Goal: Information Seeking & Learning: Learn about a topic

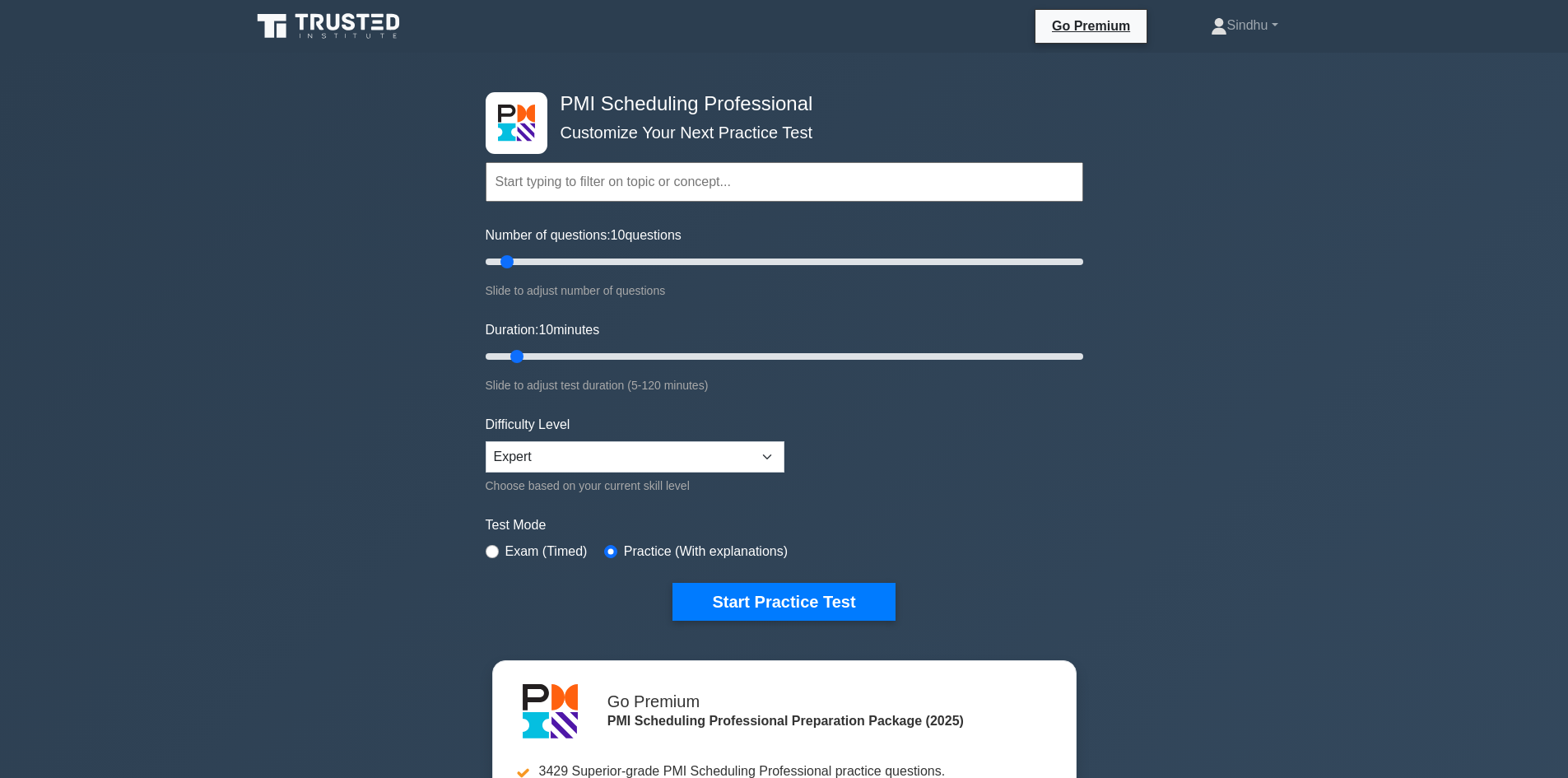
click at [375, 27] on icon at bounding box center [329, 26] width 158 height 31
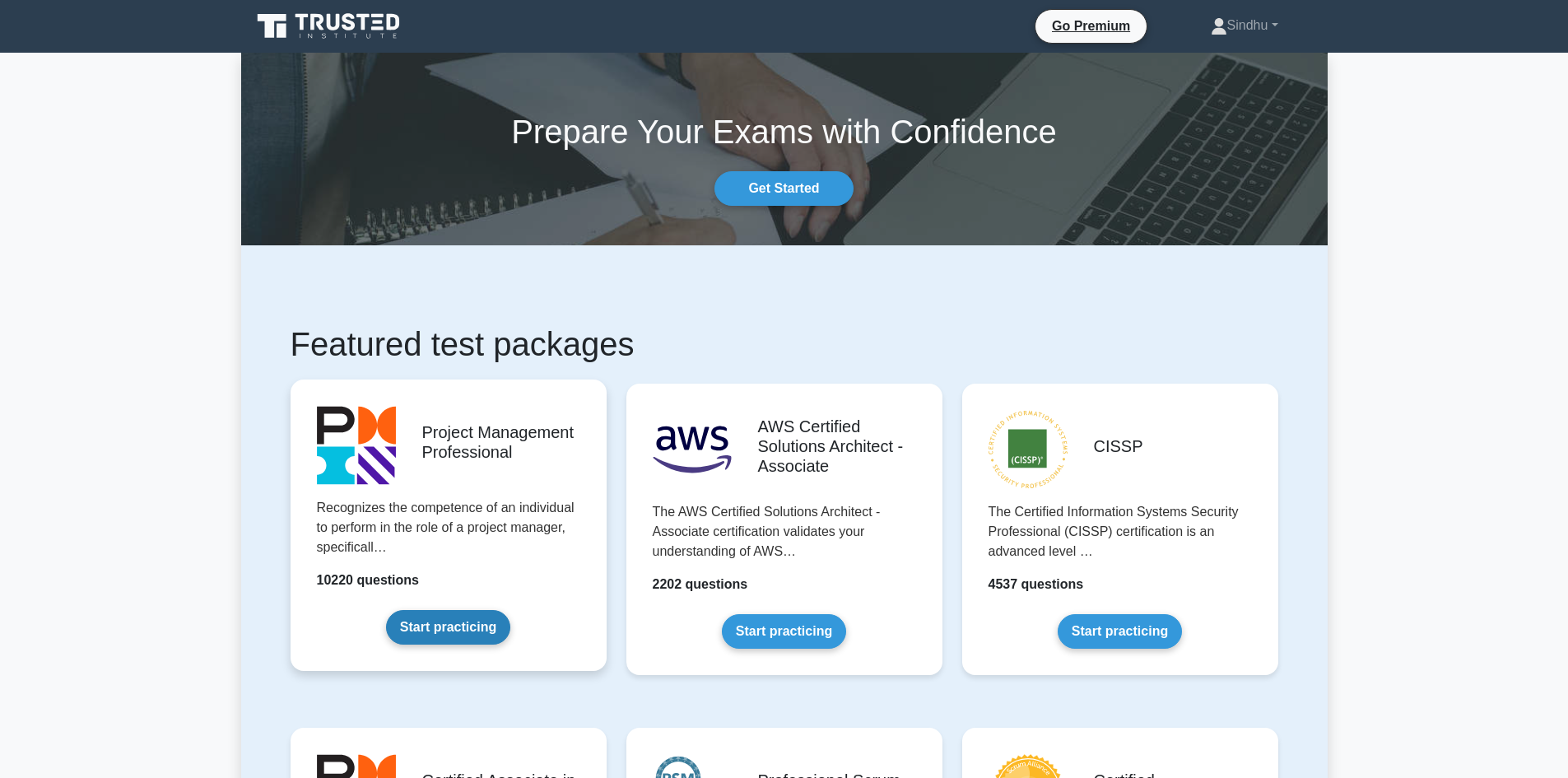
click at [468, 624] on link "Start practicing" at bounding box center [448, 626] width 124 height 35
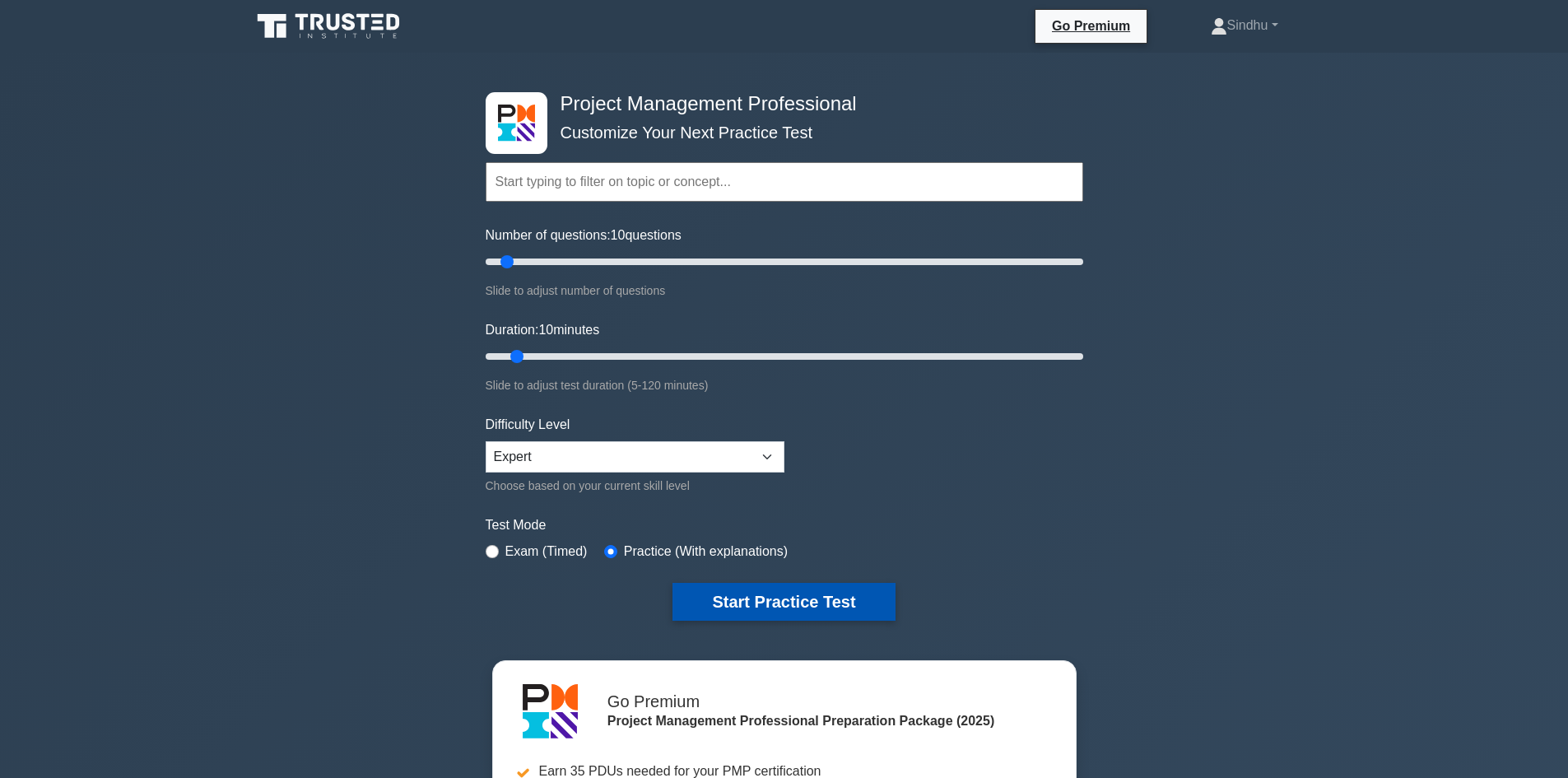
click at [776, 608] on button "Start Practice Test" at bounding box center [783, 601] width 222 height 37
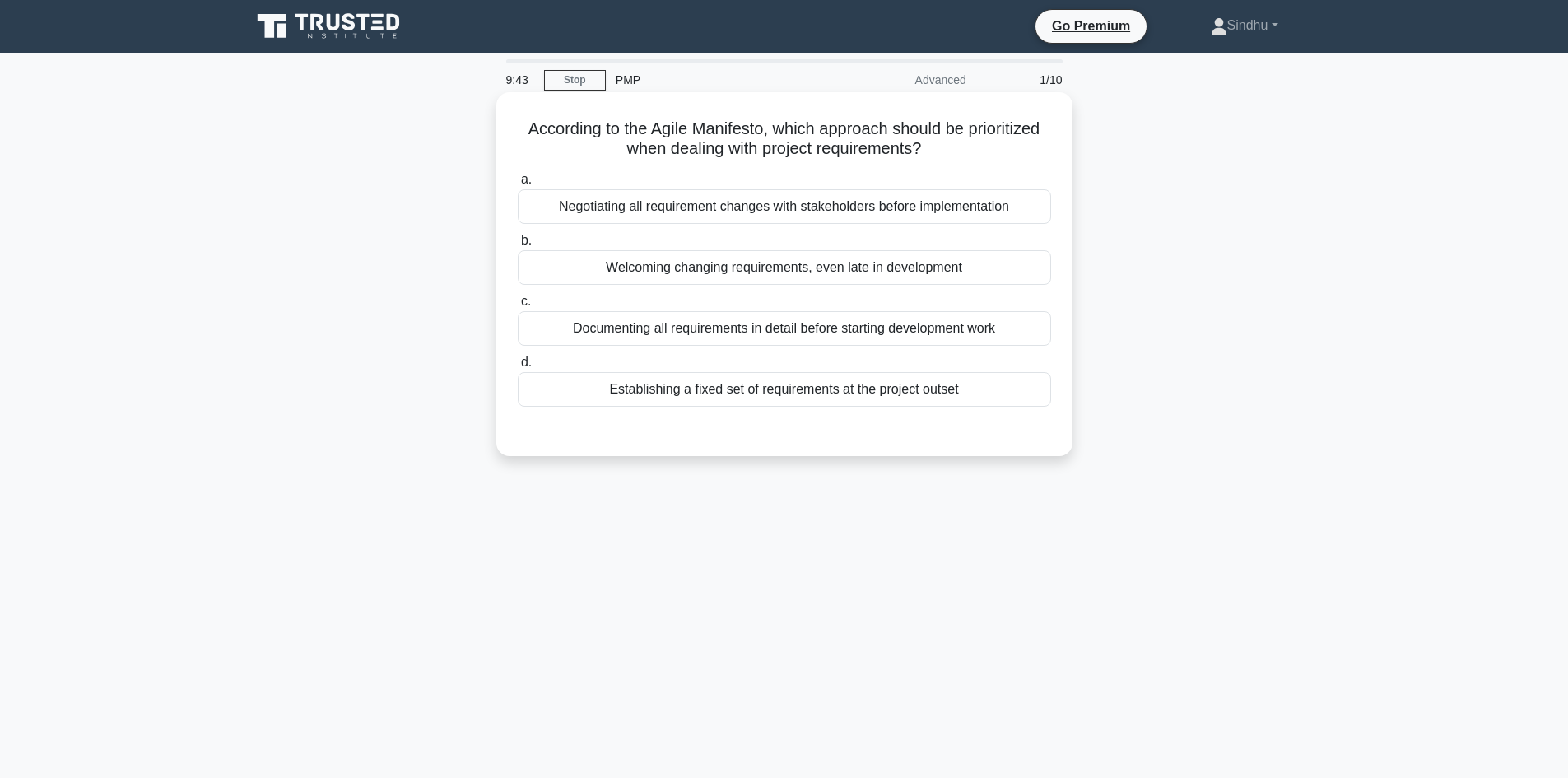
click at [754, 327] on div "Documenting all requirements in detail before starting development work" at bounding box center [784, 328] width 534 height 35
click at [518, 307] on input "c. Documenting all requirements in detail before starting development work" at bounding box center [518, 302] width 0 height 11
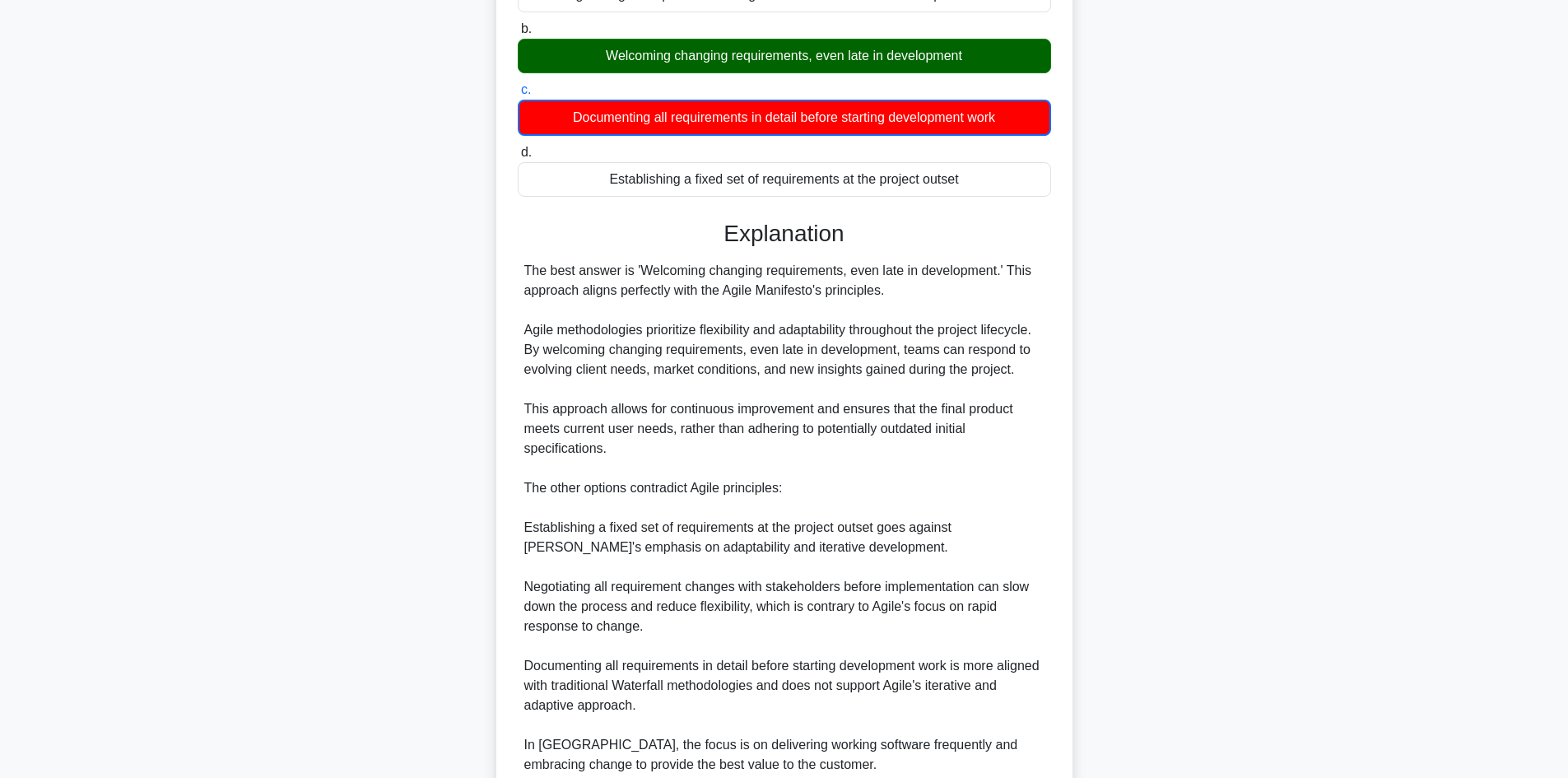
scroll to position [358, 0]
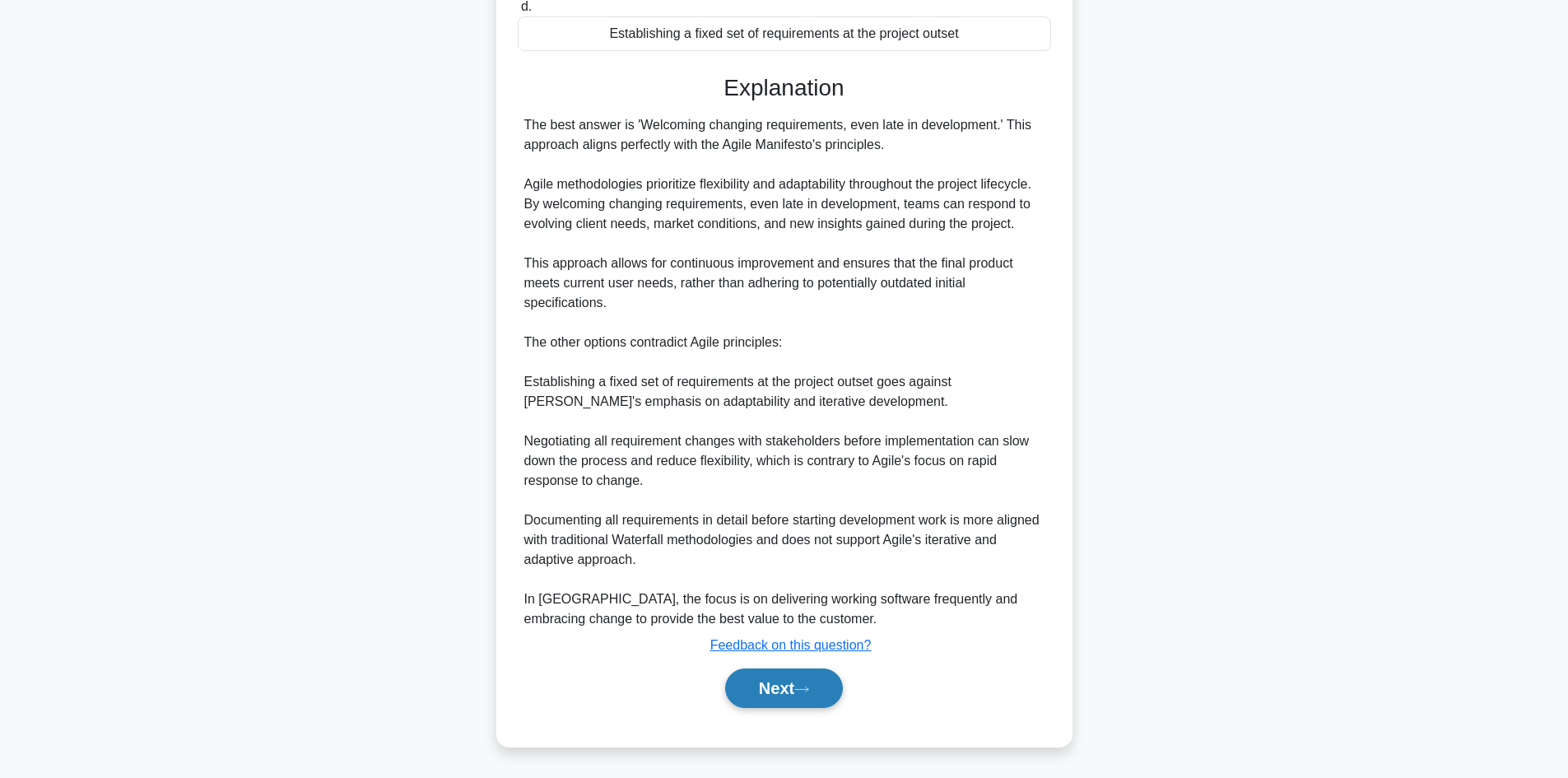
click at [754, 691] on button "Next" at bounding box center [784, 688] width 118 height 39
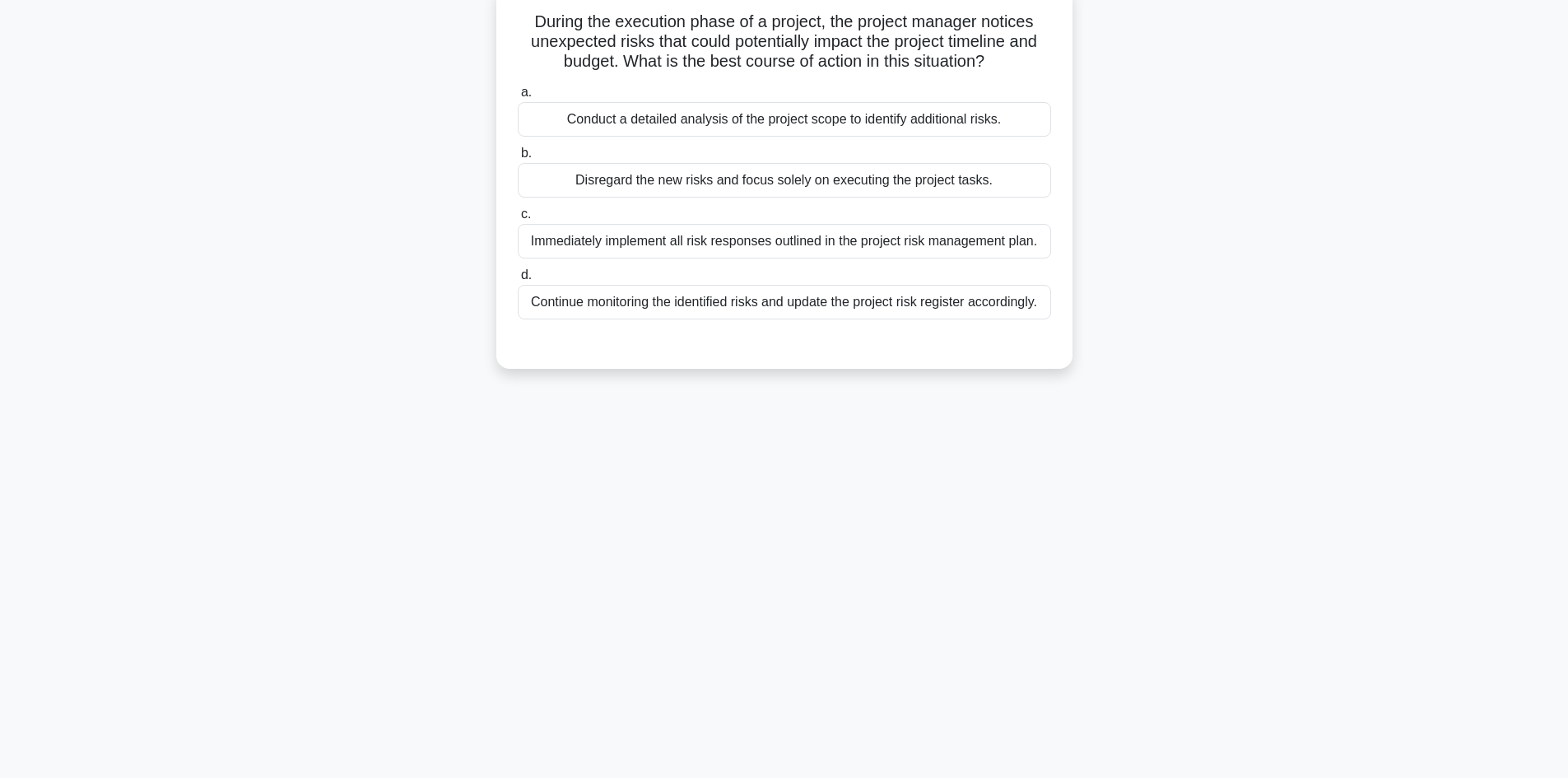
scroll to position [112, 0]
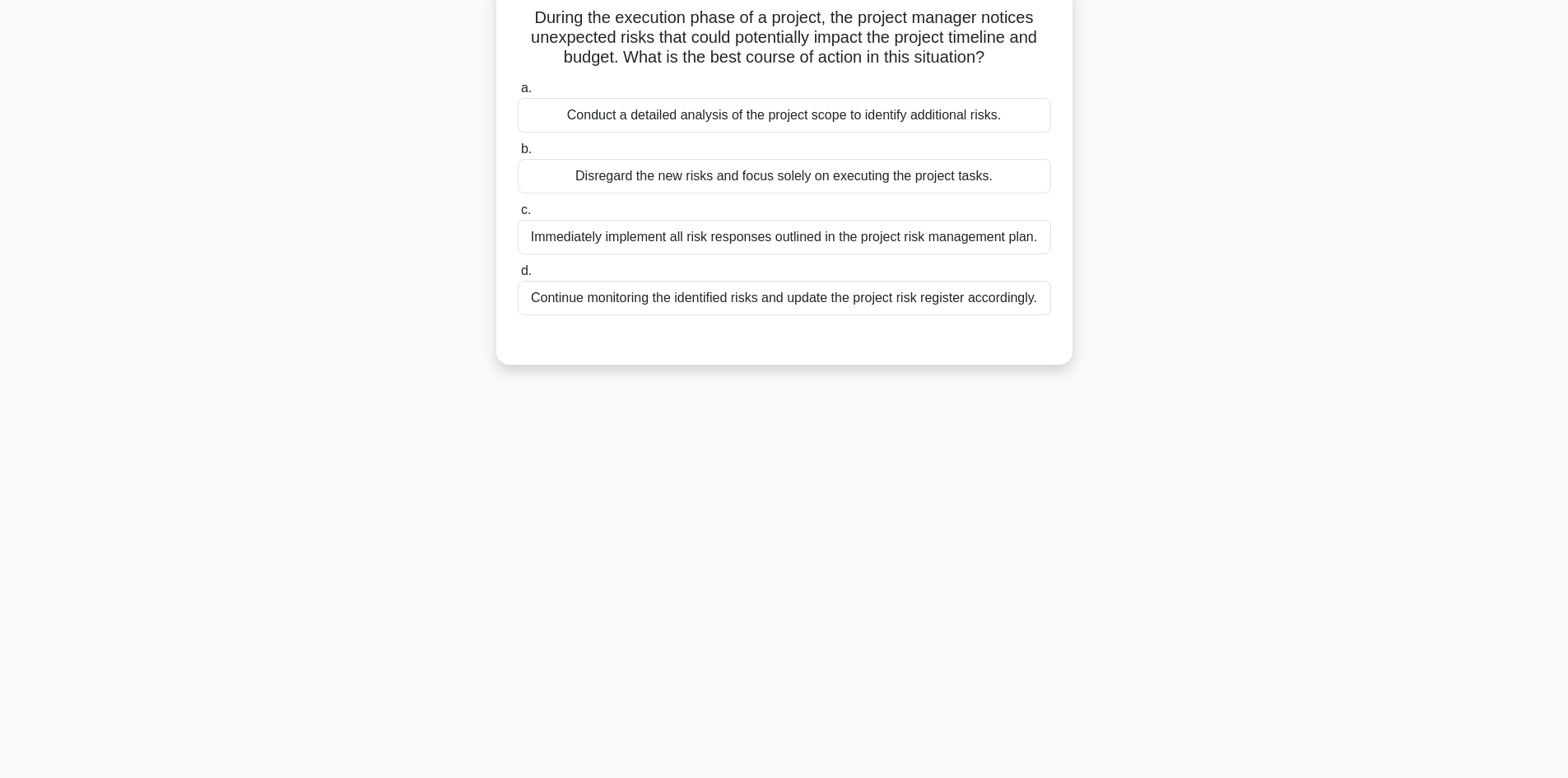
click at [895, 241] on div "Immediately implement all risk responses outlined in the project risk managemen…" at bounding box center [784, 236] width 534 height 35
click at [518, 216] on input "c. Immediately implement all risk responses outlined in the project risk manage…" at bounding box center [518, 211] width 0 height 11
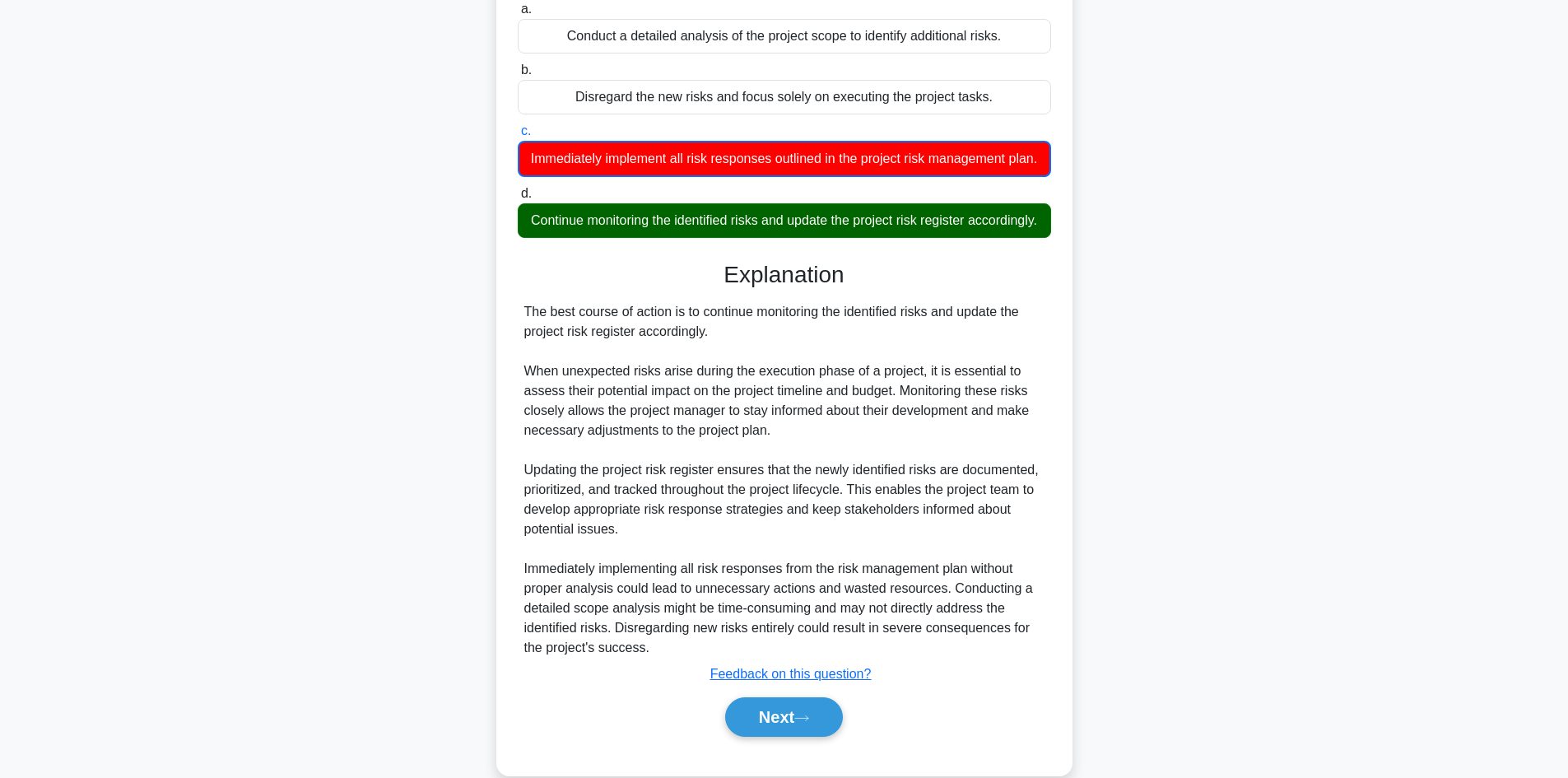
scroll to position [260, 0]
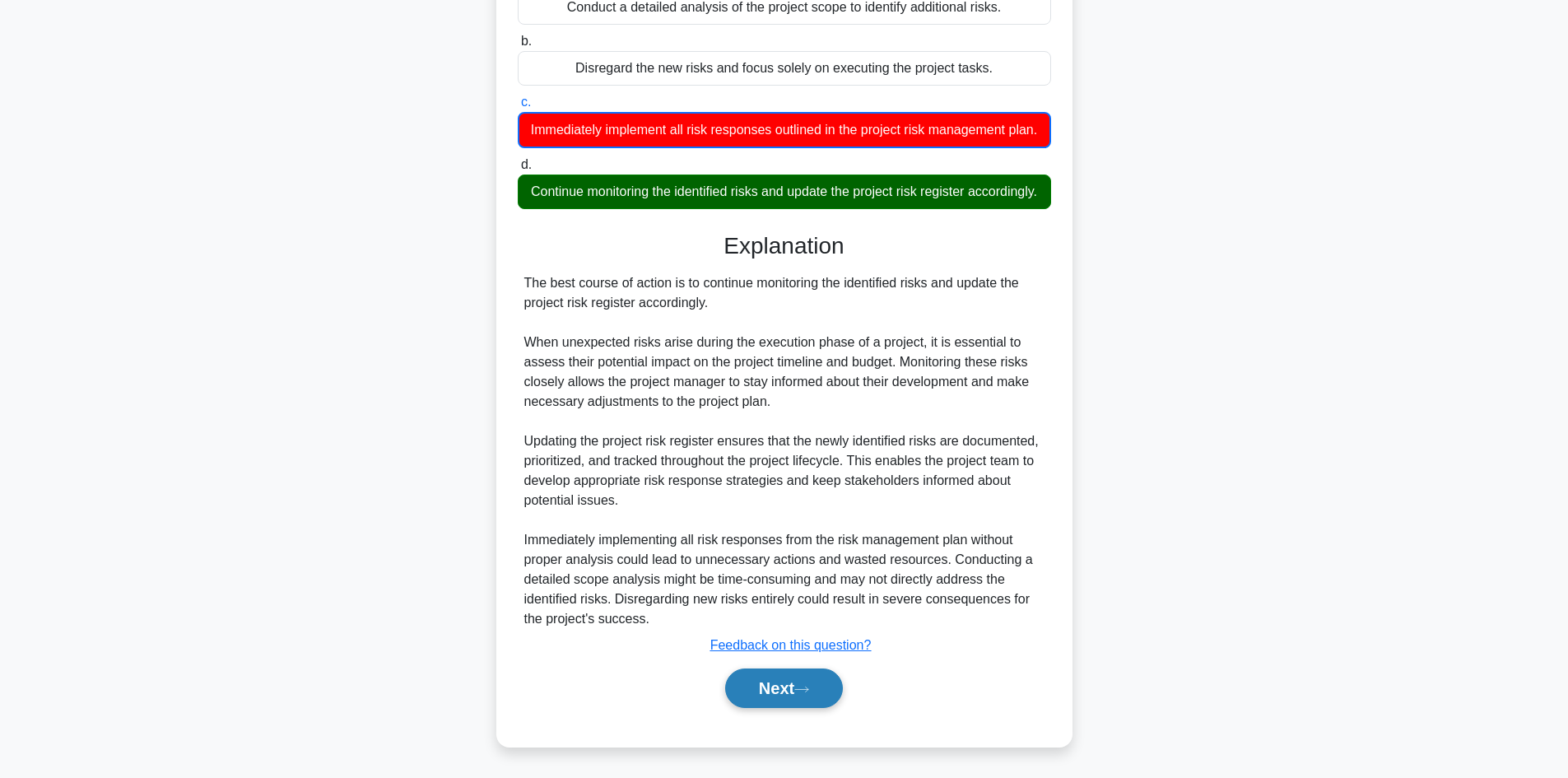
click at [773, 682] on button "Next" at bounding box center [784, 688] width 118 height 39
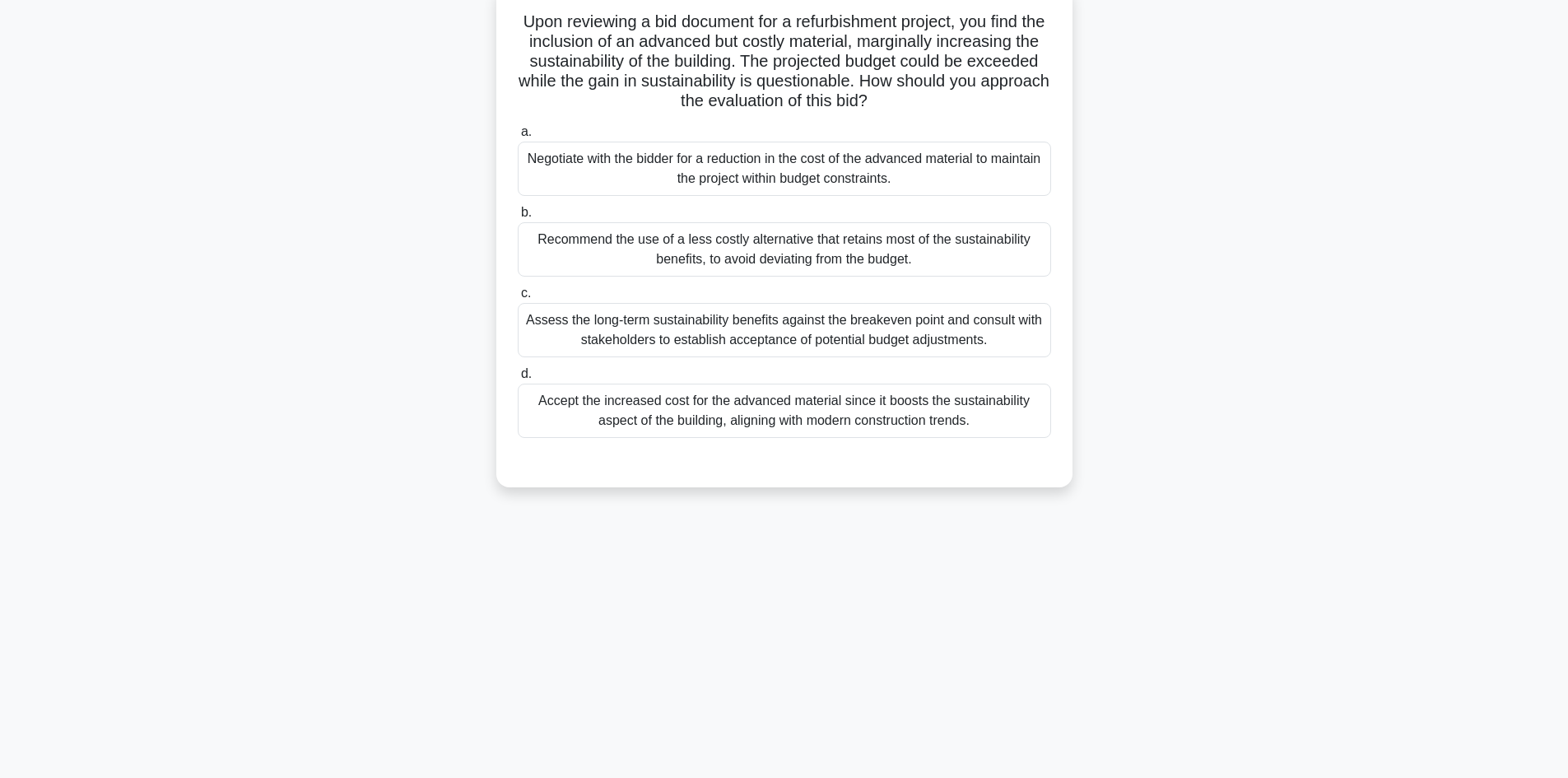
scroll to position [0, 0]
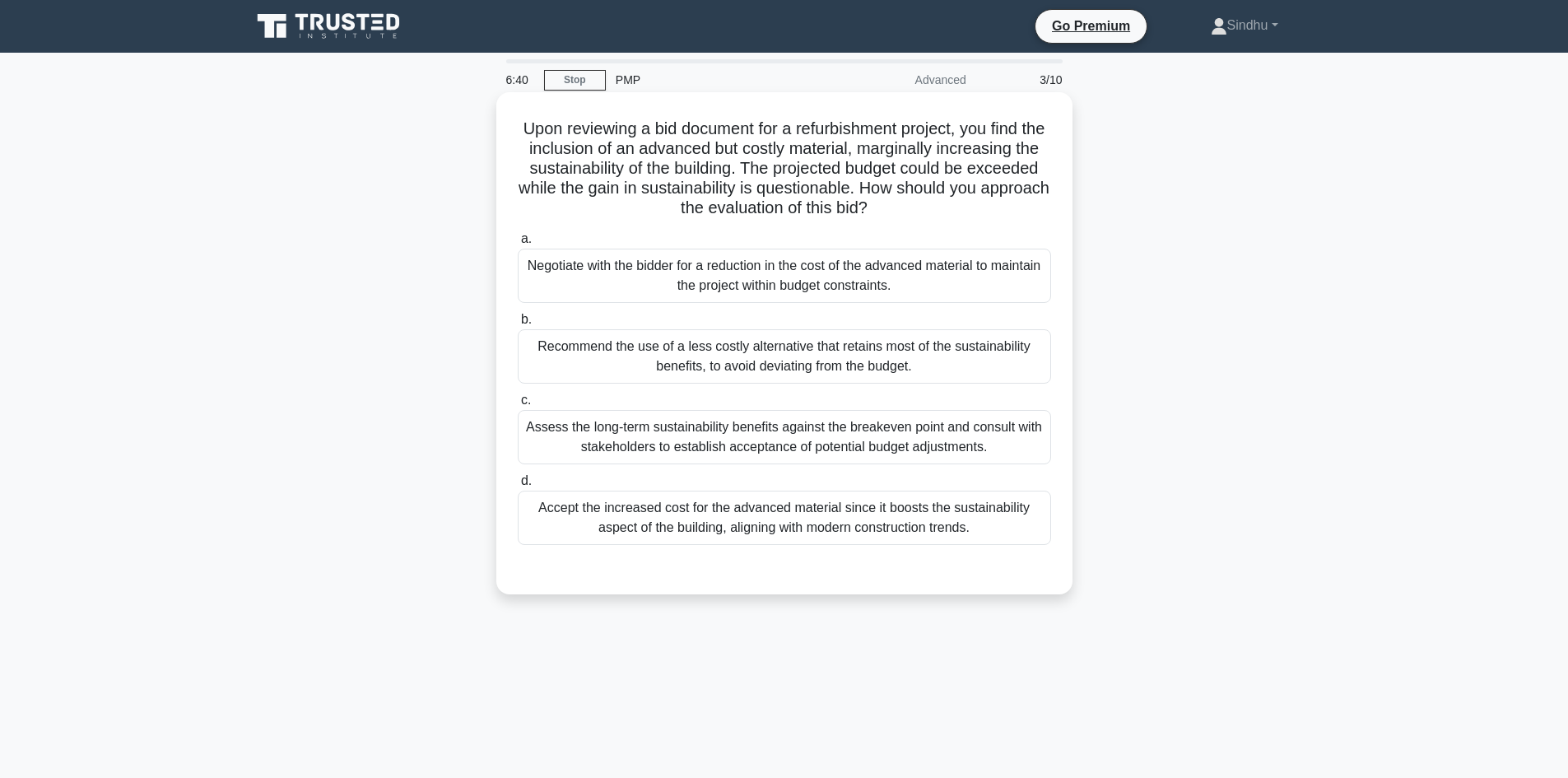
click at [712, 289] on div "Negotiate with the bidder for a reduction in the cost of the advanced material …" at bounding box center [784, 276] width 534 height 54
click at [518, 244] on input "a. Negotiate with the bidder for a reduction in the cost of the advanced materi…" at bounding box center [518, 239] width 0 height 11
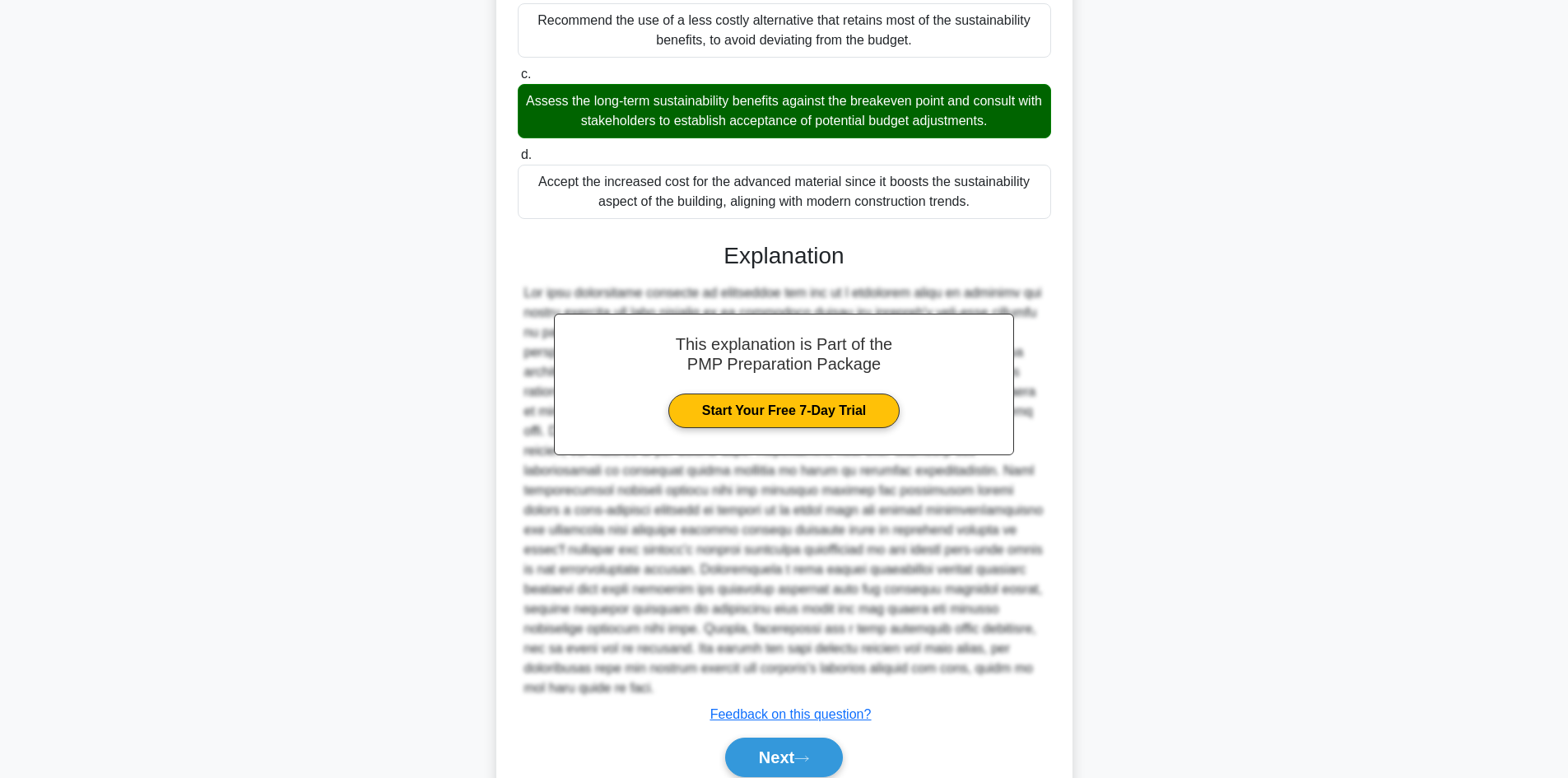
scroll to position [329, 0]
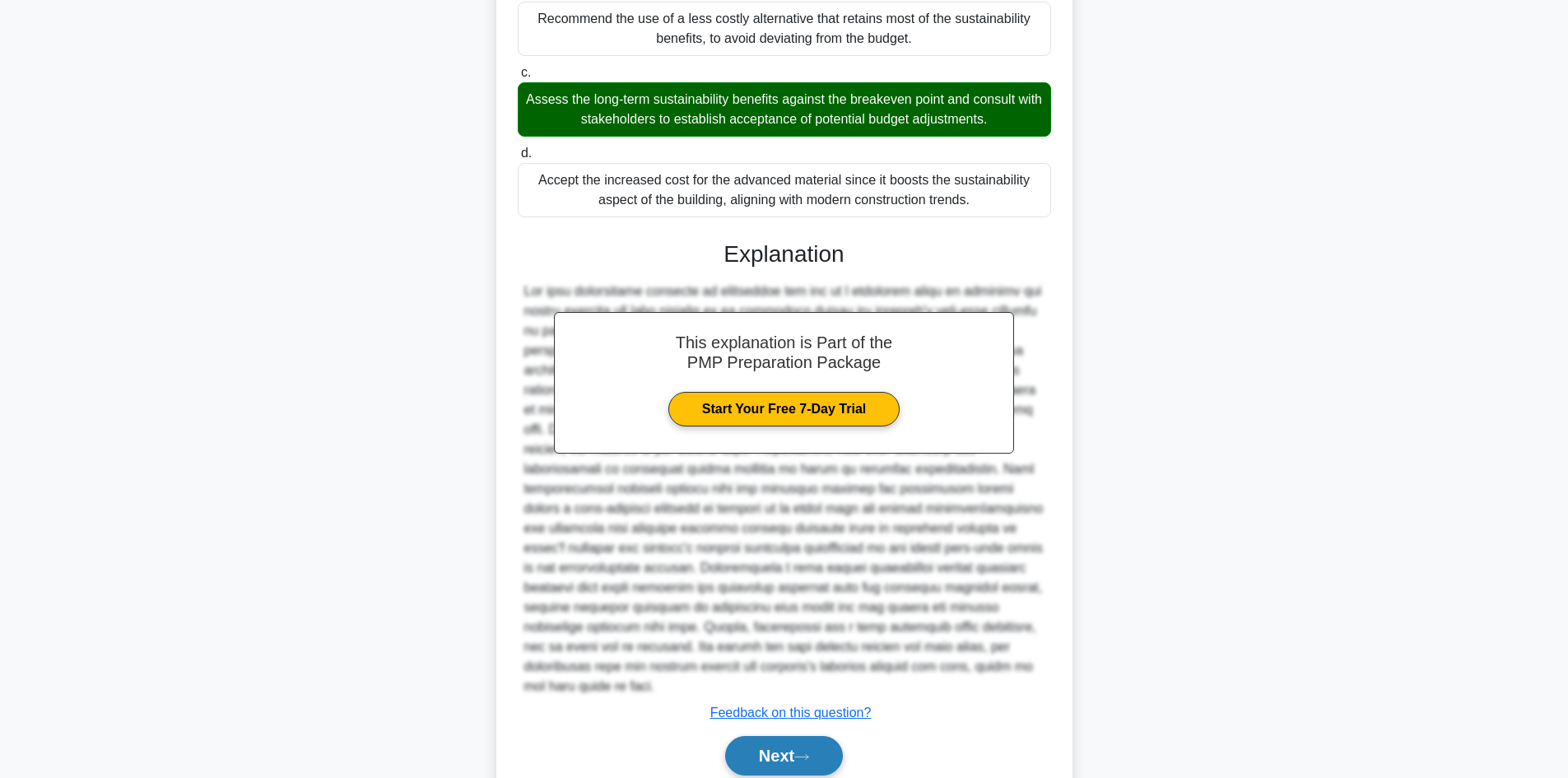
click at [764, 739] on button "Next" at bounding box center [784, 756] width 118 height 39
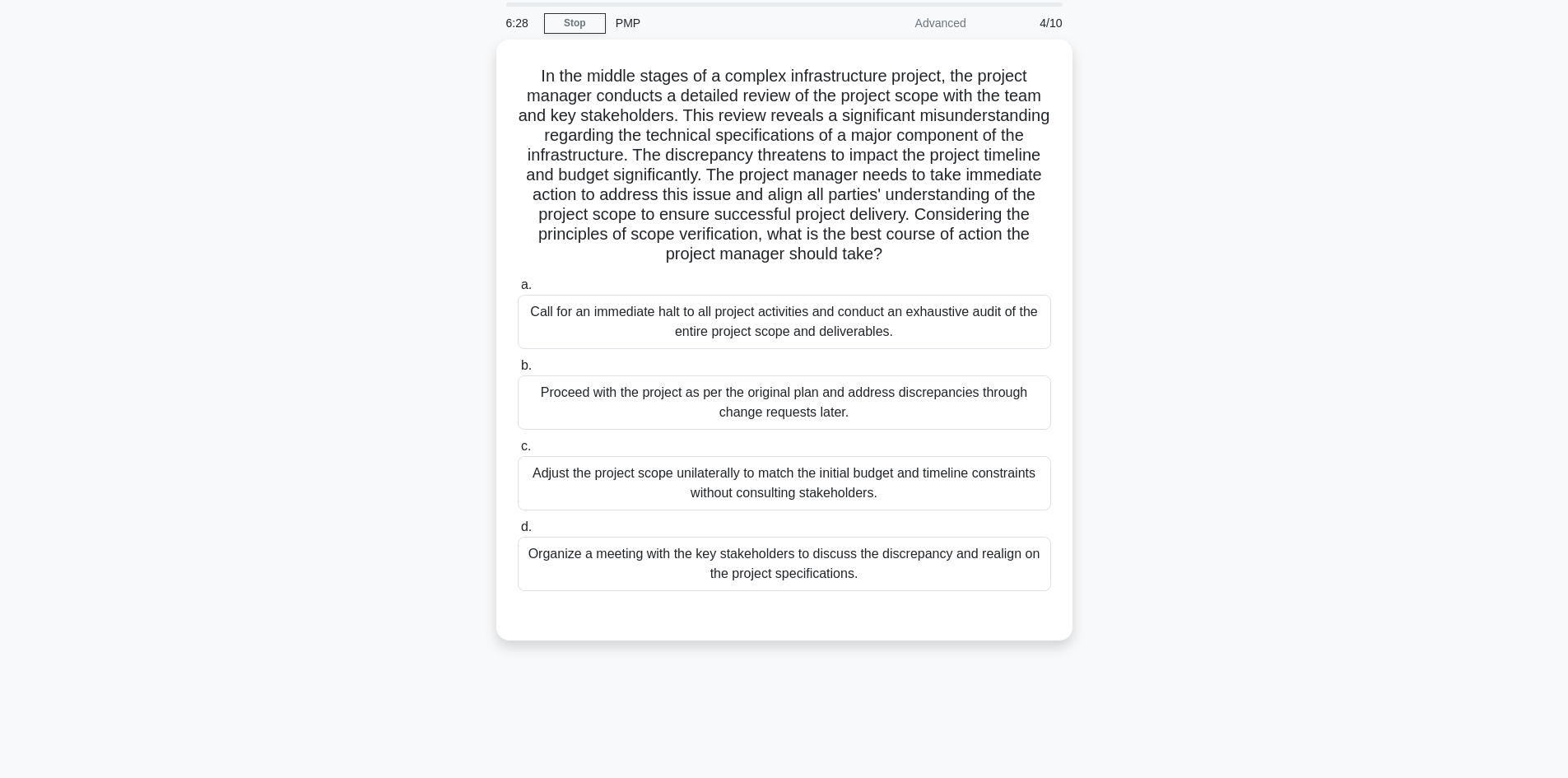
scroll to position [0, 0]
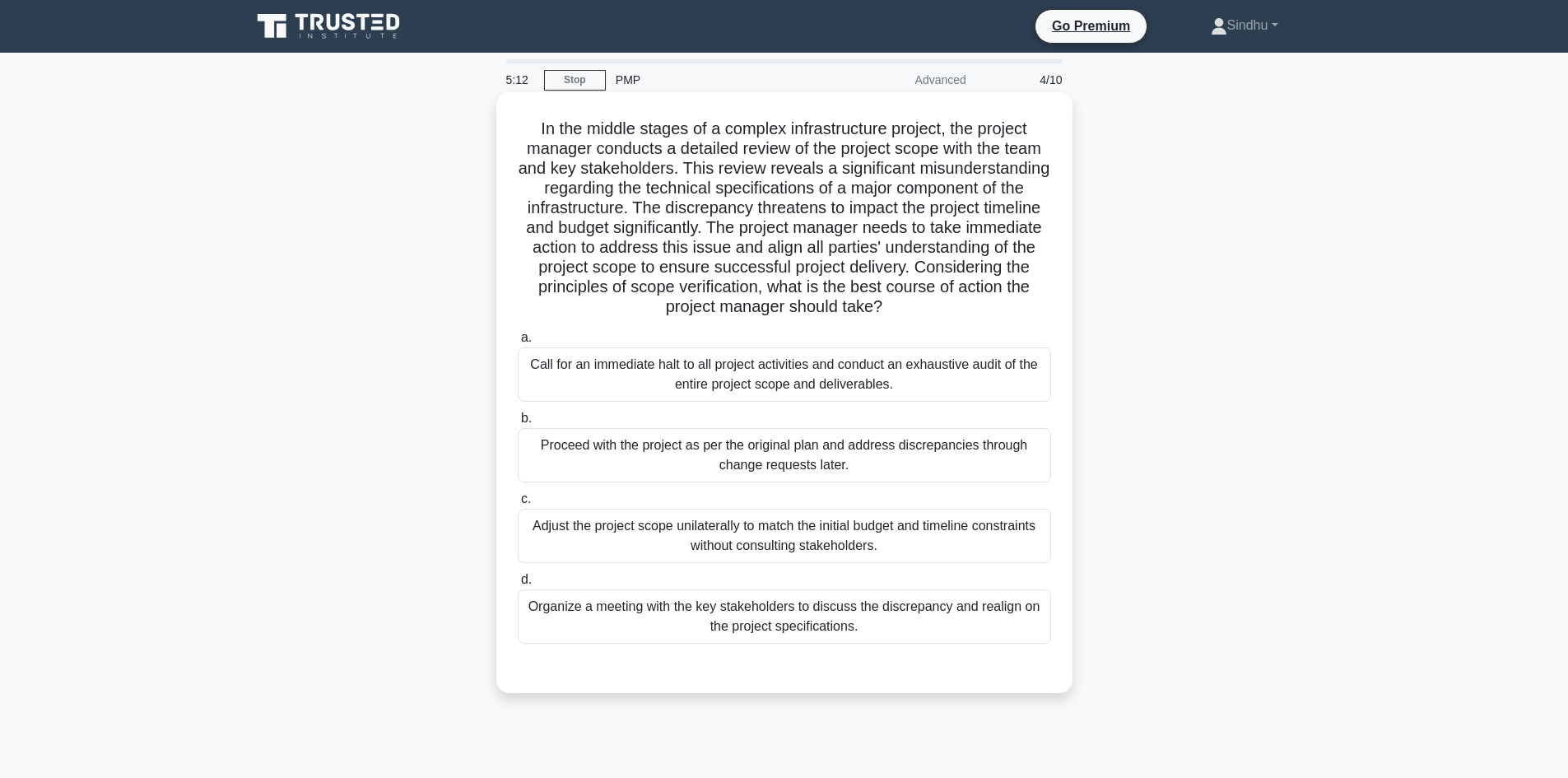
click at [801, 616] on div "Organize a meeting with the key stakeholders to discuss the discrepancy and rea…" at bounding box center [784, 616] width 534 height 54
click at [518, 585] on input "d. Organize a meeting with the key stakeholders to discuss the discrepancy and …" at bounding box center [518, 580] width 0 height 11
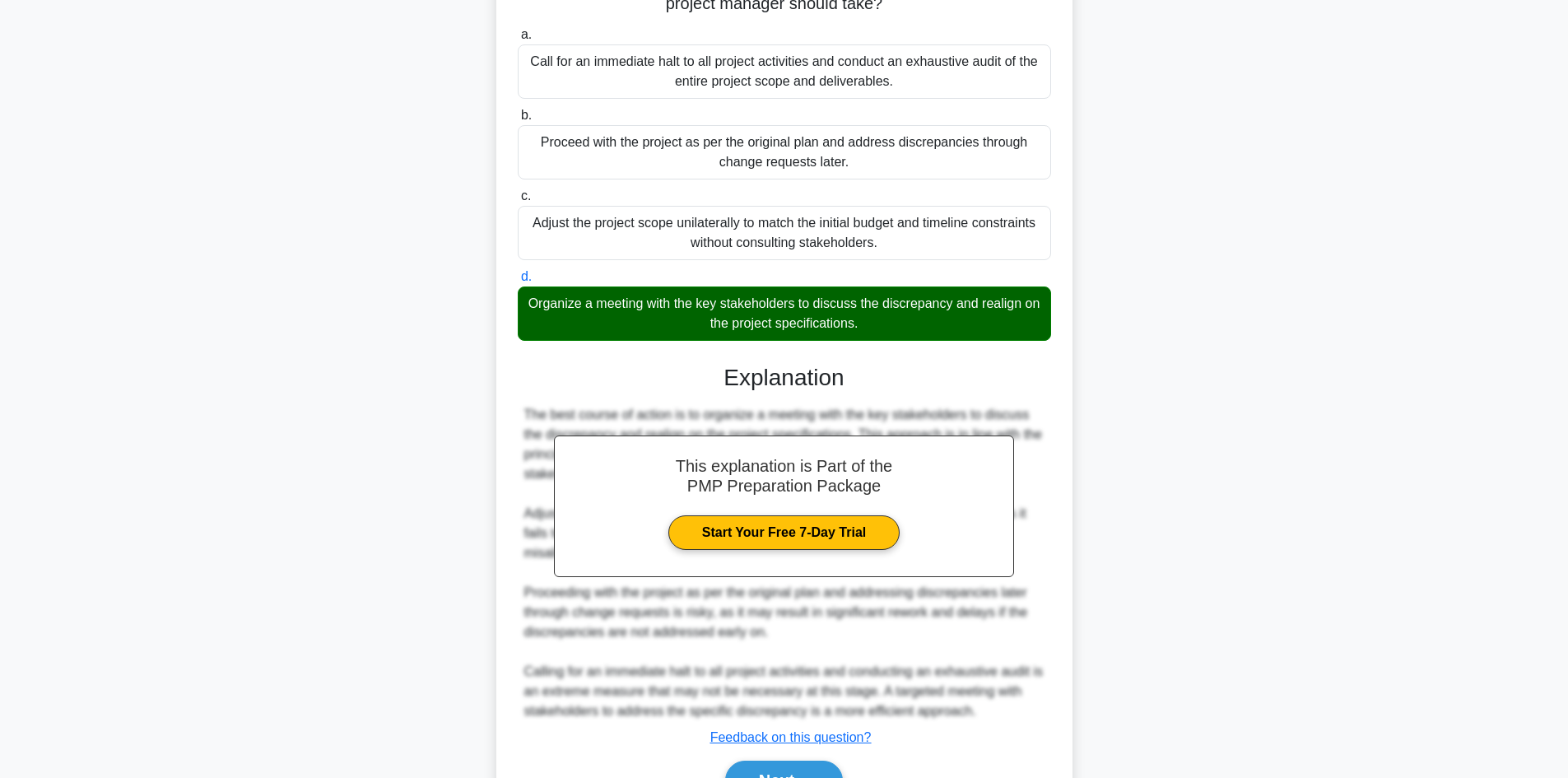
scroll to position [396, 0]
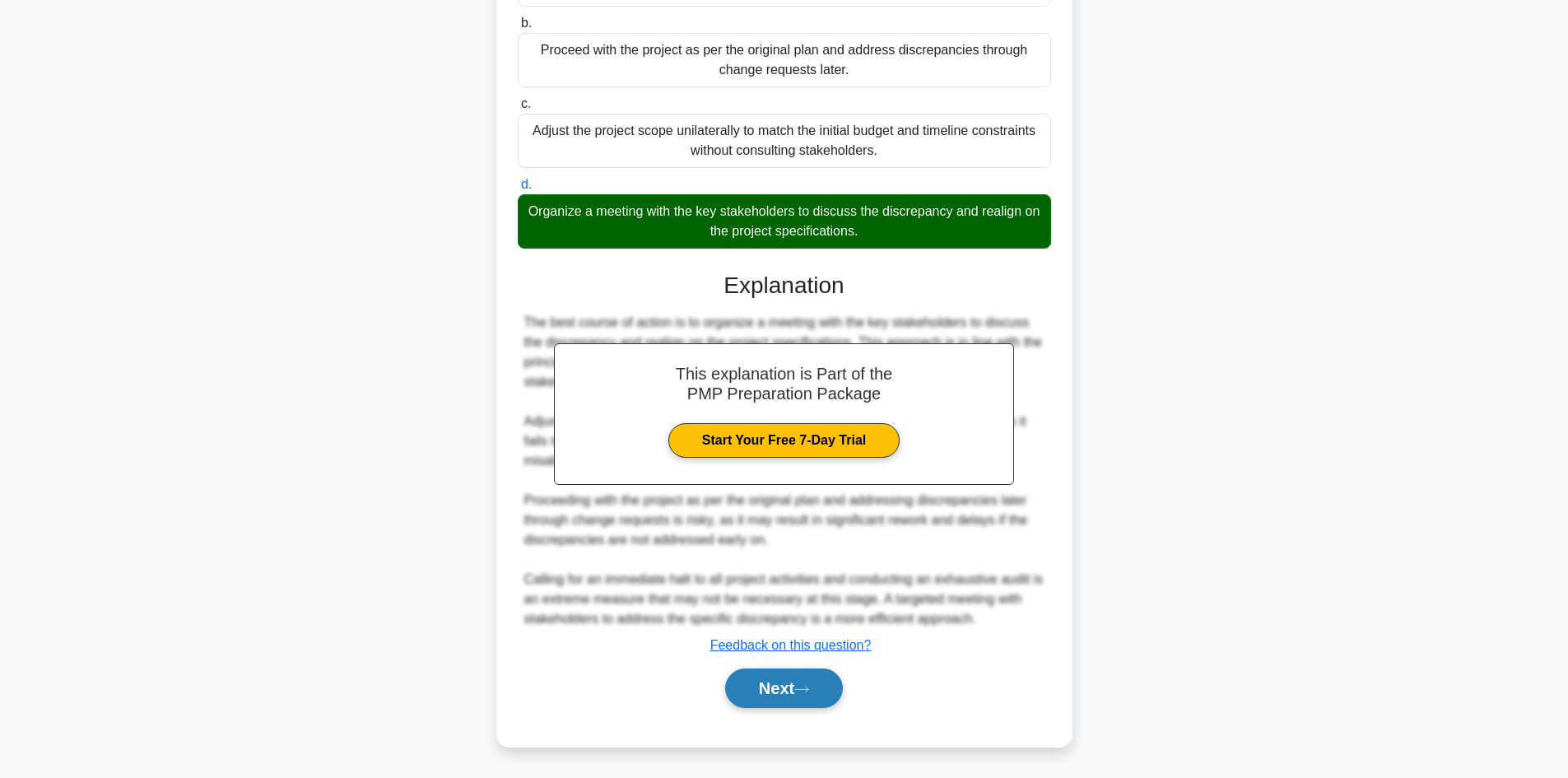
click at [778, 677] on button "Next" at bounding box center [784, 688] width 118 height 39
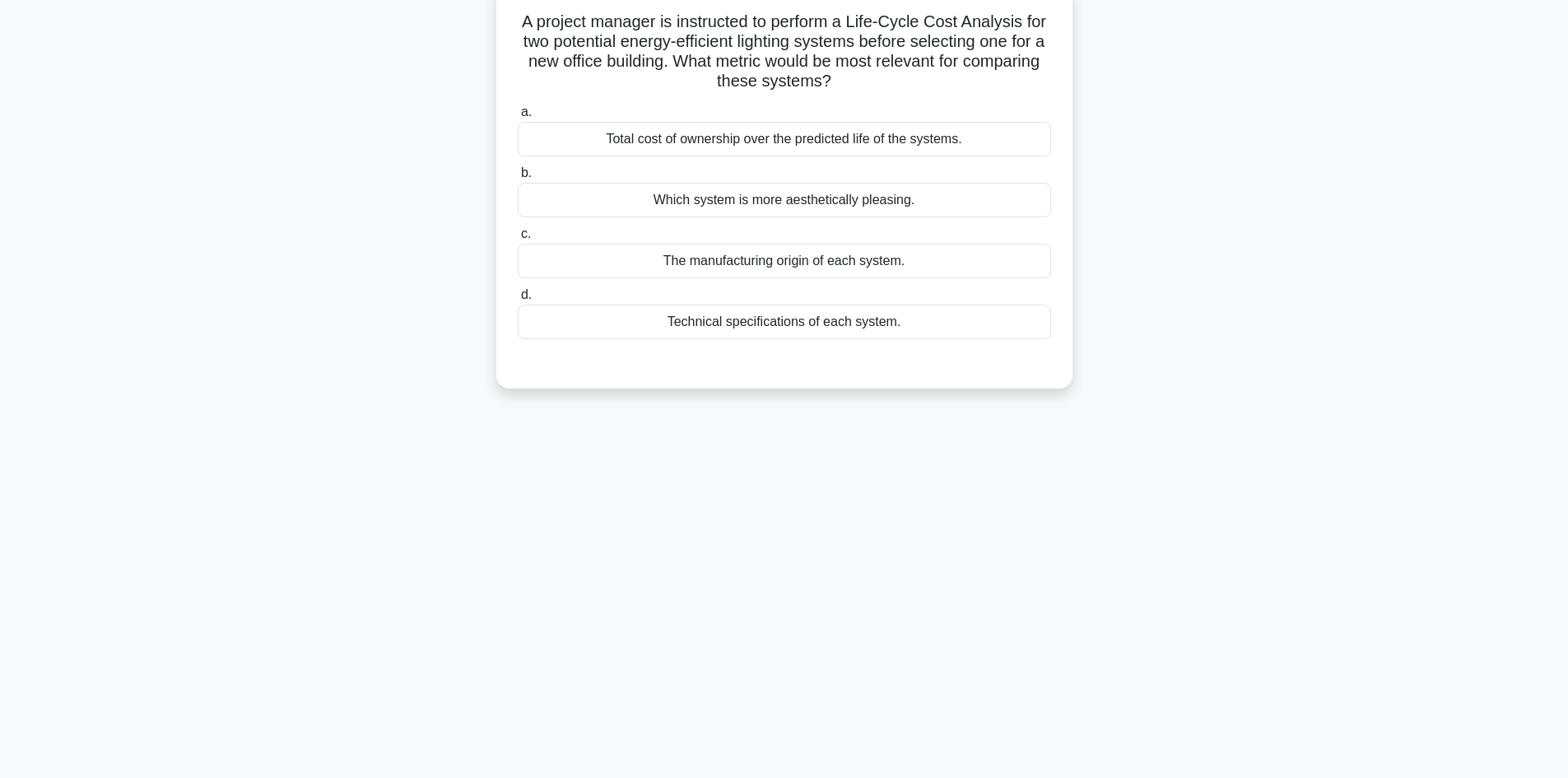
scroll to position [0, 0]
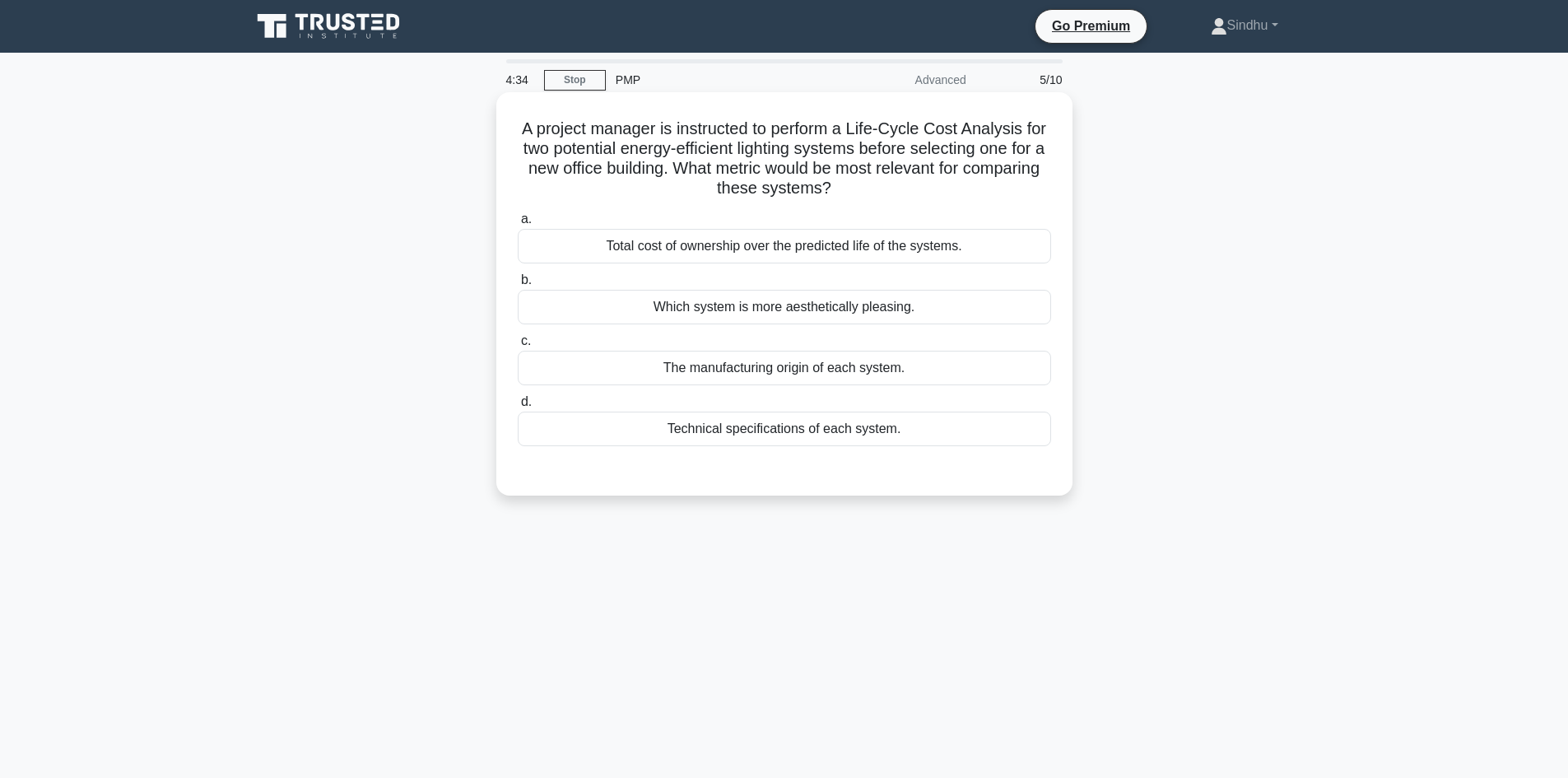
click at [844, 253] on div "Total cost of ownership over the predicted life of the systems." at bounding box center [784, 245] width 534 height 35
click at [518, 225] on input "a. Total cost of ownership over the predicted life of the systems." at bounding box center [518, 219] width 0 height 11
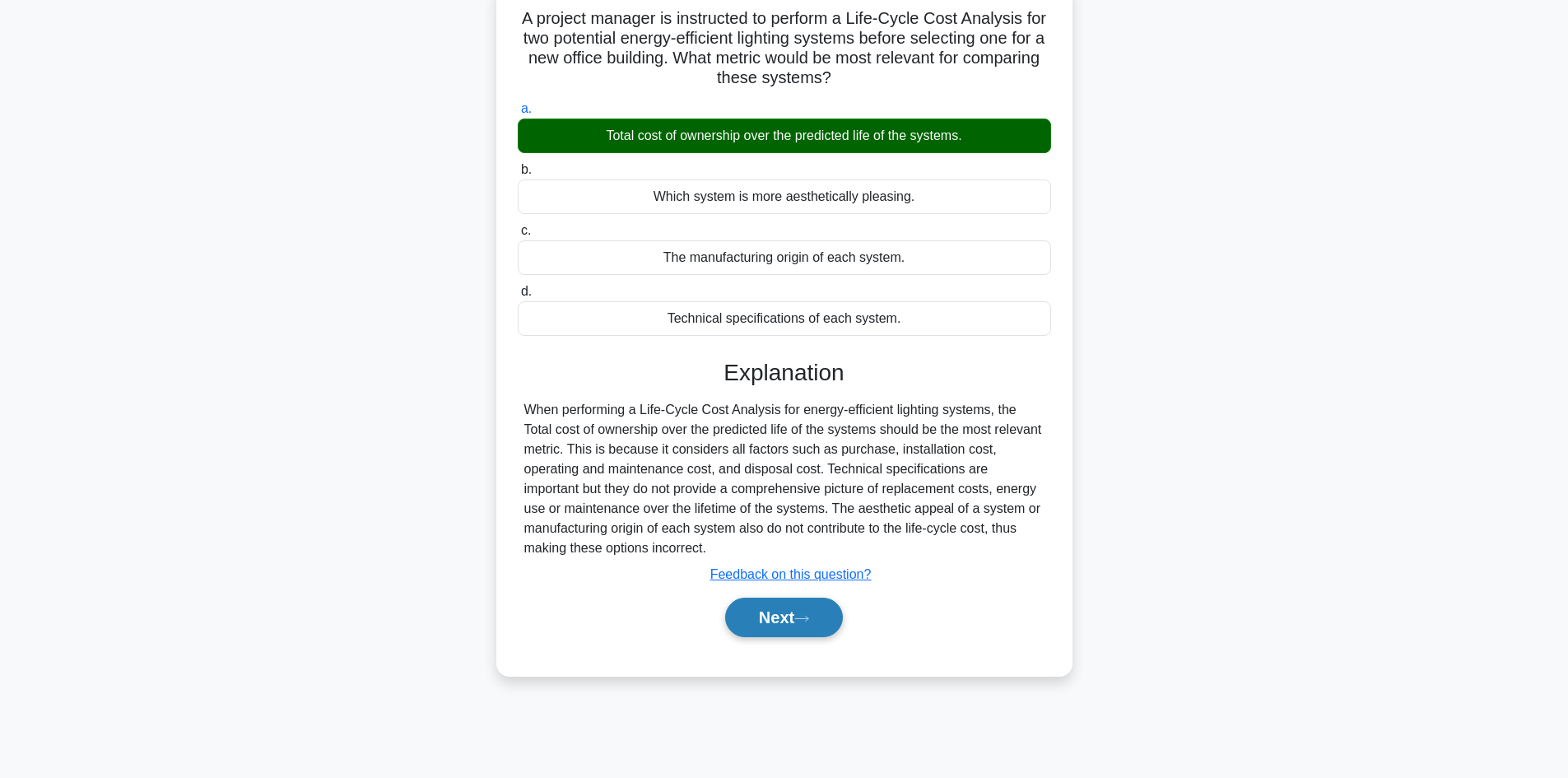
scroll to position [112, 0]
click at [788, 619] on button "Next" at bounding box center [784, 617] width 118 height 39
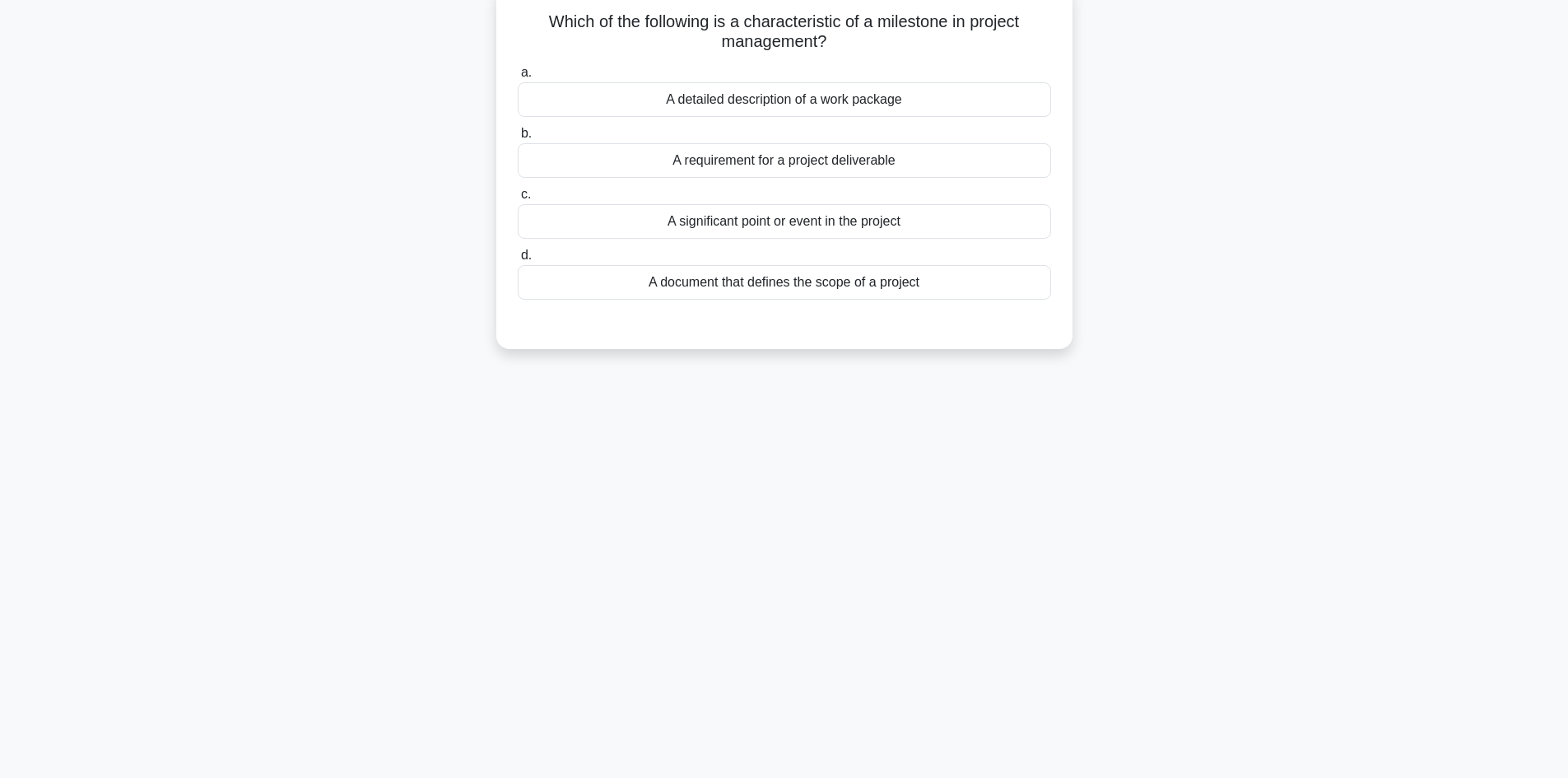
scroll to position [0, 0]
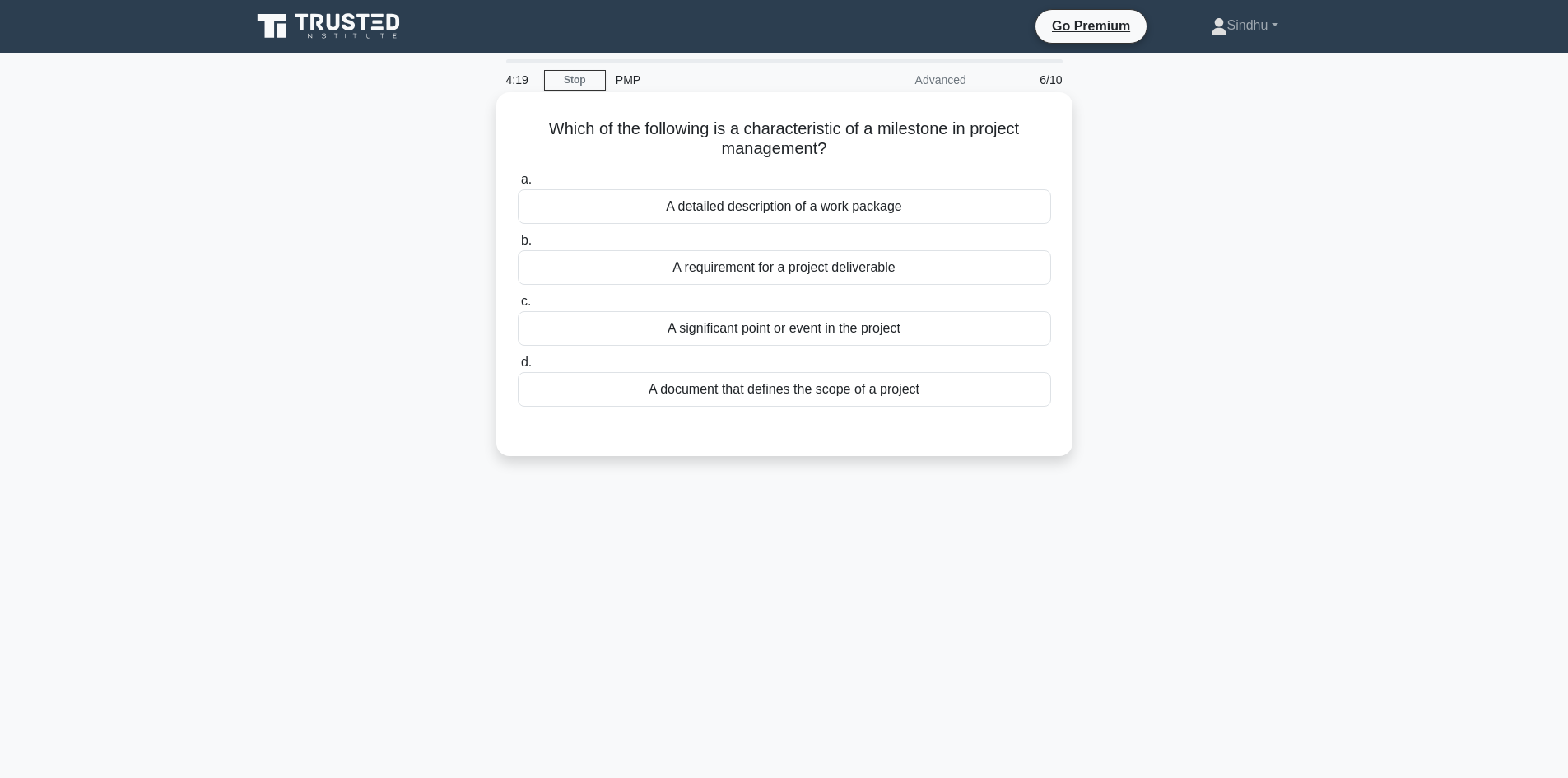
click at [854, 331] on div "A significant point or event in the project" at bounding box center [784, 328] width 534 height 35
click at [518, 307] on input "c. A significant point or event in the project" at bounding box center [518, 302] width 0 height 11
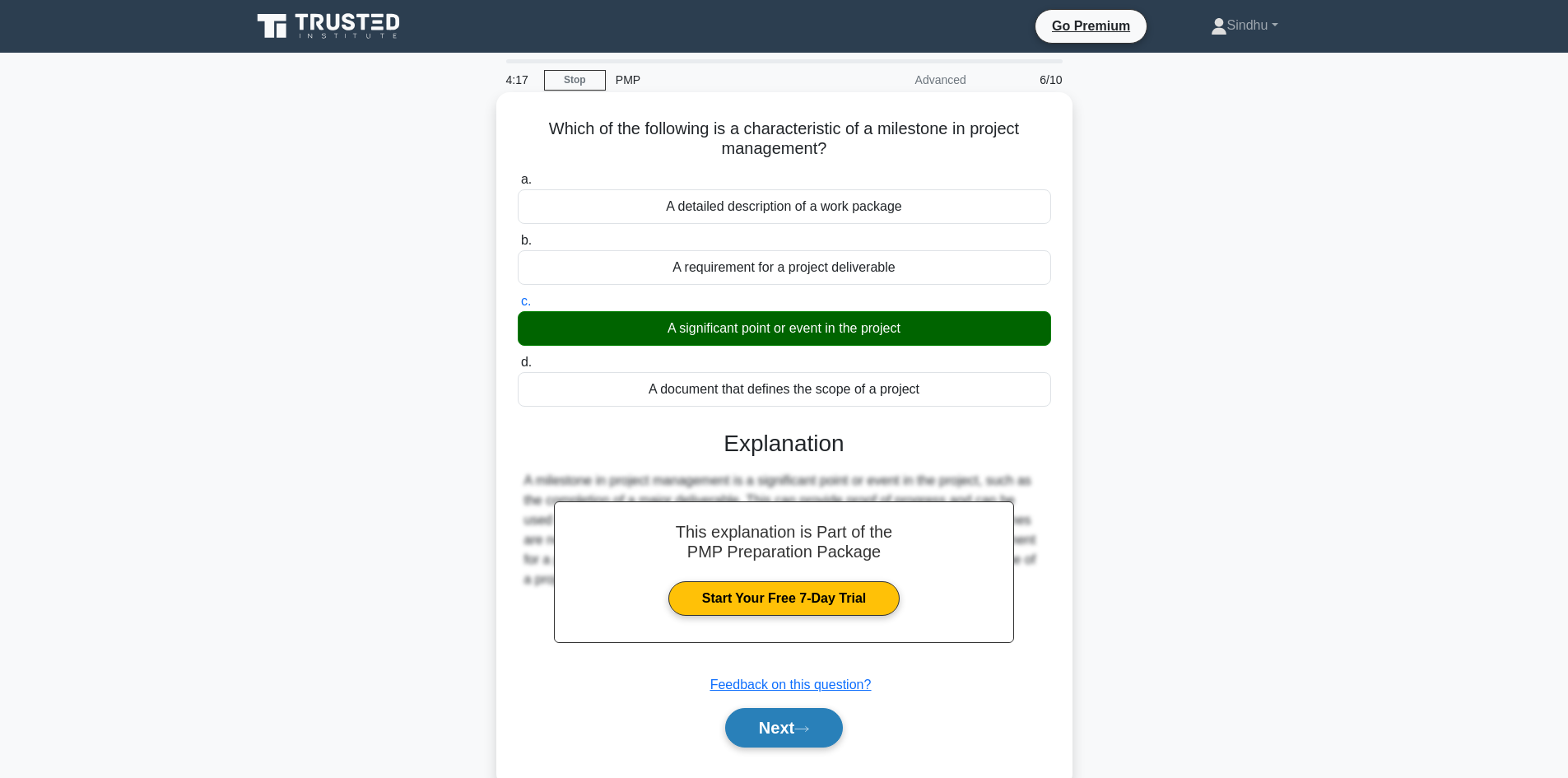
click at [766, 725] on button "Next" at bounding box center [784, 727] width 118 height 39
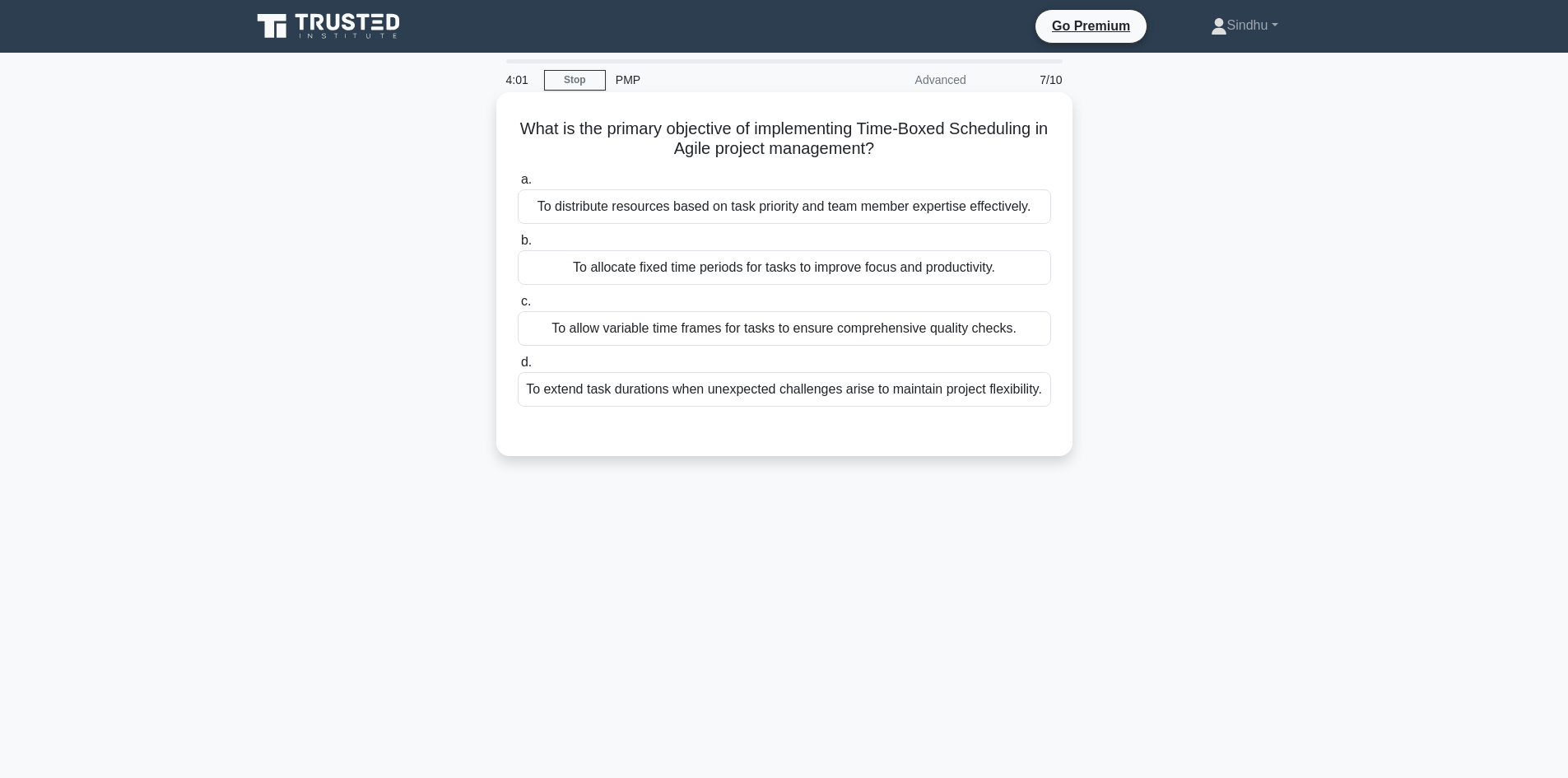
click at [888, 268] on div "To allocate fixed time periods for tasks to improve focus and productivity." at bounding box center [784, 267] width 534 height 35
click at [518, 246] on input "b. To allocate fixed time periods for tasks to improve focus and productivity." at bounding box center [518, 241] width 0 height 11
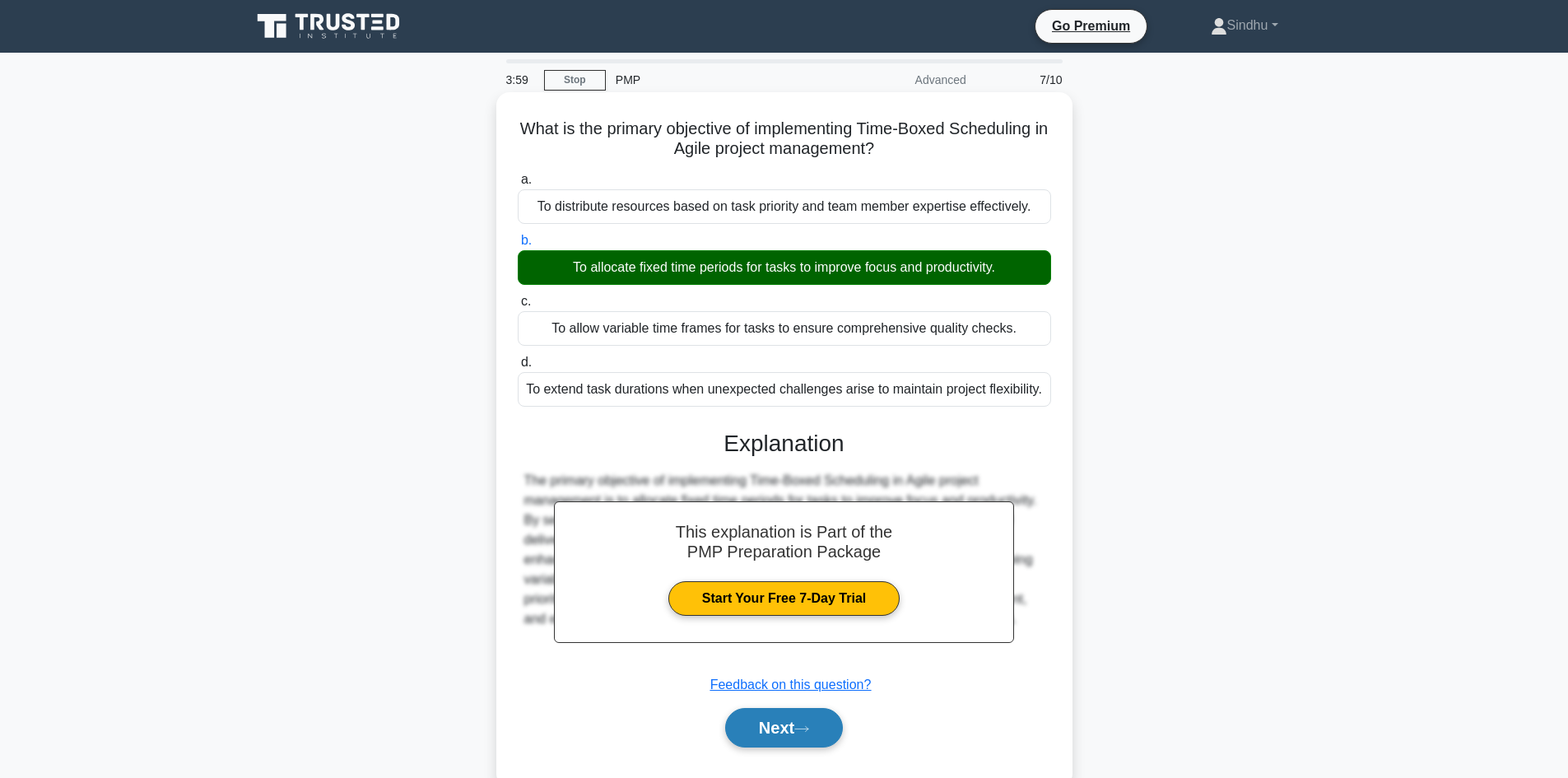
click at [776, 719] on button "Next" at bounding box center [784, 727] width 118 height 39
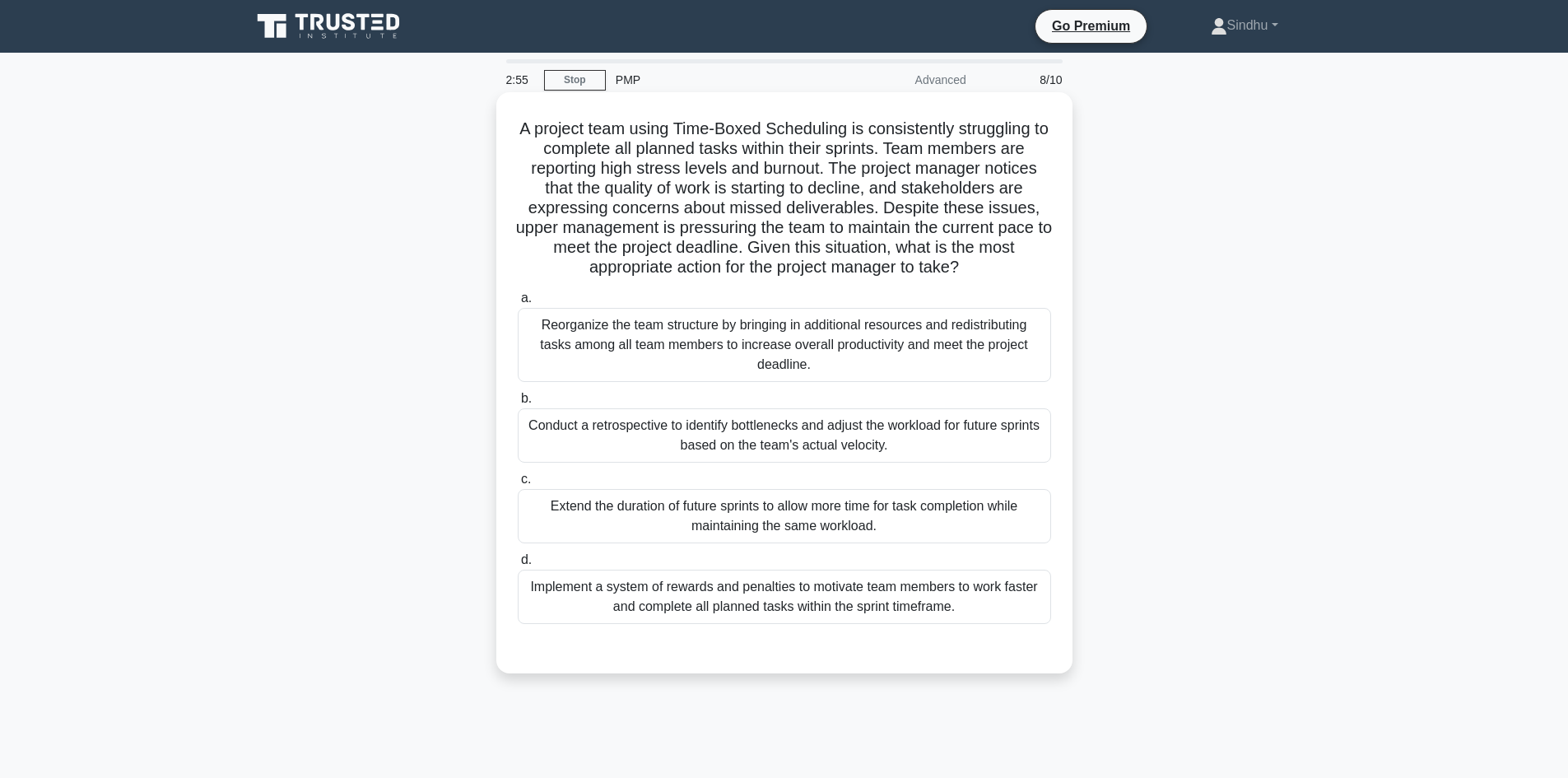
click at [899, 343] on div "Reorganize the team structure by bringing in additional resources and redistrib…" at bounding box center [784, 344] width 534 height 74
click at [518, 303] on input "a. Reorganize the team structure by bringing in additional resources and redist…" at bounding box center [518, 298] width 0 height 11
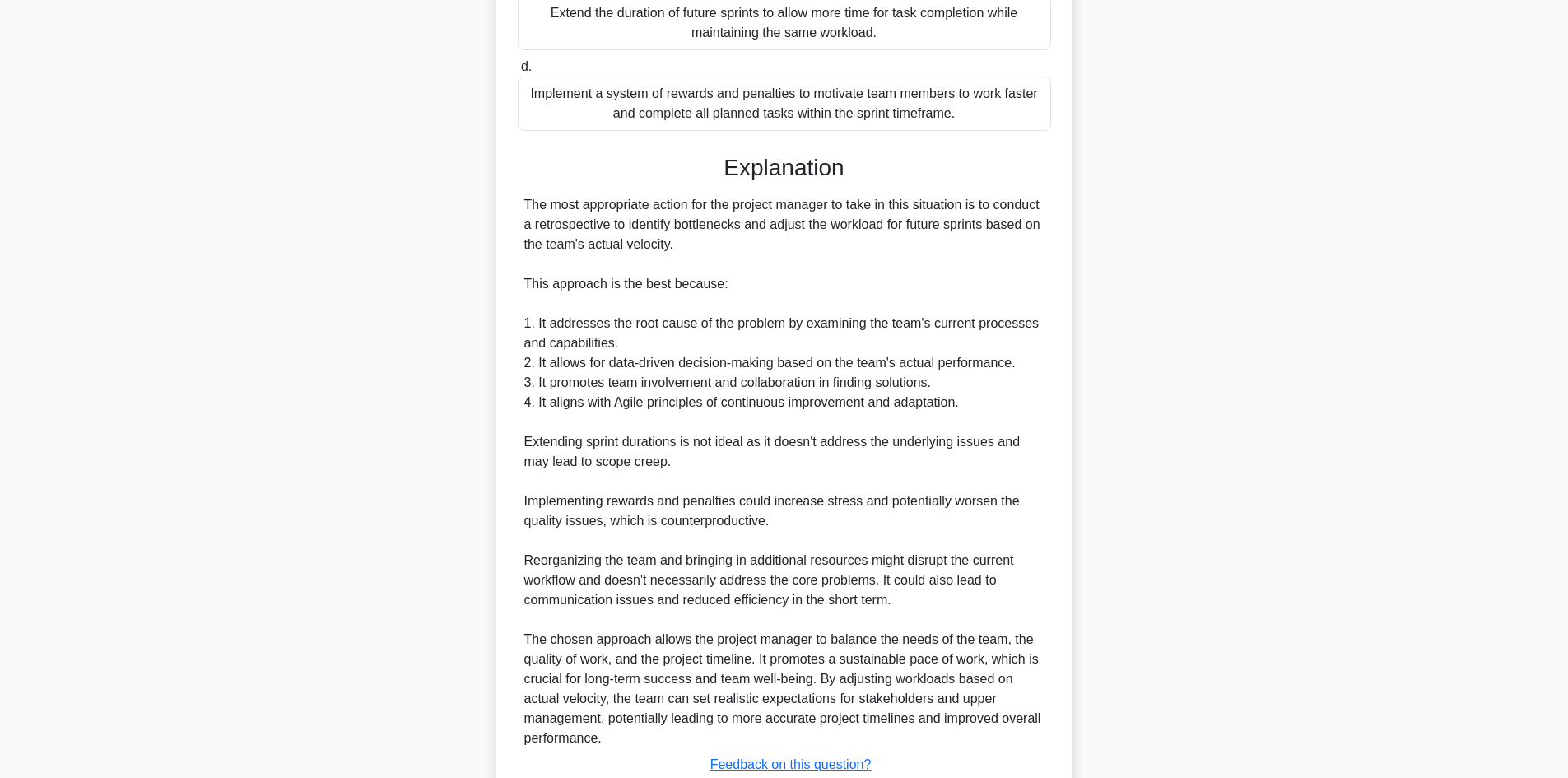
scroll to position [615, 0]
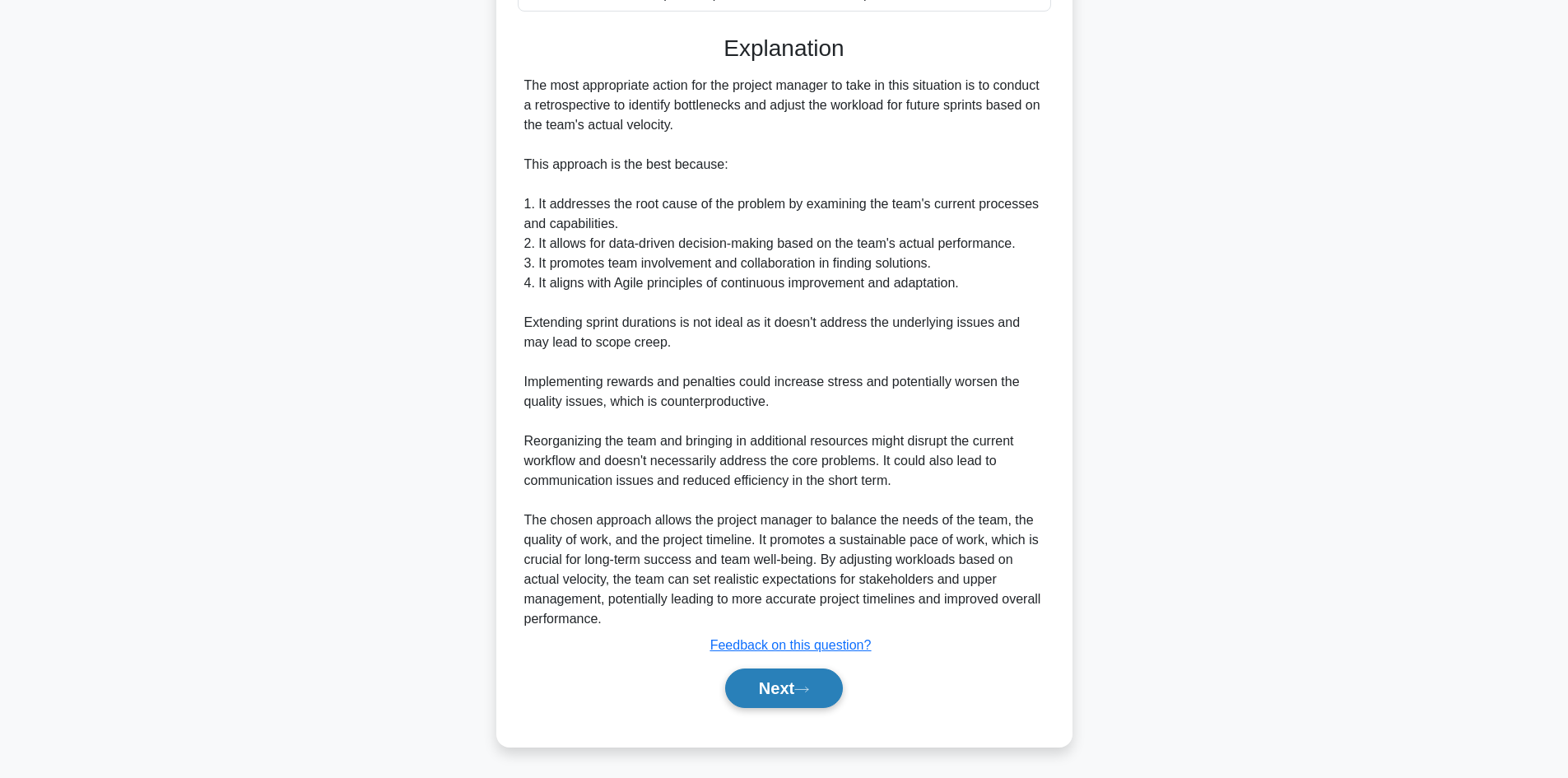
click at [763, 691] on button "Next" at bounding box center [784, 688] width 118 height 39
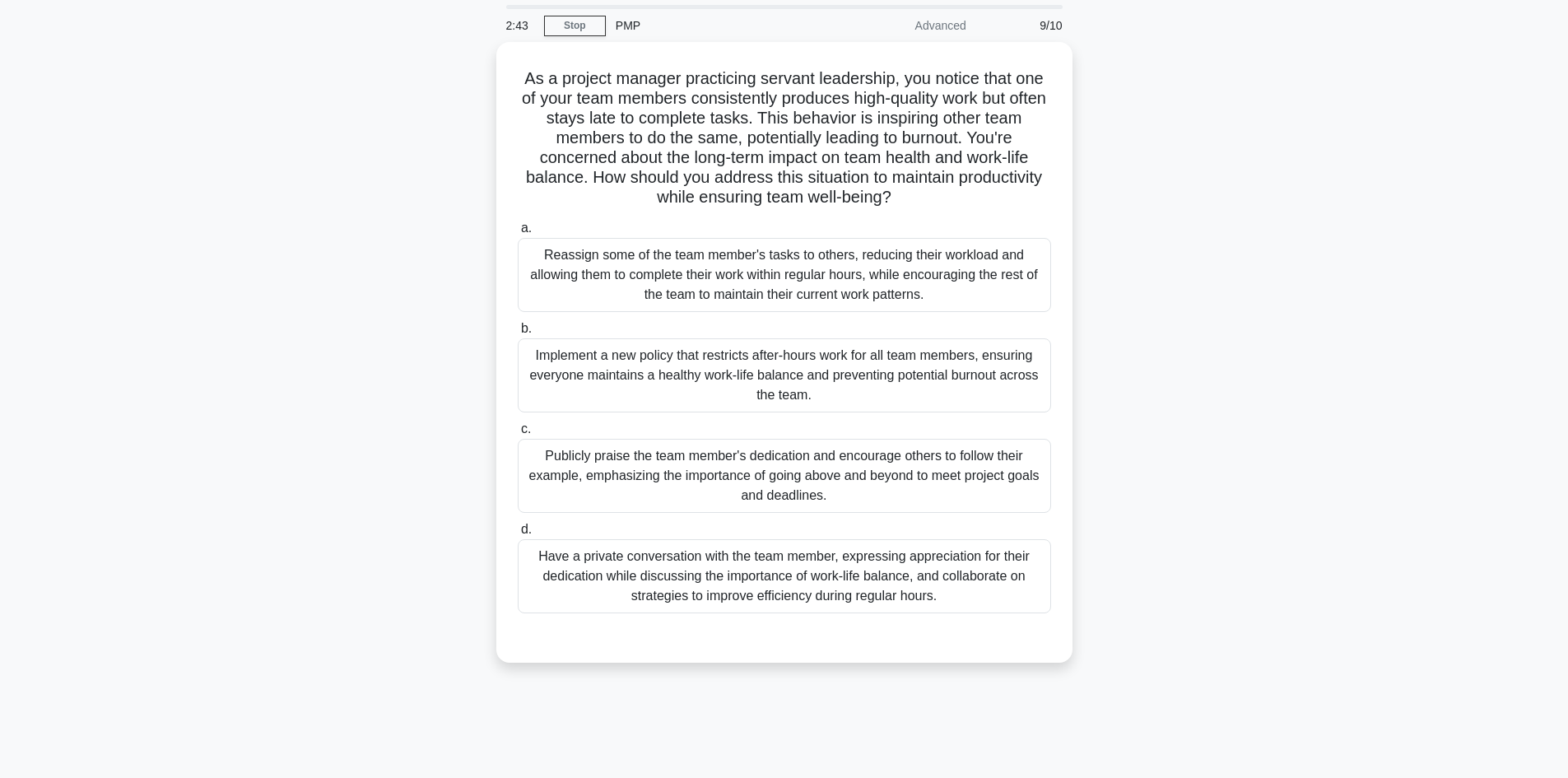
scroll to position [0, 0]
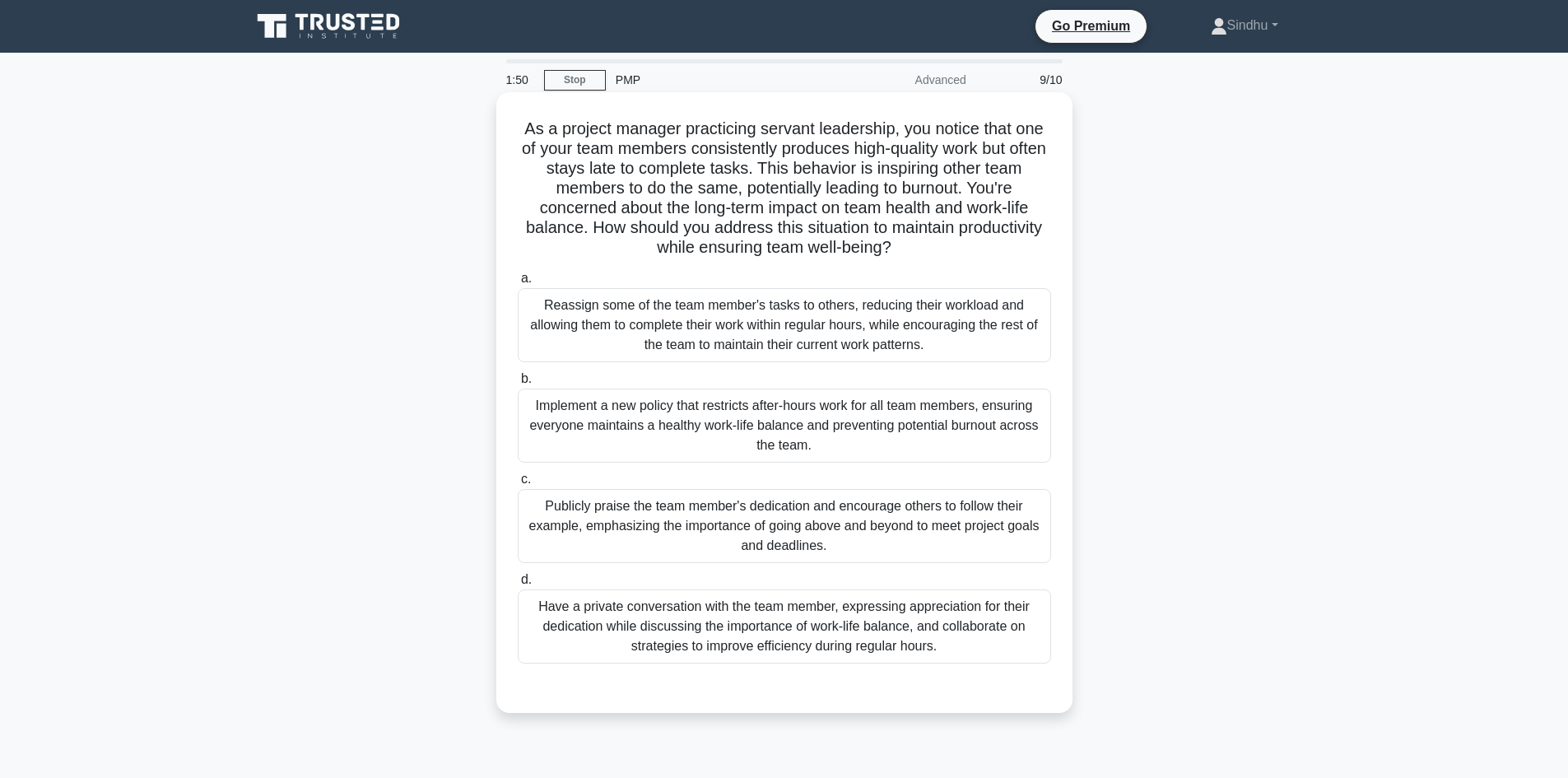
click at [999, 625] on div "Have a private conversation with the team member, expressing appreciation for t…" at bounding box center [784, 625] width 534 height 74
click at [518, 585] on input "d. Have a private conversation with the team member, expressing appreciation fo…" at bounding box center [518, 580] width 0 height 11
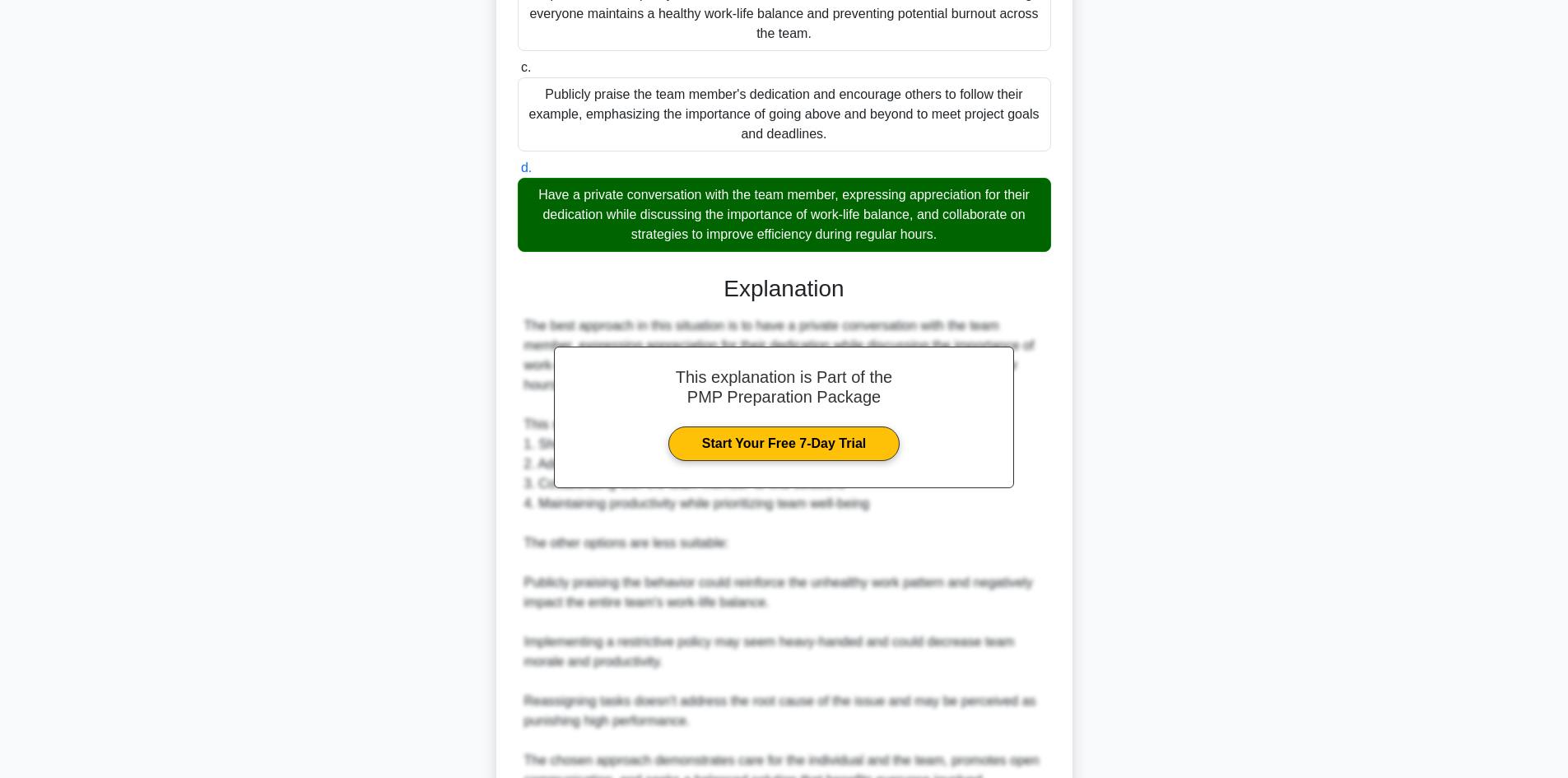
scroll to position [574, 0]
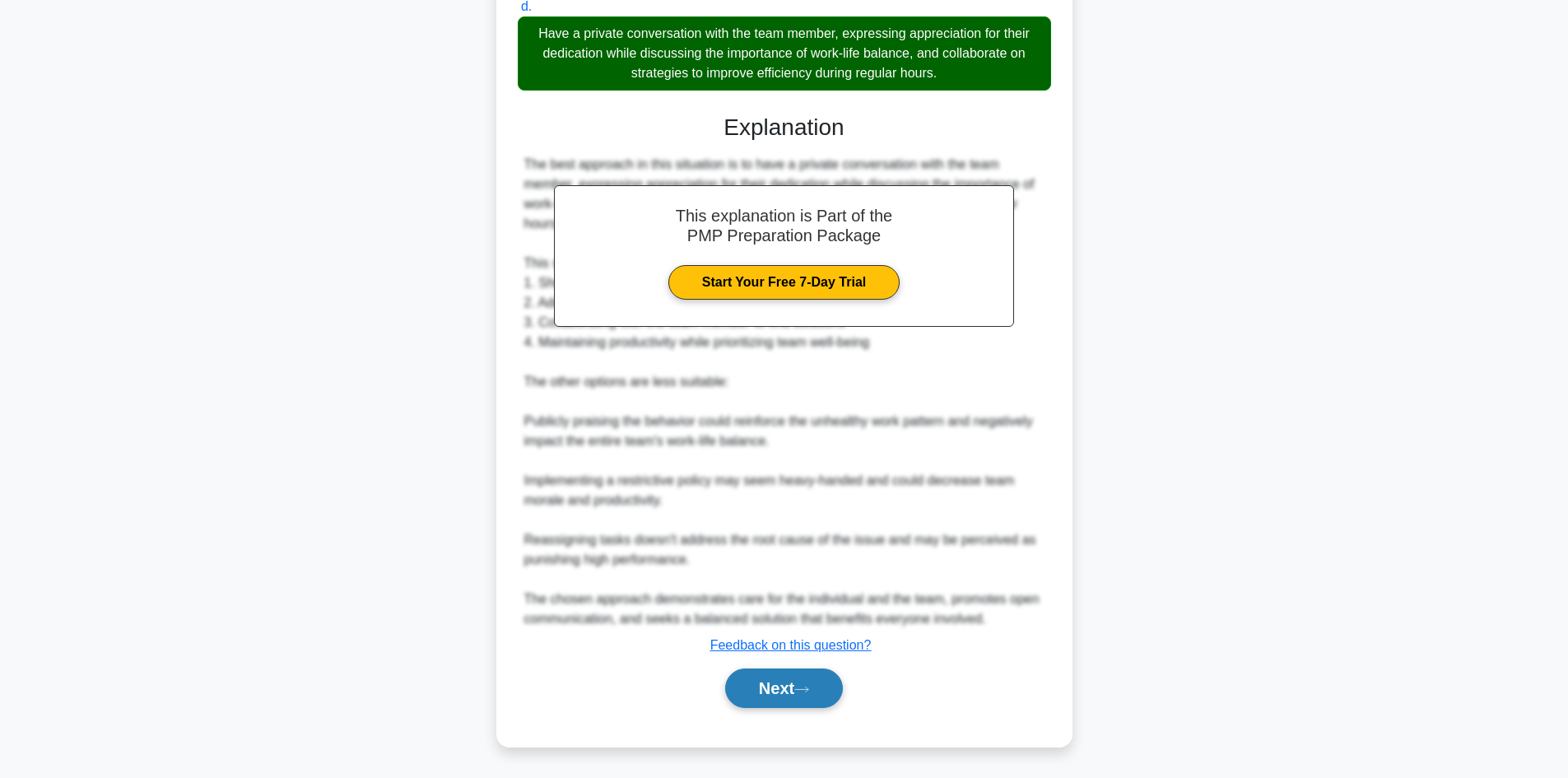
click at [753, 684] on button "Next" at bounding box center [784, 688] width 118 height 39
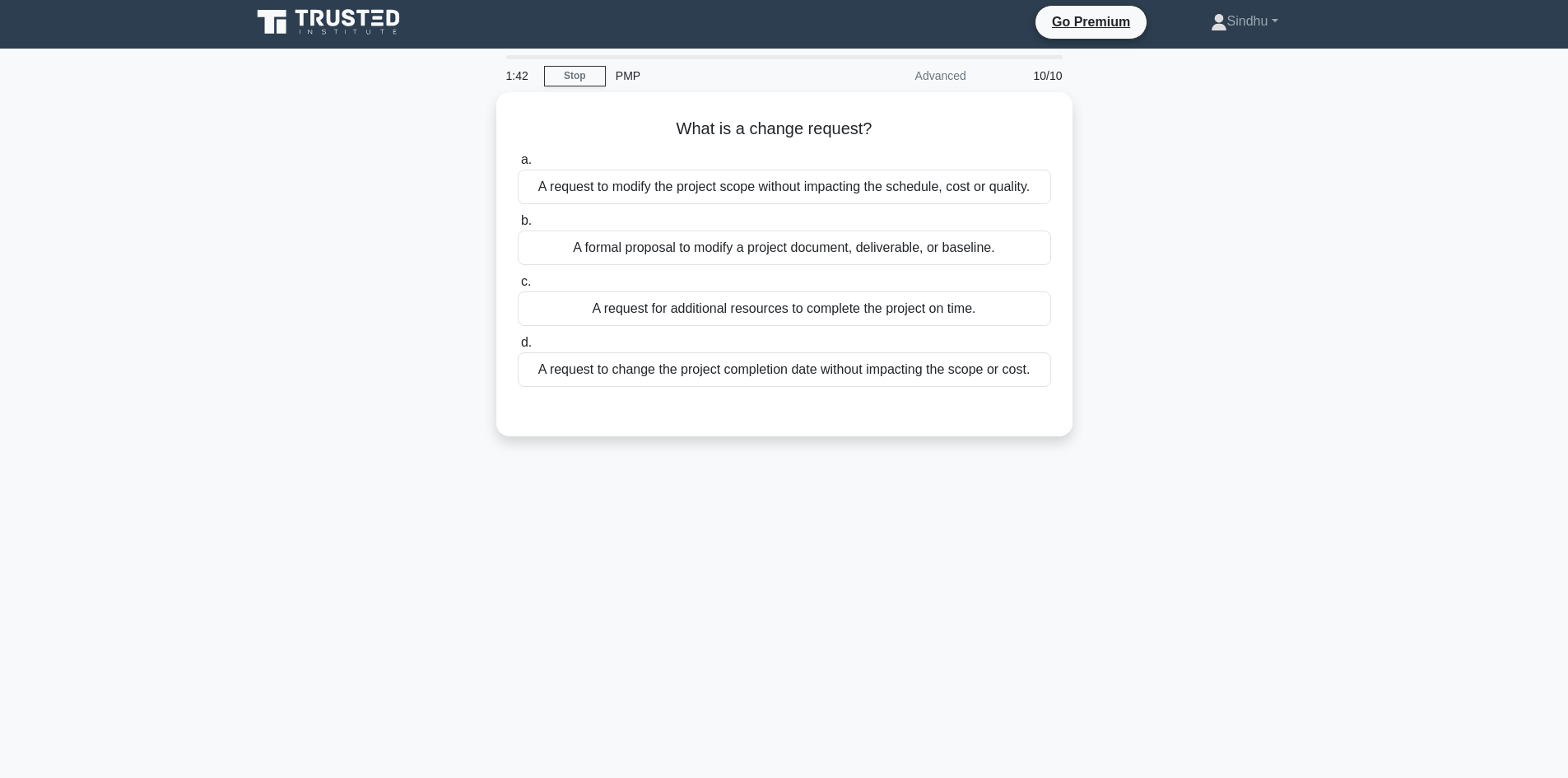
scroll to position [0, 0]
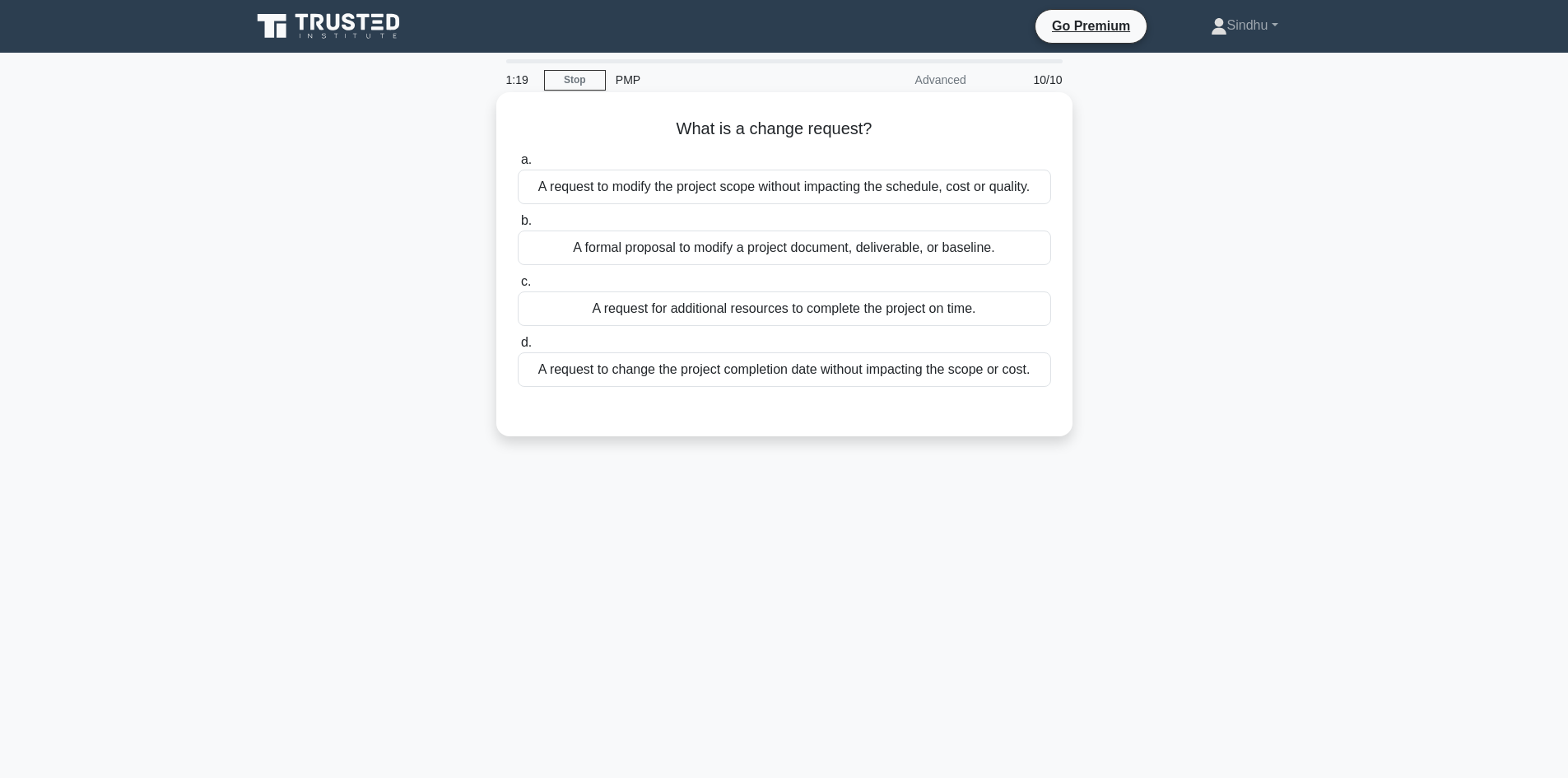
click at [867, 193] on div "A request to modify the project scope without impacting the schedule, cost or q…" at bounding box center [784, 186] width 534 height 35
click at [518, 165] on input "a. A request to modify the project scope without impacting the schedule, cost o…" at bounding box center [518, 160] width 0 height 11
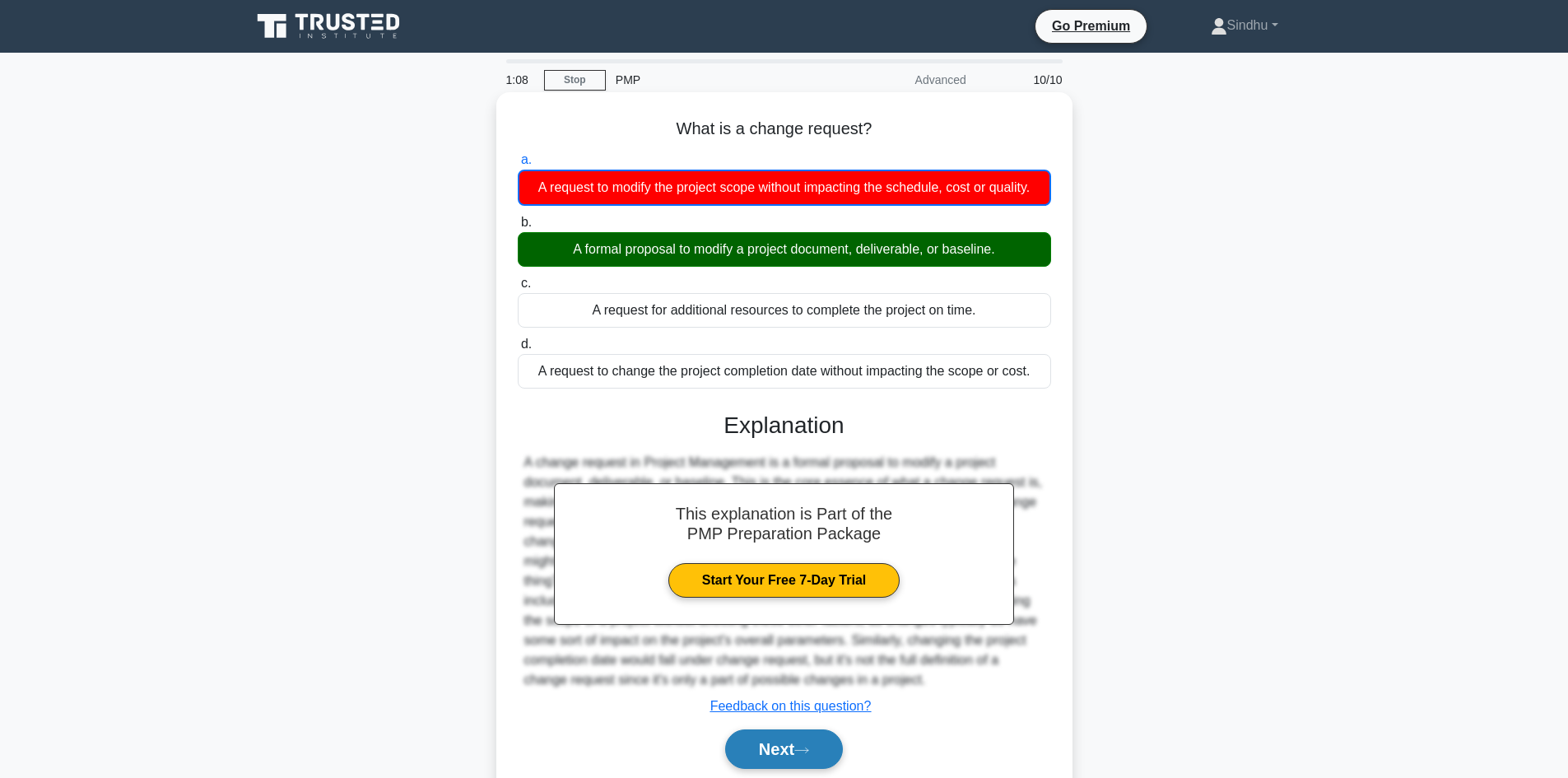
click at [784, 739] on button "Next" at bounding box center [784, 749] width 118 height 39
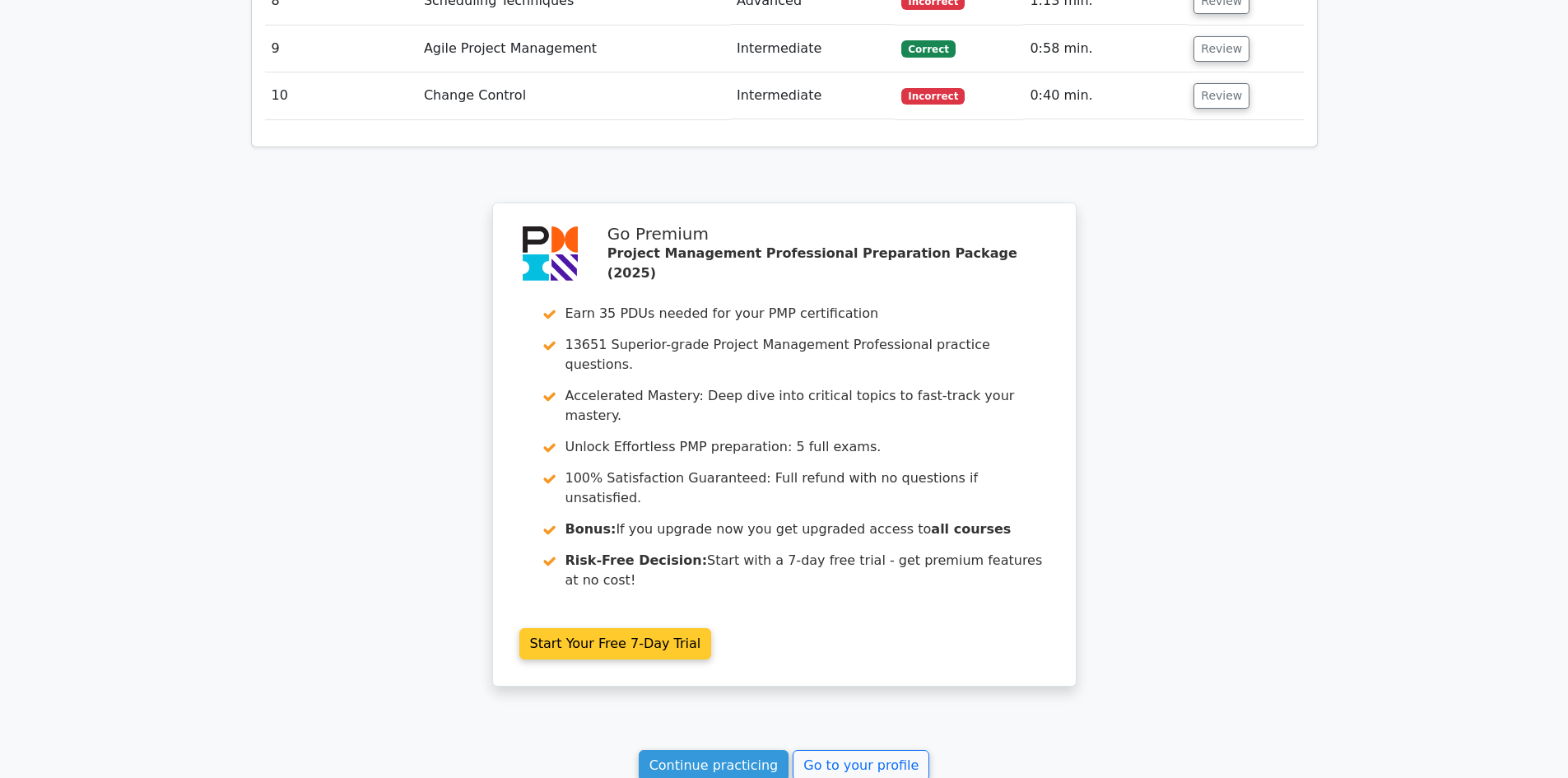
scroll to position [2881, 0]
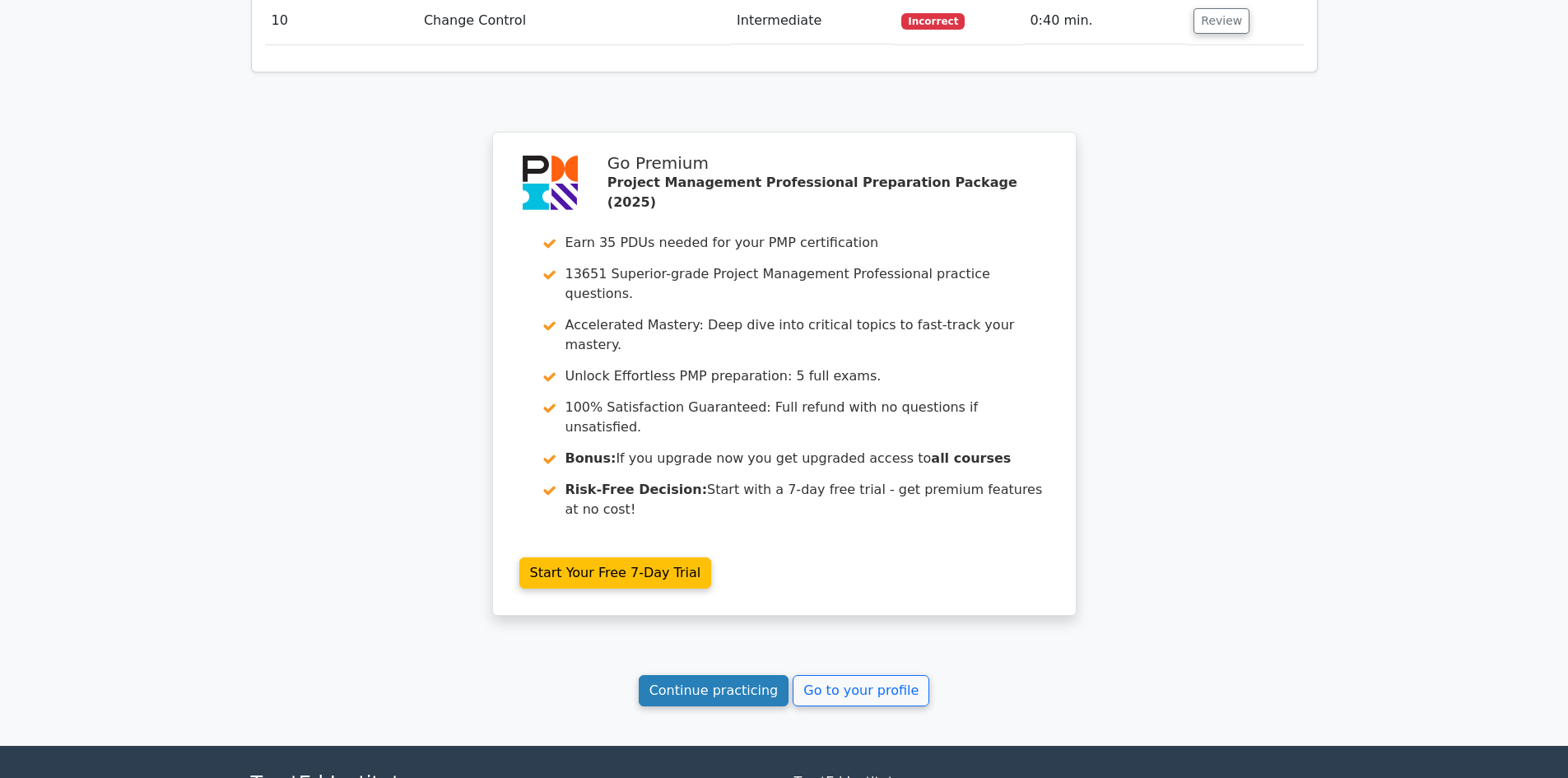
click at [747, 675] on link "Continue practicing" at bounding box center [714, 690] width 151 height 31
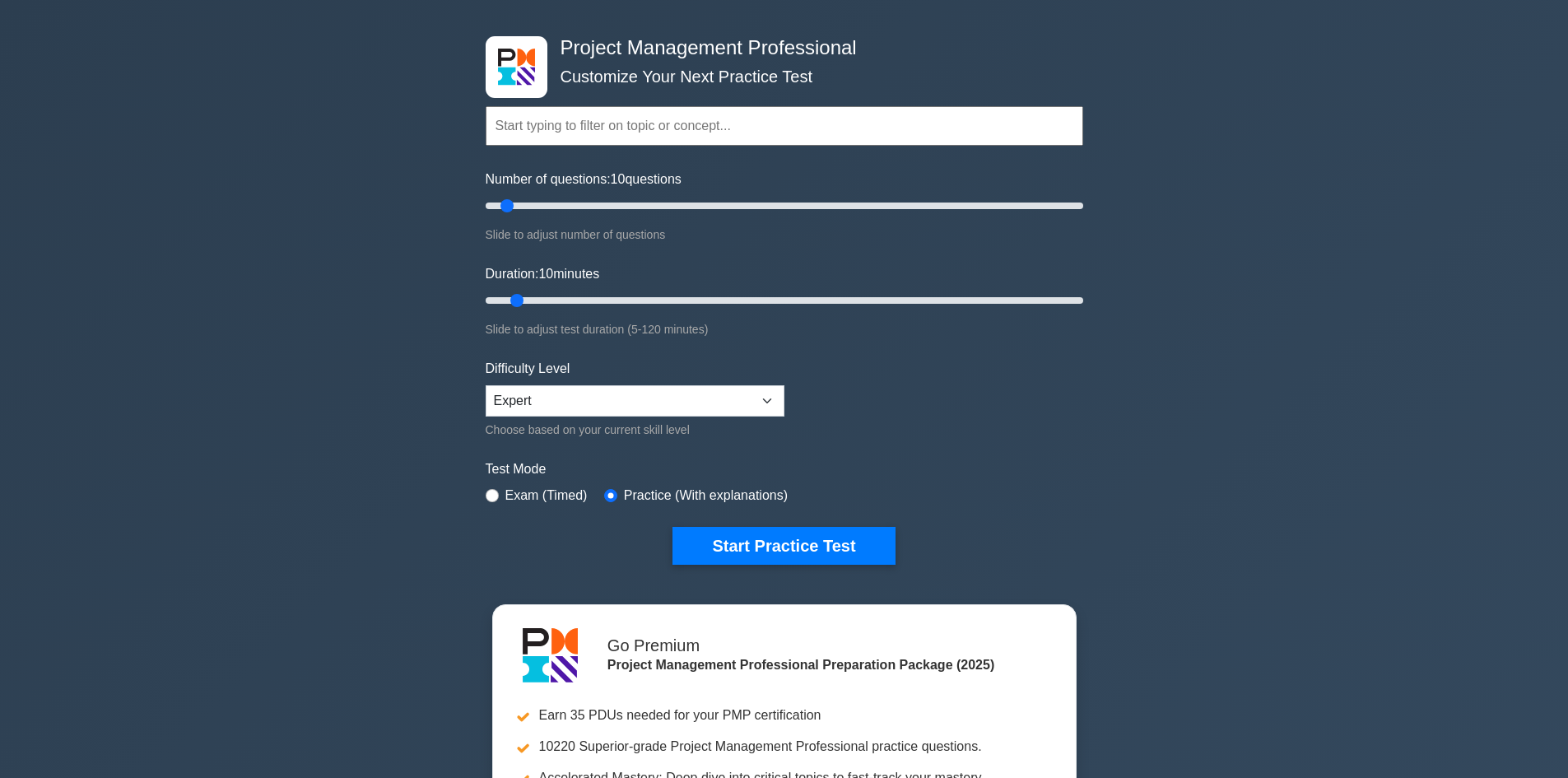
scroll to position [82, 0]
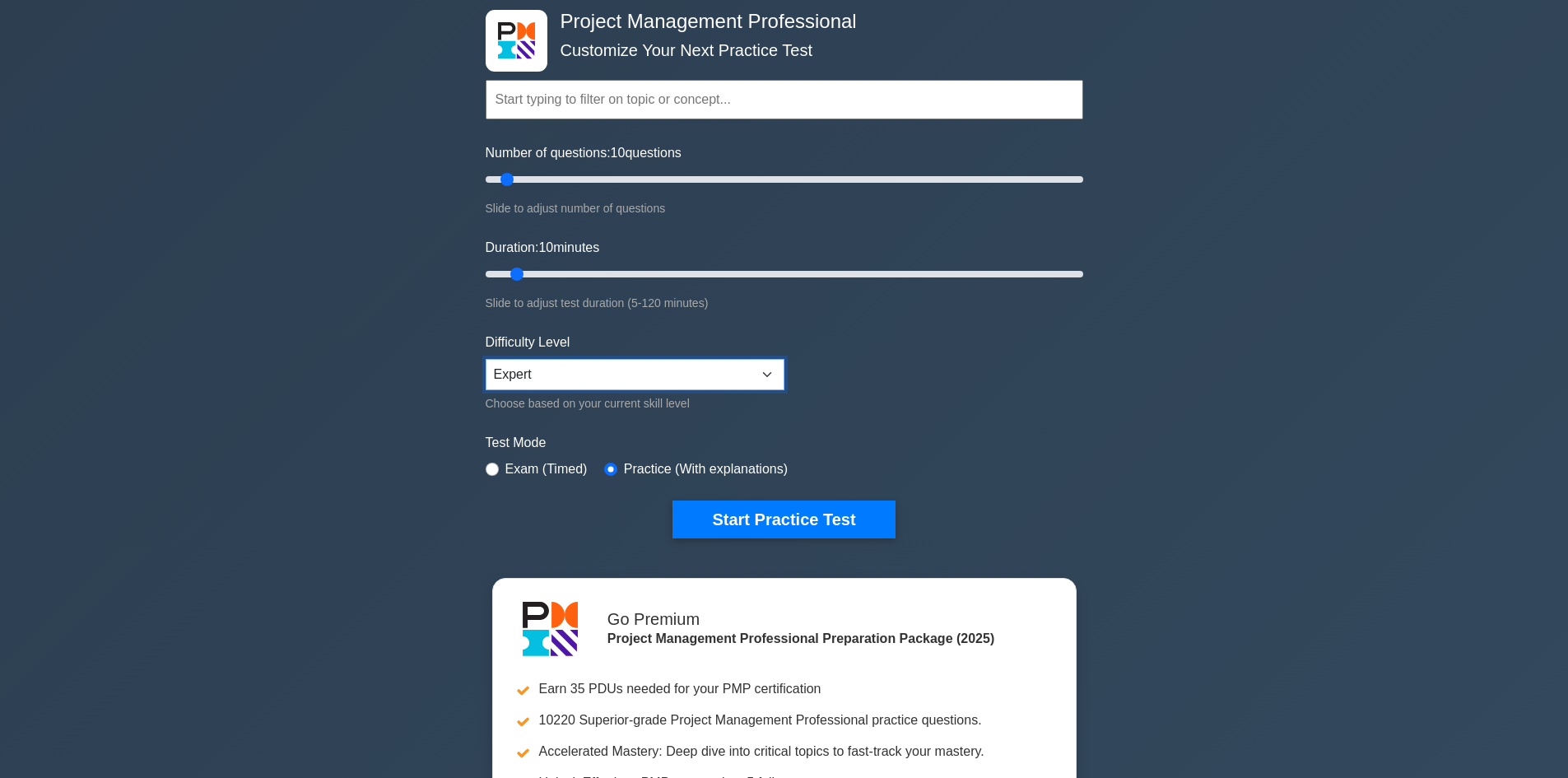
click at [772, 371] on select "Beginner Intermediate Expert" at bounding box center [635, 374] width 299 height 31
click at [778, 372] on select "Beginner Intermediate Expert" at bounding box center [635, 374] width 299 height 31
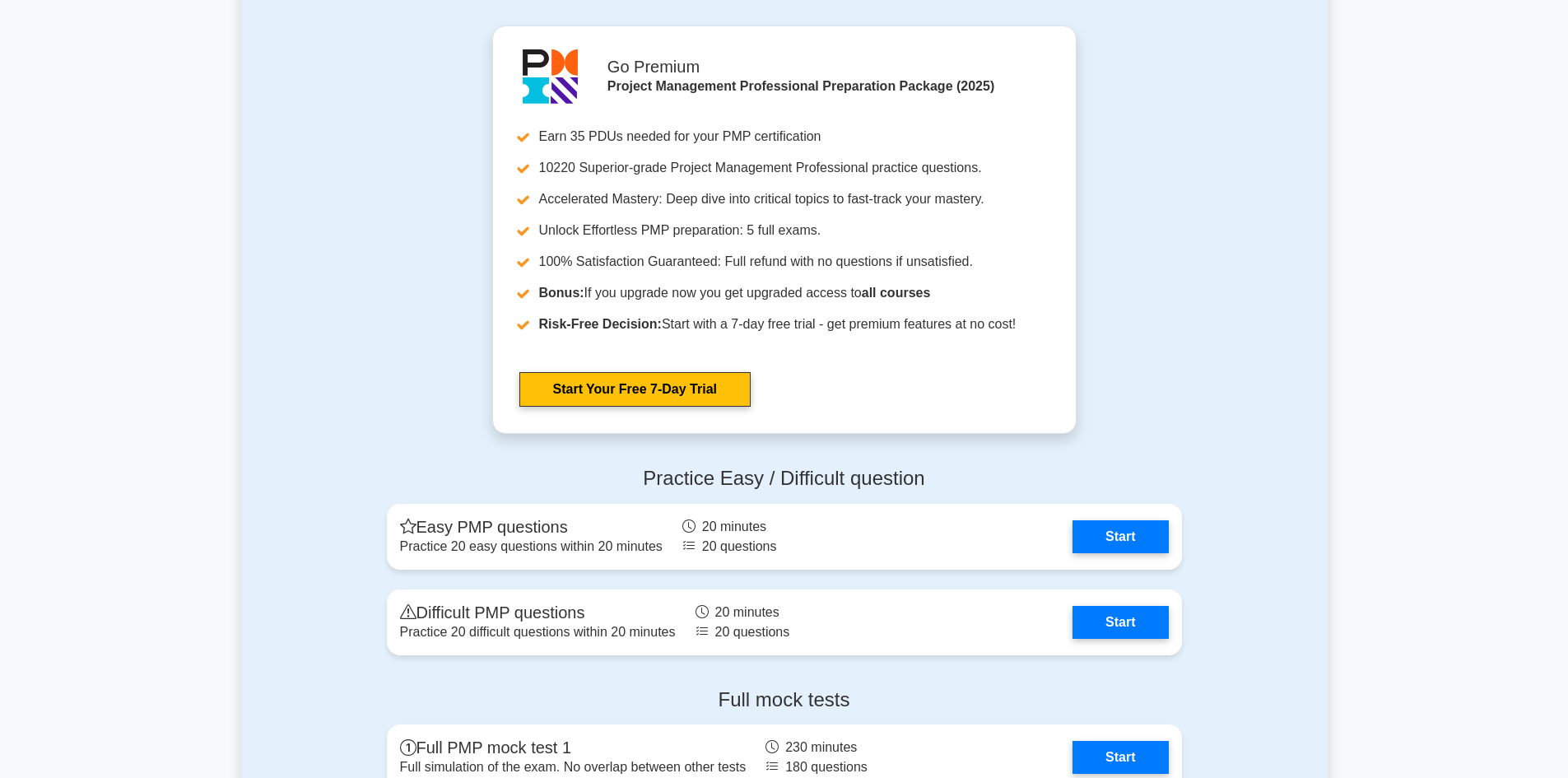
scroll to position [6007, 0]
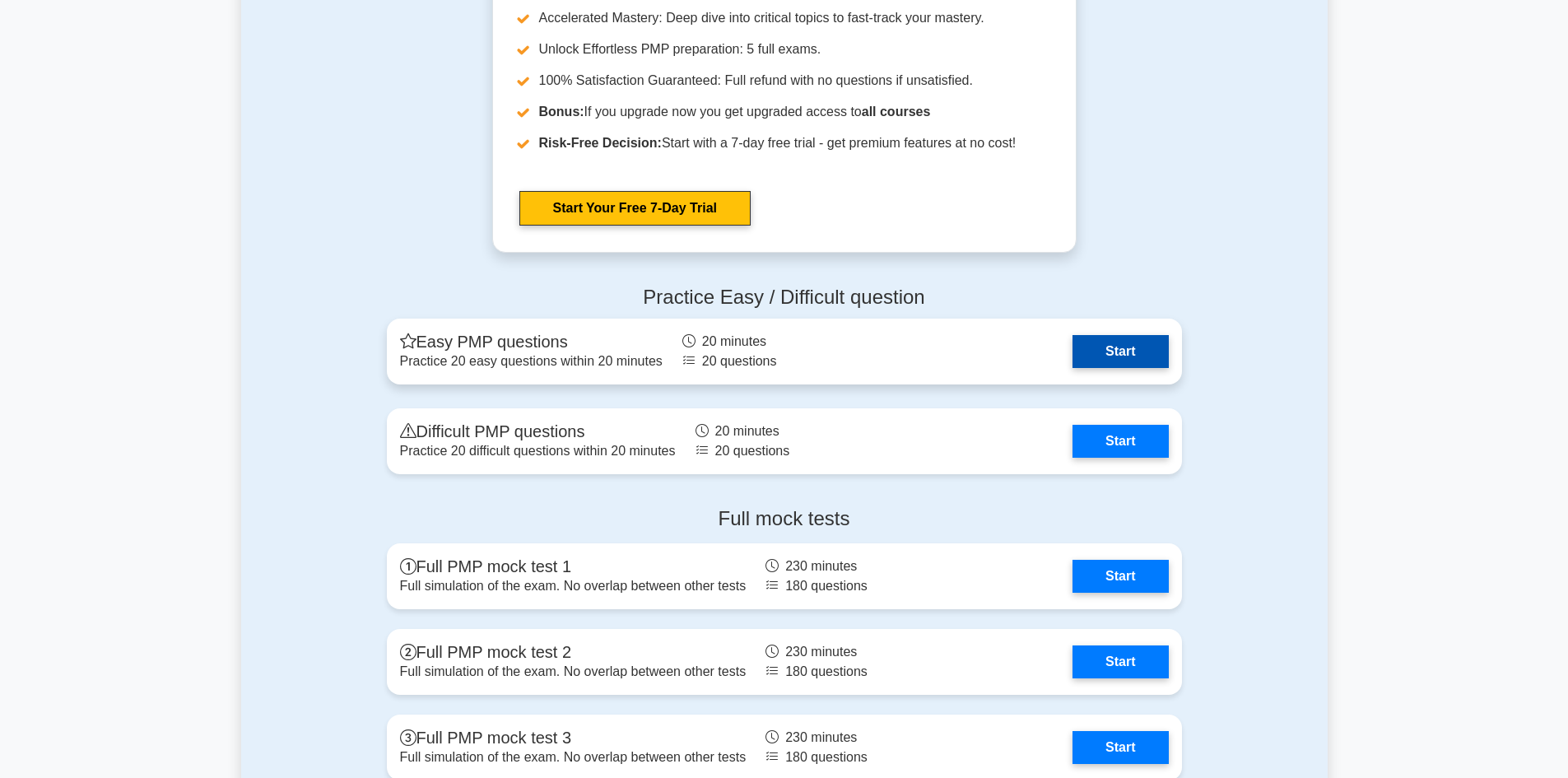
click at [1111, 345] on link "Start" at bounding box center [1120, 351] width 95 height 33
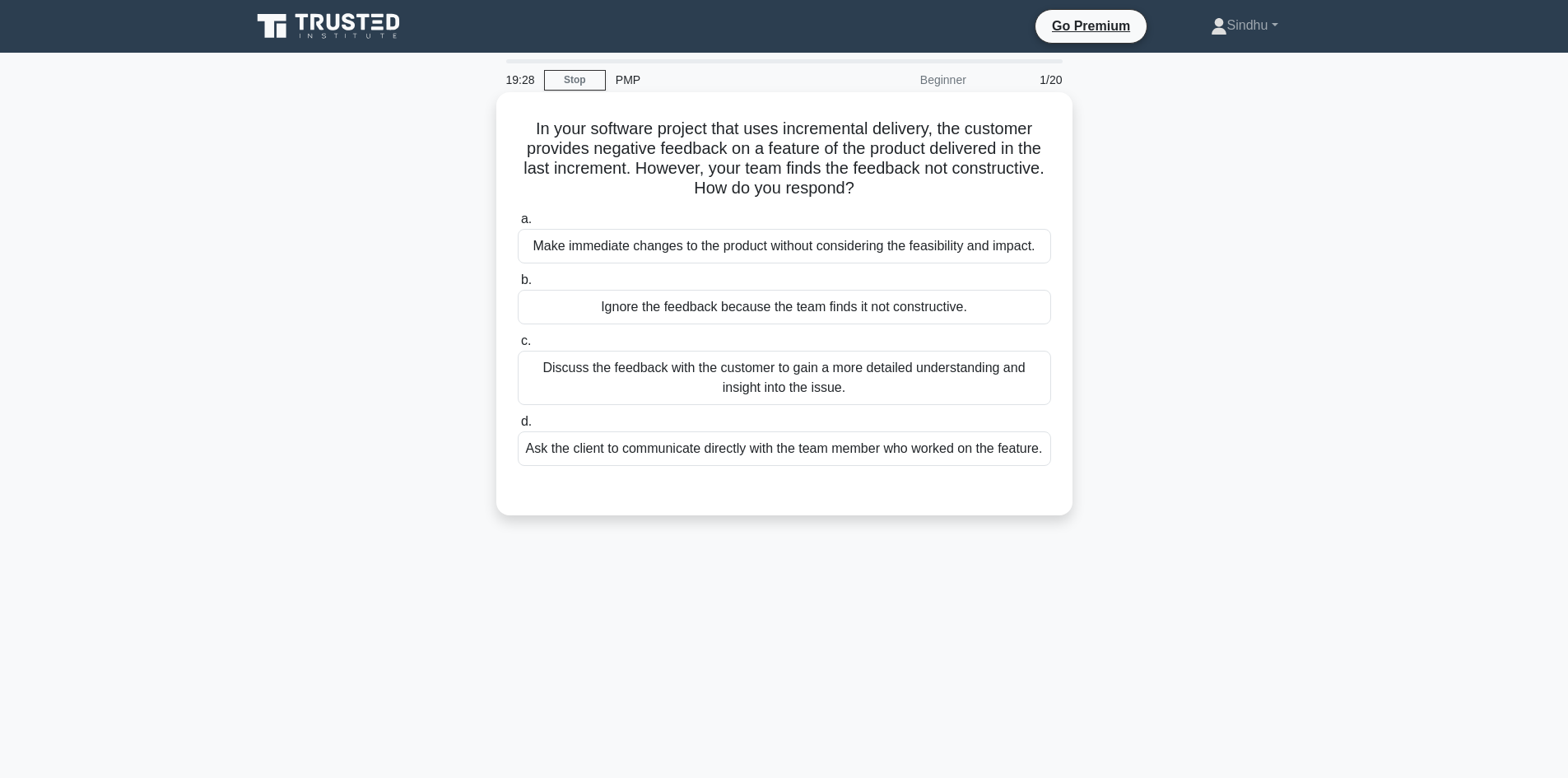
click at [746, 382] on div "Discuss the feedback with the customer to gain a more detailed understanding an…" at bounding box center [784, 377] width 534 height 54
click at [518, 346] on input "c. Discuss the feedback with the customer to gain a more detailed understanding…" at bounding box center [518, 341] width 0 height 11
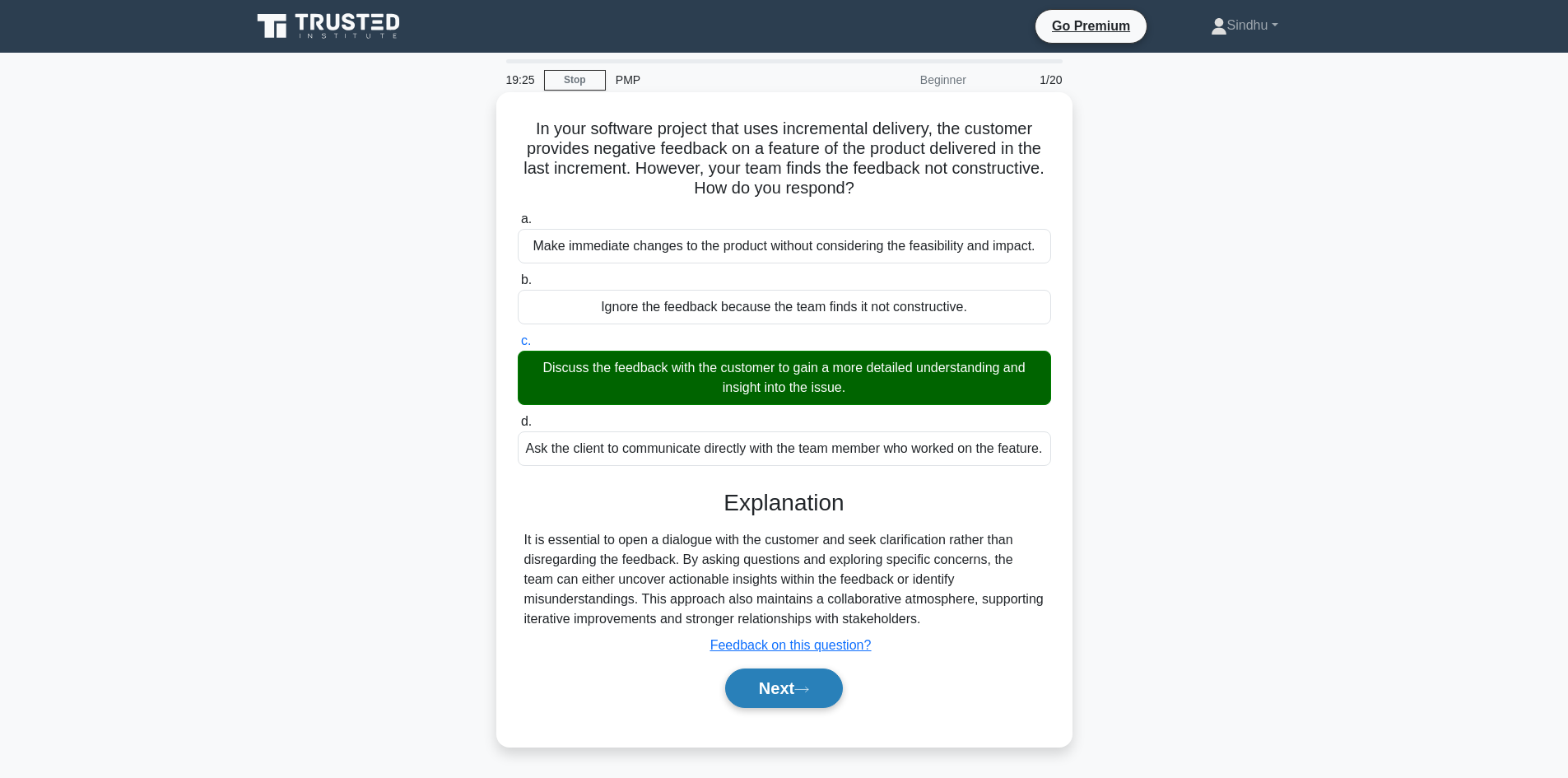
click at [764, 708] on button "Next" at bounding box center [784, 688] width 118 height 39
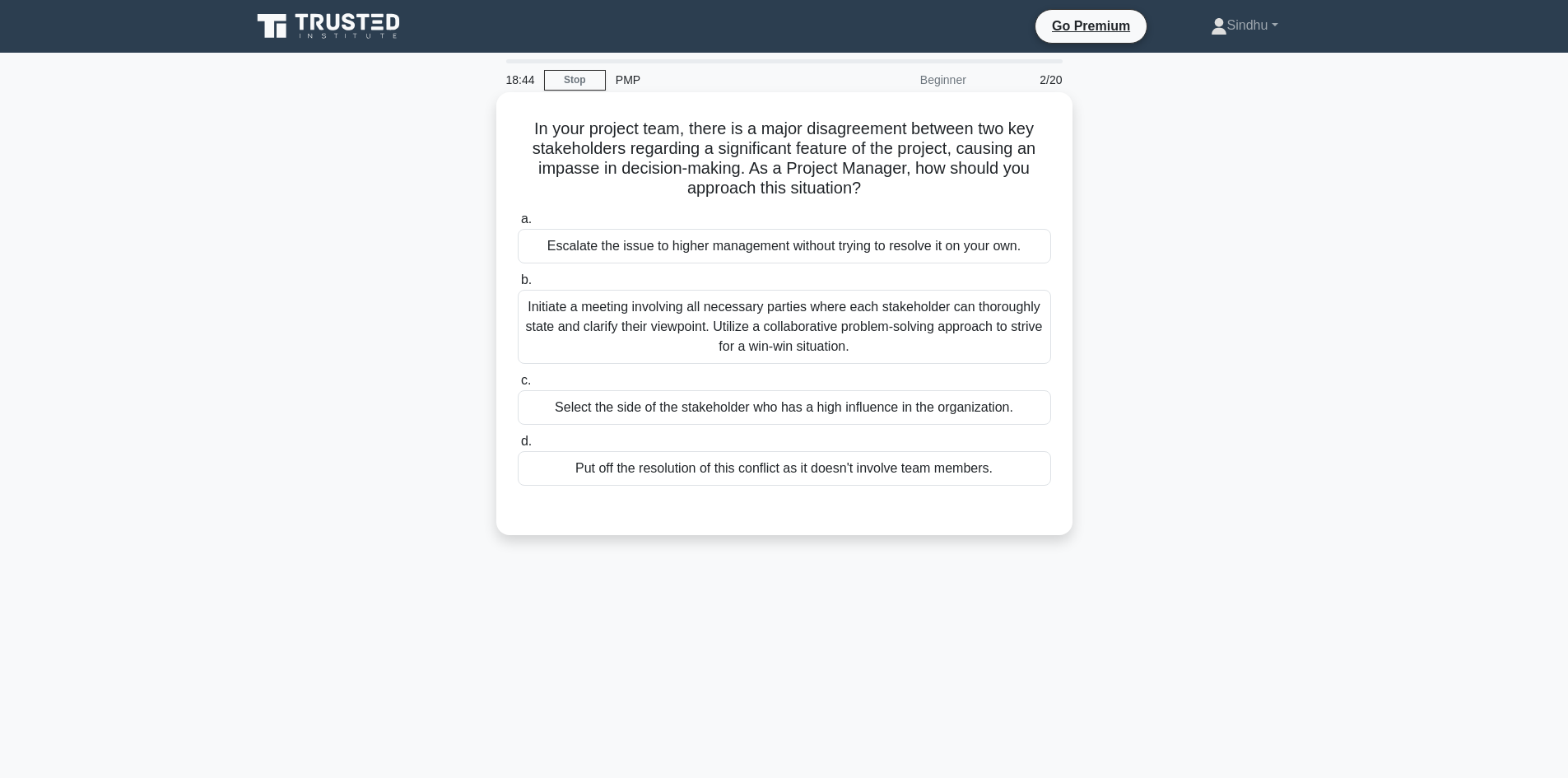
click at [816, 334] on div "Initiate a meeting involving all necessary parties where each stakeholder can t…" at bounding box center [784, 327] width 534 height 74
click at [518, 286] on input "b. Initiate a meeting involving all necessary parties where each stakeholder ca…" at bounding box center [518, 280] width 0 height 11
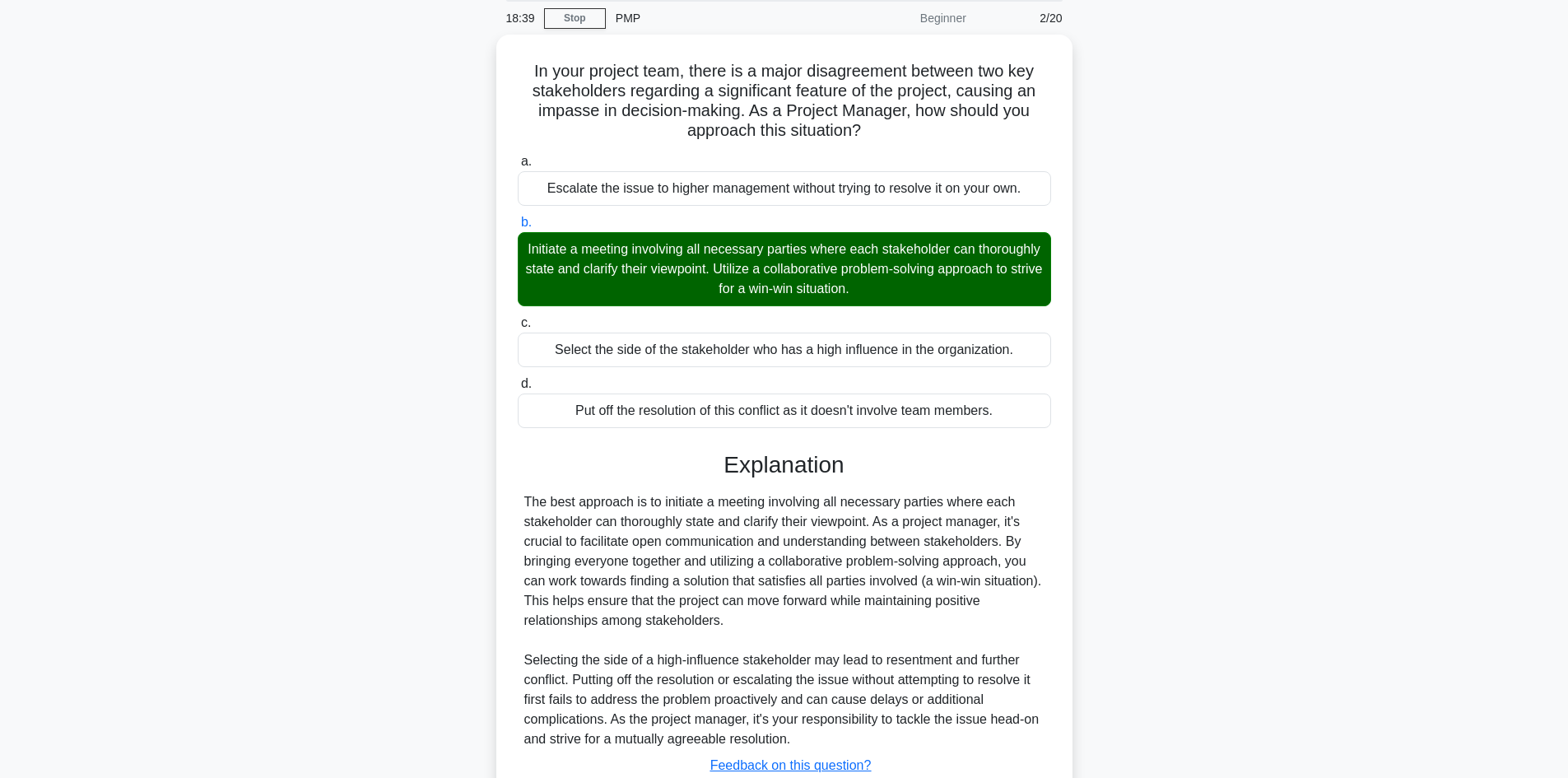
scroll to position [178, 0]
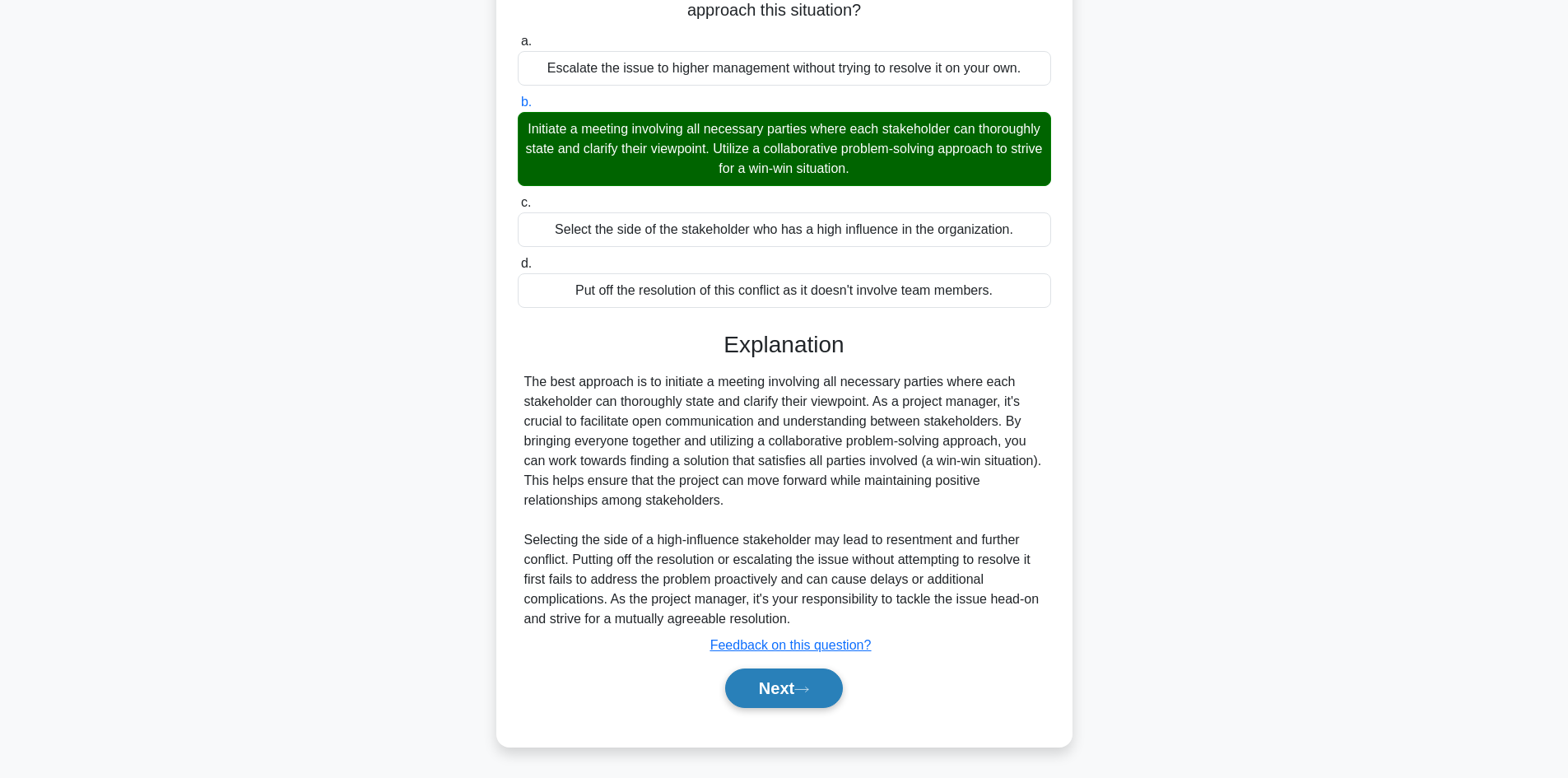
click at [742, 681] on button "Next" at bounding box center [784, 688] width 118 height 39
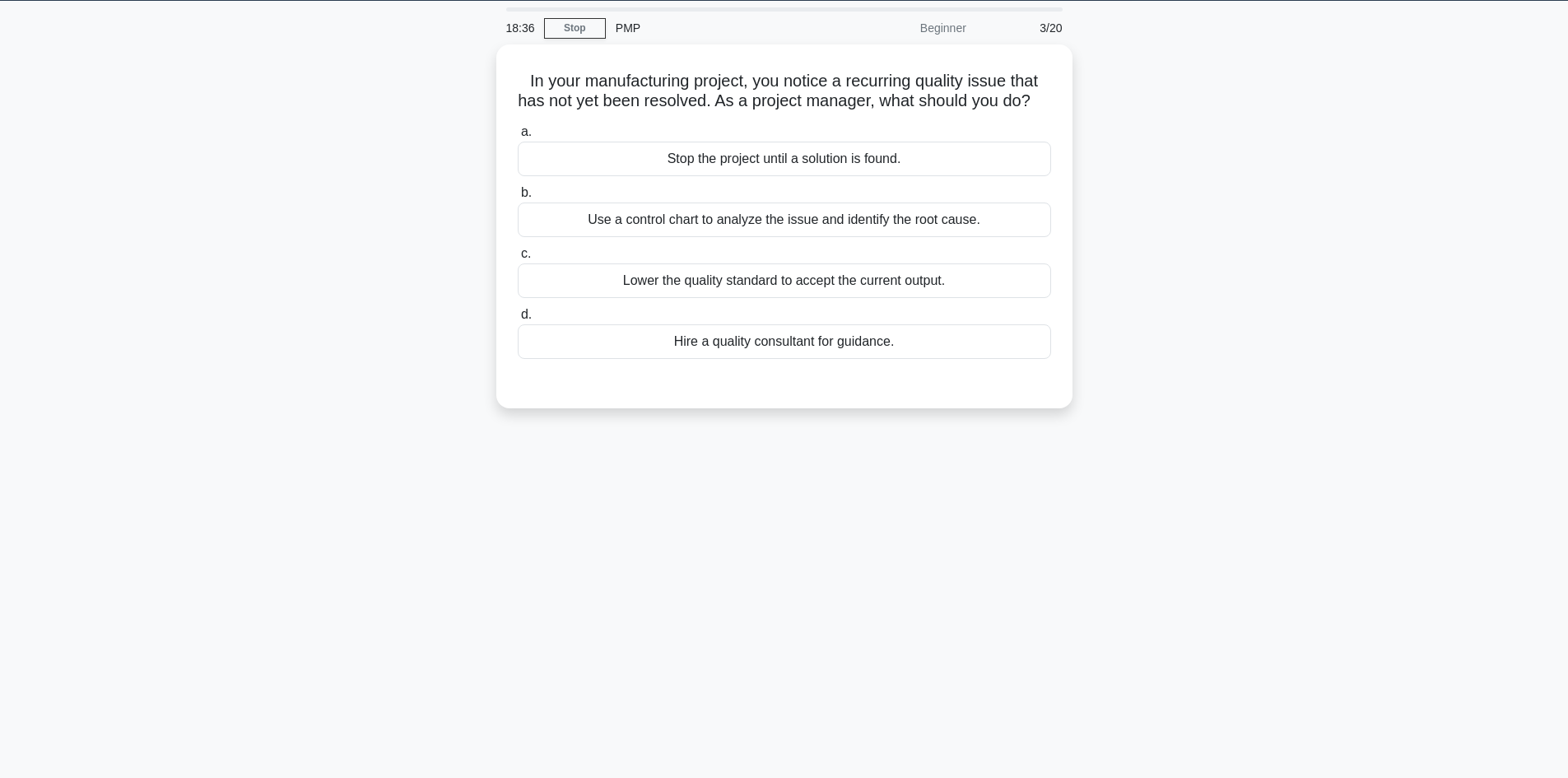
scroll to position [0, 0]
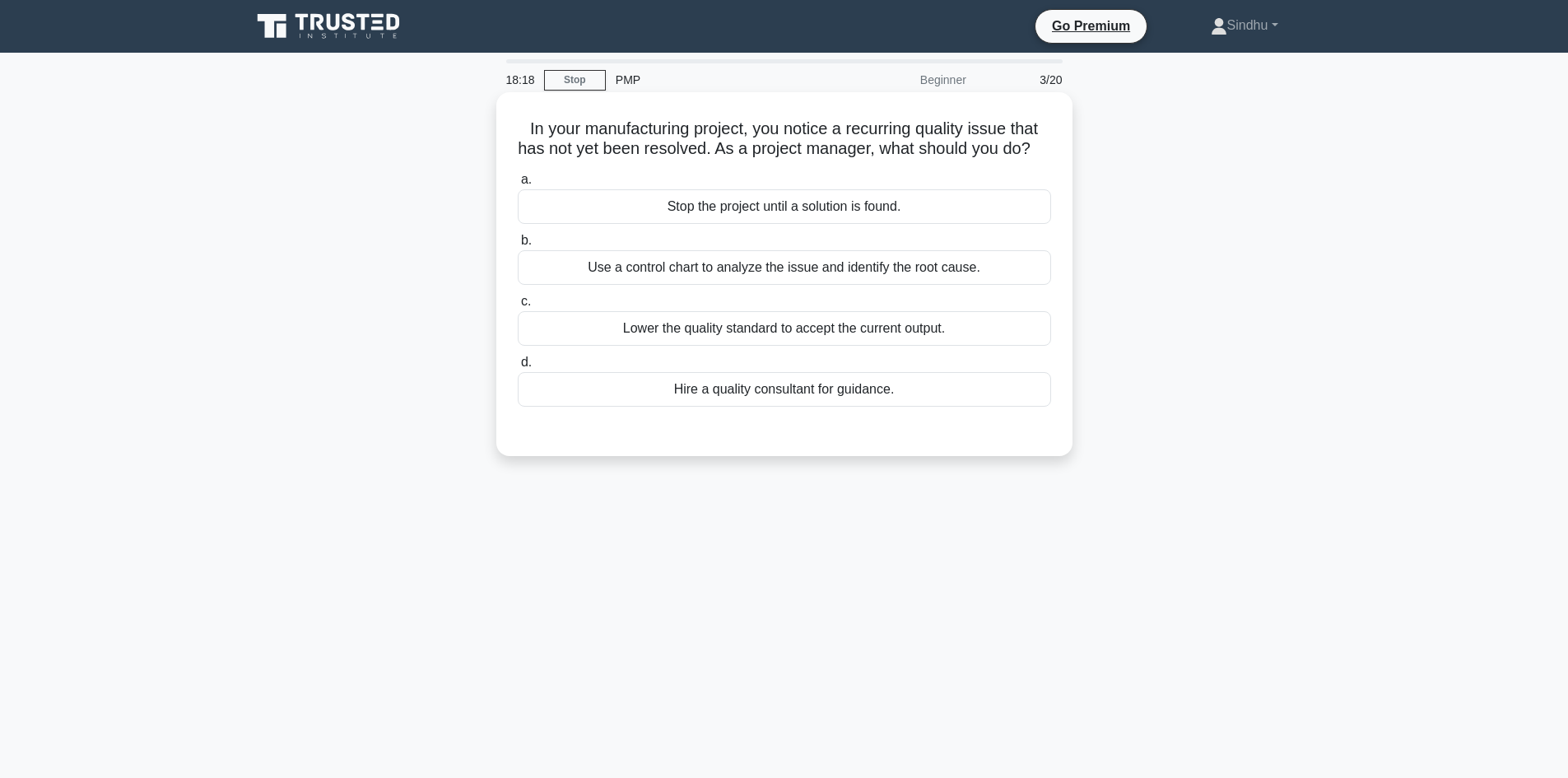
click at [848, 285] on div "Use a control chart to analyze the issue and identify the root cause." at bounding box center [784, 267] width 534 height 35
click at [518, 246] on input "b. Use a control chart to analyze the issue and identify the root cause." at bounding box center [518, 241] width 0 height 11
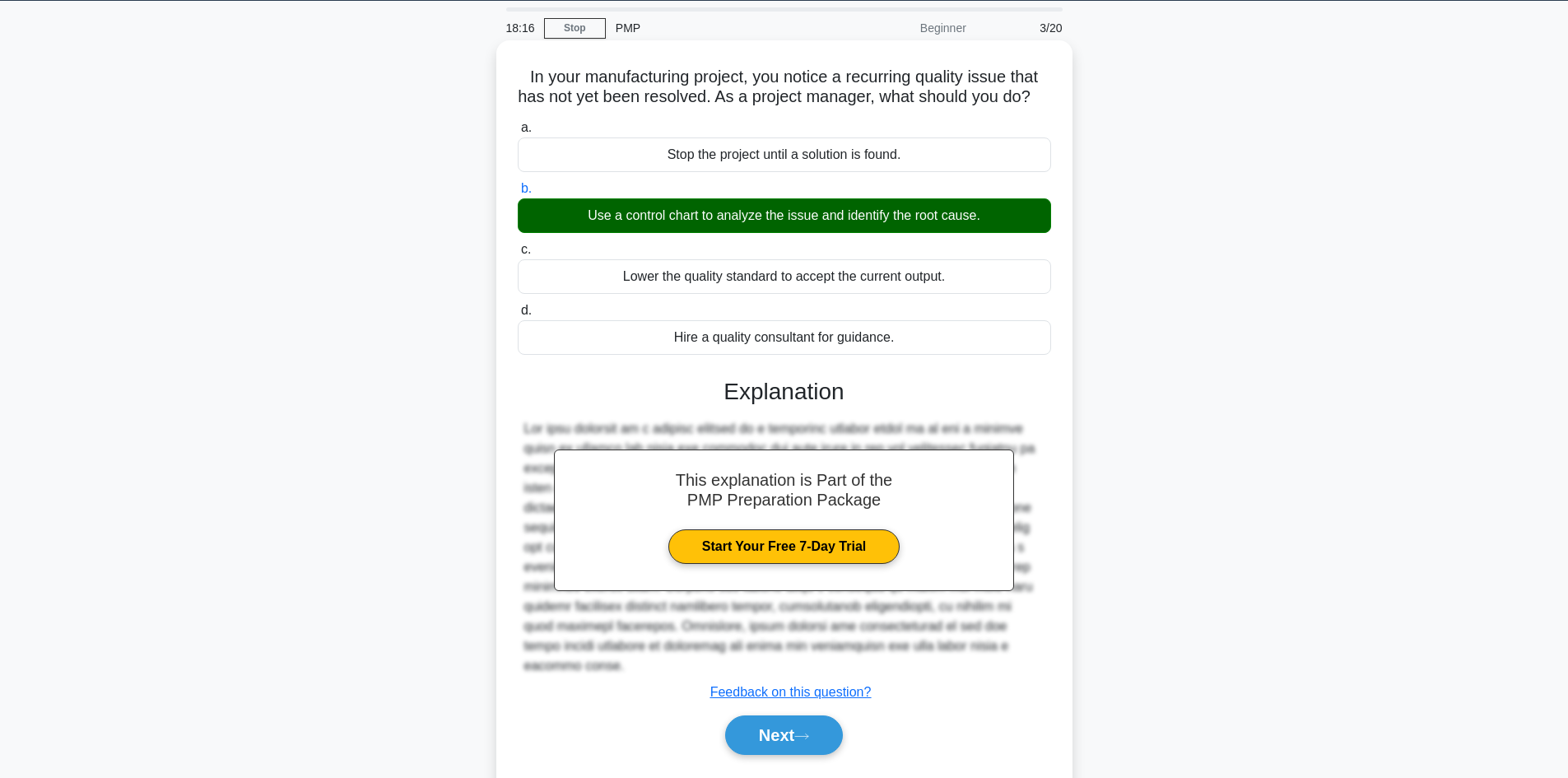
scroll to position [112, 0]
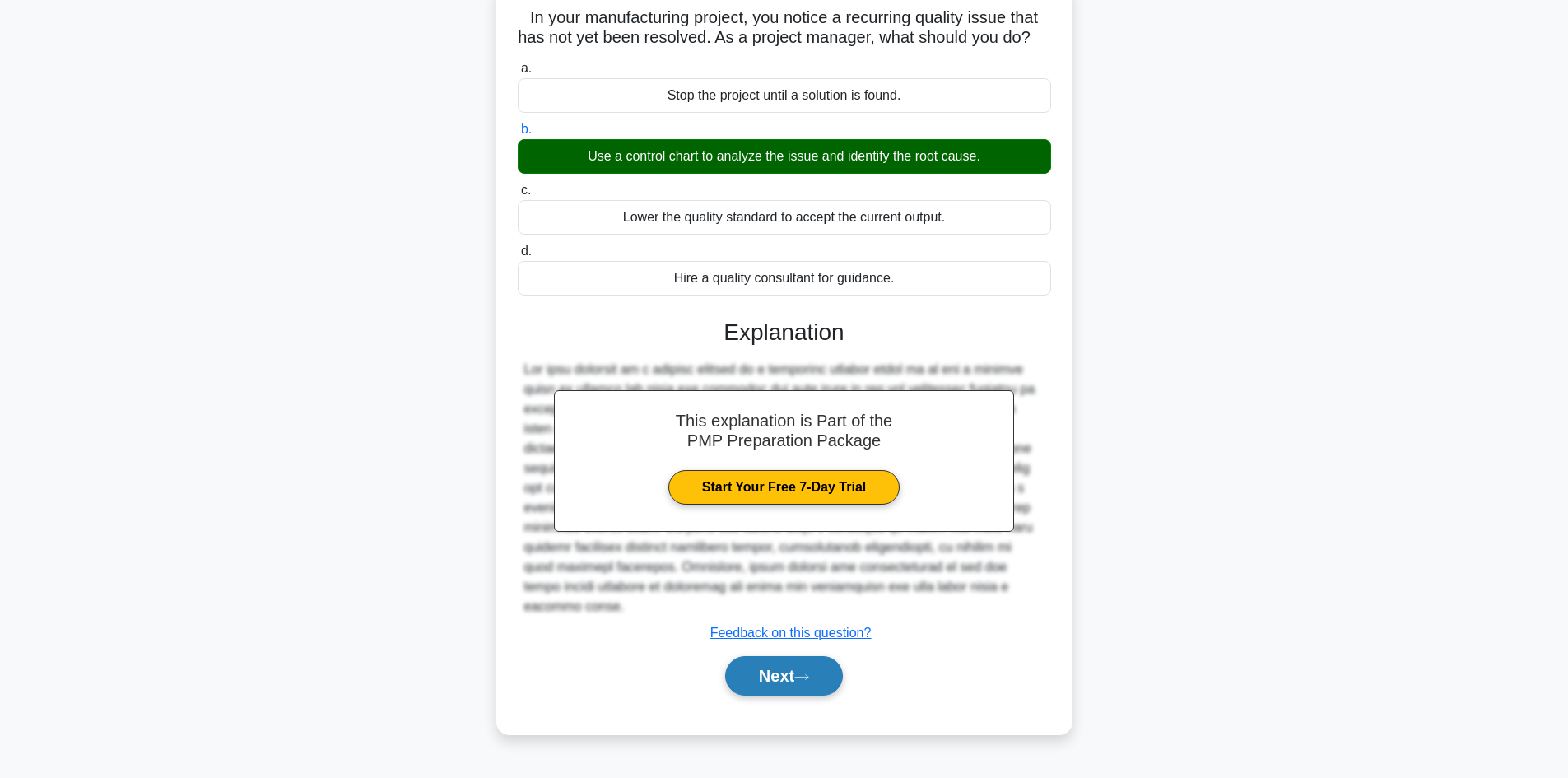
click at [759, 679] on button "Next" at bounding box center [784, 675] width 118 height 39
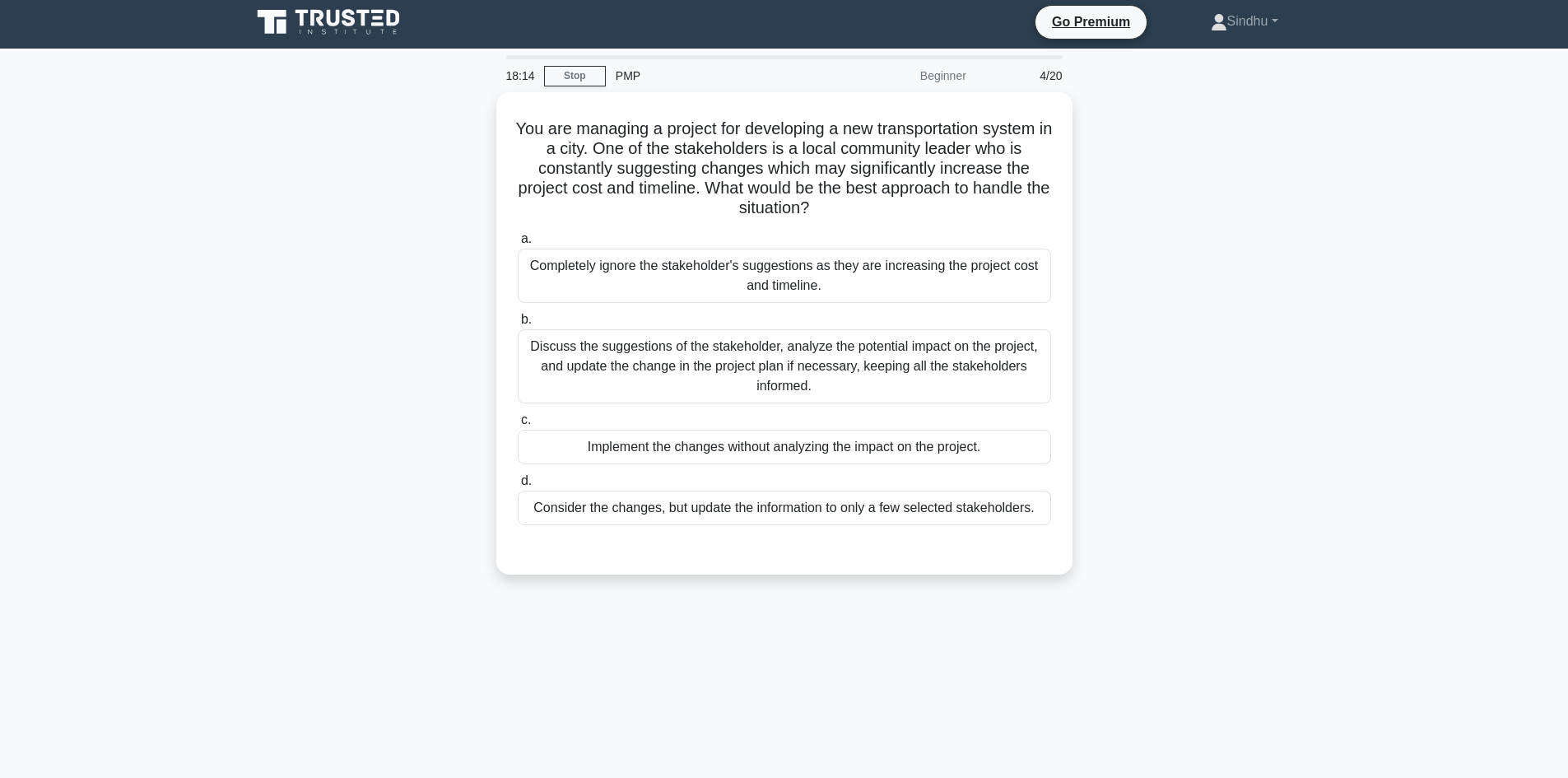
scroll to position [0, 0]
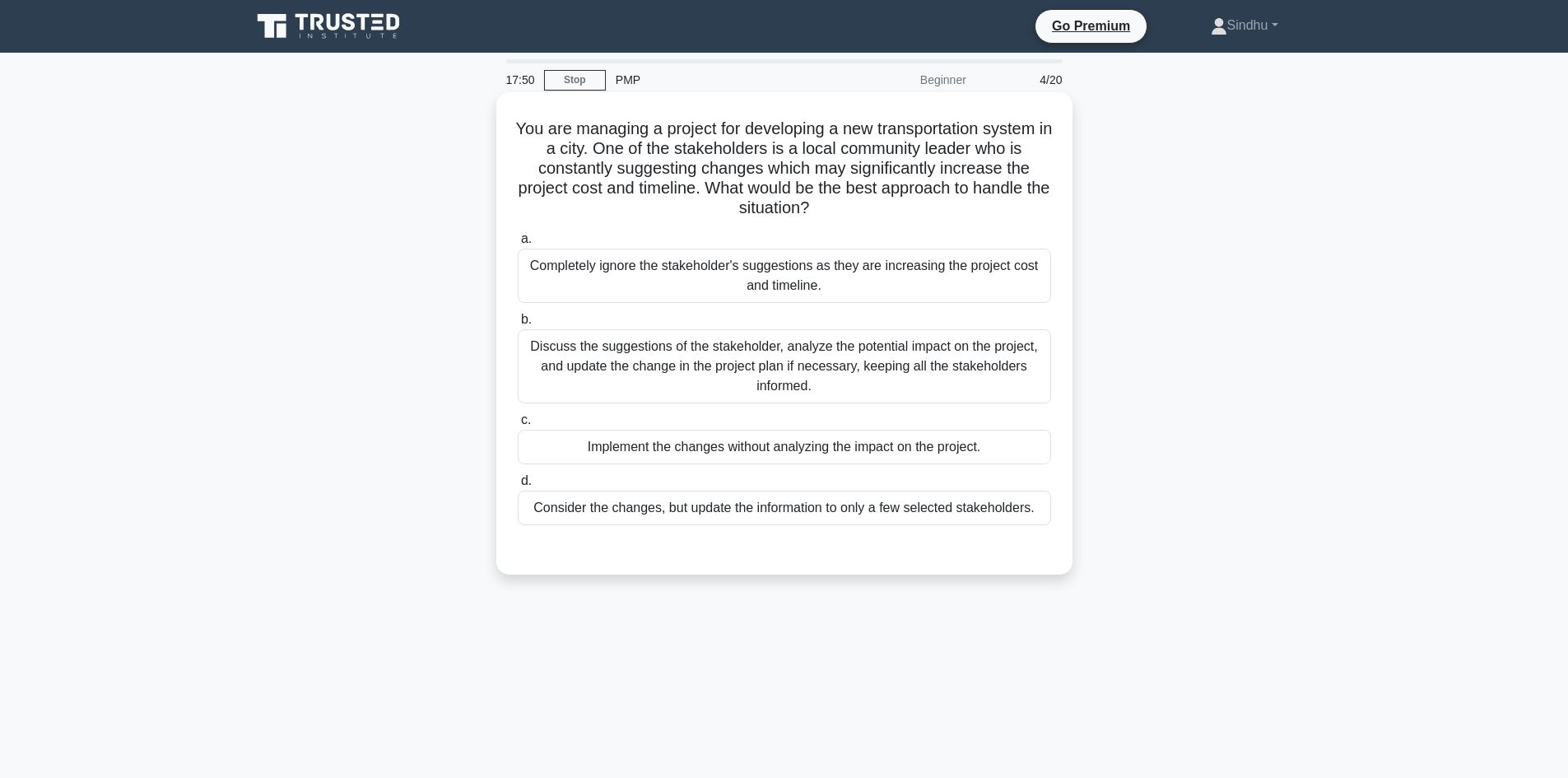
click at [857, 369] on div "Discuss the suggestions of the stakeholder, analyze the potential impact on the…" at bounding box center [784, 366] width 534 height 74
click at [518, 325] on input "b. Discuss the suggestions of the stakeholder, analyze the potential impact on …" at bounding box center [518, 319] width 0 height 11
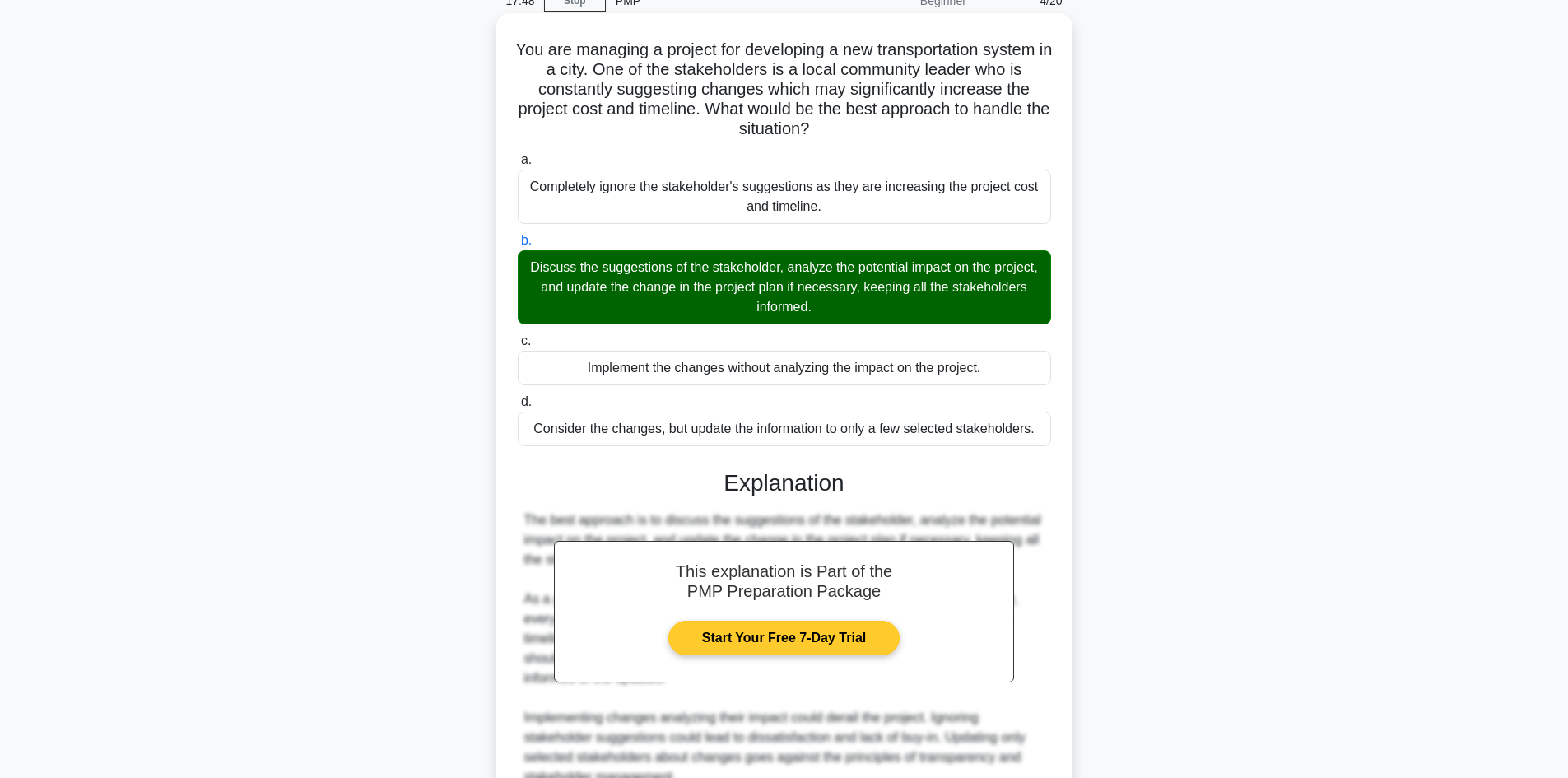
scroll to position [238, 0]
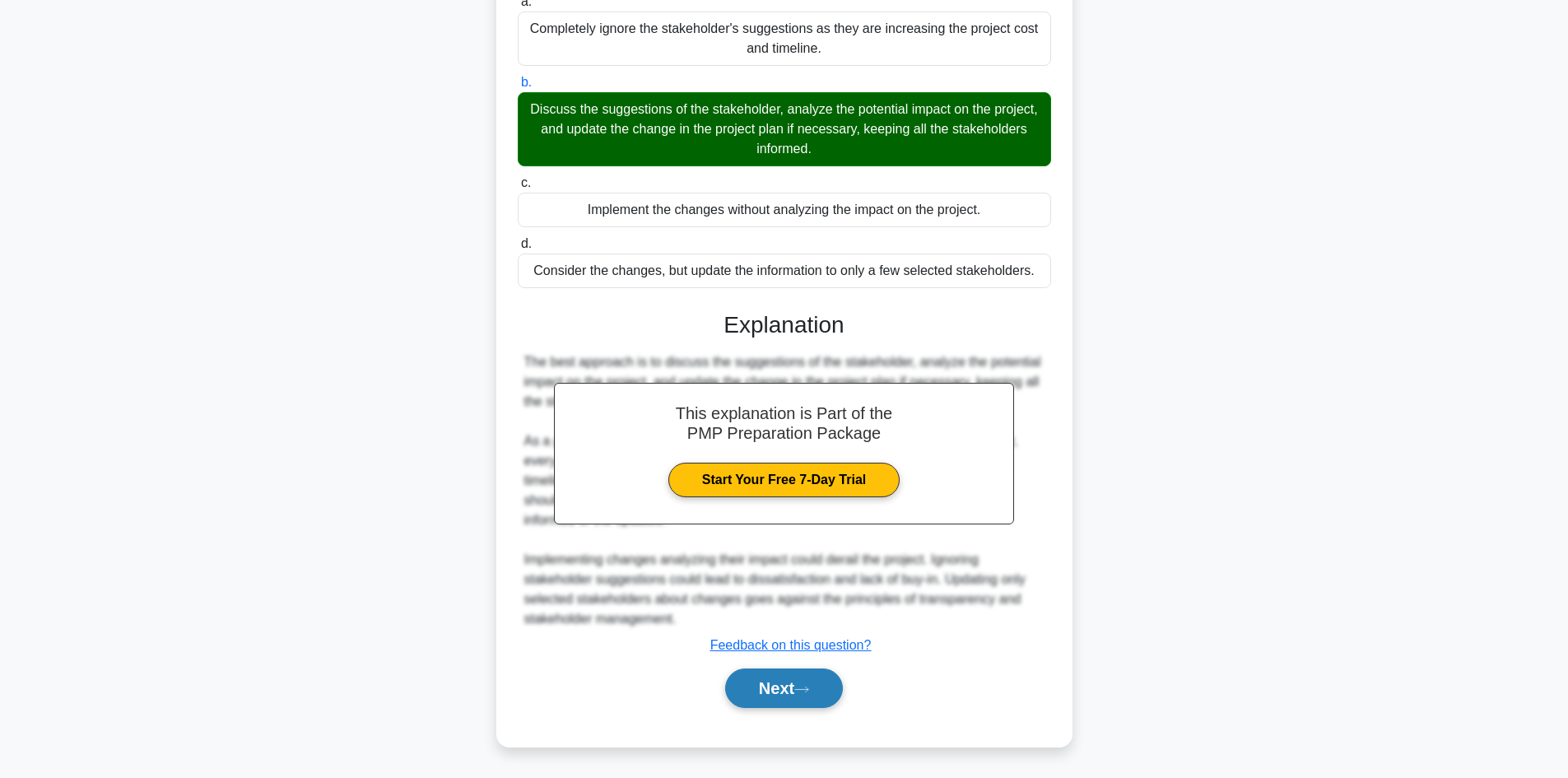
click at [756, 692] on button "Next" at bounding box center [784, 688] width 118 height 39
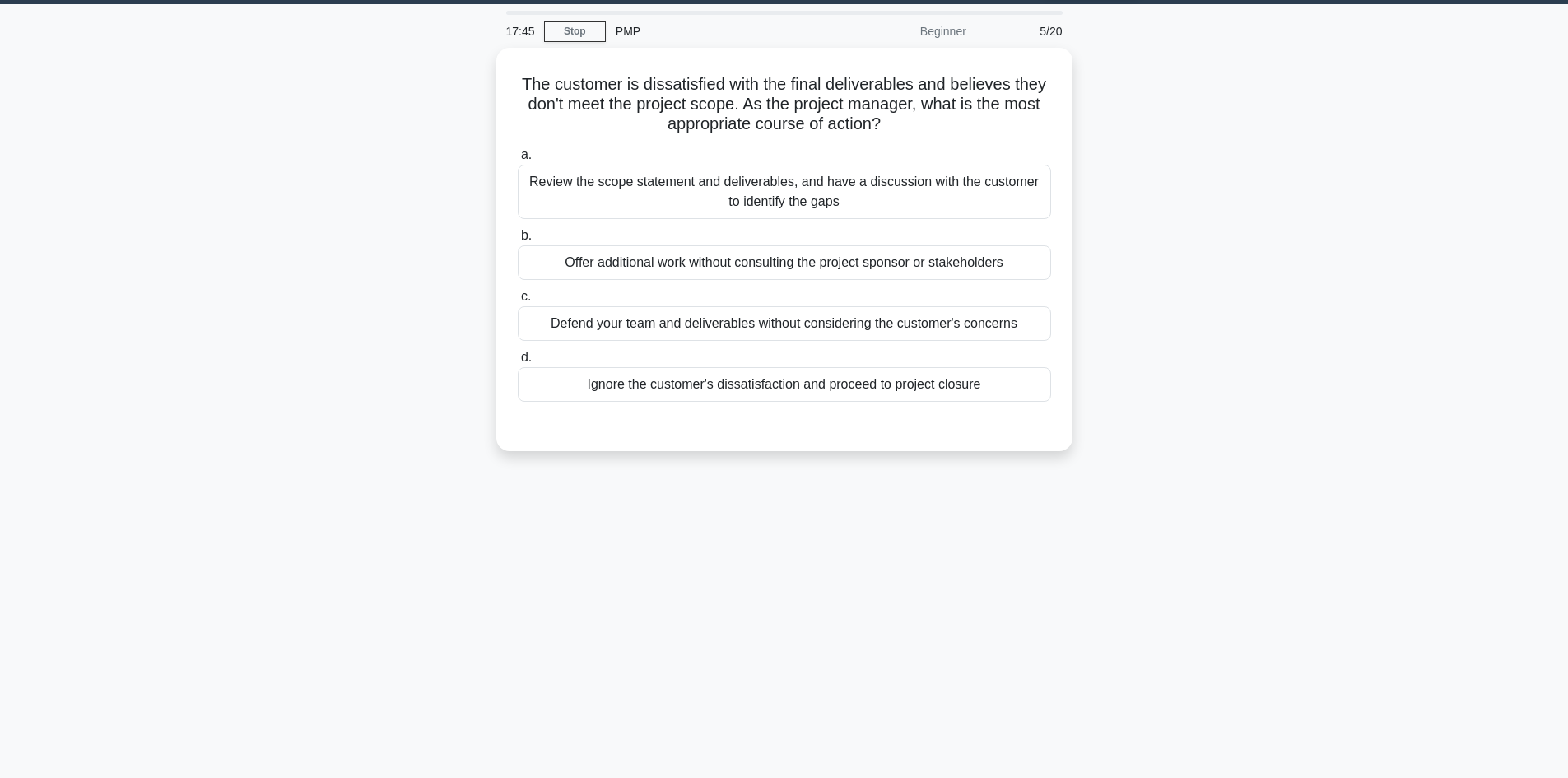
scroll to position [0, 0]
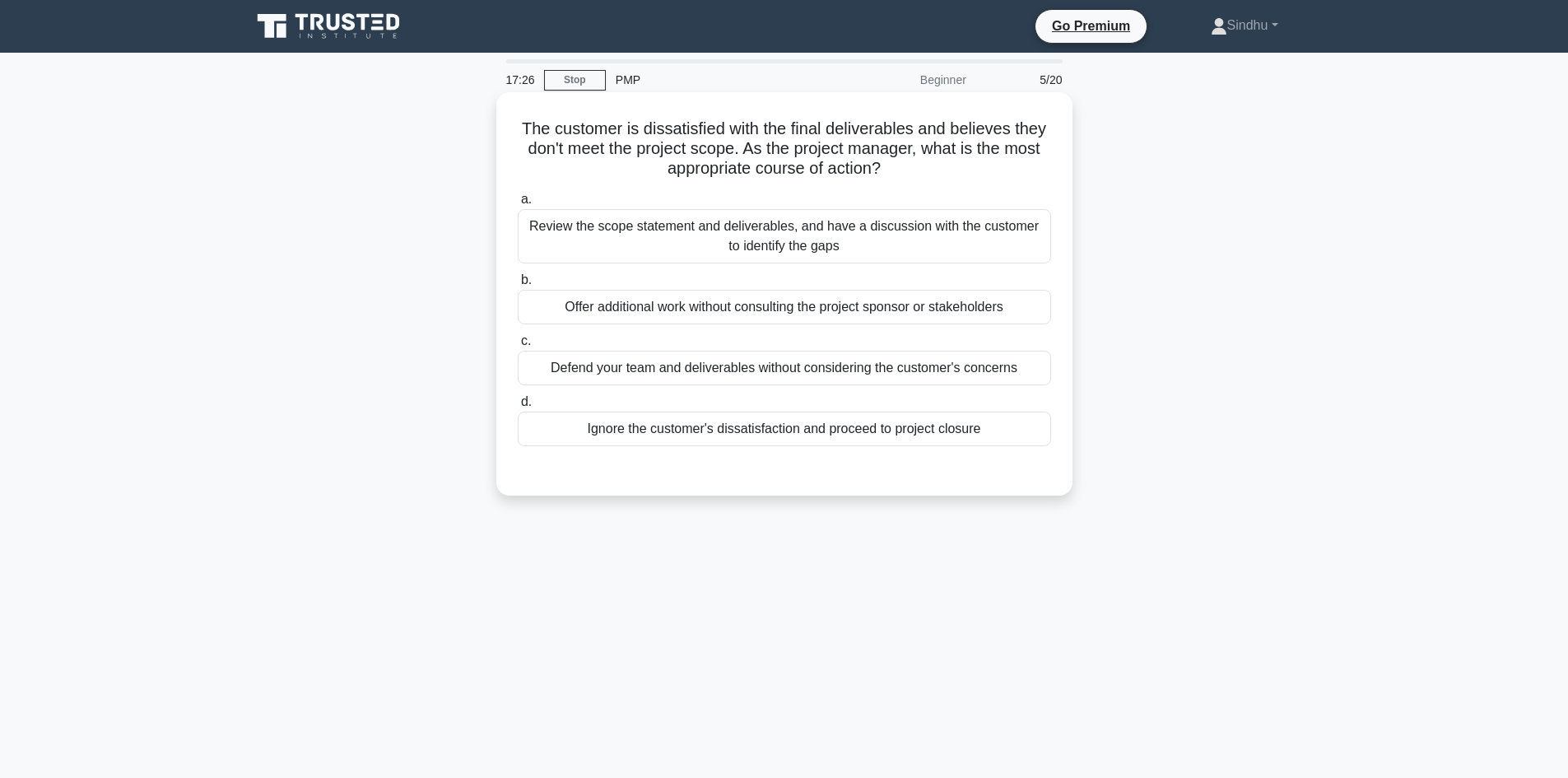
click at [799, 252] on div "Review the scope statement and deliverables, and have a discussion with the cus…" at bounding box center [784, 236] width 534 height 54
click at [518, 205] on input "a. Review the scope statement and deliverables, and have a discussion with the …" at bounding box center [518, 200] width 0 height 11
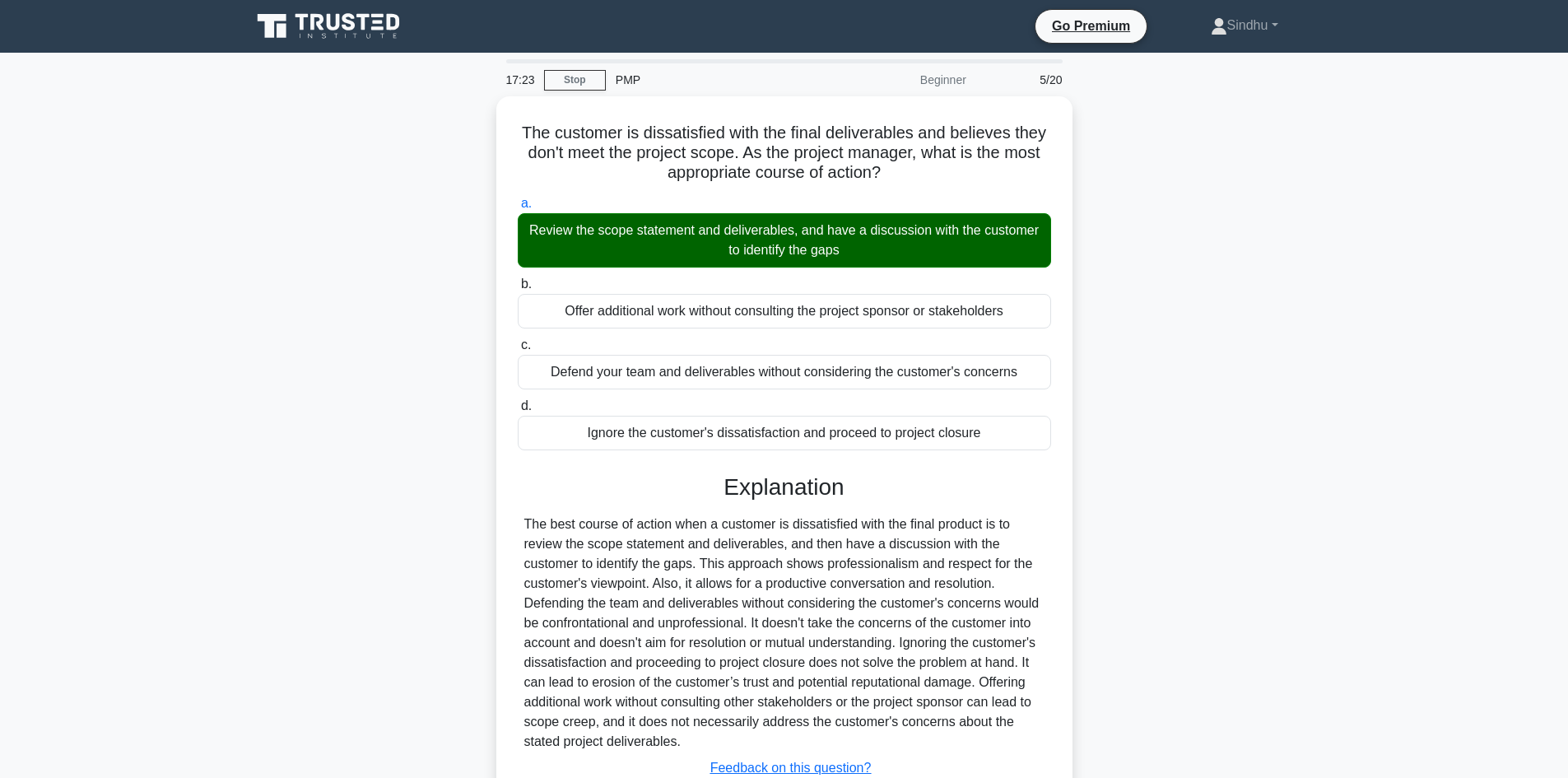
scroll to position [120, 0]
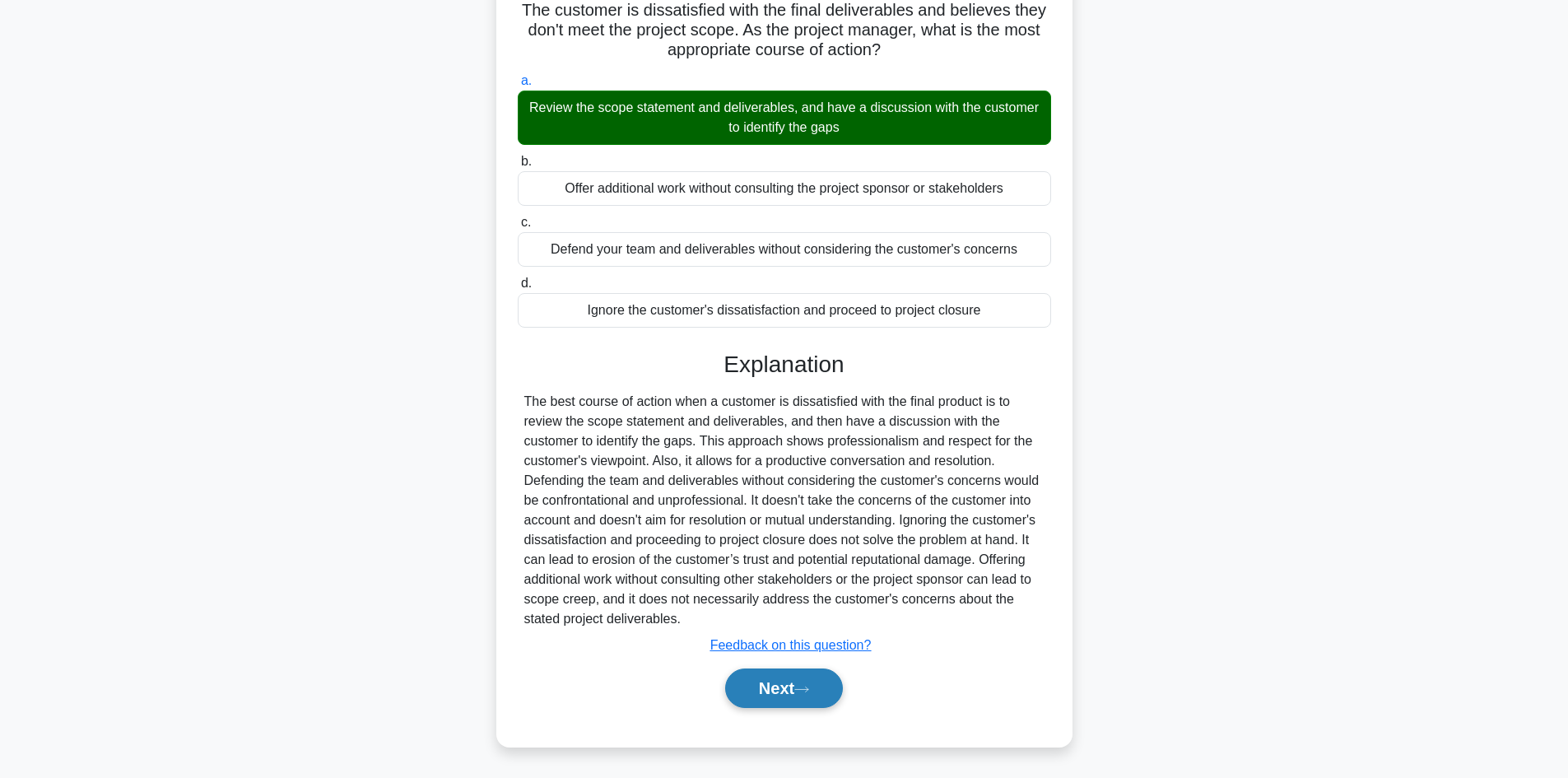
click at [749, 683] on button "Next" at bounding box center [784, 688] width 118 height 39
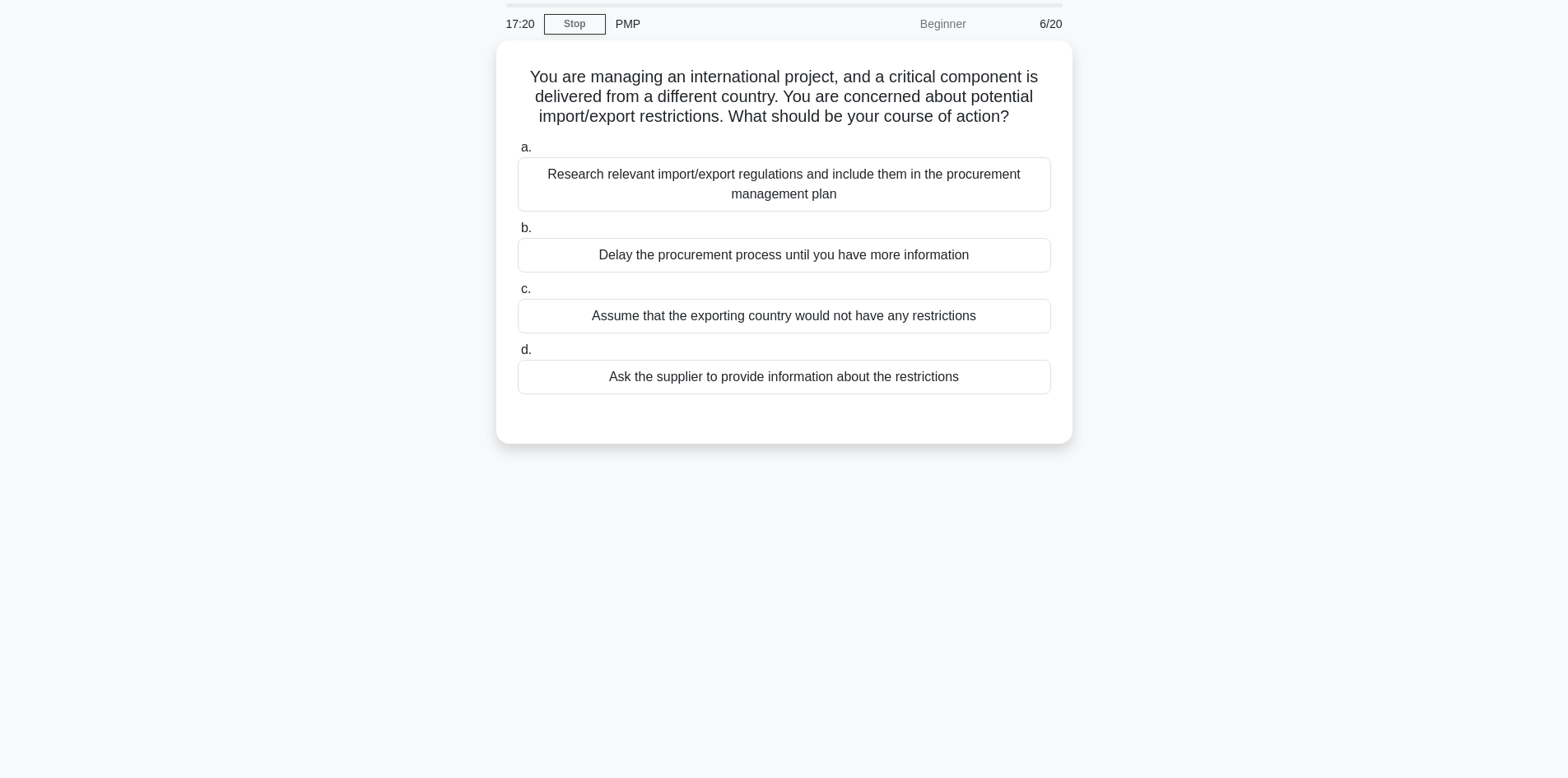
scroll to position [0, 0]
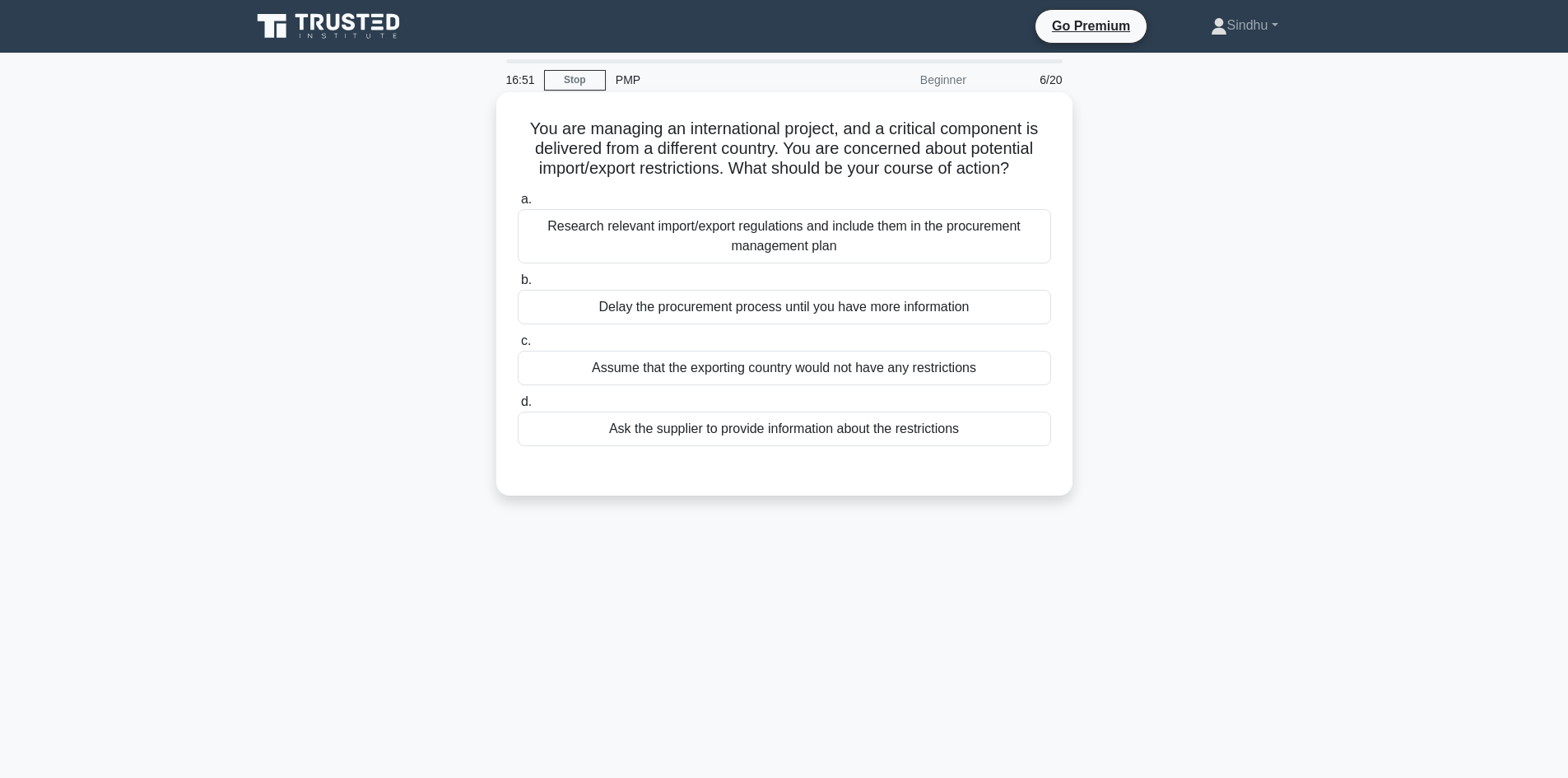
click at [813, 249] on div "Research relevant import/export regulations and include them in the procurement…" at bounding box center [784, 236] width 534 height 54
click at [518, 205] on input "a. Research relevant import/export regulations and include them in the procurem…" at bounding box center [518, 200] width 0 height 11
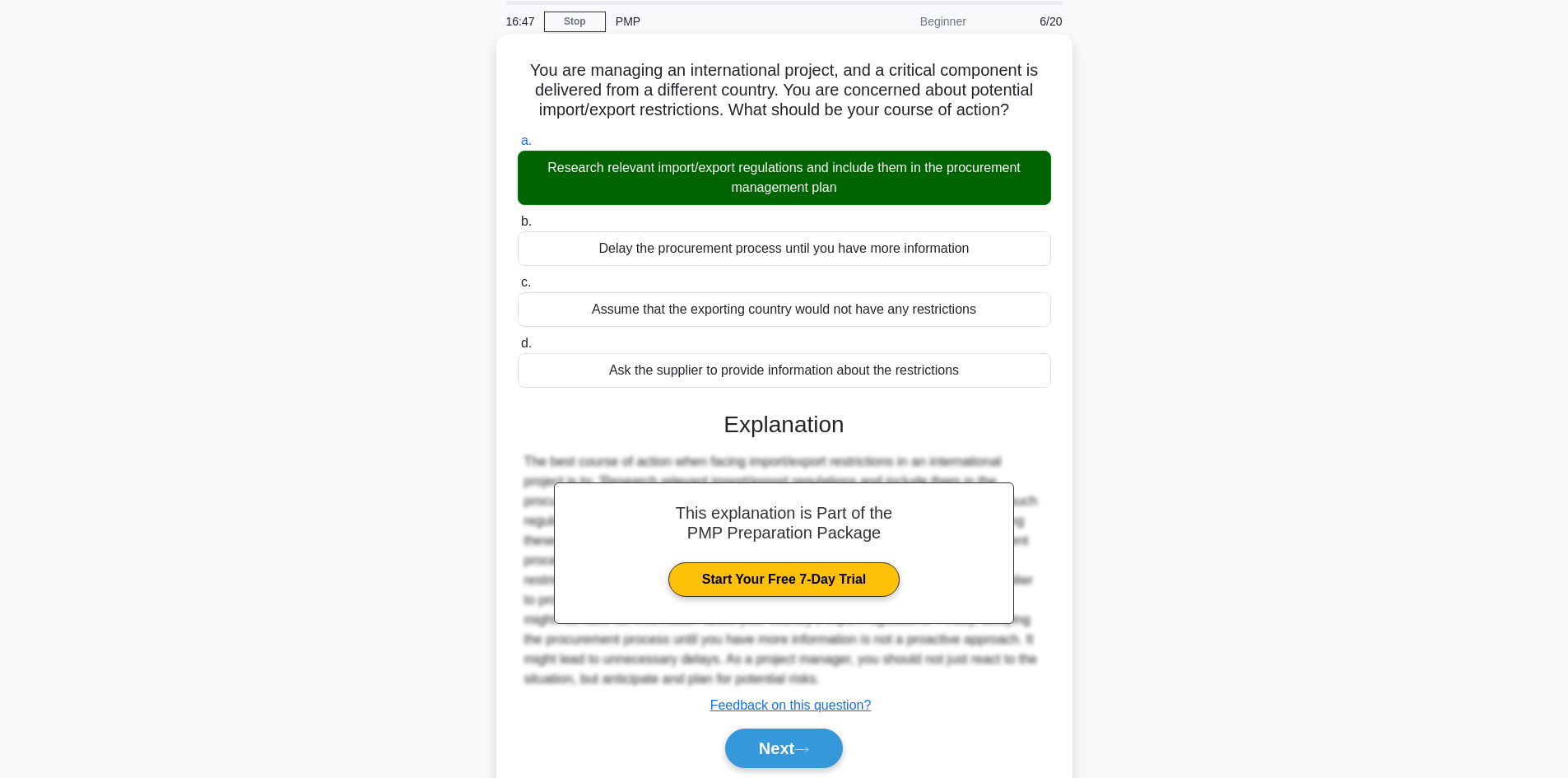
scroll to position [120, 0]
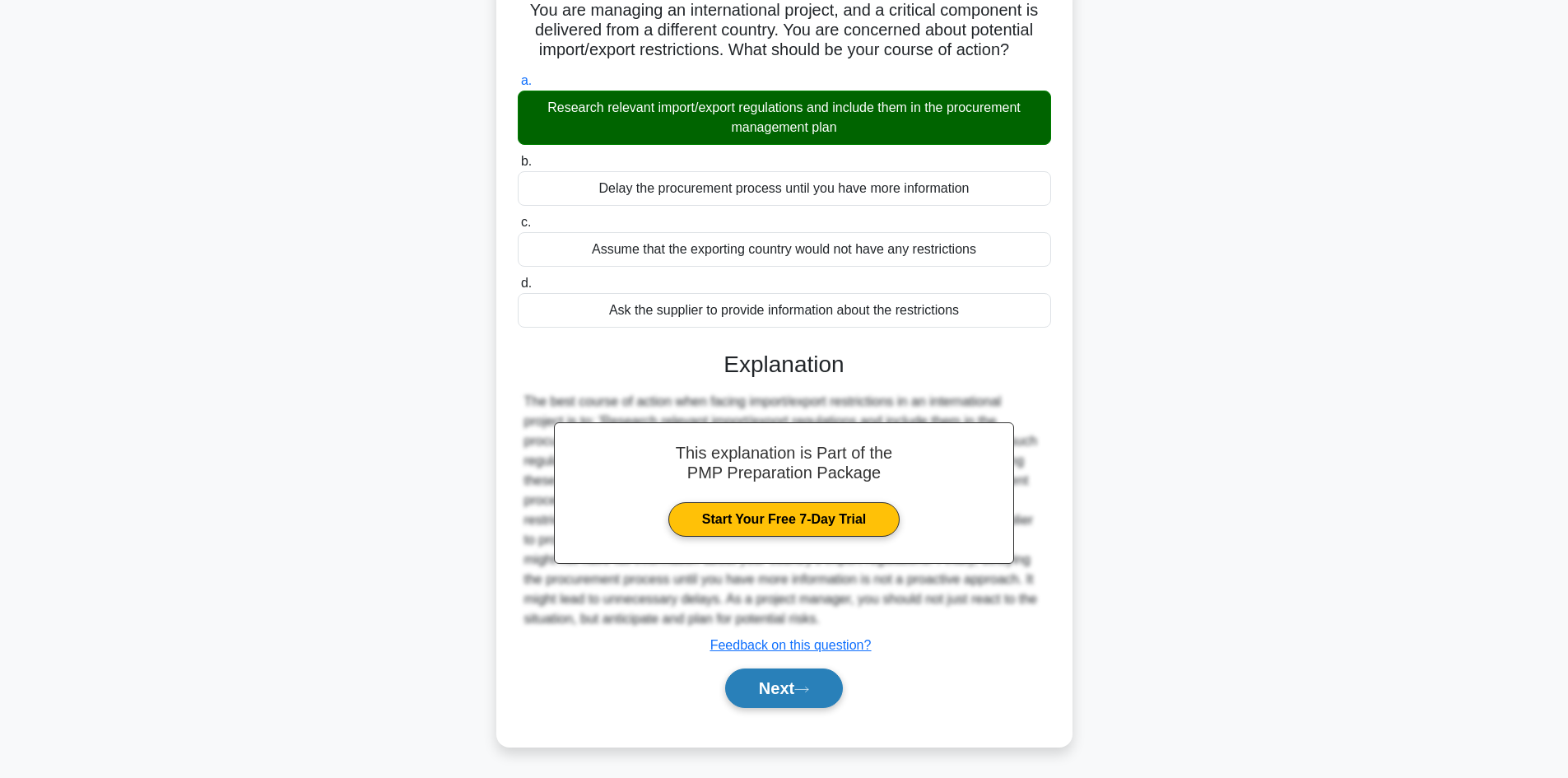
click at [770, 691] on button "Next" at bounding box center [784, 688] width 118 height 39
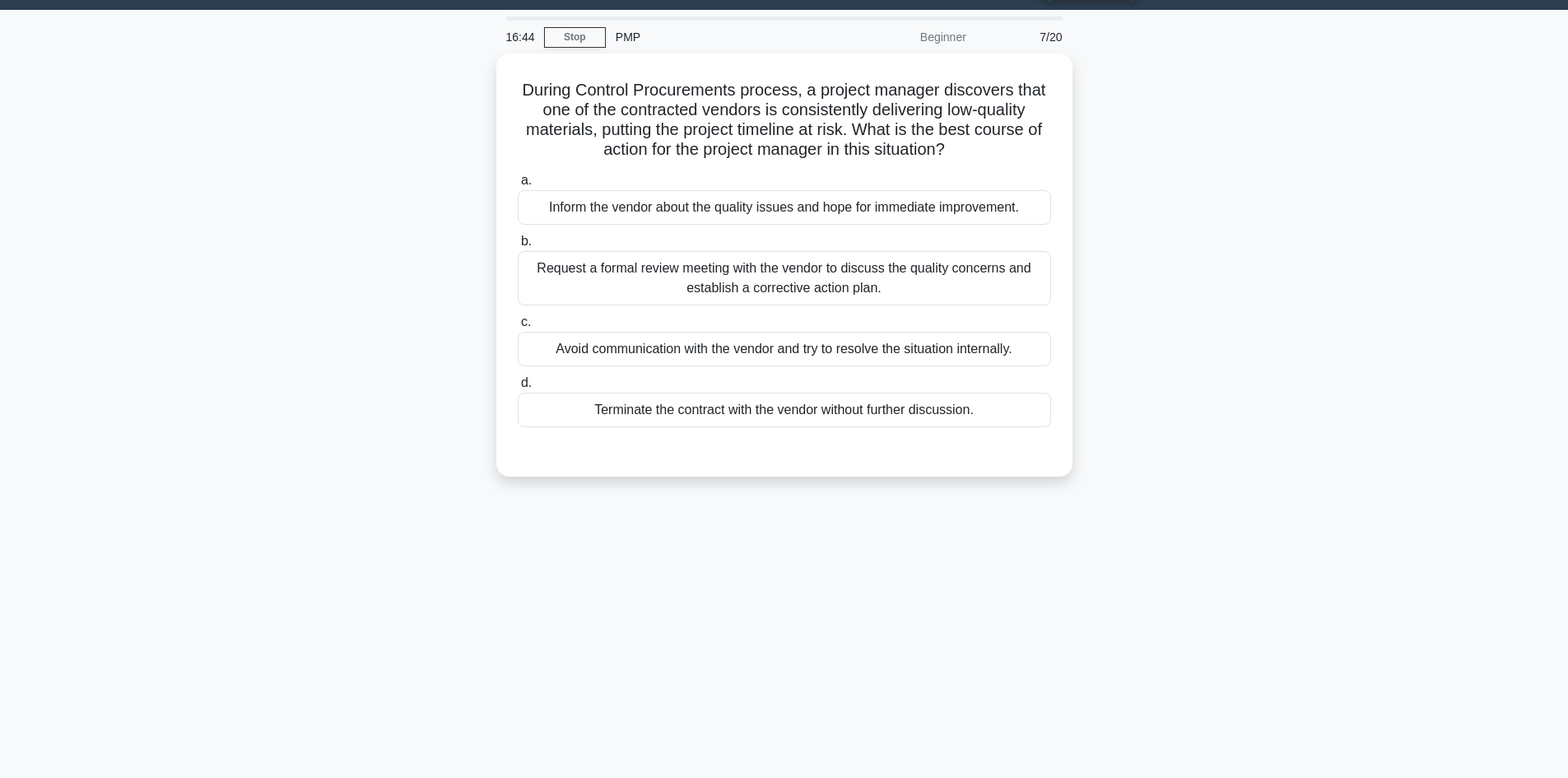
scroll to position [0, 0]
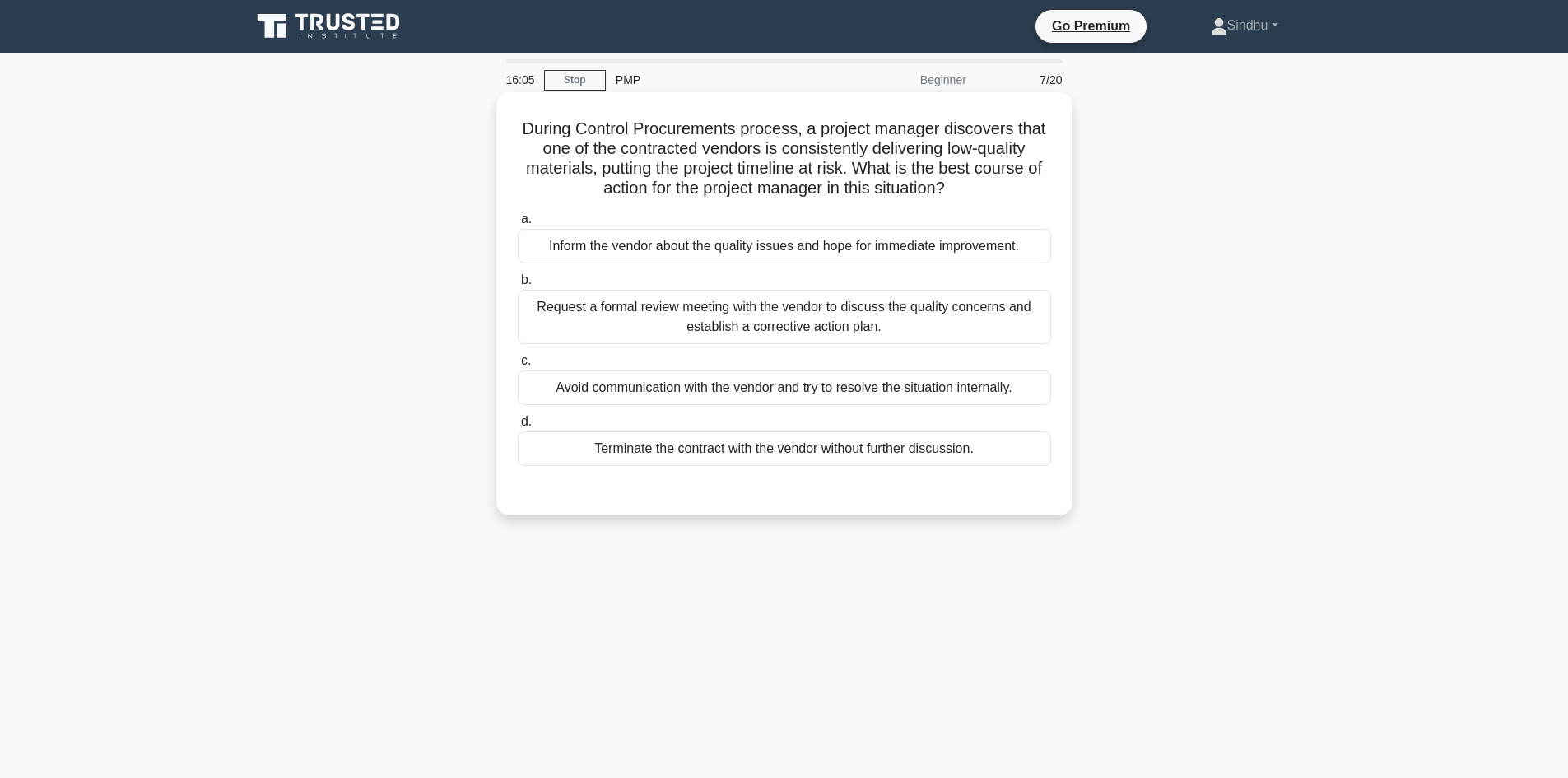
click at [777, 316] on div "Request a formal review meeting with the vendor to discuss the quality concerns…" at bounding box center [784, 317] width 534 height 54
click at [518, 286] on input "b. Request a formal review meeting with the vendor to discuss the quality conce…" at bounding box center [518, 280] width 0 height 11
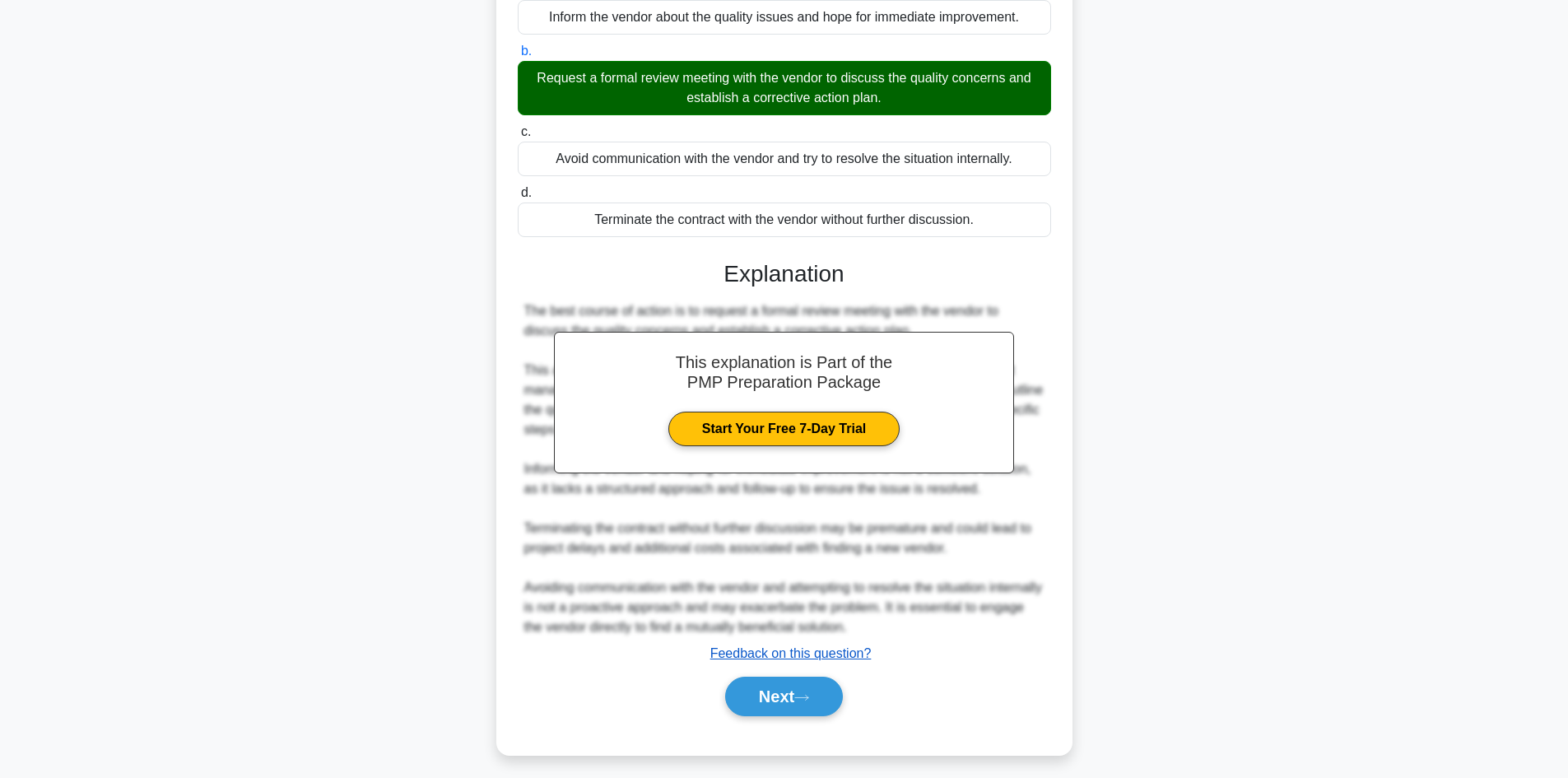
scroll to position [238, 0]
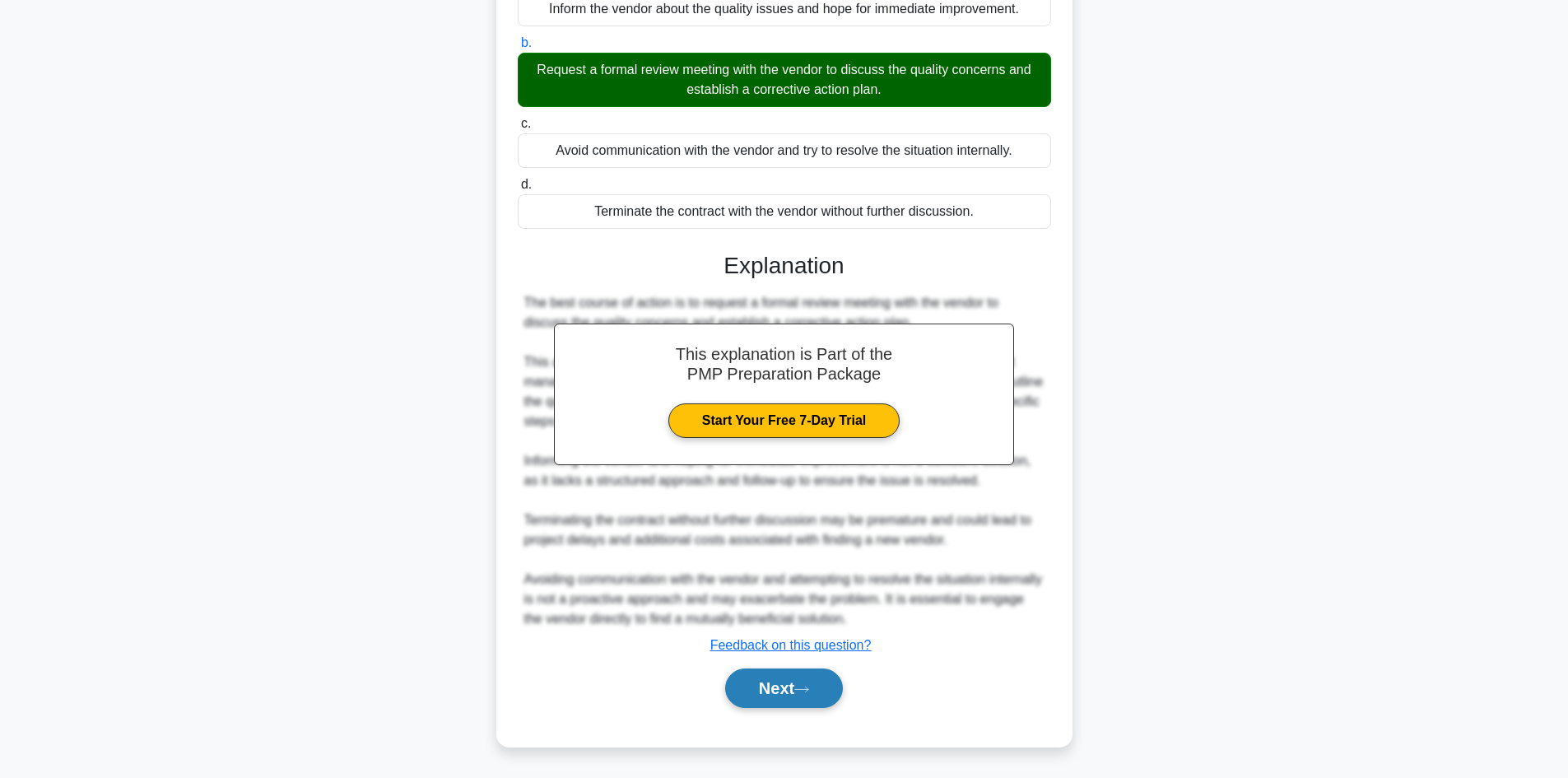
click at [751, 683] on button "Next" at bounding box center [784, 688] width 118 height 39
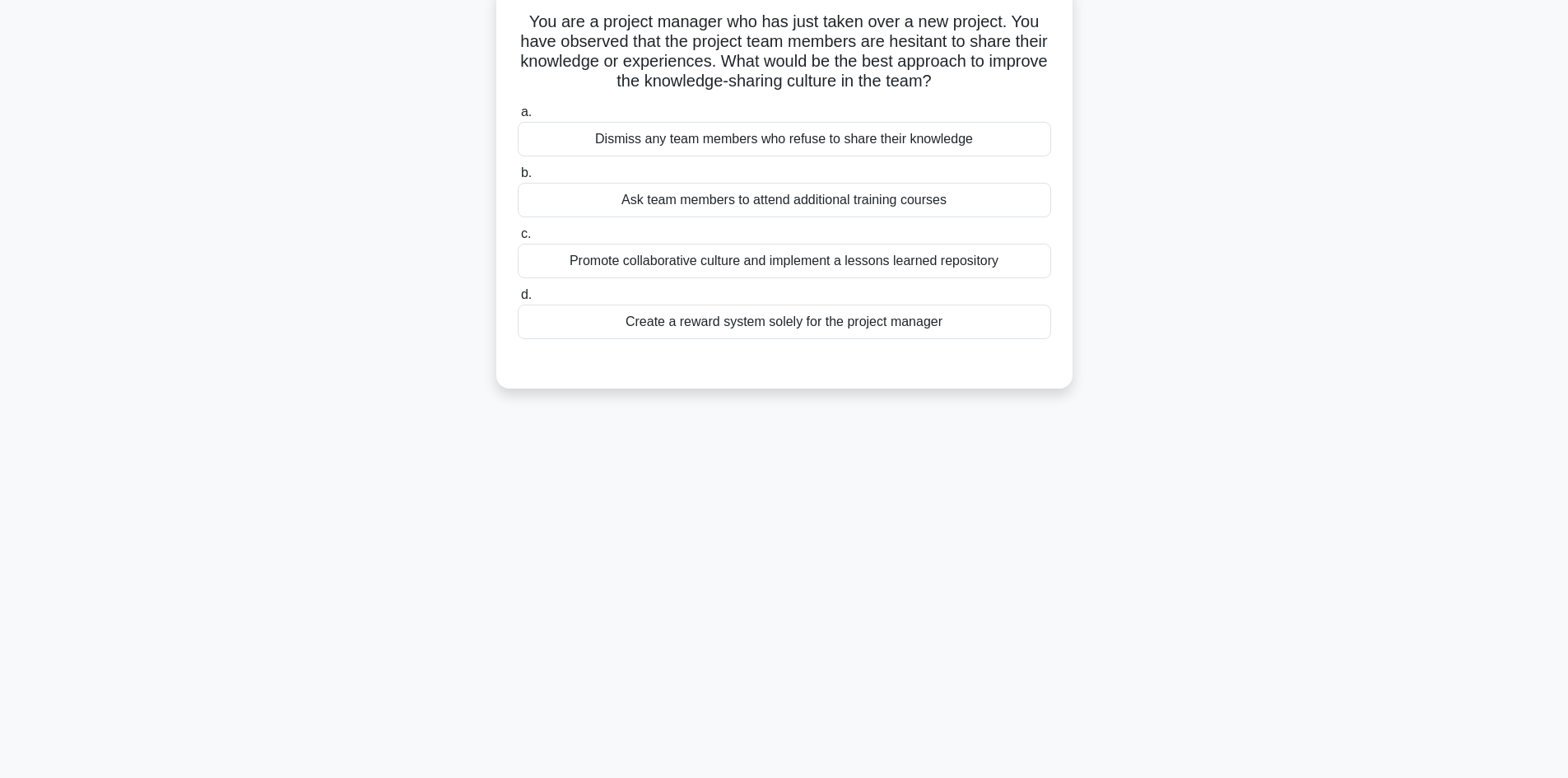
scroll to position [0, 0]
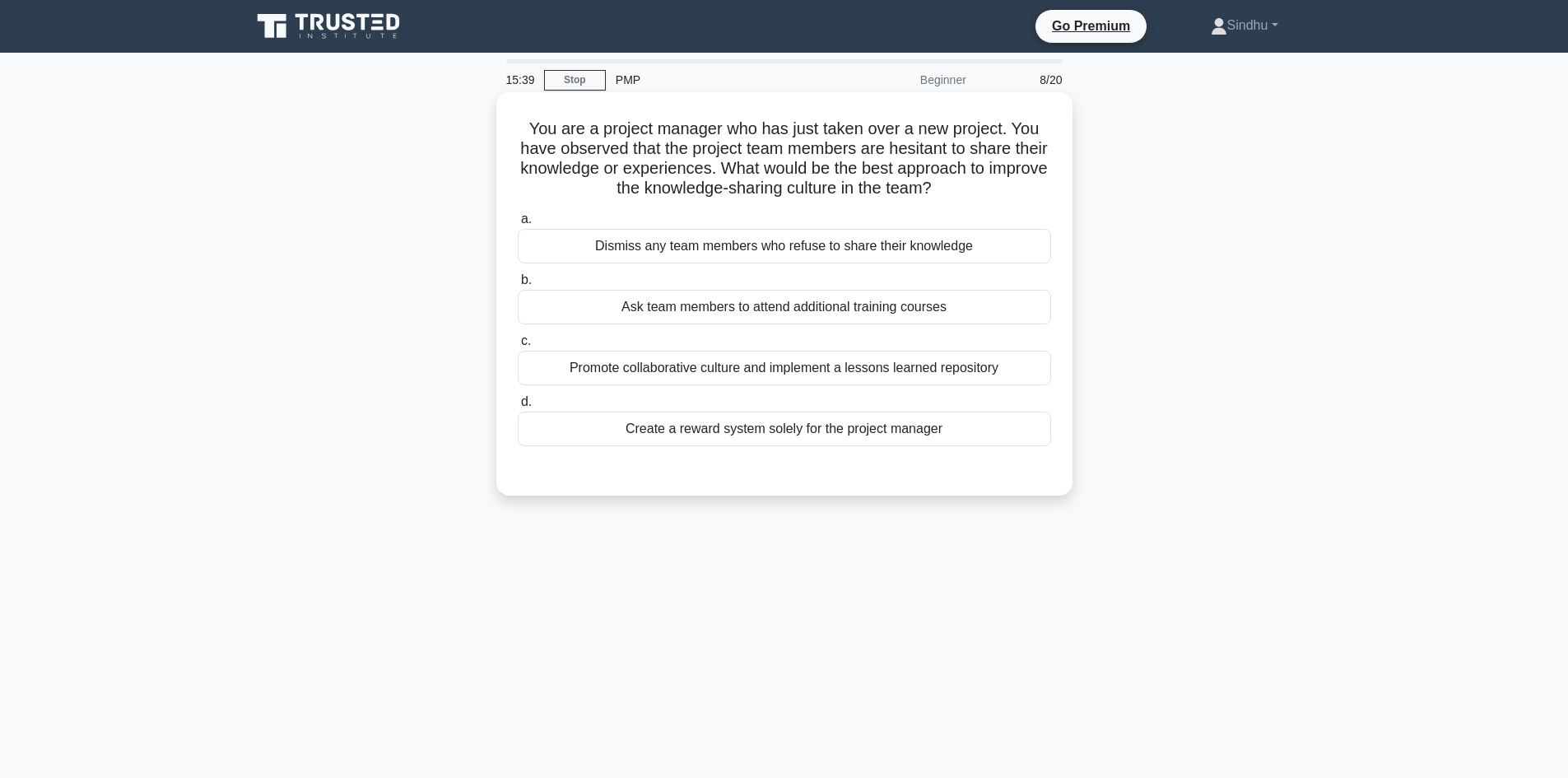
click at [822, 366] on div "Promote collaborative culture and implement a lessons learned repository" at bounding box center [784, 368] width 534 height 35
click at [518, 346] on input "c. Promote collaborative culture and implement a lessons learned repository" at bounding box center [518, 341] width 0 height 11
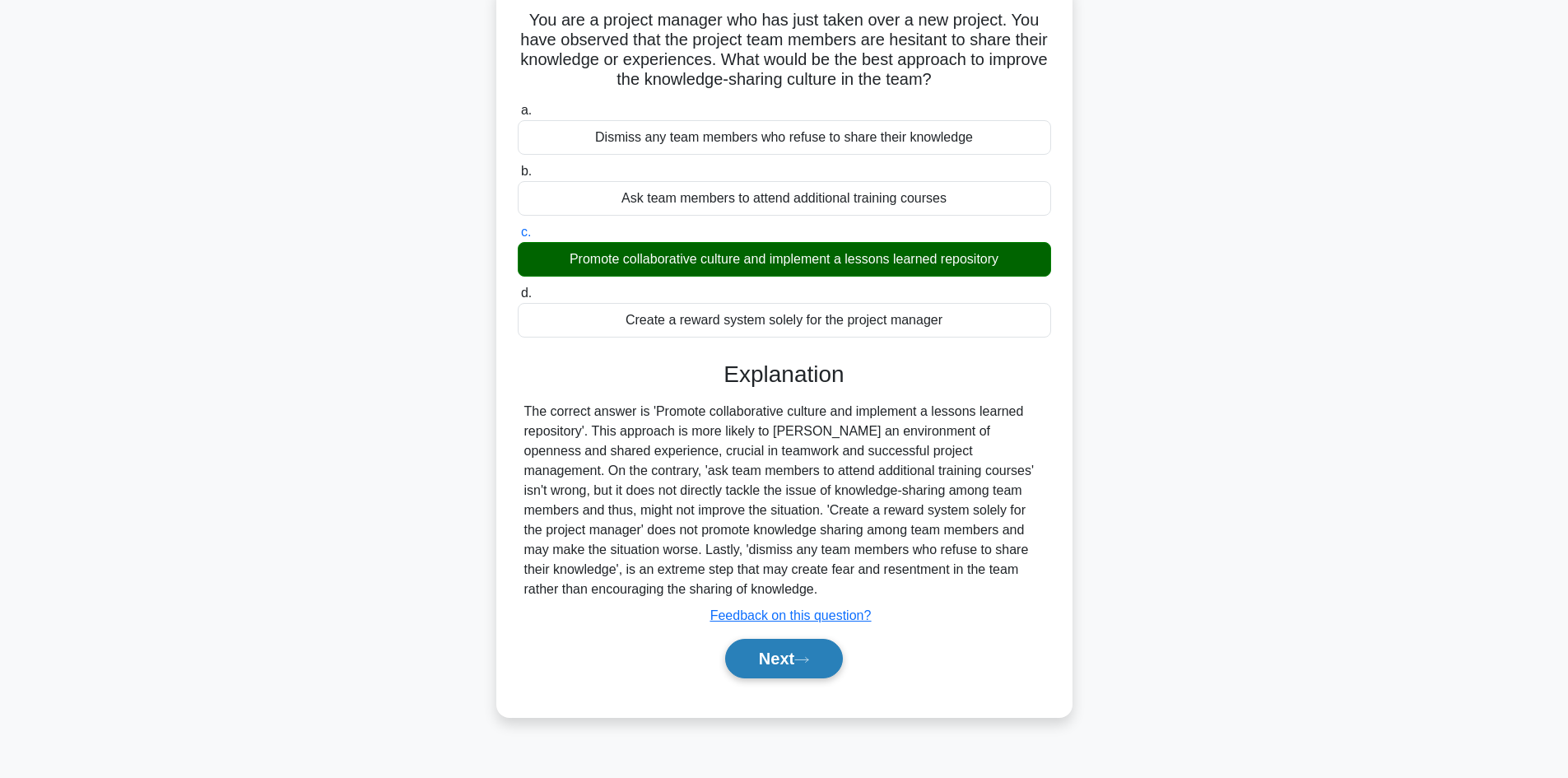
scroll to position [112, 0]
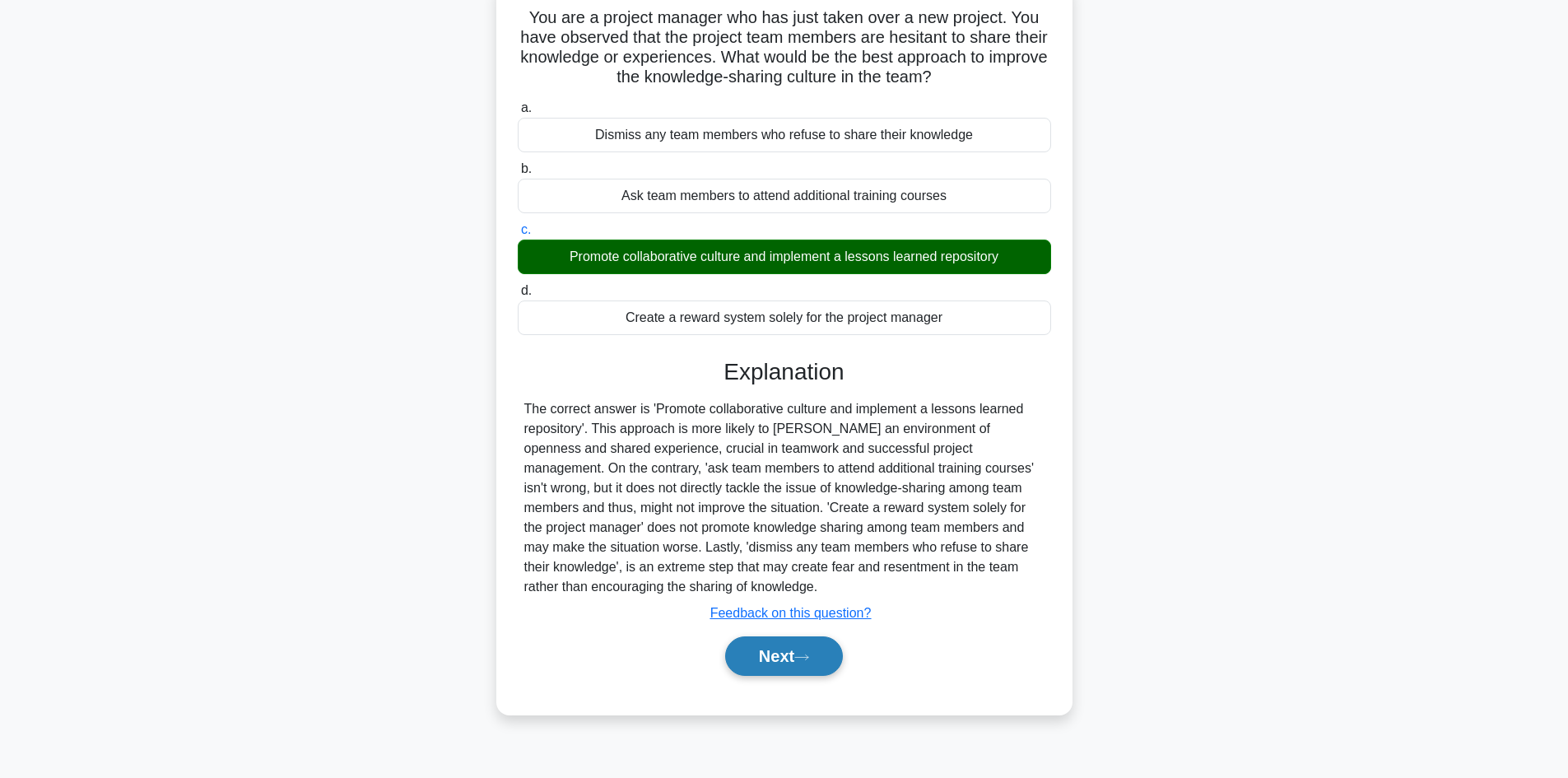
click at [762, 658] on button "Next" at bounding box center [784, 656] width 118 height 39
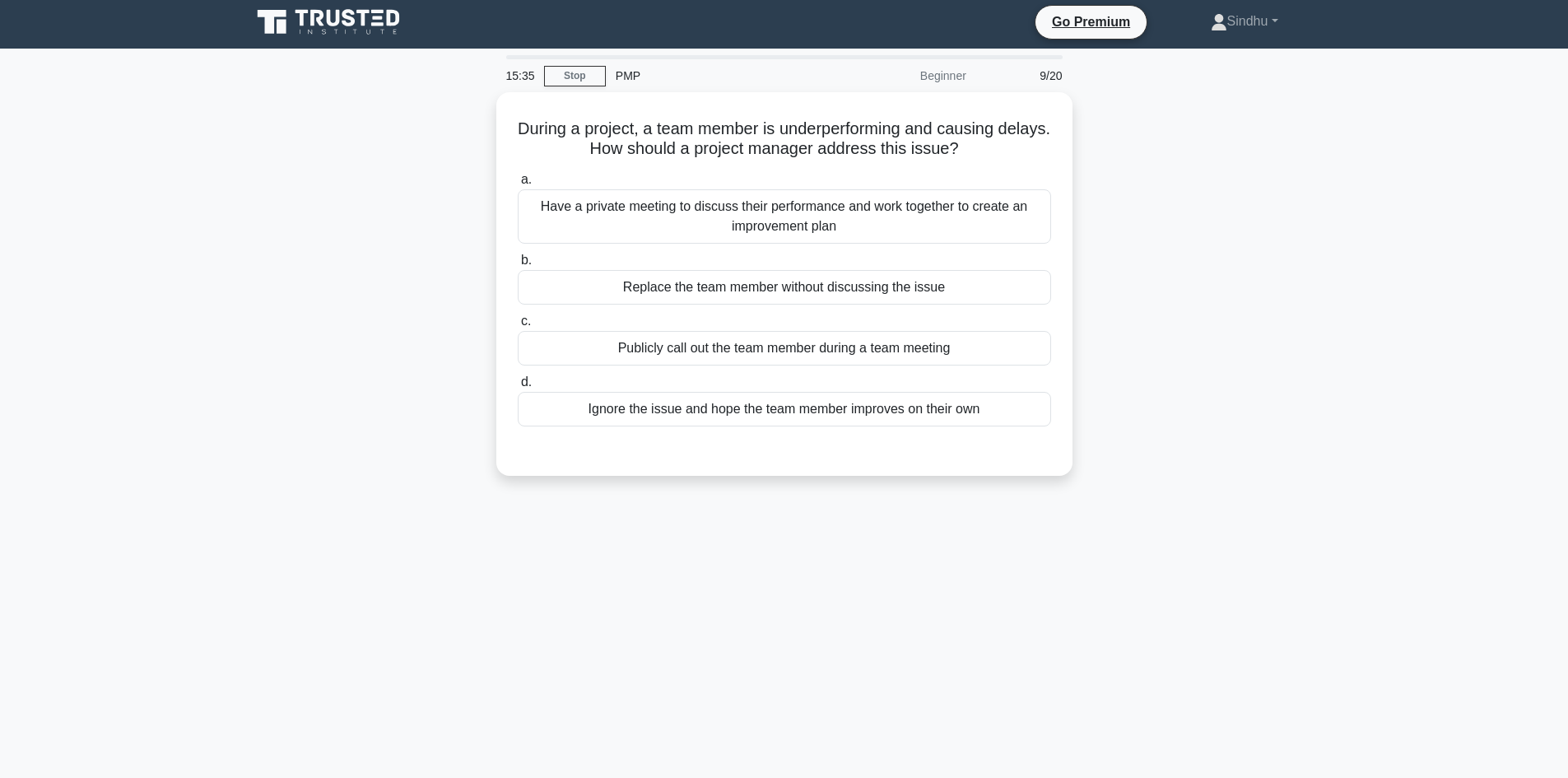
scroll to position [0, 0]
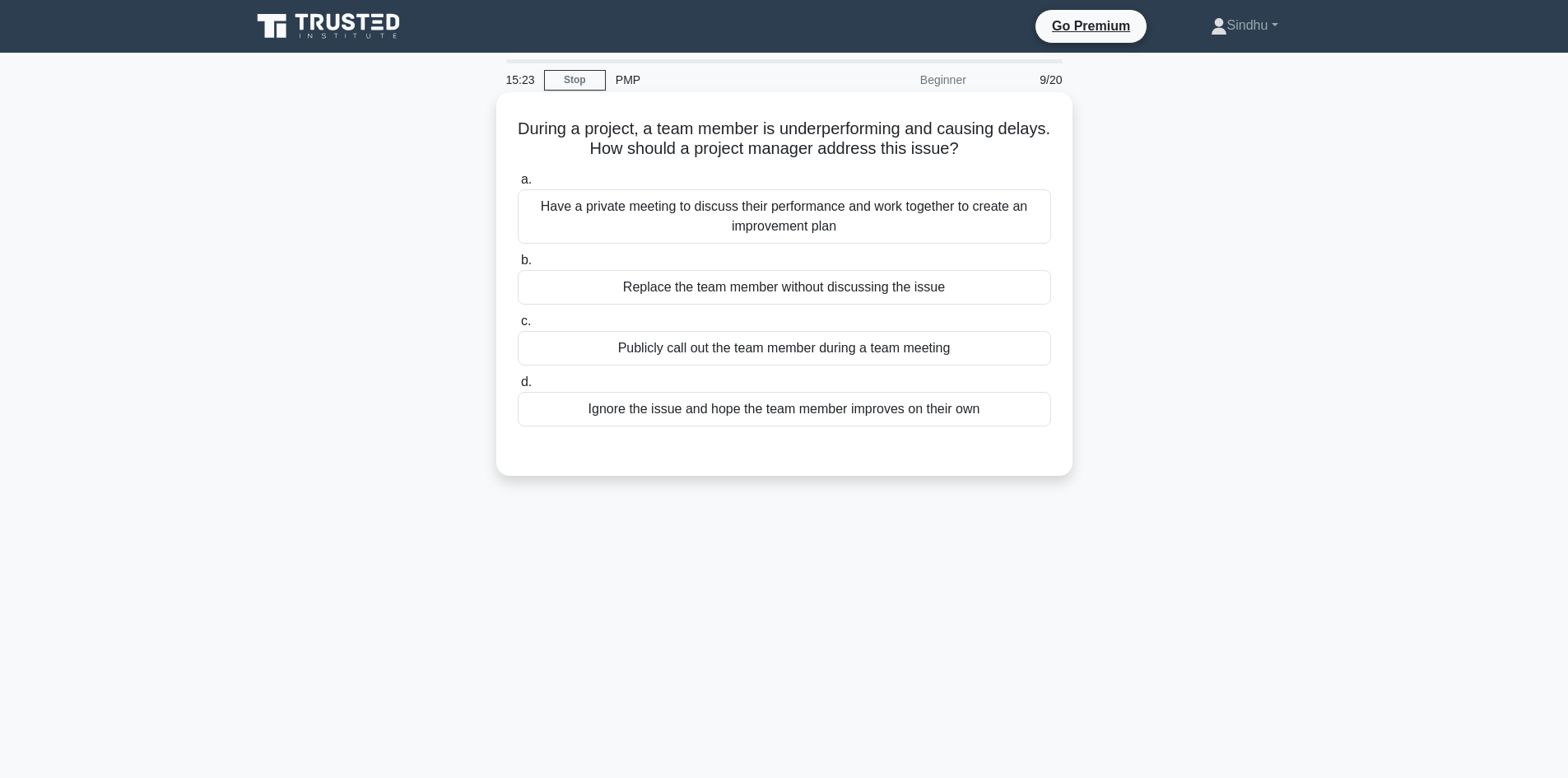
click at [770, 228] on div "Have a private meeting to discuss their performance and work together to create…" at bounding box center [784, 216] width 534 height 54
click at [518, 186] on input "a. Have a private meeting to discuss their performance and work together to cre…" at bounding box center [518, 180] width 0 height 11
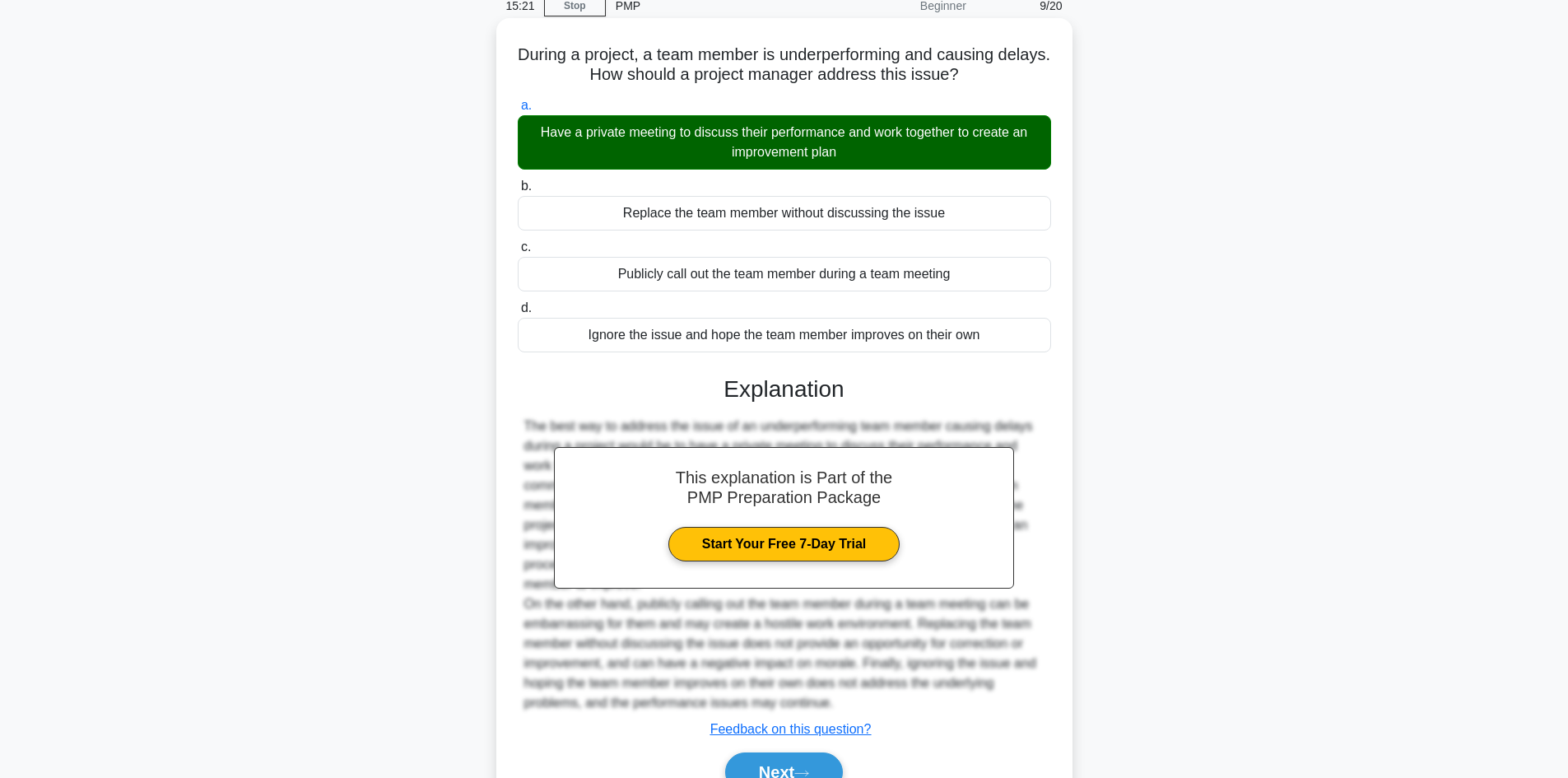
scroll to position [159, 0]
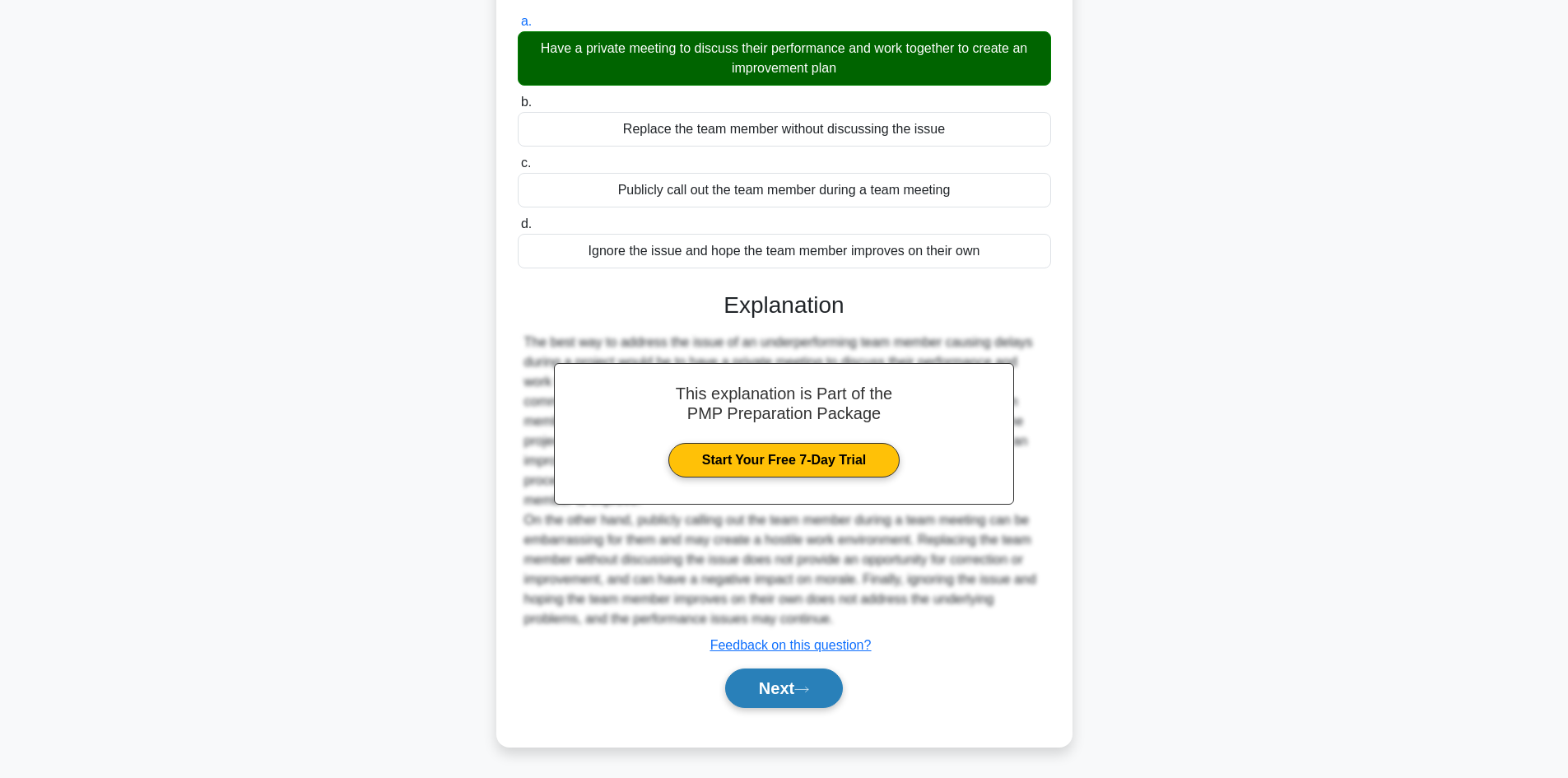
click at [772, 682] on button "Next" at bounding box center [784, 688] width 118 height 39
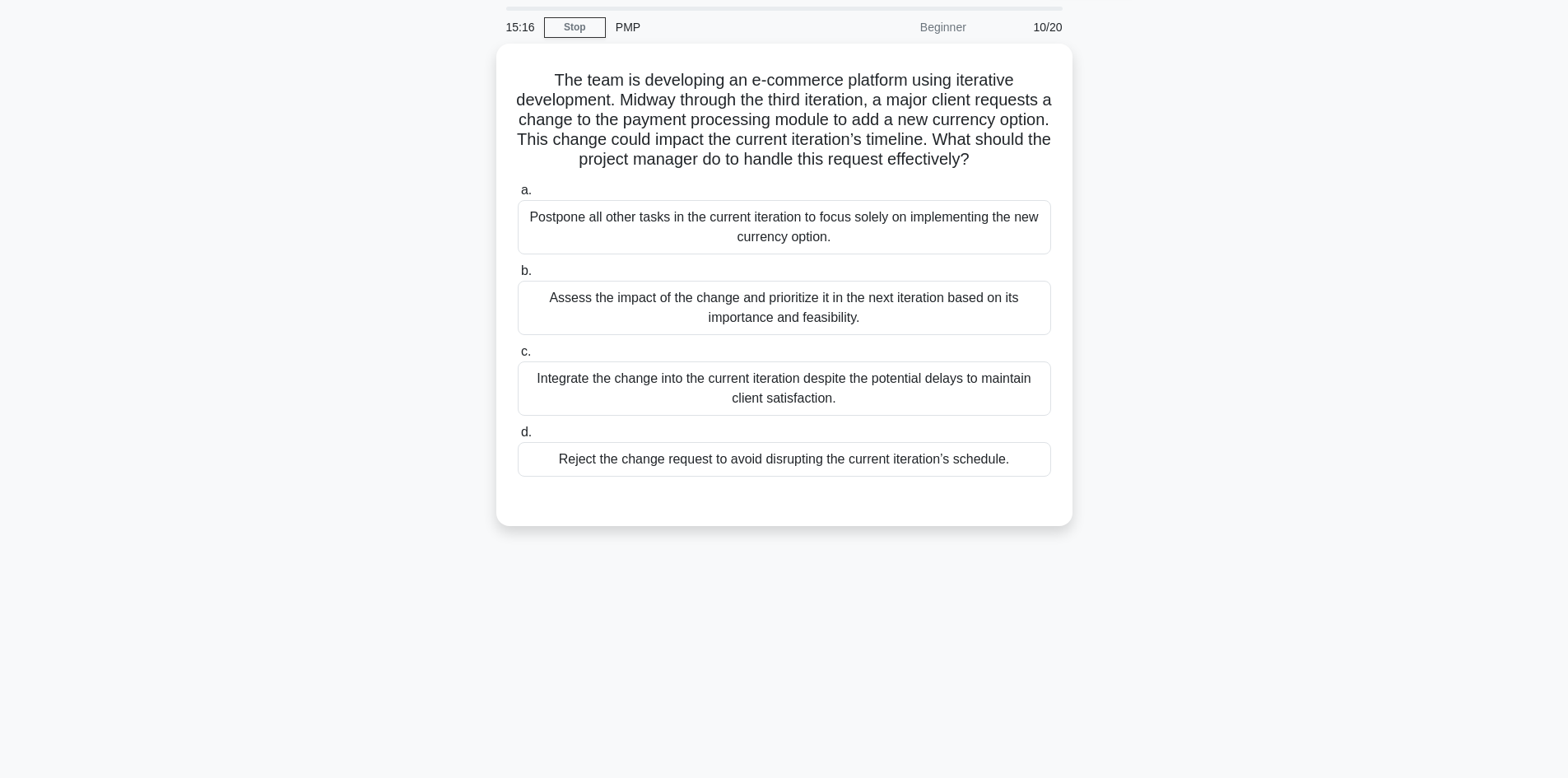
scroll to position [0, 0]
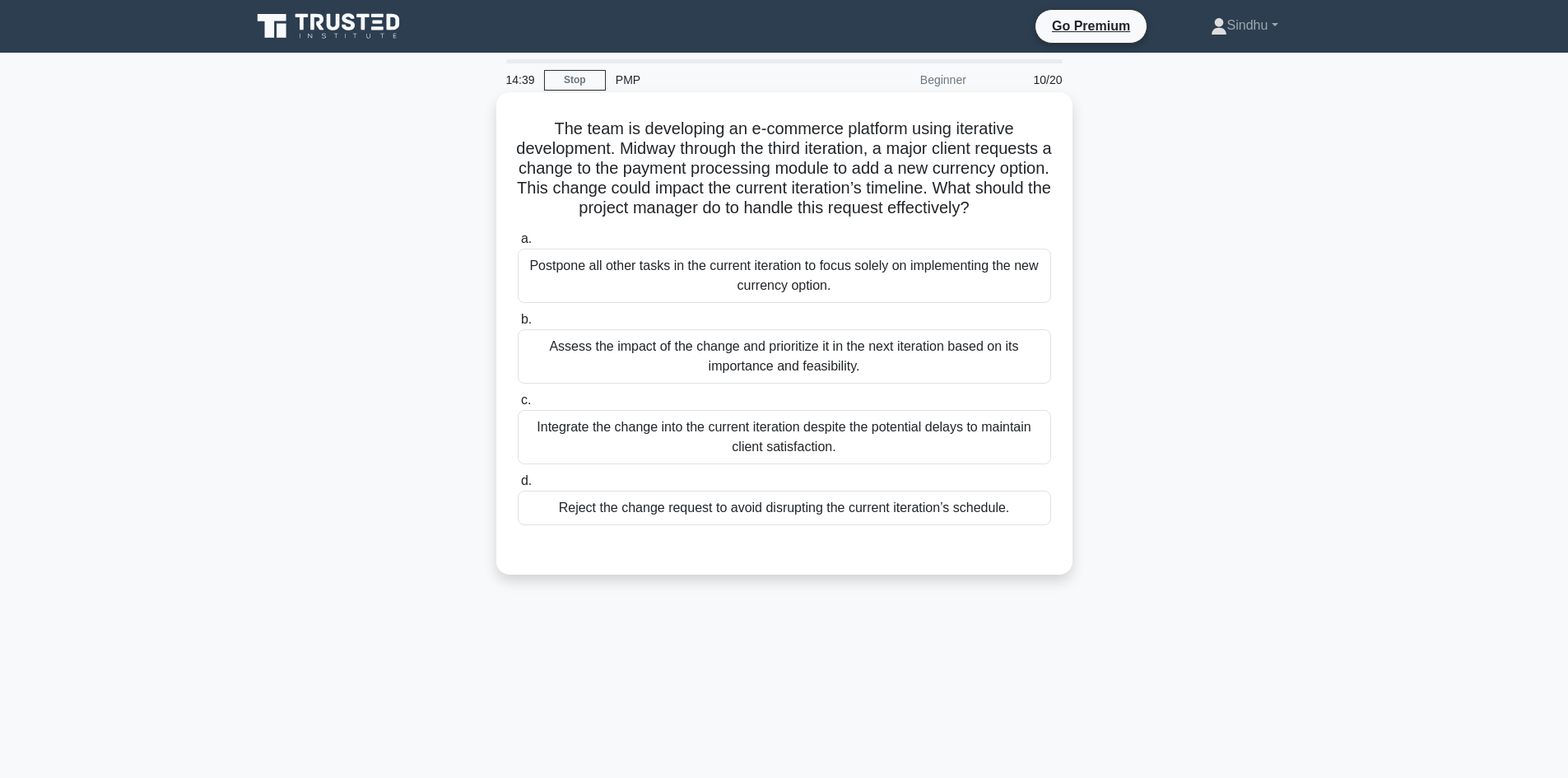
click at [781, 384] on div "Assess the impact of the change and prioritize it in the next iteration based o…" at bounding box center [784, 356] width 534 height 54
click at [518, 325] on input "b. Assess the impact of the change and prioritize it in the next iteration base…" at bounding box center [518, 319] width 0 height 11
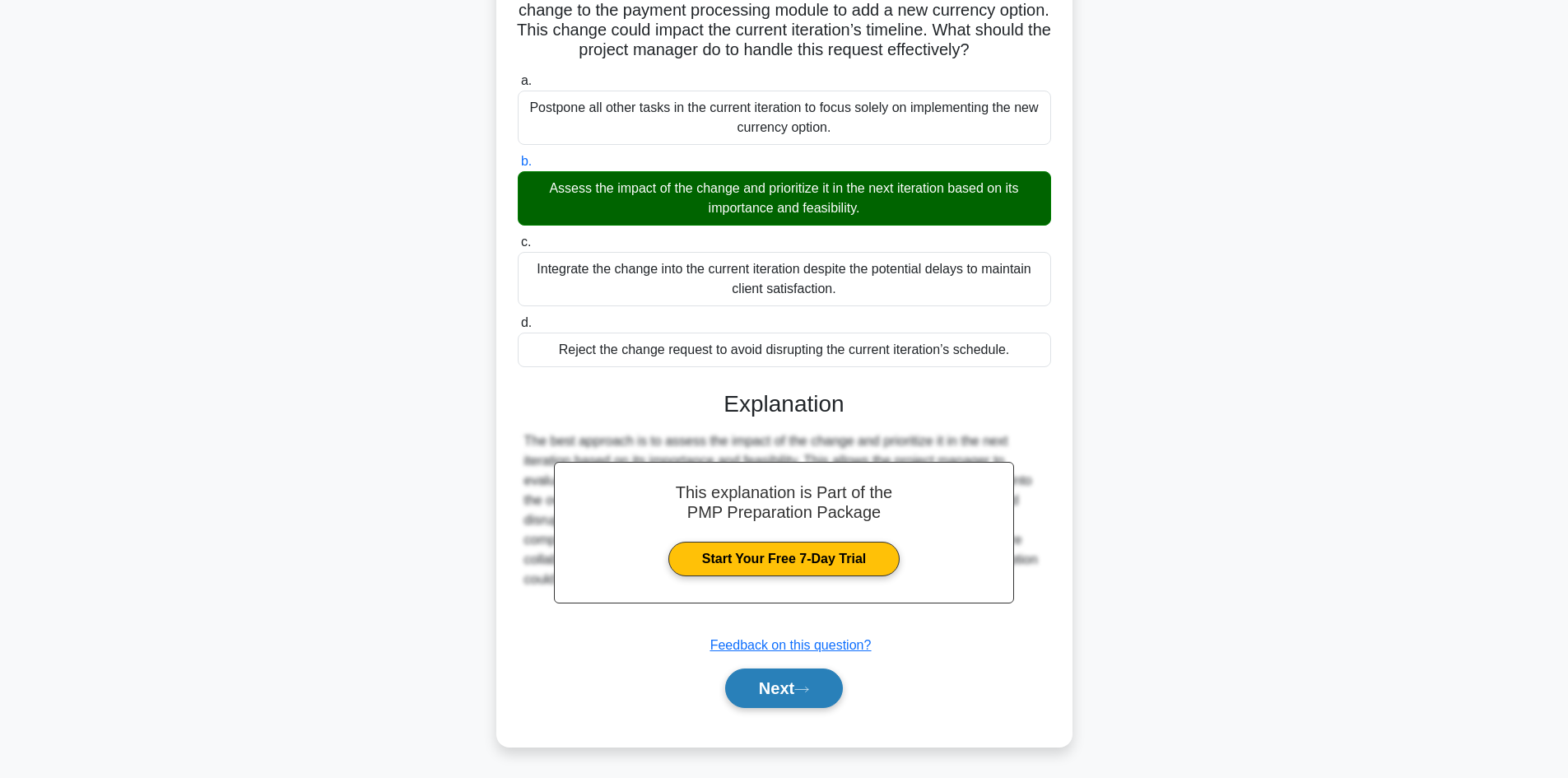
scroll to position [178, 0]
click at [782, 683] on button "Next" at bounding box center [784, 688] width 118 height 39
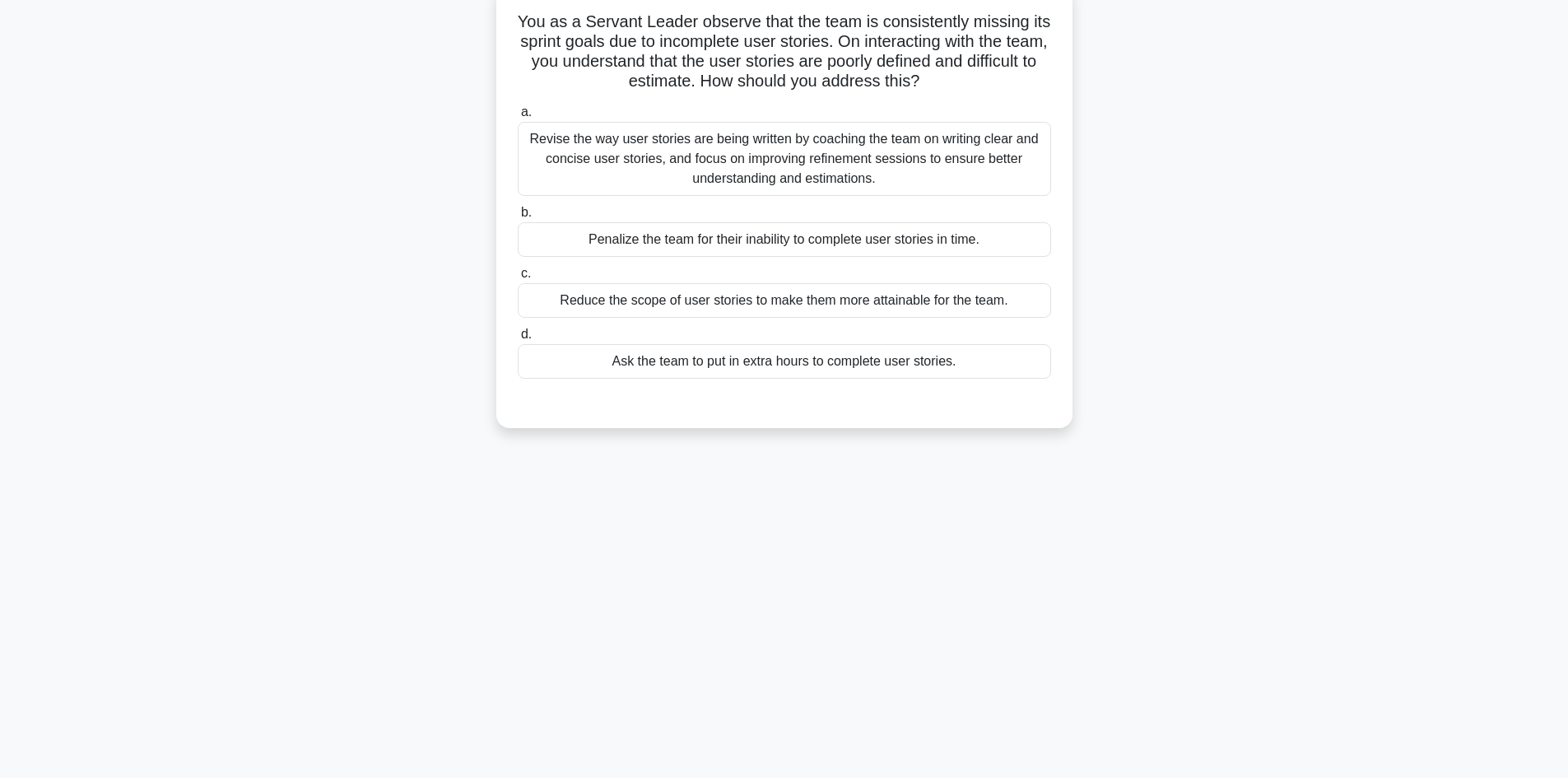
scroll to position [0, 0]
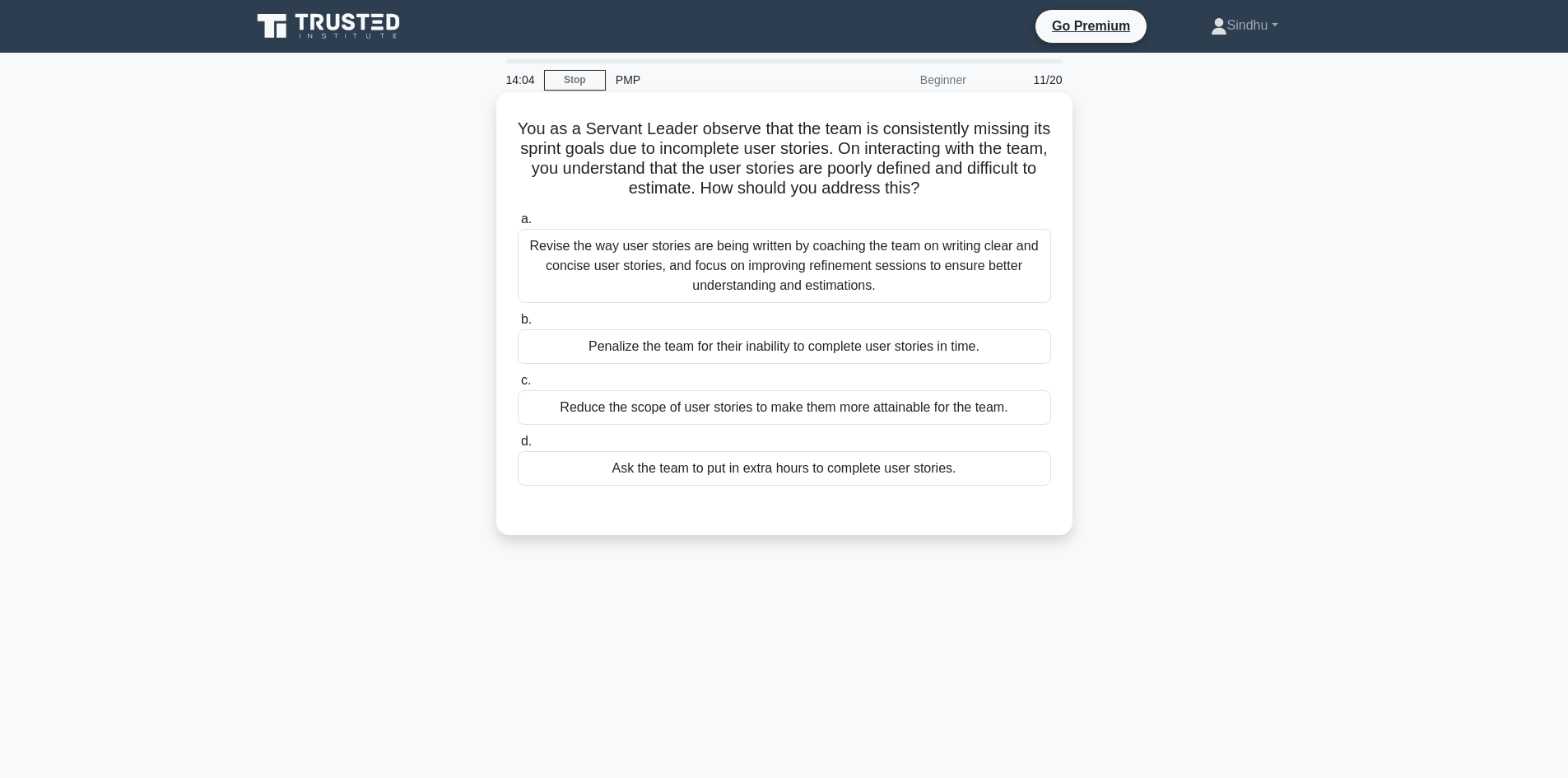
click at [759, 277] on div "Revise the way user stories are being written by coaching the team on writing c…" at bounding box center [784, 265] width 534 height 74
click at [518, 225] on input "a. Revise the way user stories are being written by coaching the team on writin…" at bounding box center [518, 219] width 0 height 11
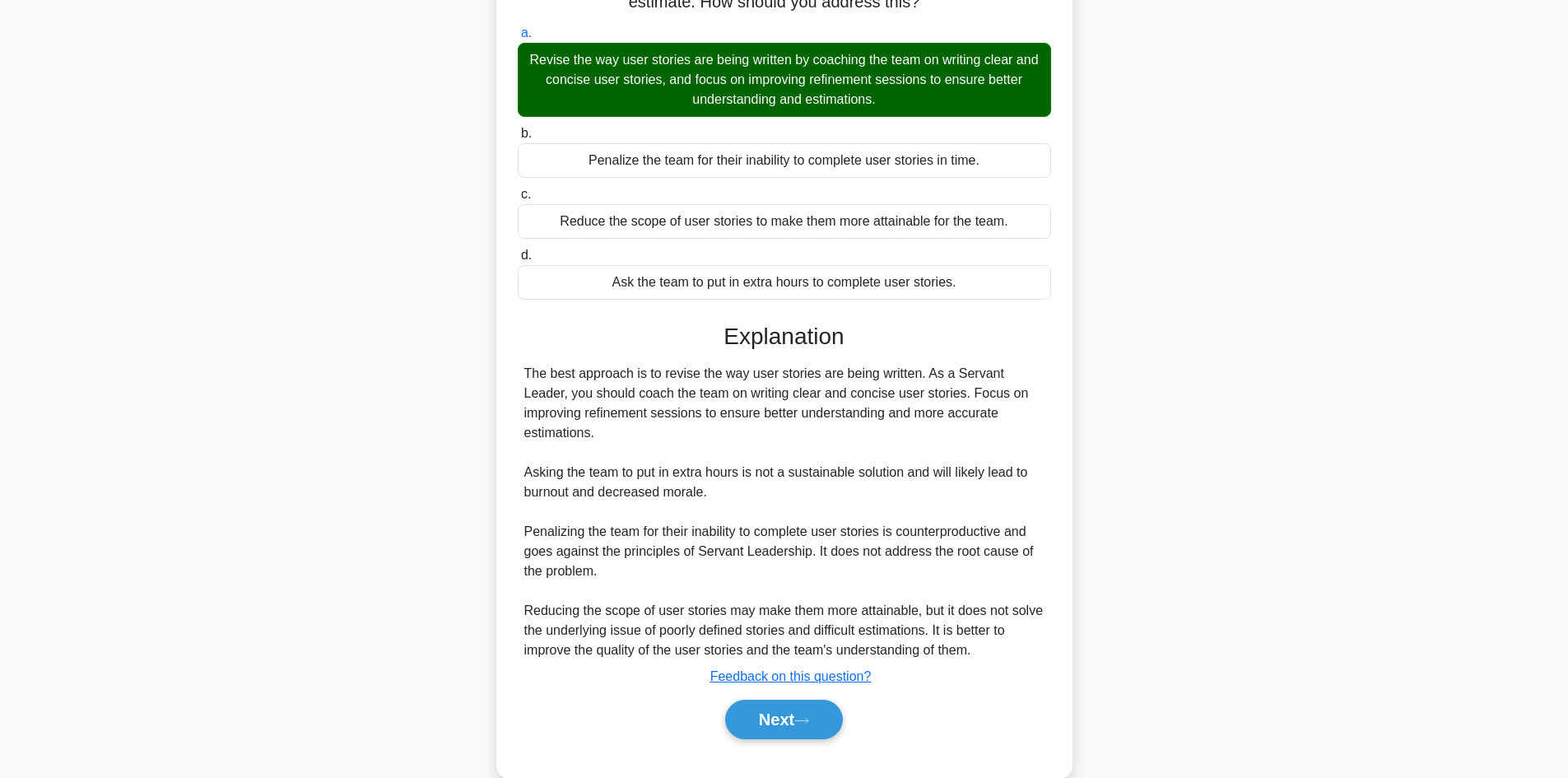
scroll to position [198, 0]
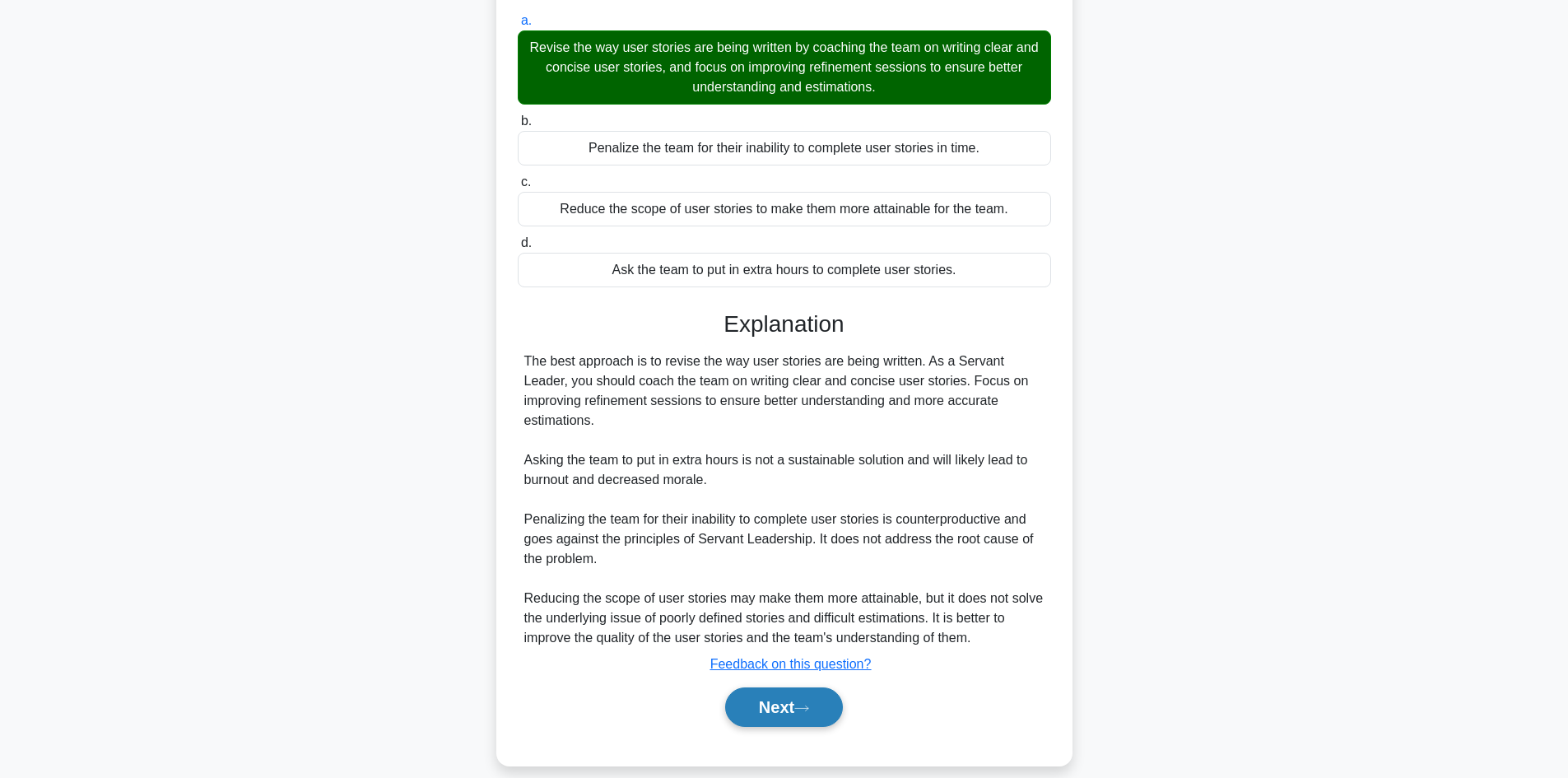
click at [778, 693] on button "Next" at bounding box center [784, 707] width 118 height 39
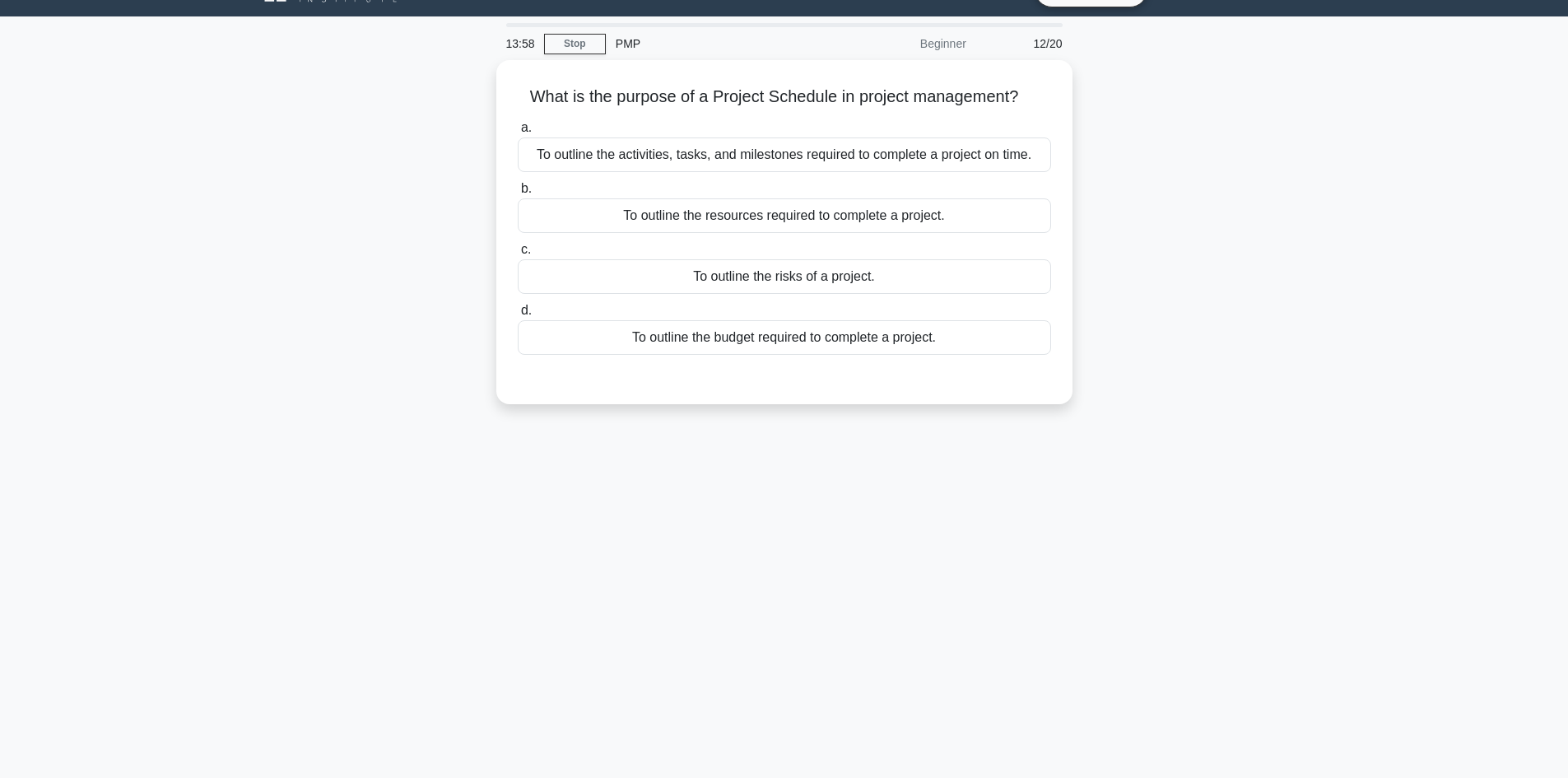
scroll to position [0, 0]
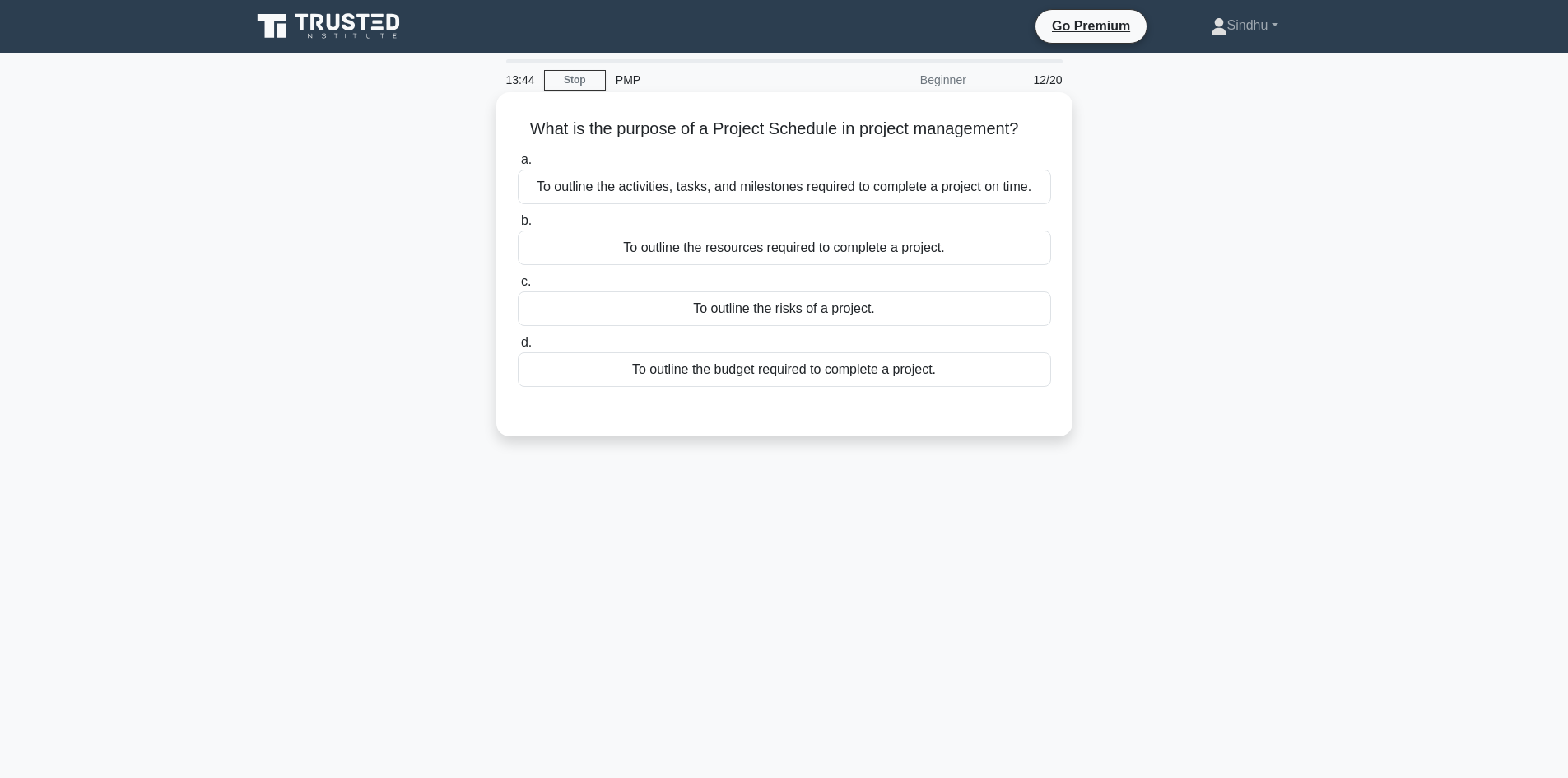
click at [844, 193] on div "To outline the activities, tasks, and milestones required to complete a project…" at bounding box center [784, 186] width 534 height 35
click at [518, 165] on input "a. To outline the activities, tasks, and milestones required to complete a proj…" at bounding box center [518, 160] width 0 height 11
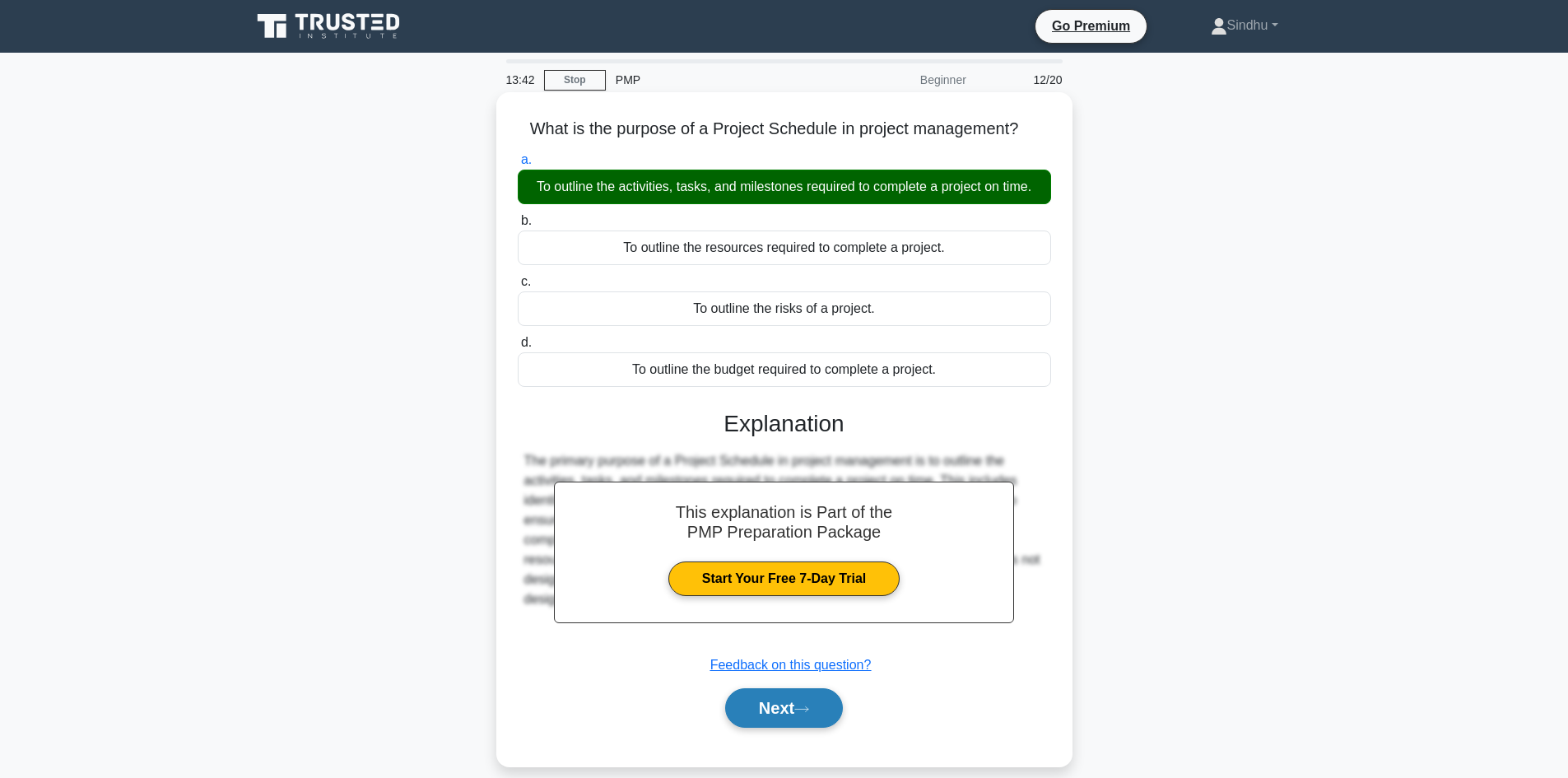
click at [758, 713] on button "Next" at bounding box center [784, 708] width 118 height 39
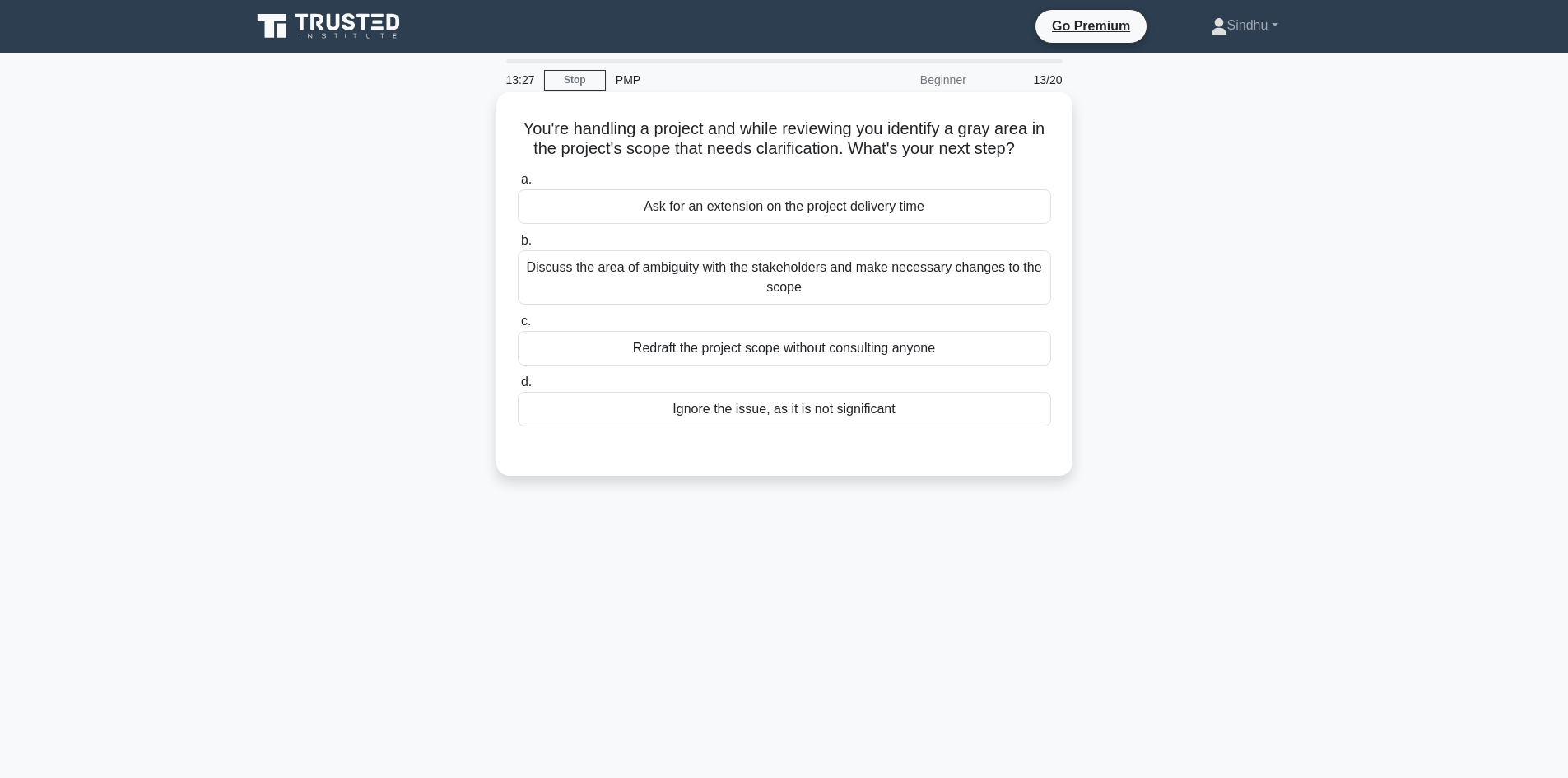
click at [751, 281] on div "Discuss the area of ambiguity with the stakeholders and make necessary changes …" at bounding box center [784, 277] width 534 height 54
click at [518, 246] on input "b. Discuss the area of ambiguity with the stakeholders and make necessary chang…" at bounding box center [518, 241] width 0 height 11
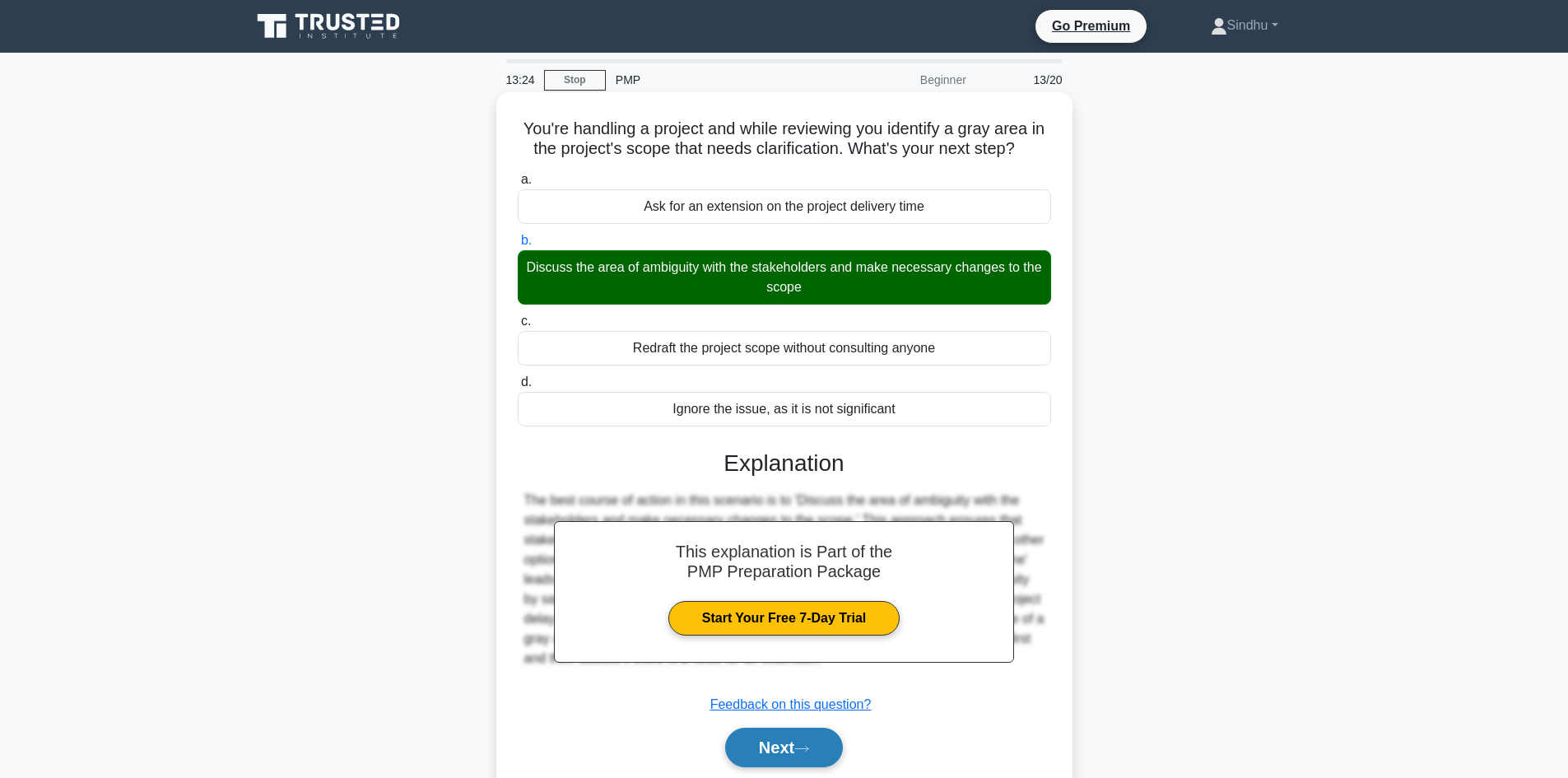
click at [769, 745] on button "Next" at bounding box center [784, 747] width 118 height 39
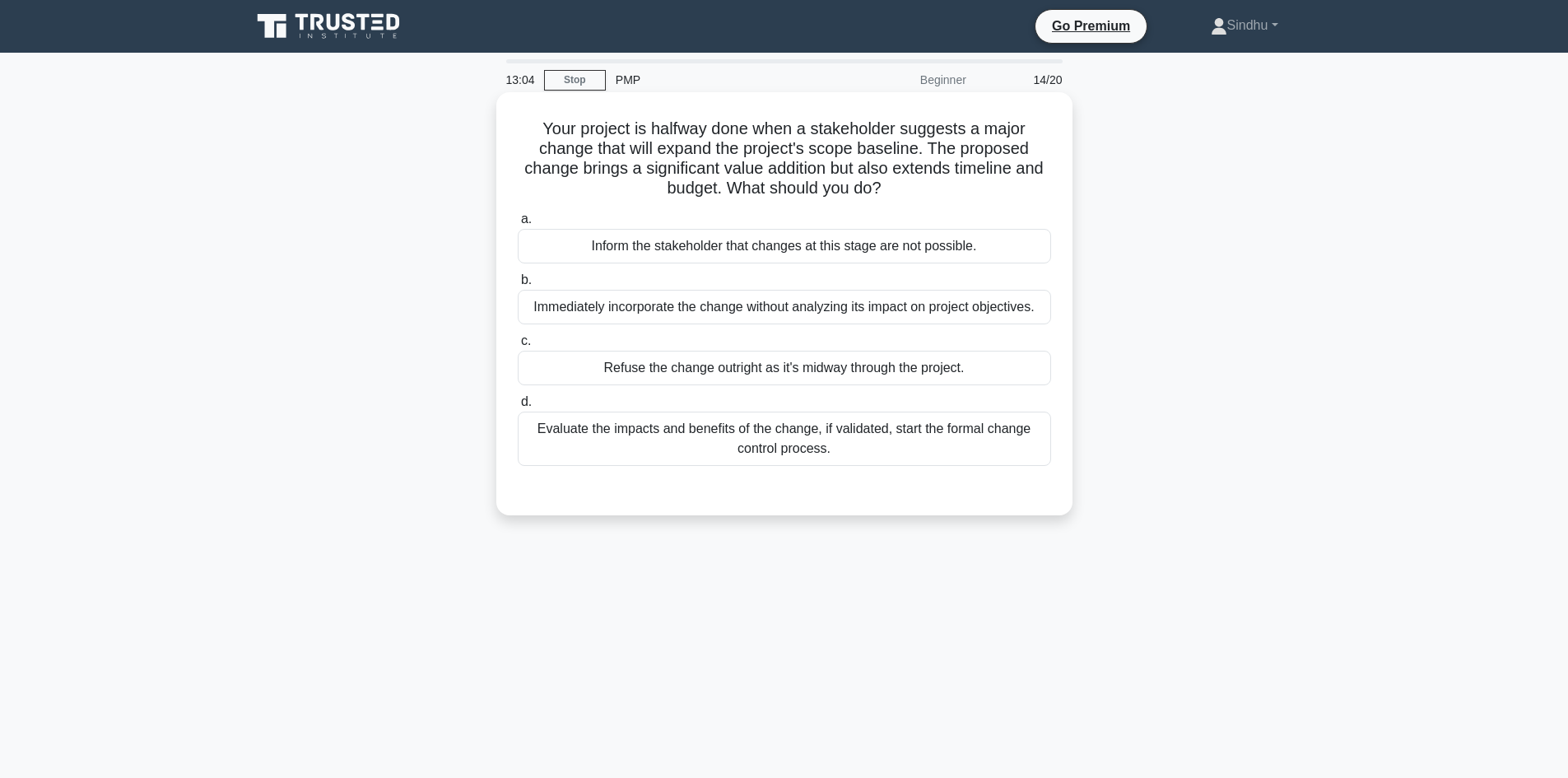
click at [785, 434] on div "Evaluate the impacts and benefits of the change, if validated, start the formal…" at bounding box center [784, 438] width 534 height 54
click at [518, 408] on input "d. Evaluate the impacts and benefits of the change, if validated, start the for…" at bounding box center [518, 402] width 0 height 11
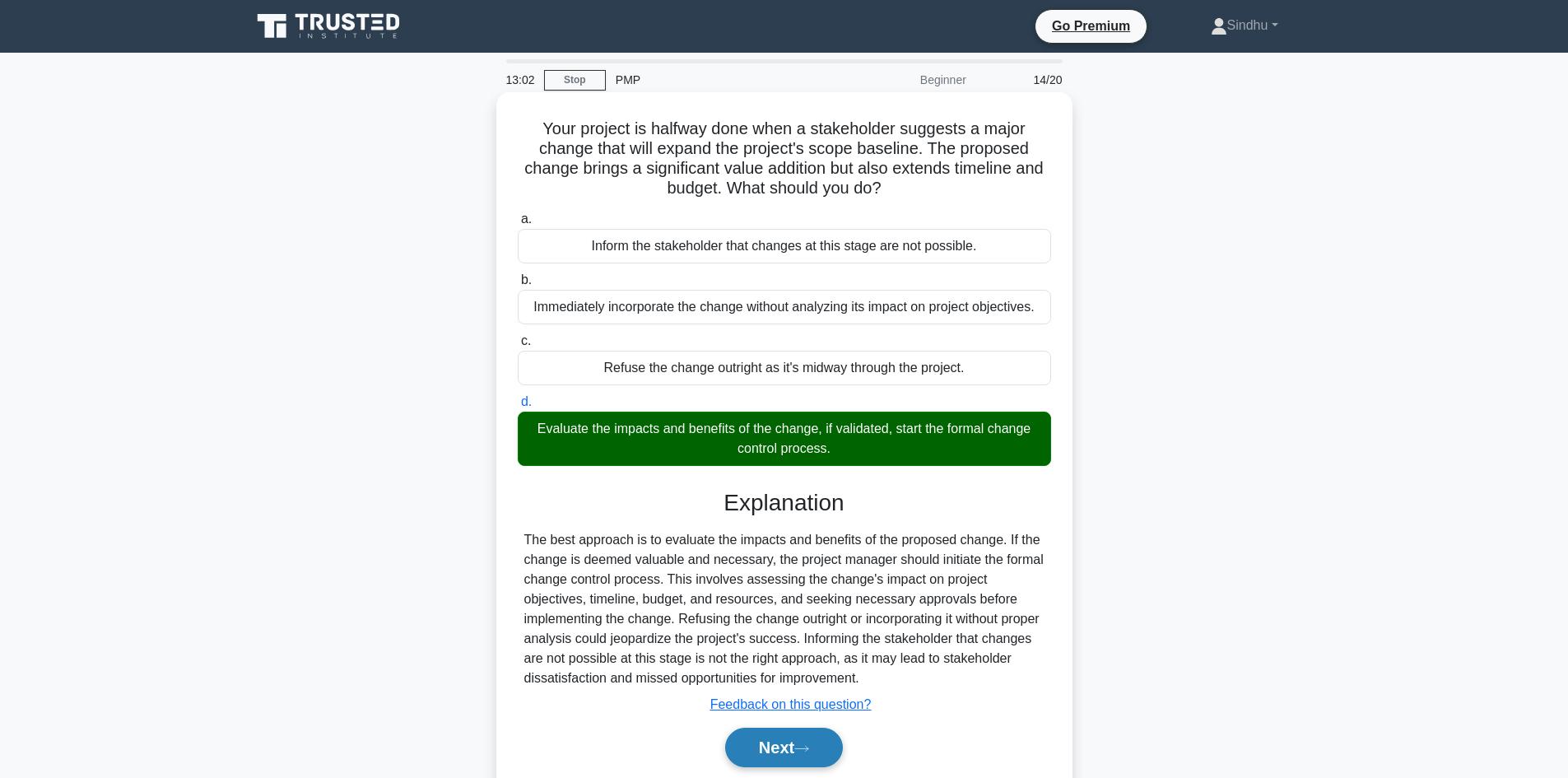
click at [767, 744] on button "Next" at bounding box center [784, 747] width 118 height 39
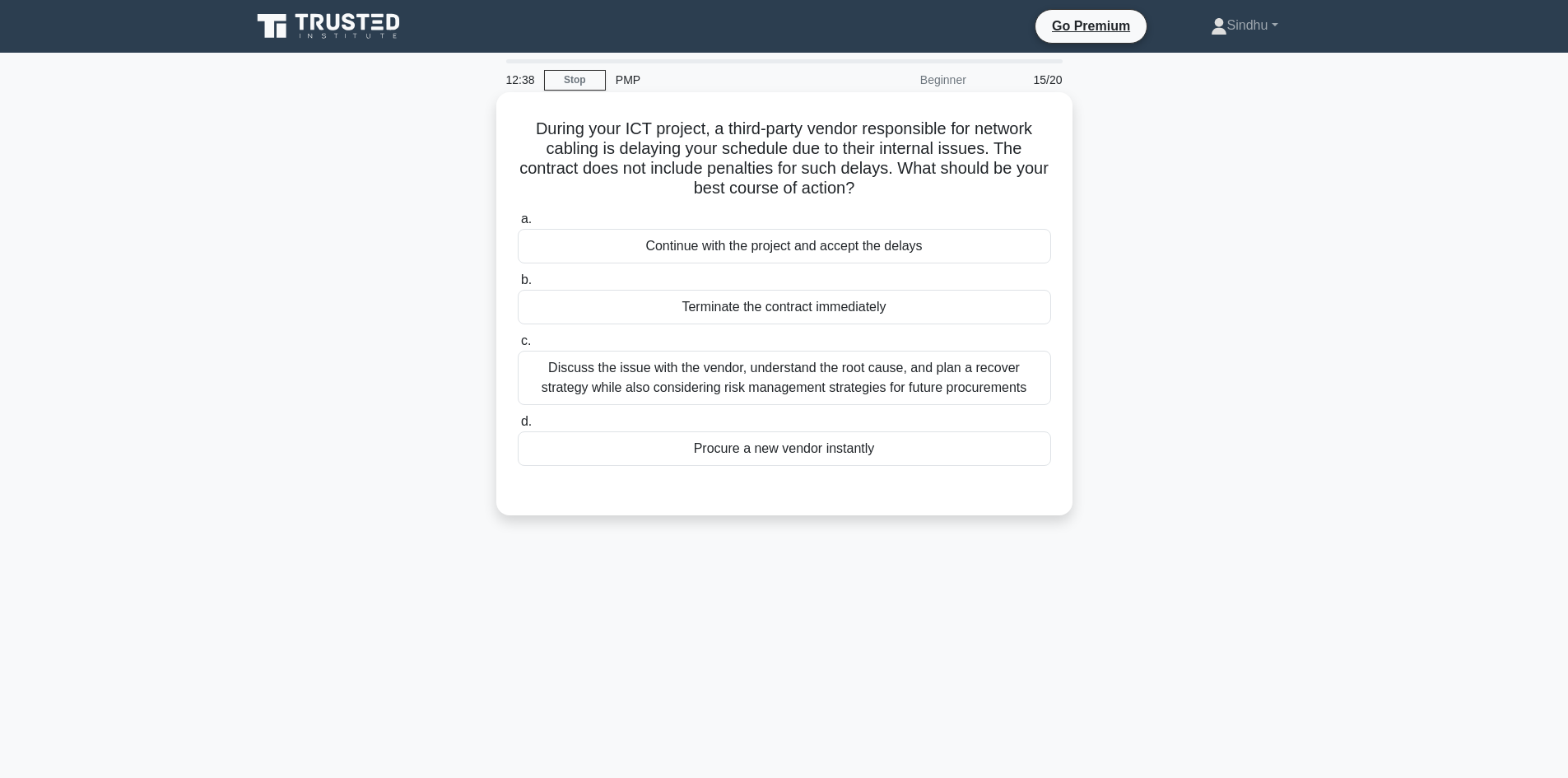
click at [814, 386] on div "Discuss the issue with the vendor, understand the root cause, and plan a recove…" at bounding box center [784, 377] width 534 height 54
click at [518, 346] on input "c. Discuss the issue with the vendor, understand the root cause, and plan a rec…" at bounding box center [518, 341] width 0 height 11
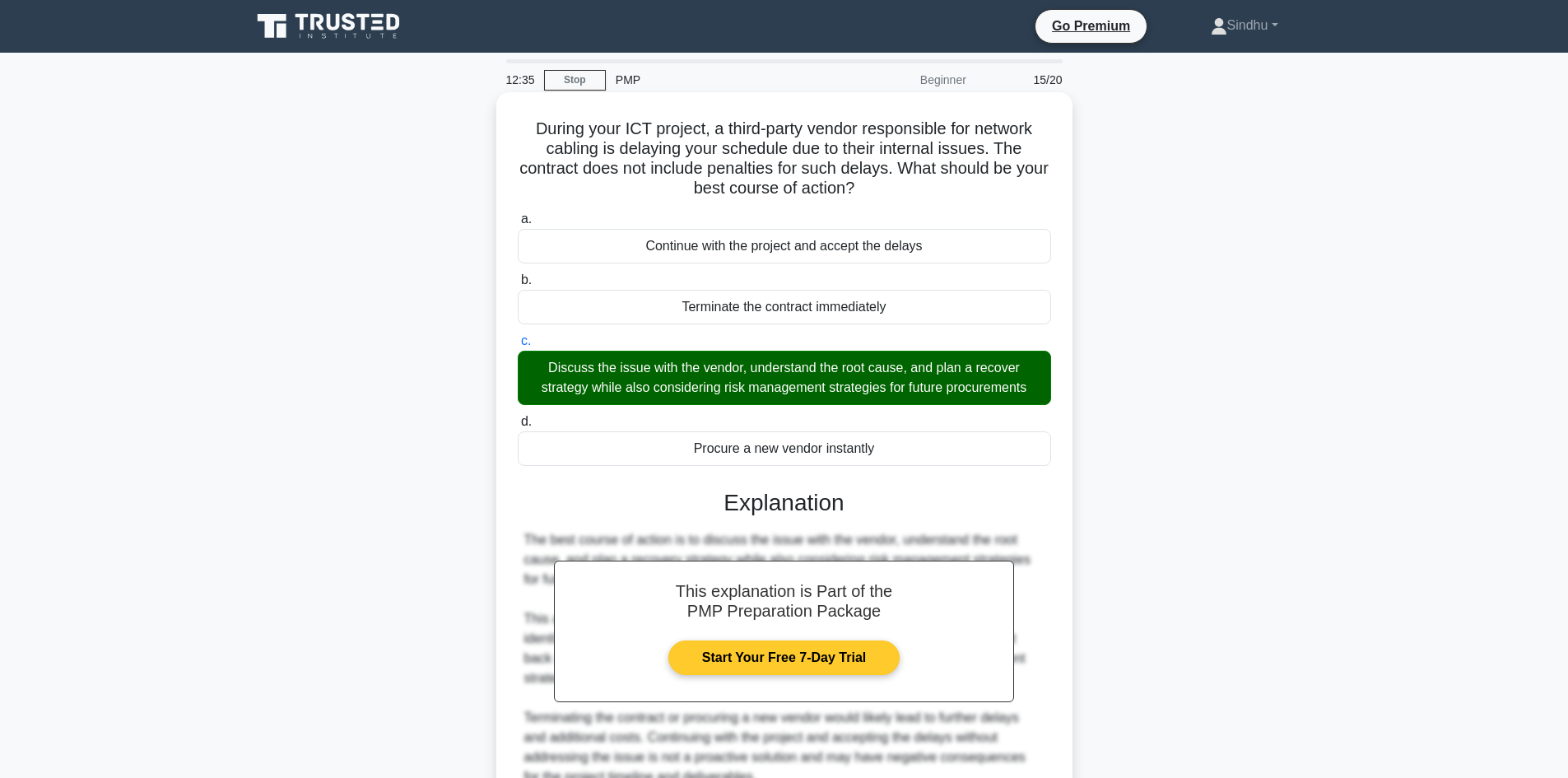
scroll to position [159, 0]
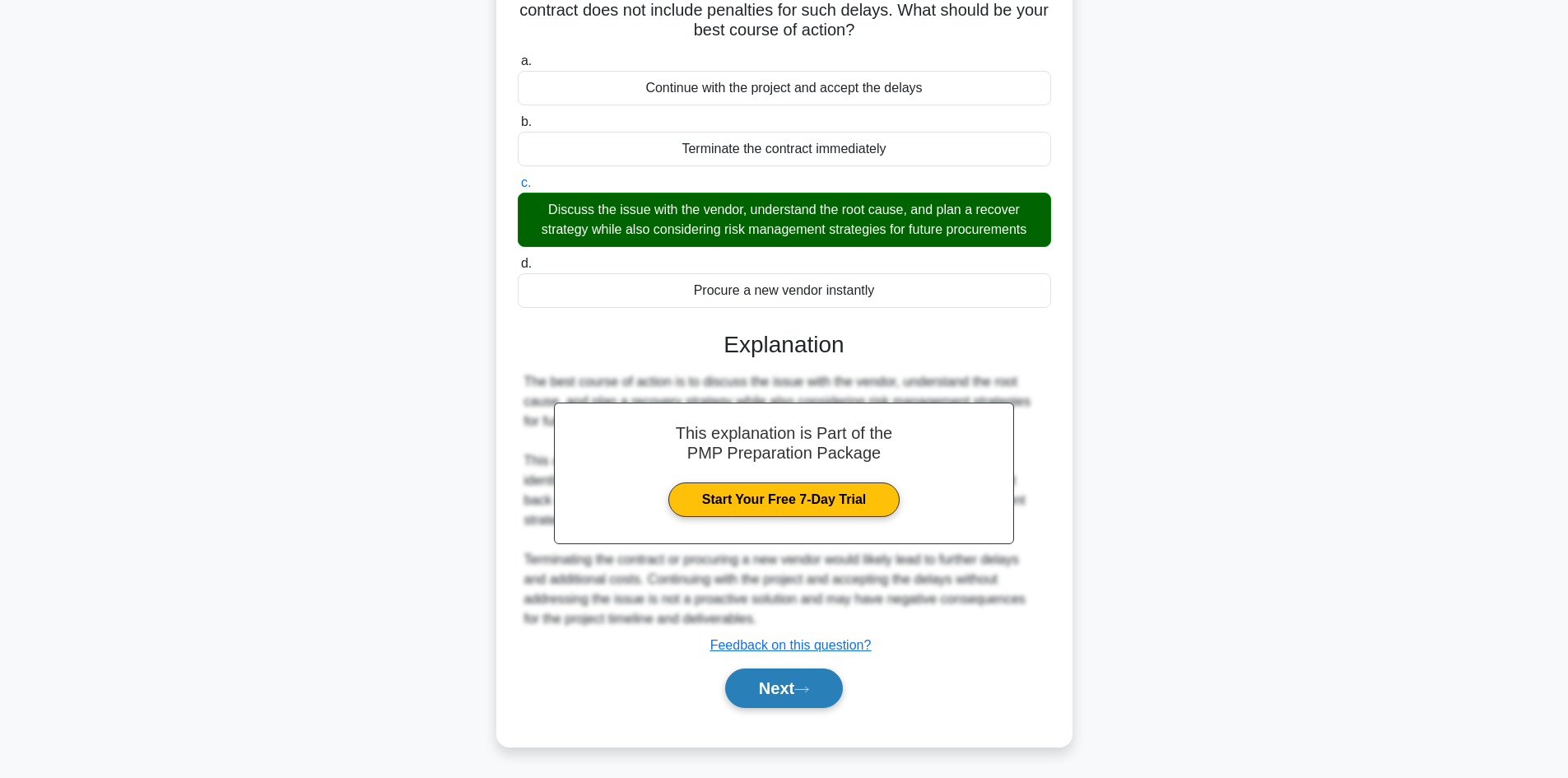
click at [779, 683] on button "Next" at bounding box center [784, 688] width 118 height 39
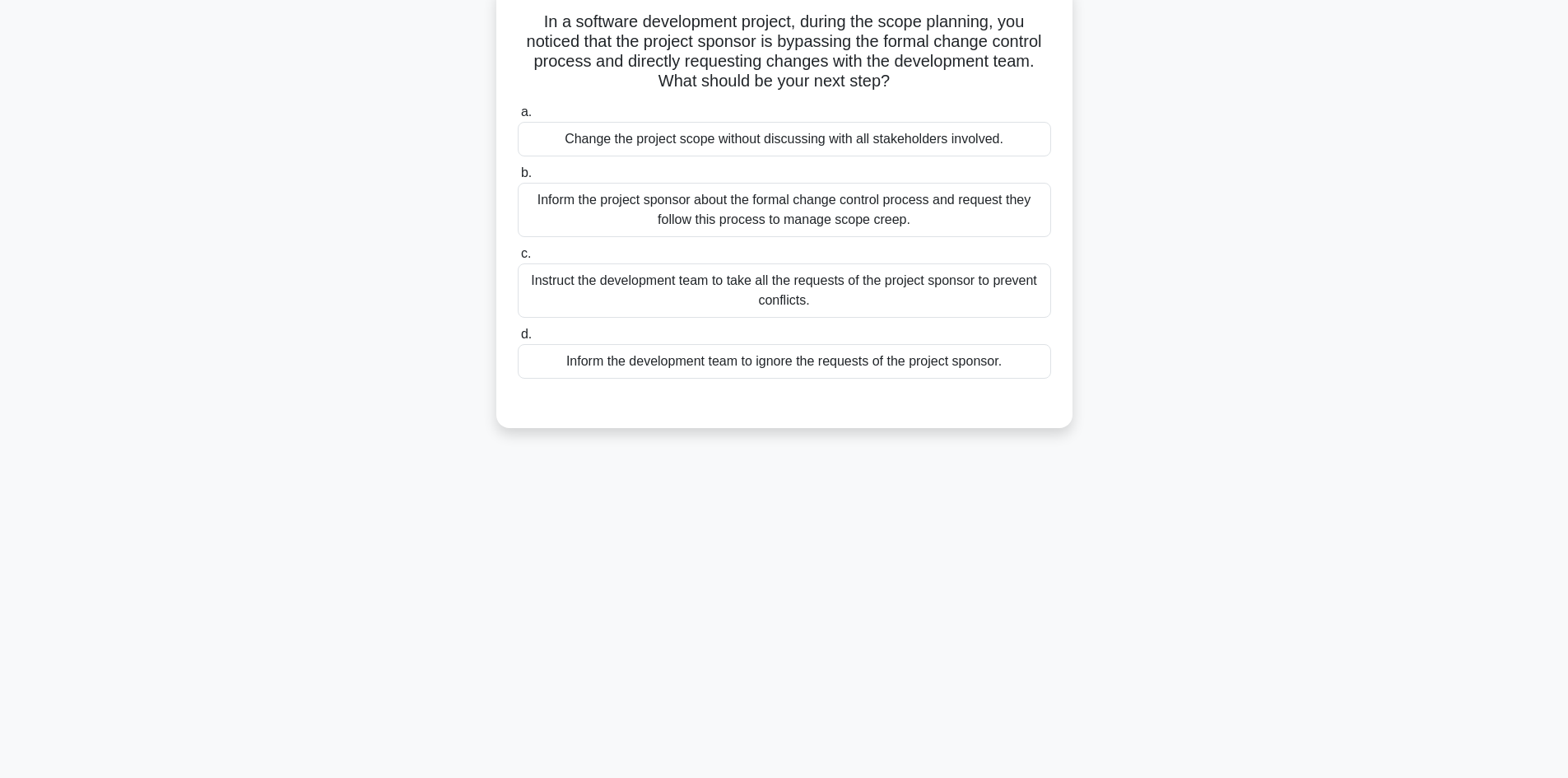
scroll to position [0, 0]
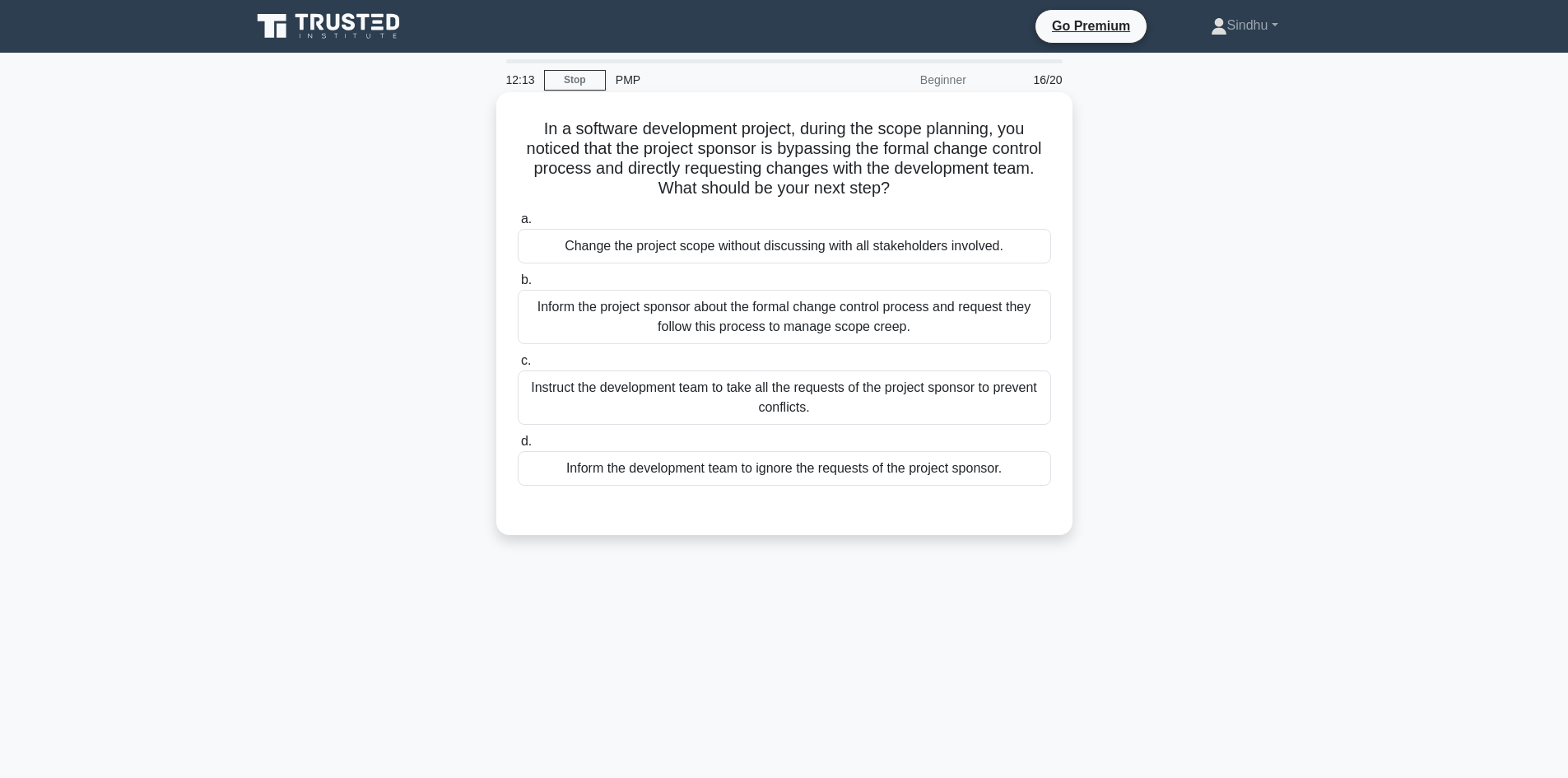
click at [746, 313] on div "Inform the project sponsor about the formal change control process and request …" at bounding box center [784, 317] width 534 height 54
click at [518, 286] on input "b. Inform the project sponsor about the formal change control process and reque…" at bounding box center [518, 280] width 0 height 11
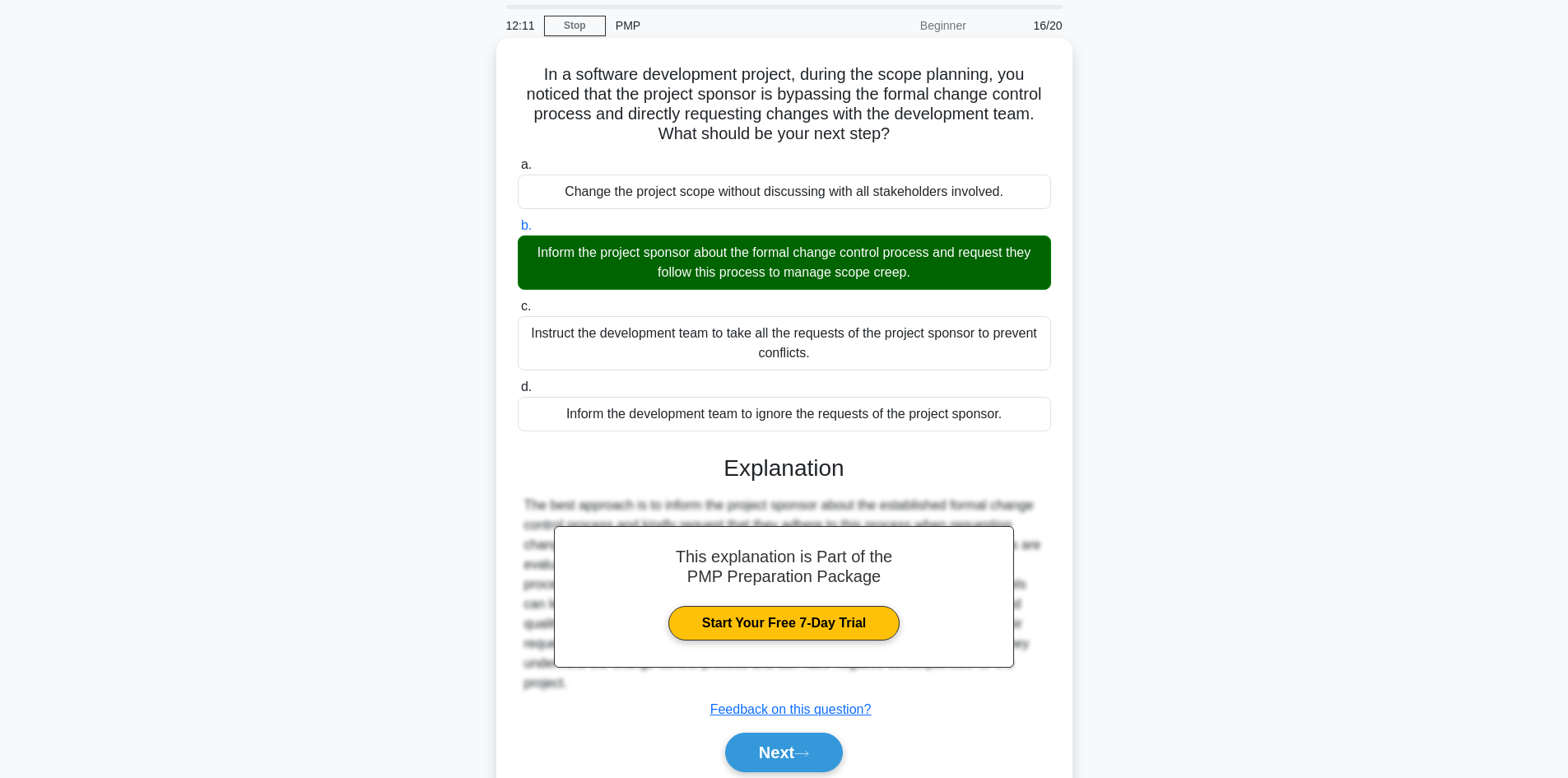
scroll to position [120, 0]
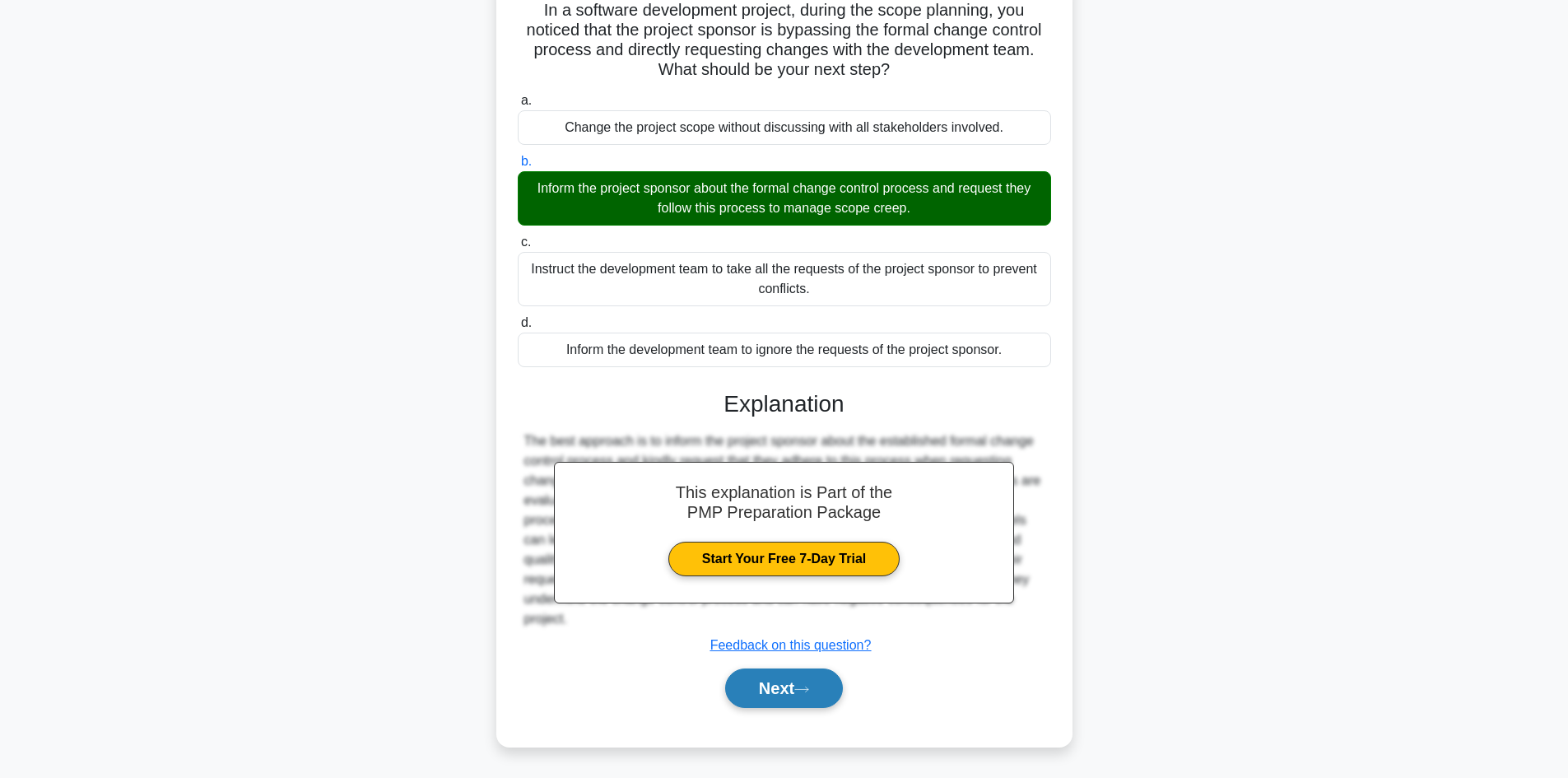
click at [757, 690] on button "Next" at bounding box center [784, 688] width 118 height 39
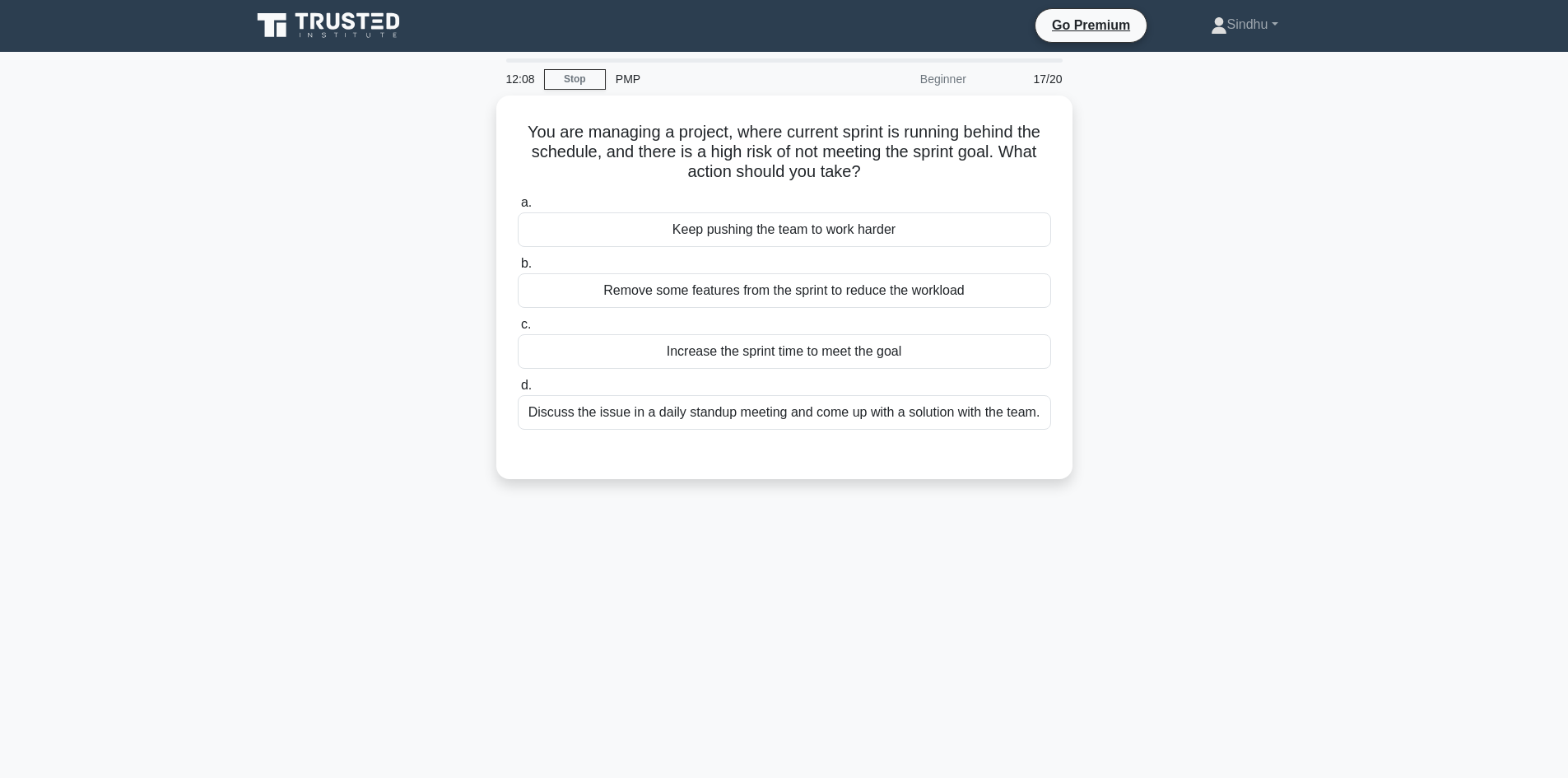
scroll to position [0, 0]
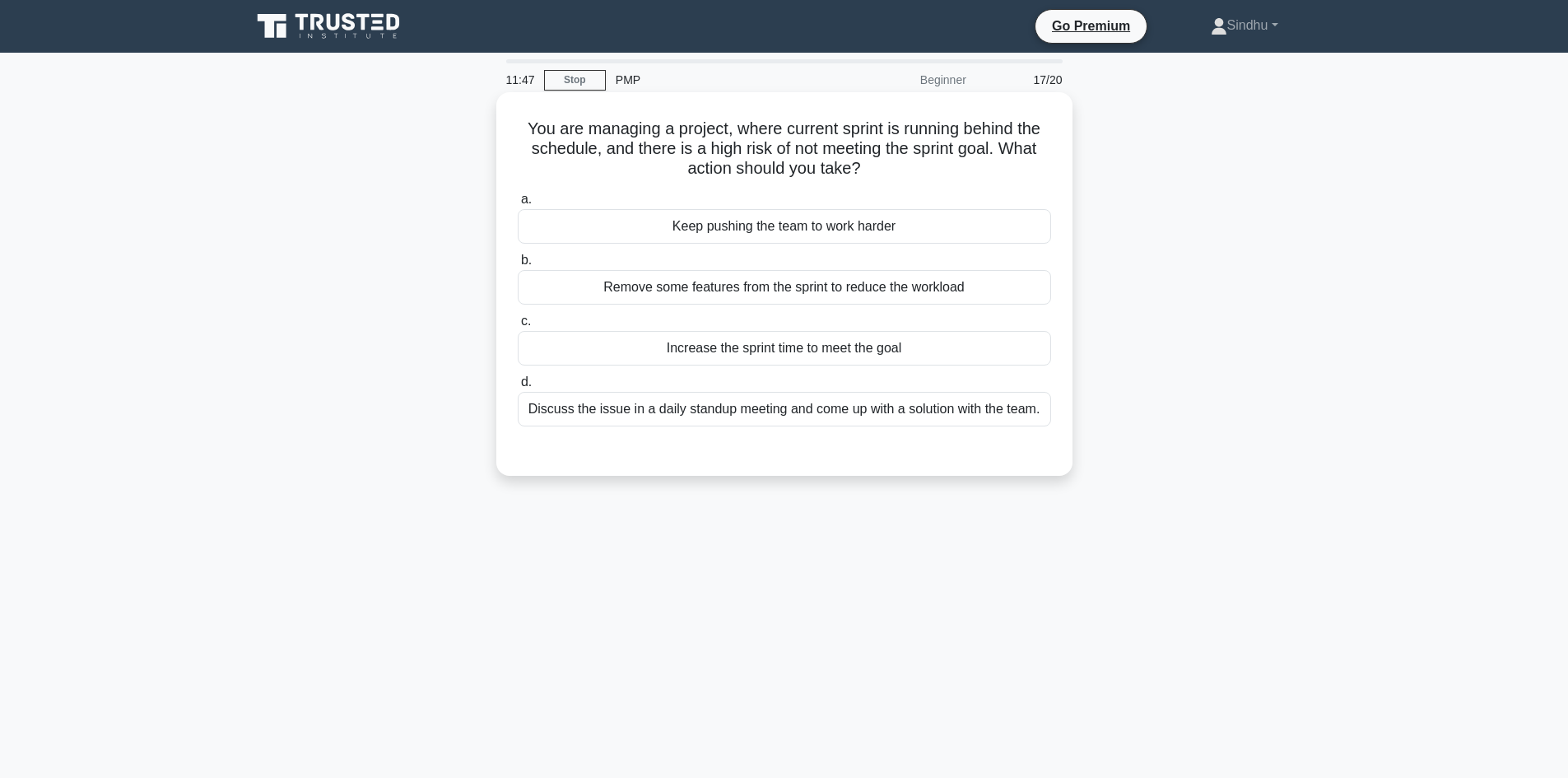
click at [828, 410] on div "Discuss the issue in a daily standup meeting and come up with a solution with t…" at bounding box center [784, 409] width 534 height 35
click at [518, 387] on input "d. Discuss the issue in a daily standup meeting and come up with a solution wit…" at bounding box center [518, 382] width 0 height 11
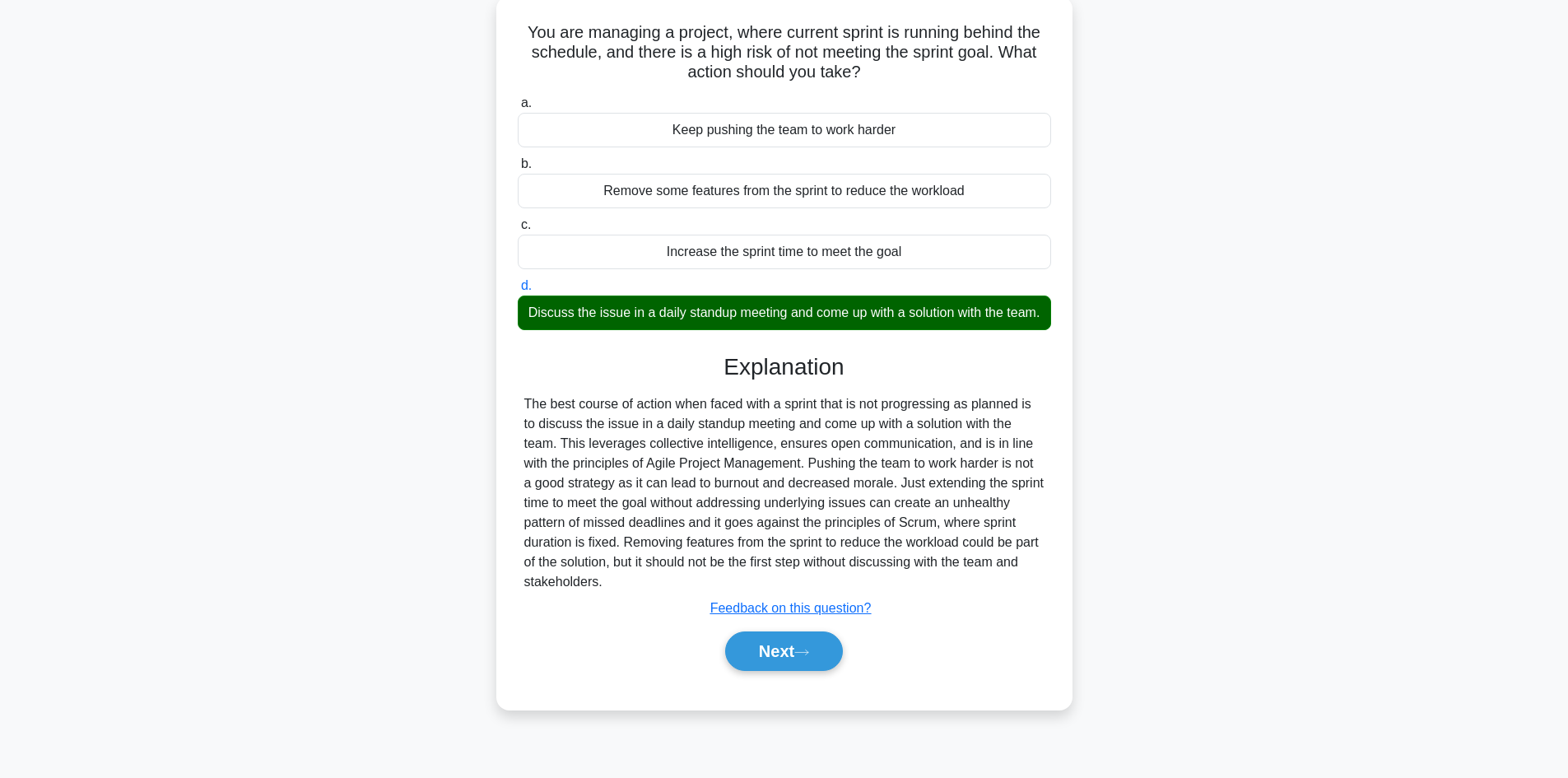
scroll to position [112, 0]
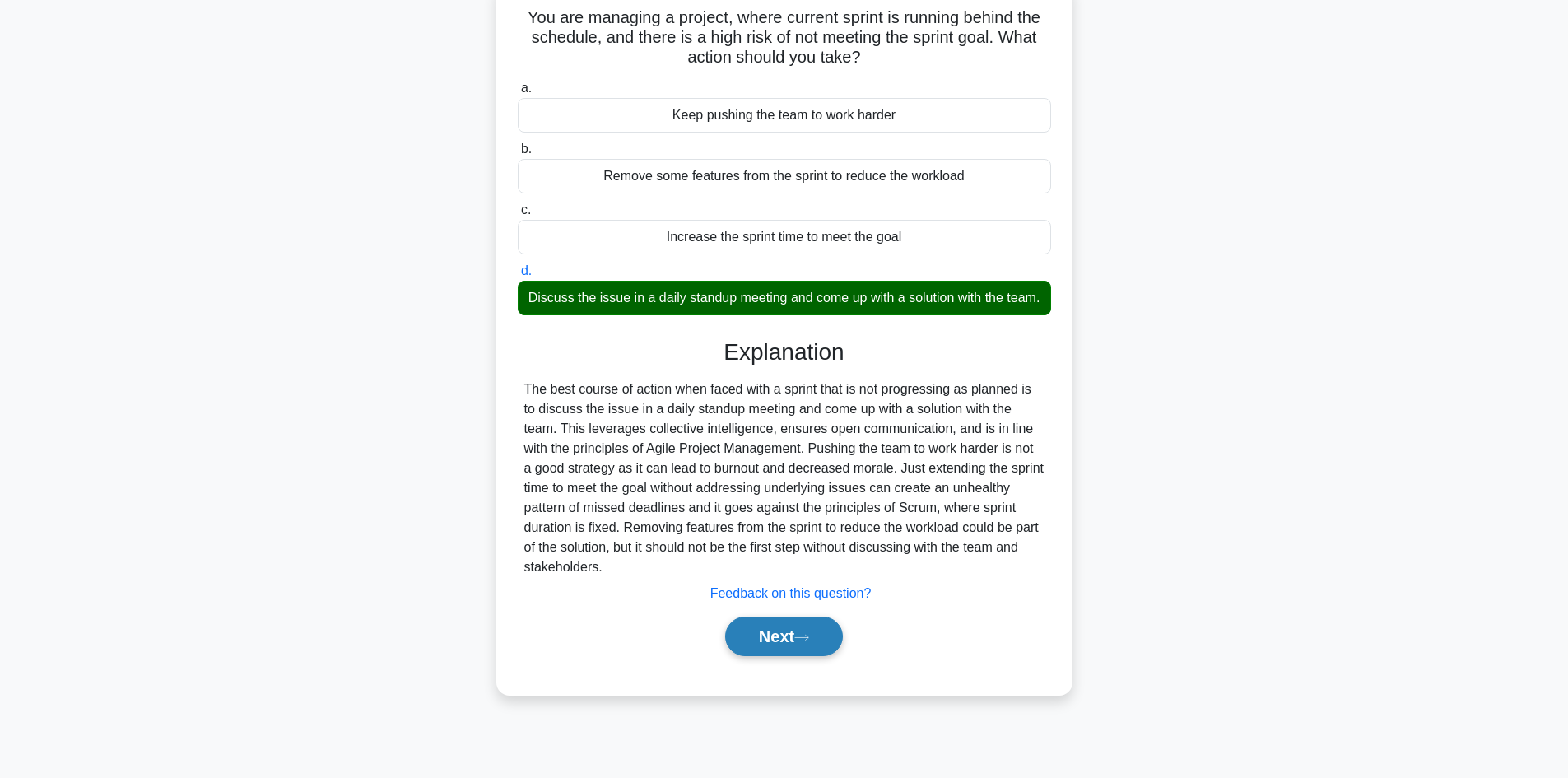
click at [766, 656] on button "Next" at bounding box center [784, 636] width 118 height 39
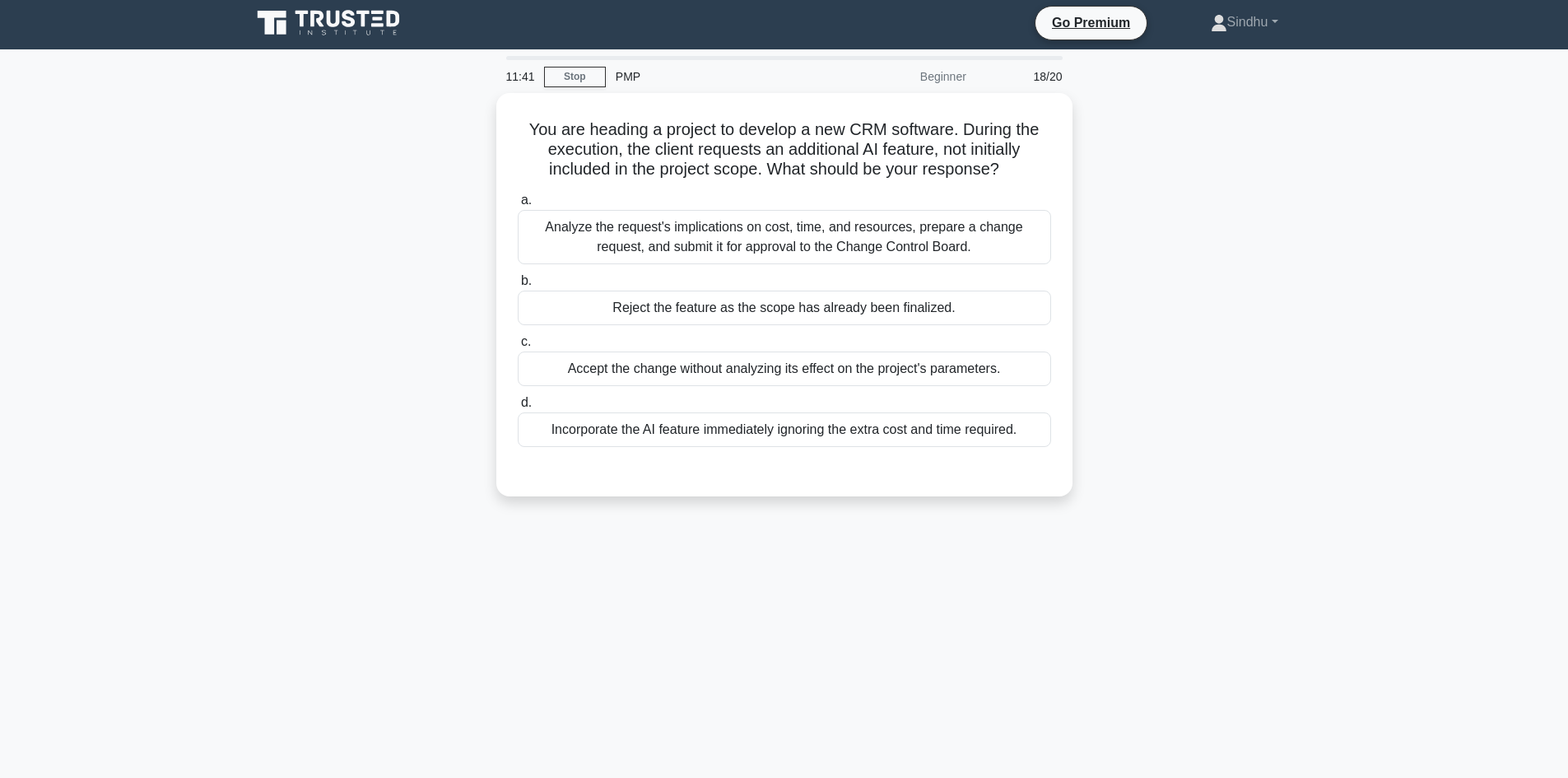
scroll to position [0, 0]
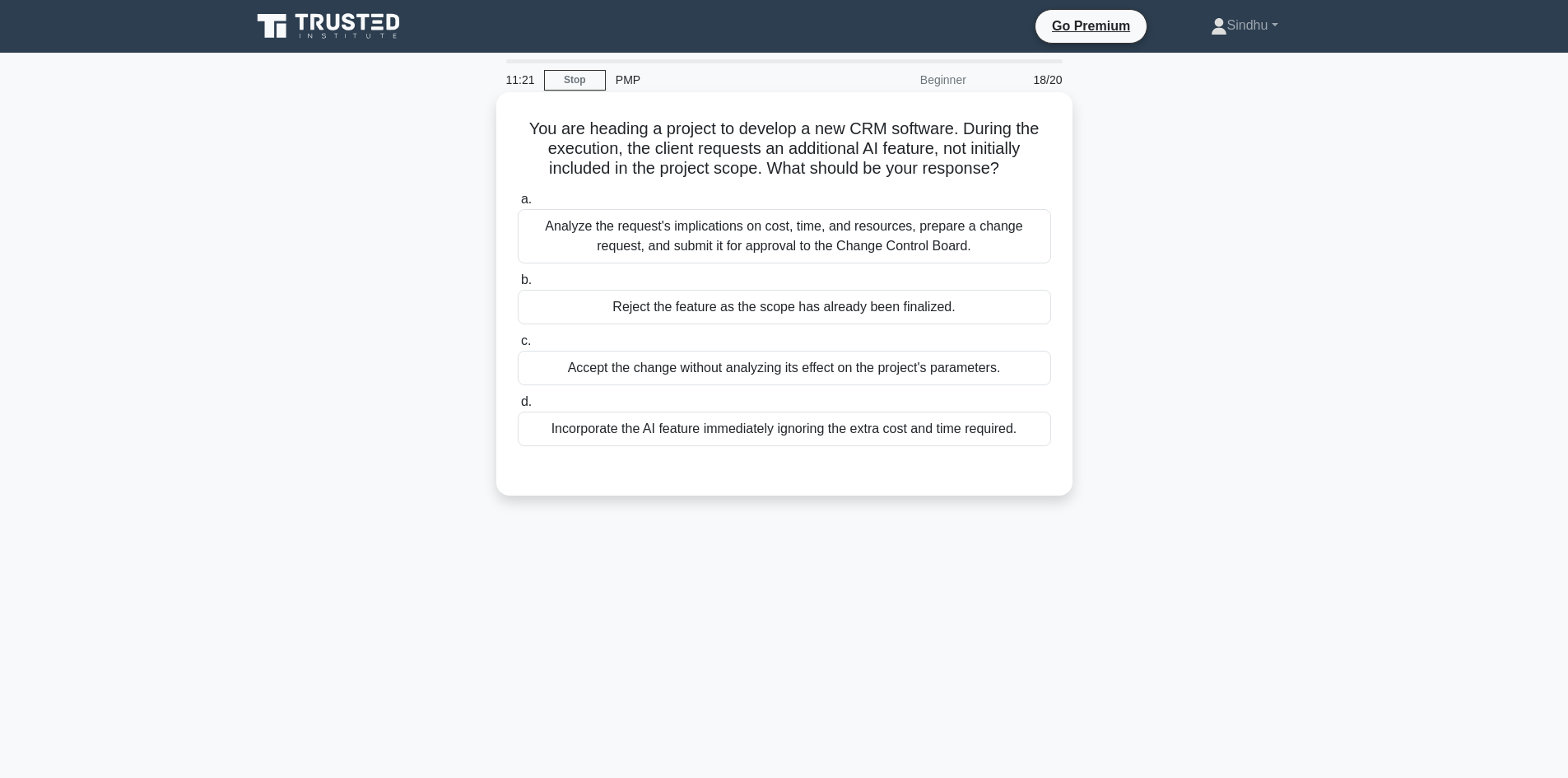
click at [853, 247] on div "Analyze the request's implications on cost, time, and resources, prepare a chan…" at bounding box center [784, 236] width 534 height 54
click at [518, 205] on input "a. Analyze the request's implications on cost, time, and resources, prepare a c…" at bounding box center [518, 200] width 0 height 11
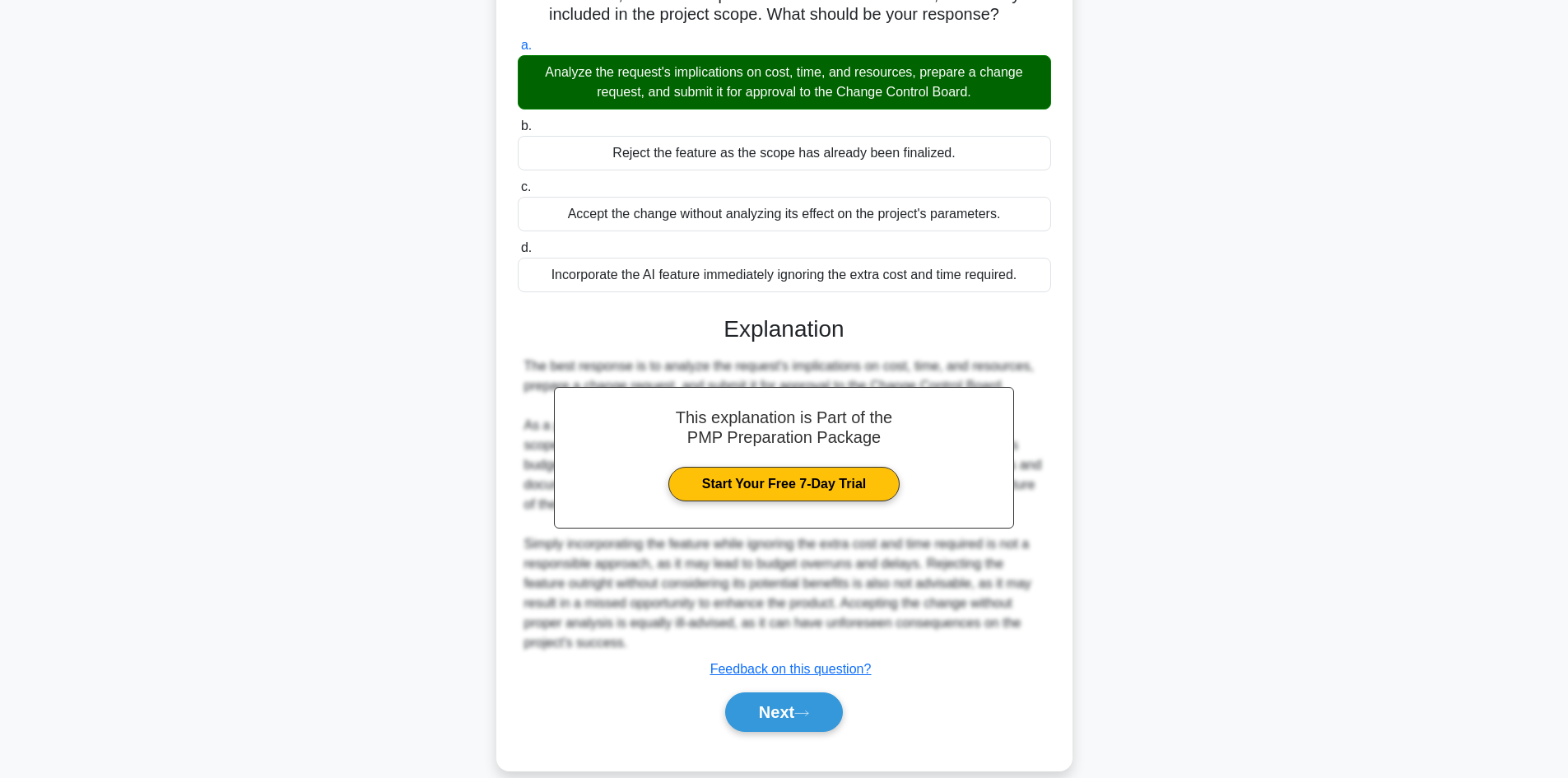
scroll to position [178, 0]
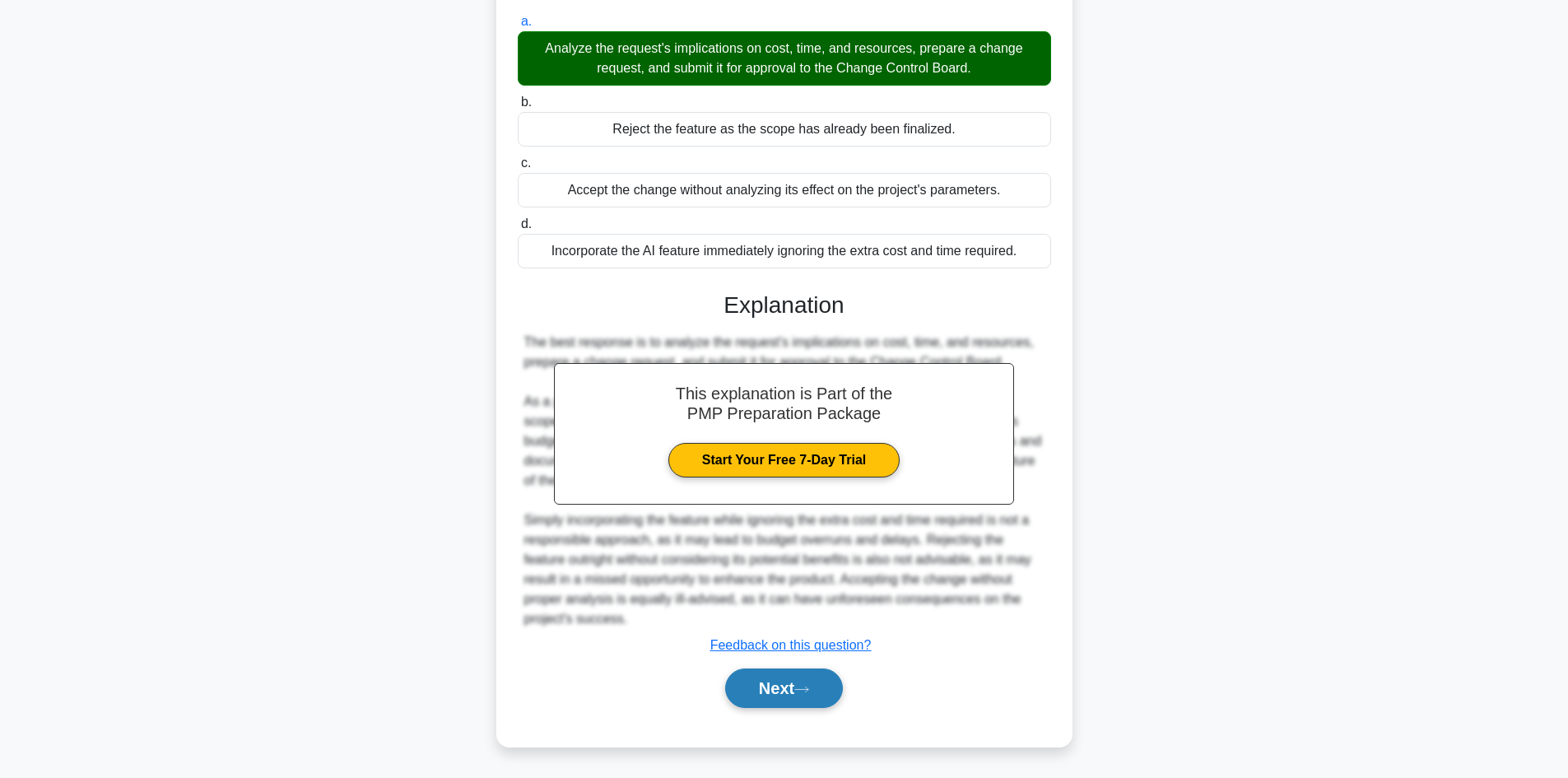
click at [776, 683] on button "Next" at bounding box center [784, 688] width 118 height 39
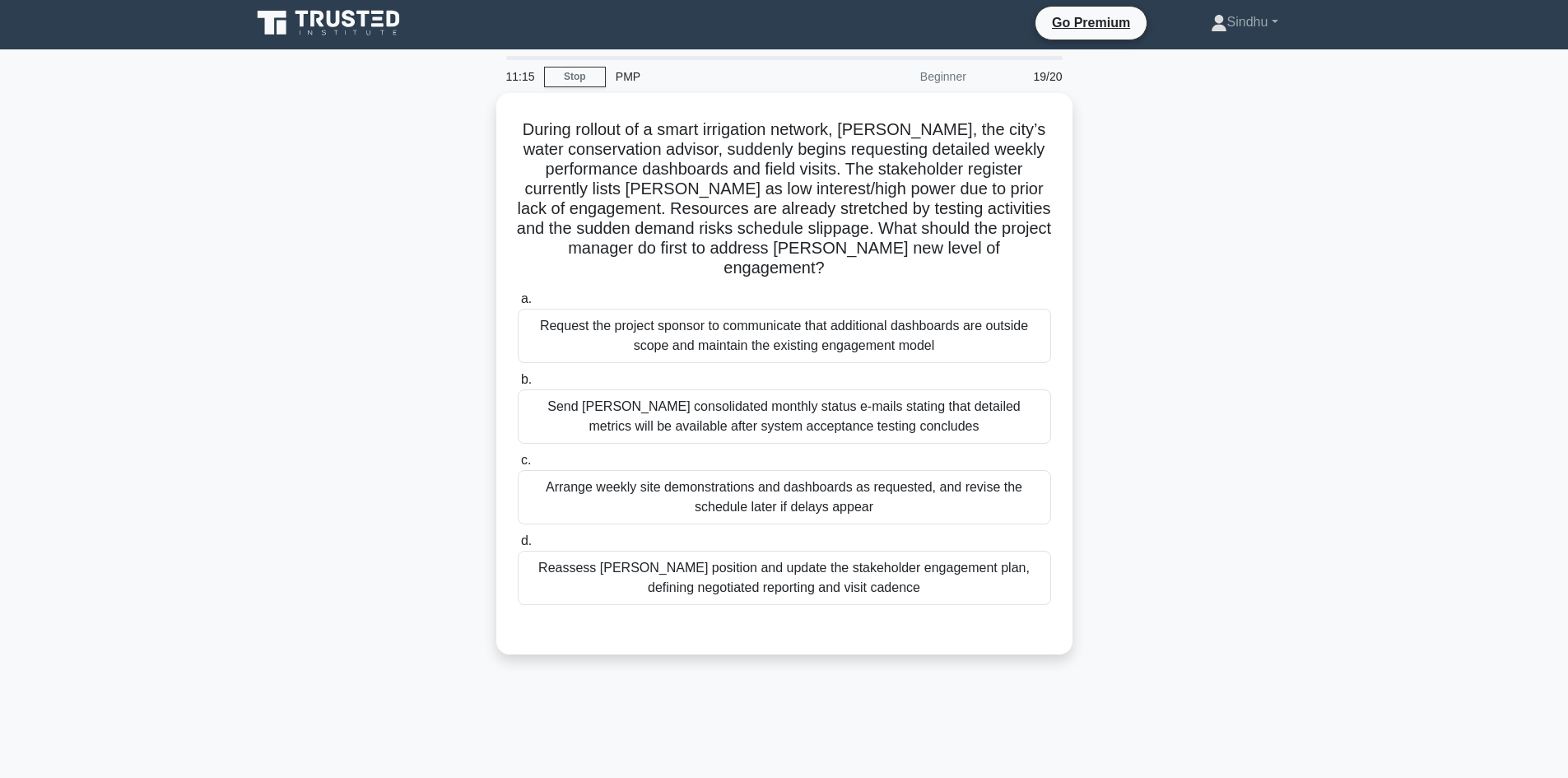
scroll to position [0, 0]
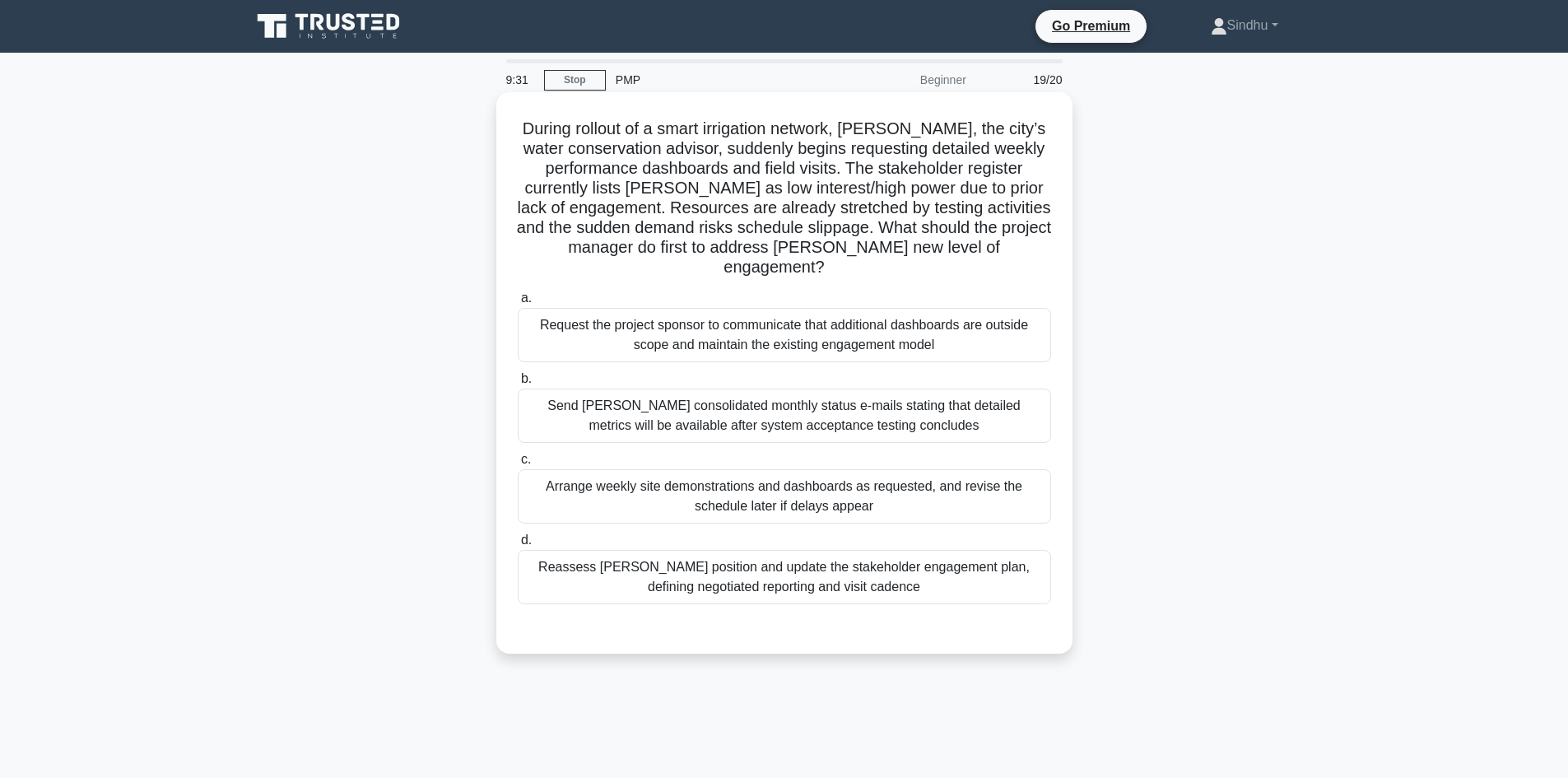
click at [823, 329] on div "Request the project sponsor to communicate that additional dashboards are outsi…" at bounding box center [784, 335] width 534 height 54
click at [518, 303] on input "a. Request the project sponsor to communicate that additional dashboards are ou…" at bounding box center [518, 298] width 0 height 11
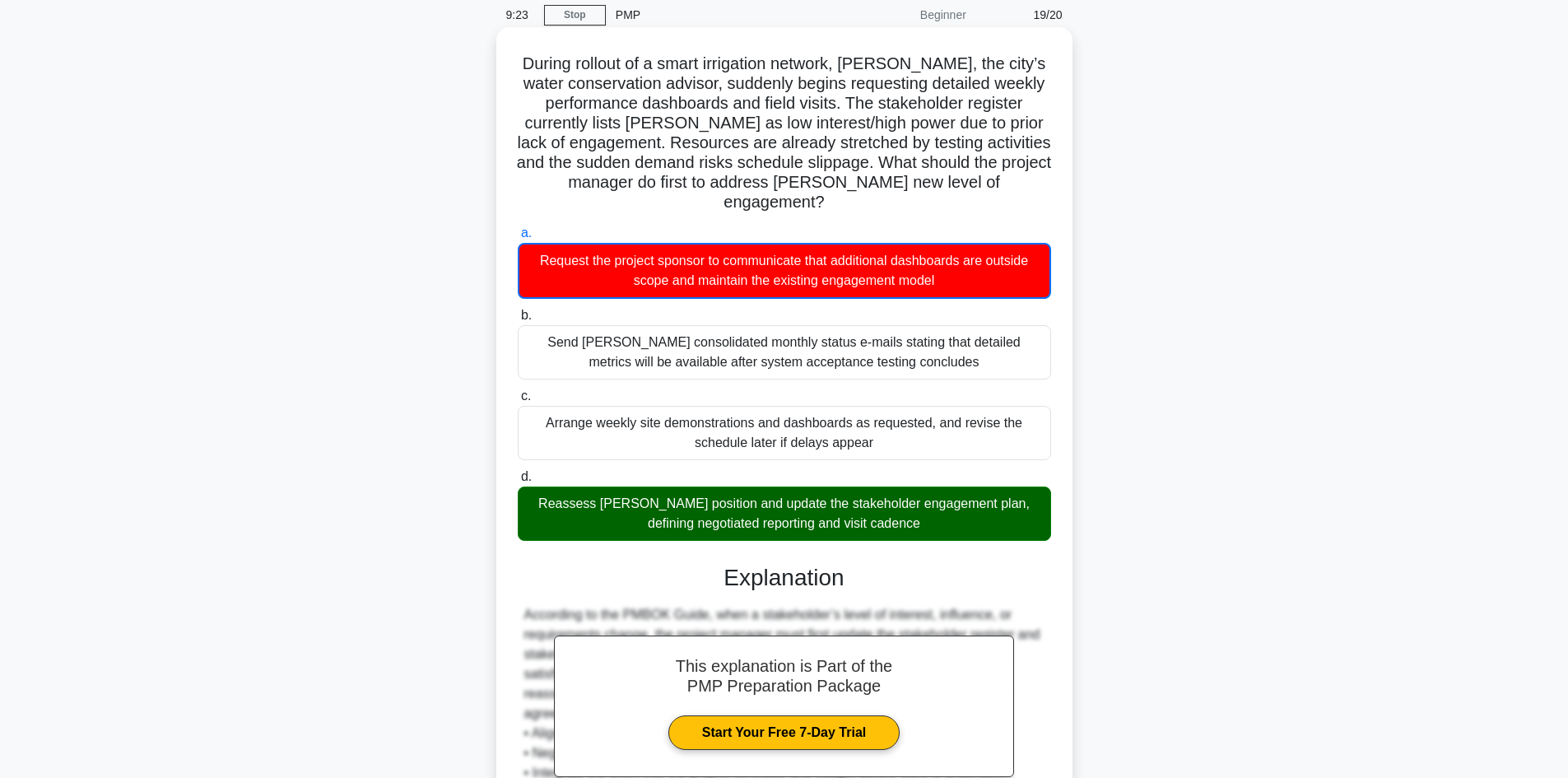
scroll to position [329, 0]
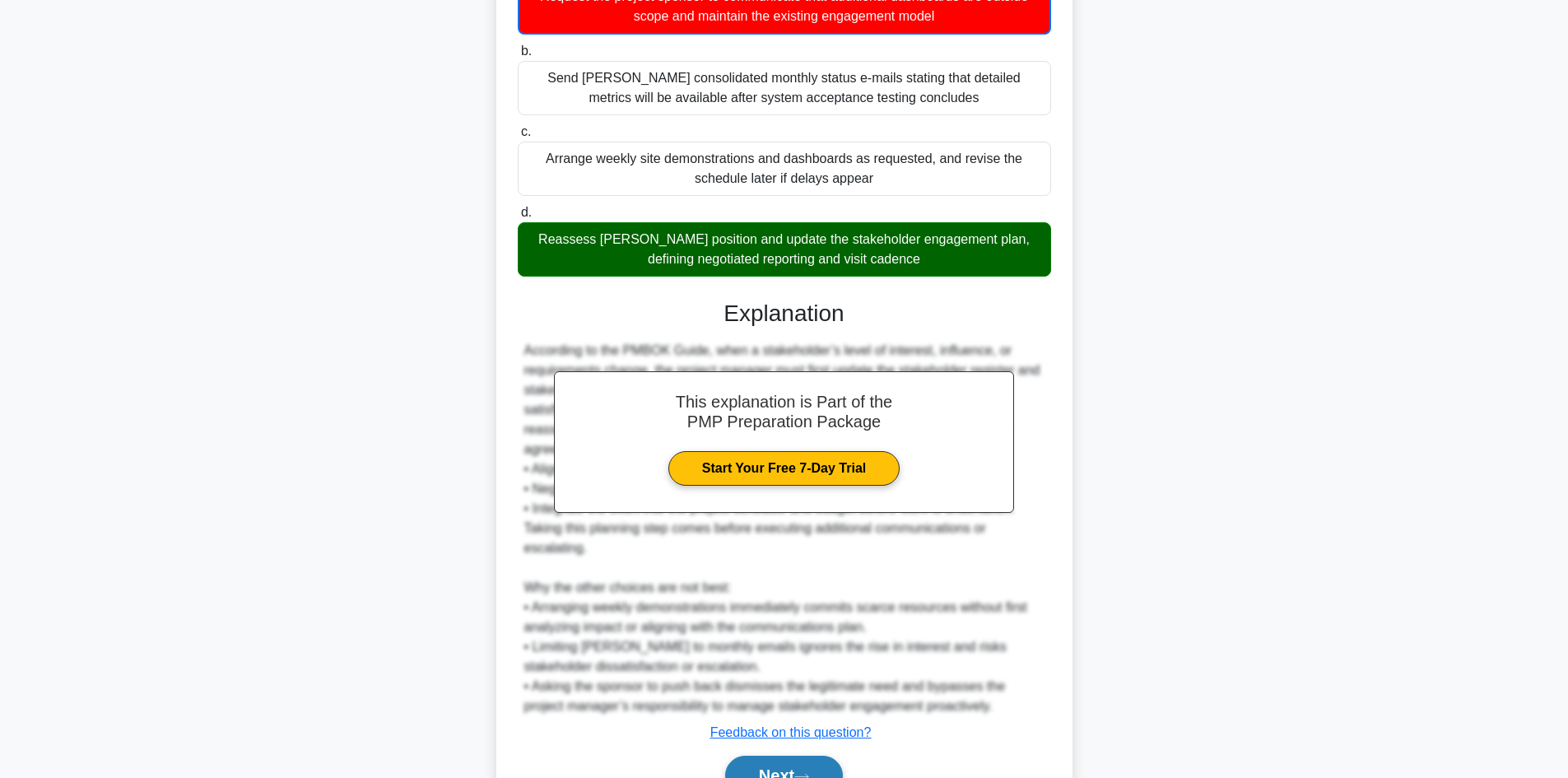
click at [773, 758] on button "Next" at bounding box center [784, 775] width 118 height 39
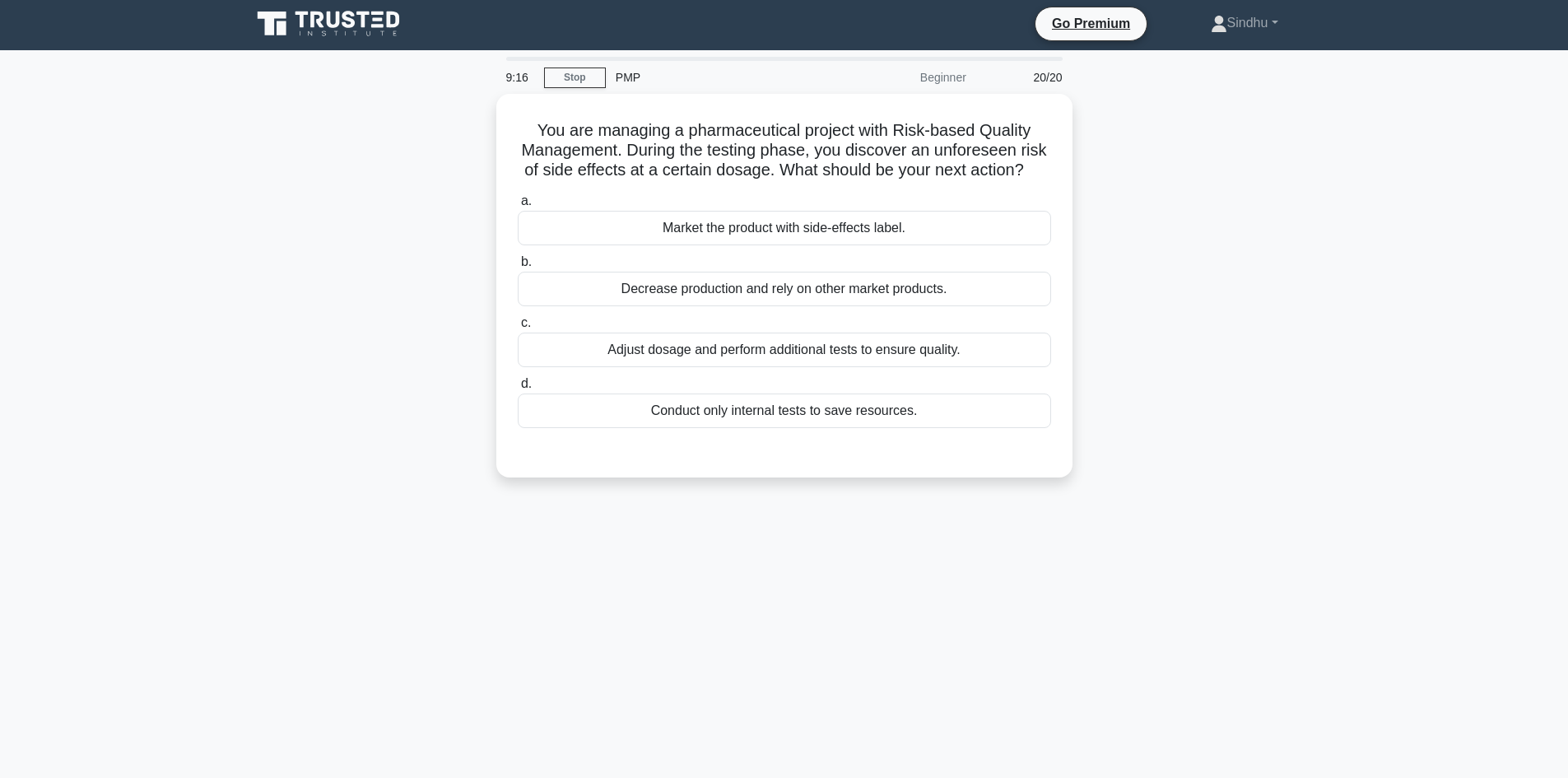
scroll to position [0, 0]
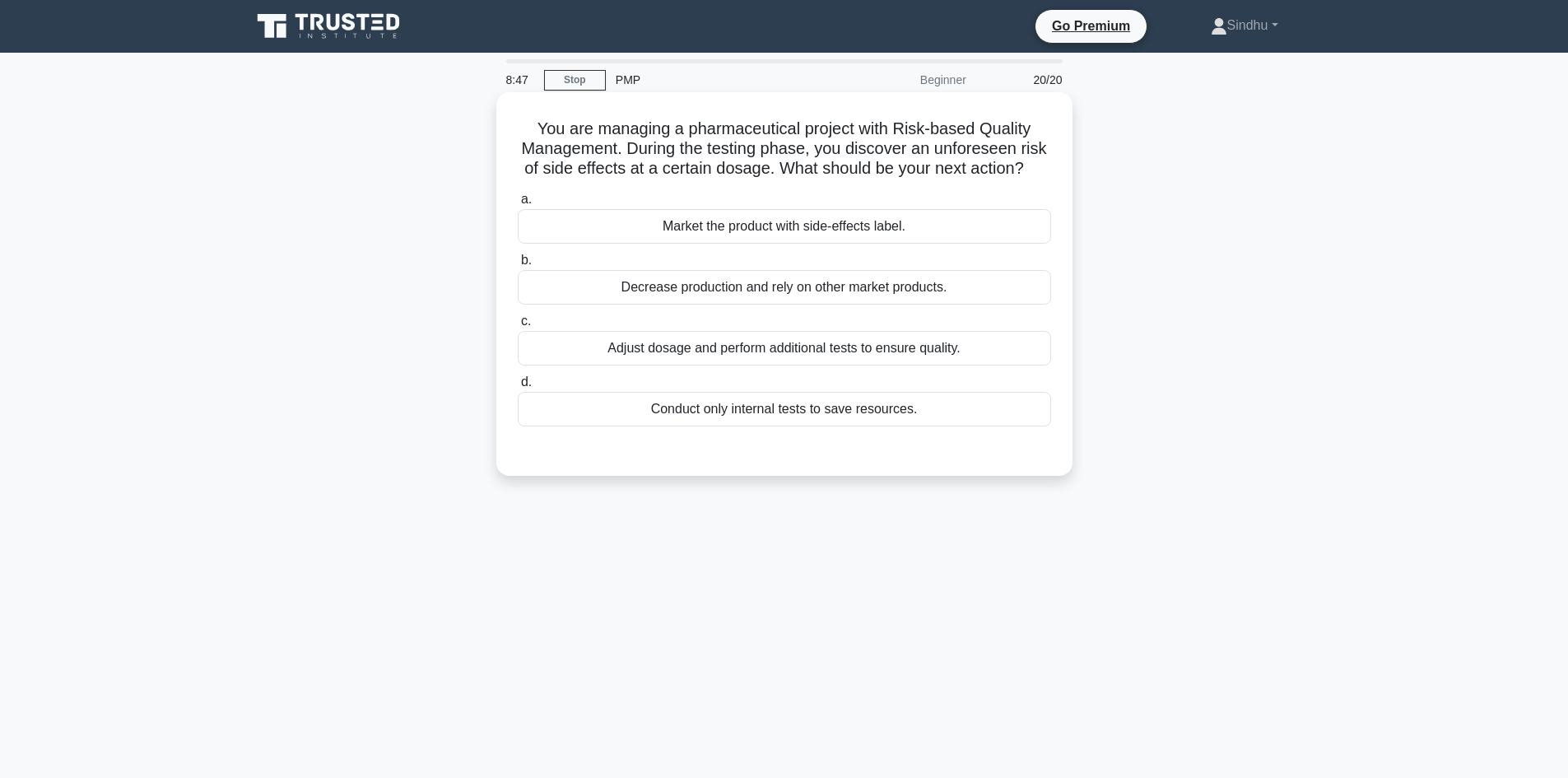
click at [778, 365] on div "Adjust dosage and perform additional tests to ensure quality." at bounding box center [784, 348] width 534 height 35
click at [518, 327] on input "c. Adjust dosage and perform additional tests to ensure quality." at bounding box center [518, 321] width 0 height 11
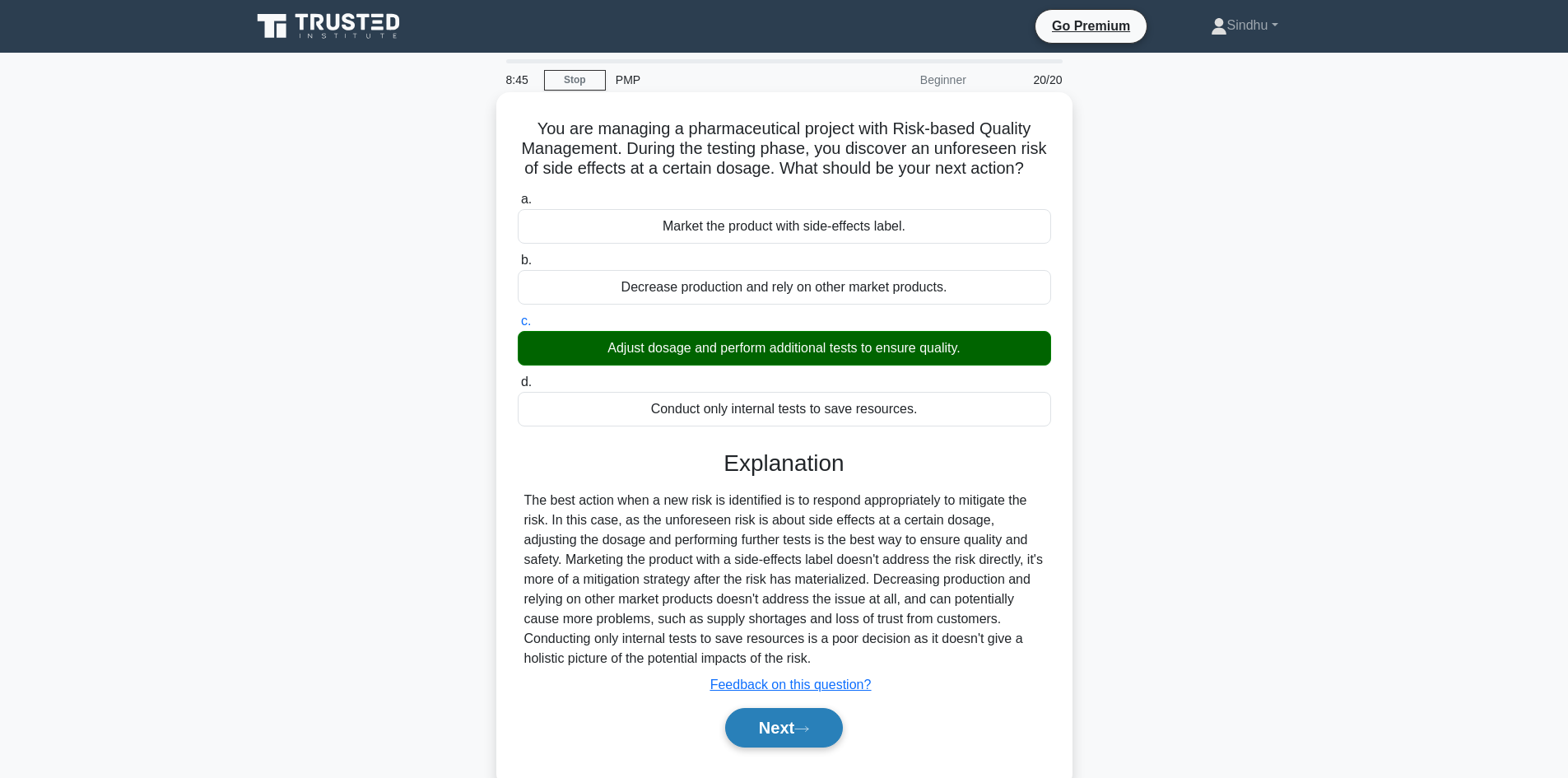
click at [765, 747] on button "Next" at bounding box center [784, 727] width 118 height 39
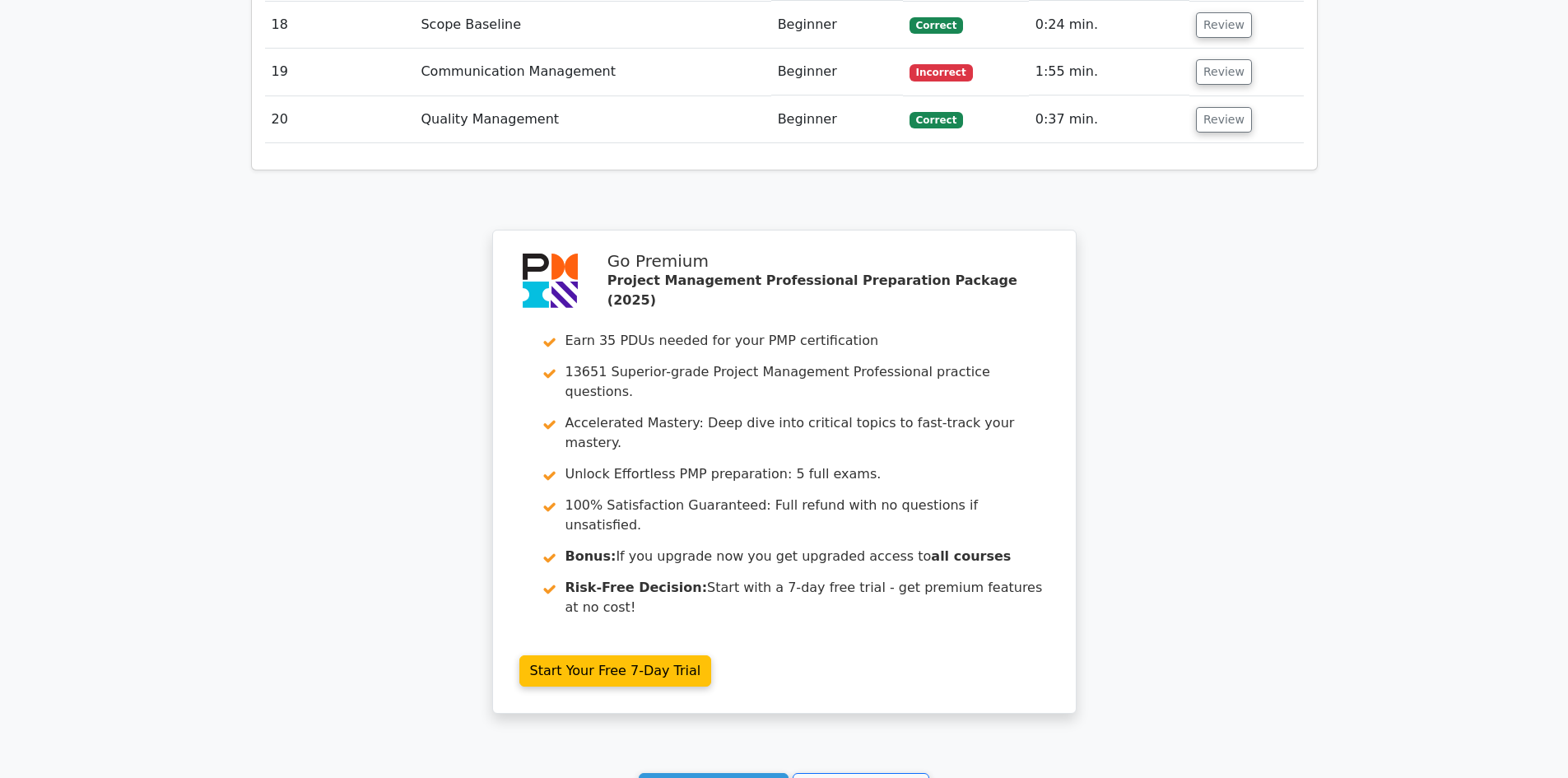
scroll to position [3140, 0]
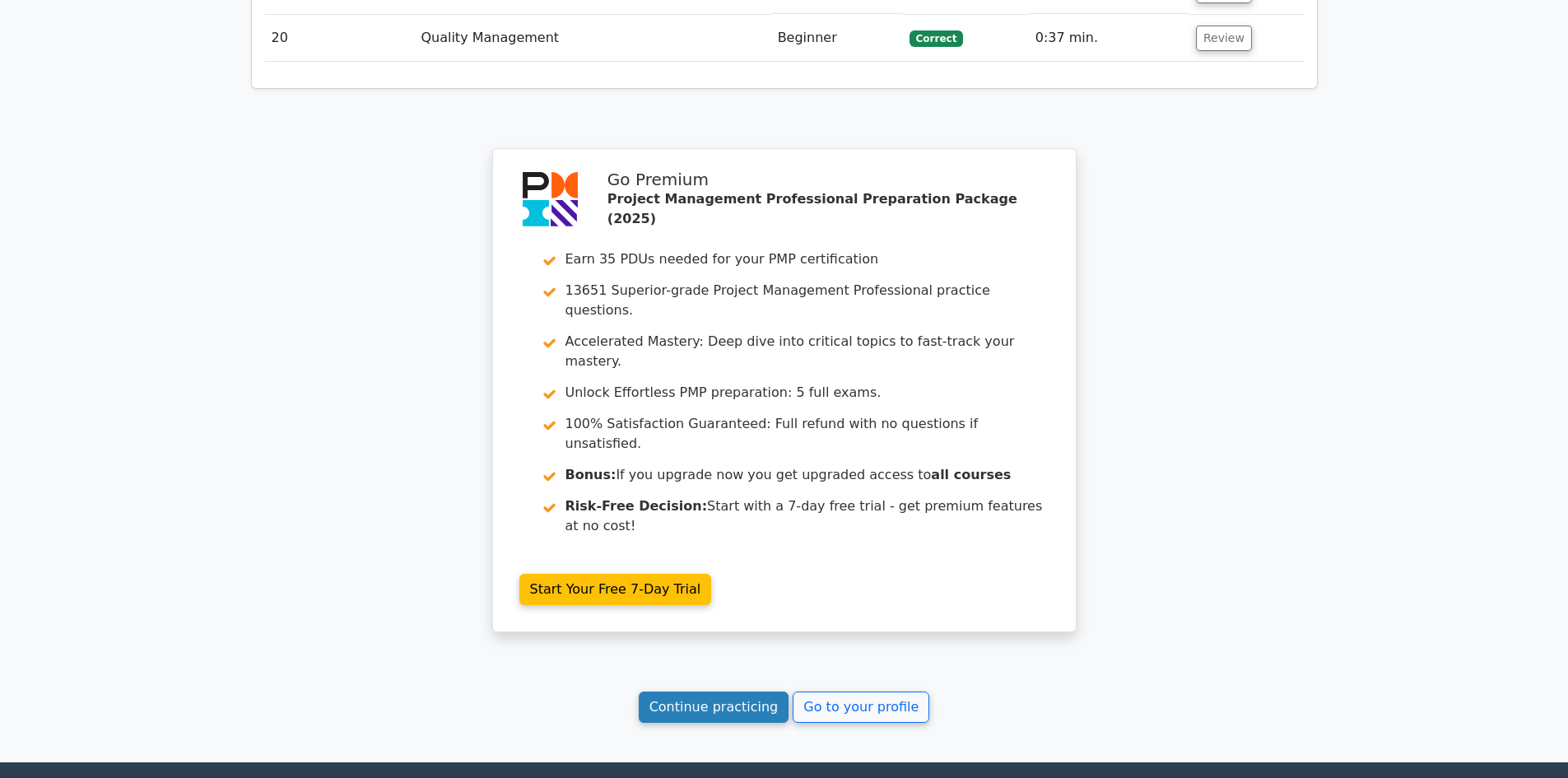
click at [685, 691] on link "Continue practicing" at bounding box center [714, 707] width 151 height 31
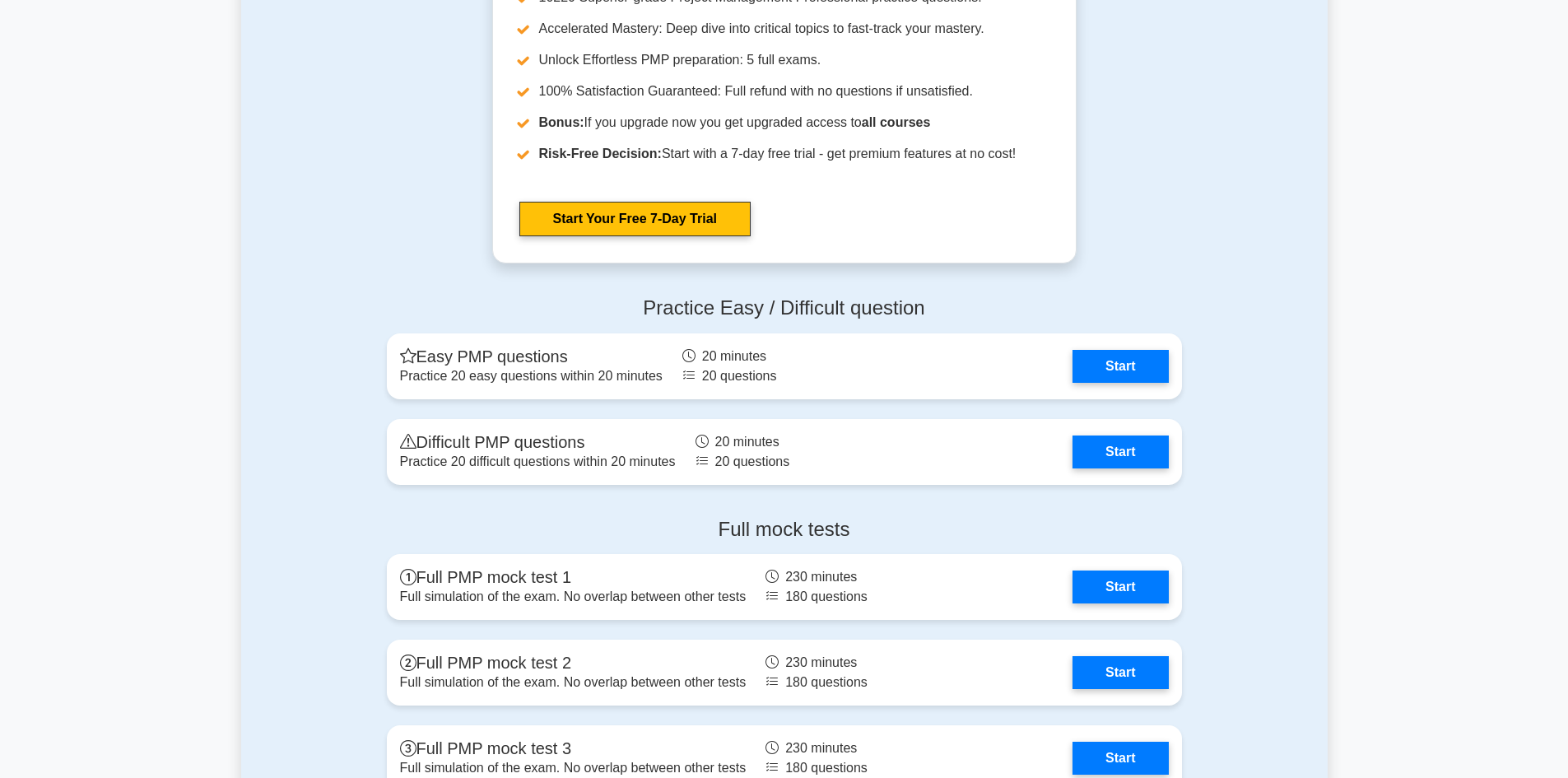
scroll to position [6007, 0]
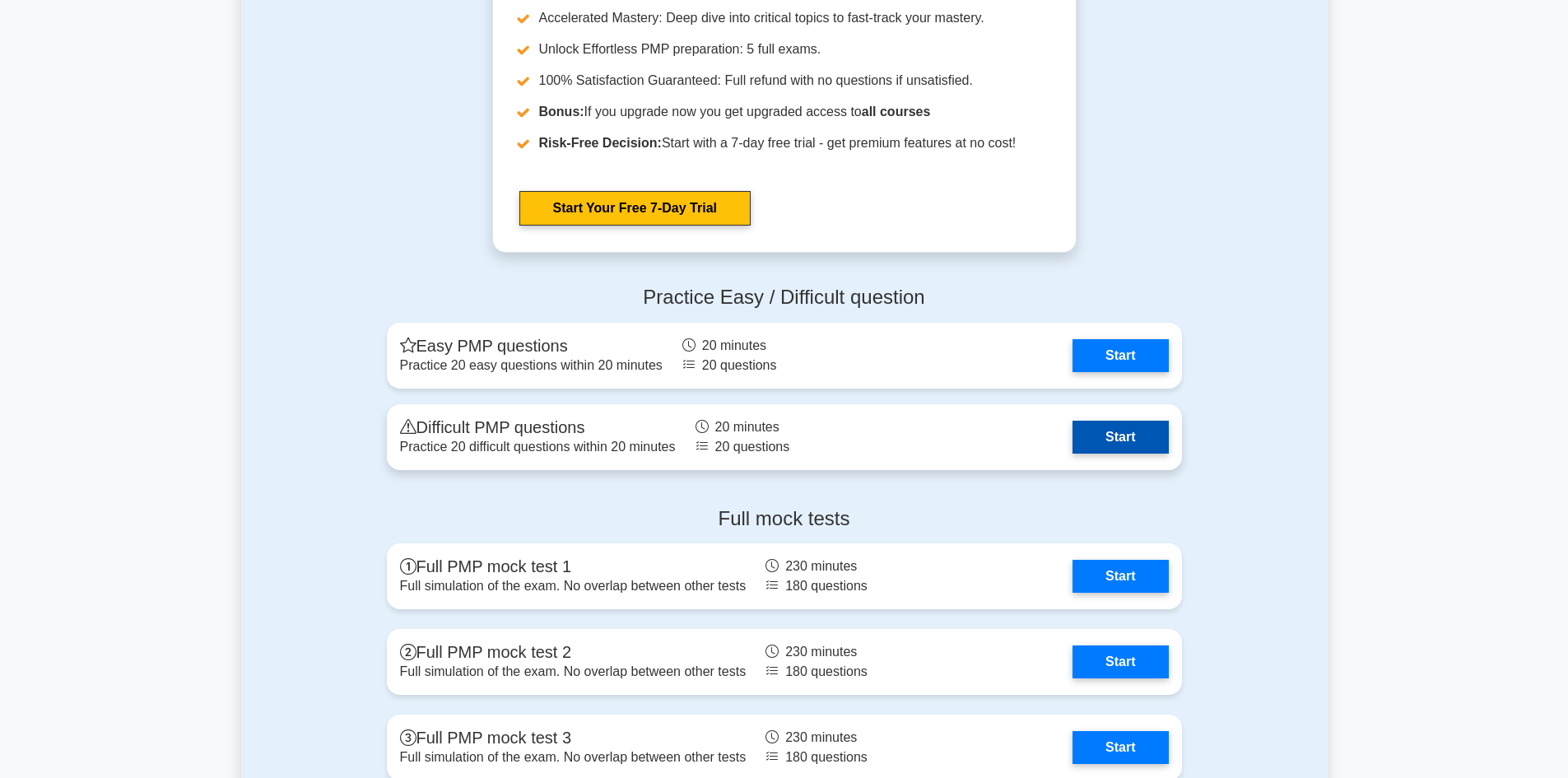
click at [1112, 436] on link "Start" at bounding box center [1120, 436] width 95 height 33
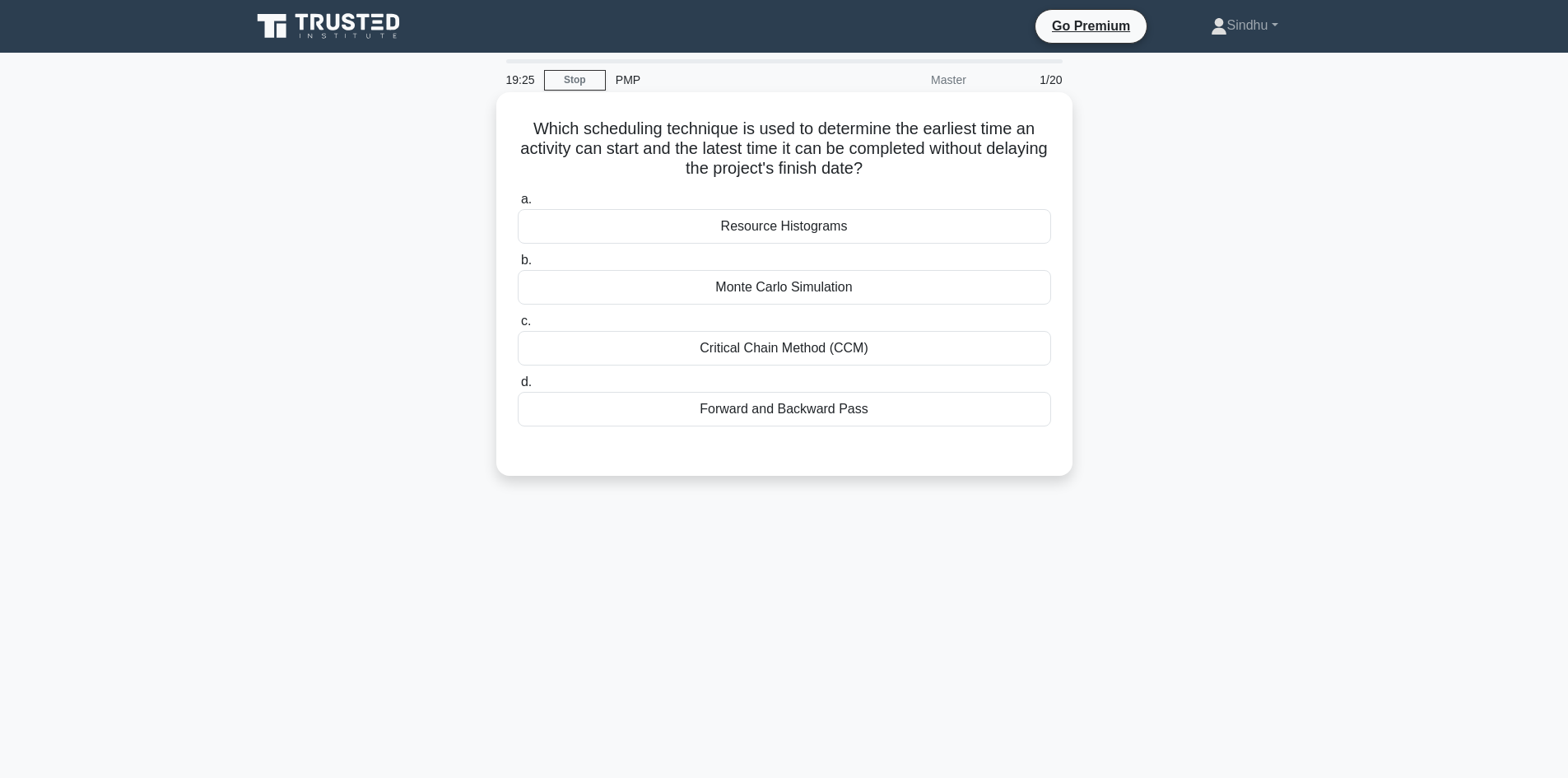
click at [776, 296] on div "Monte Carlo Simulation" at bounding box center [784, 287] width 534 height 35
click at [518, 266] on input "b. Monte Carlo Simulation" at bounding box center [518, 261] width 0 height 11
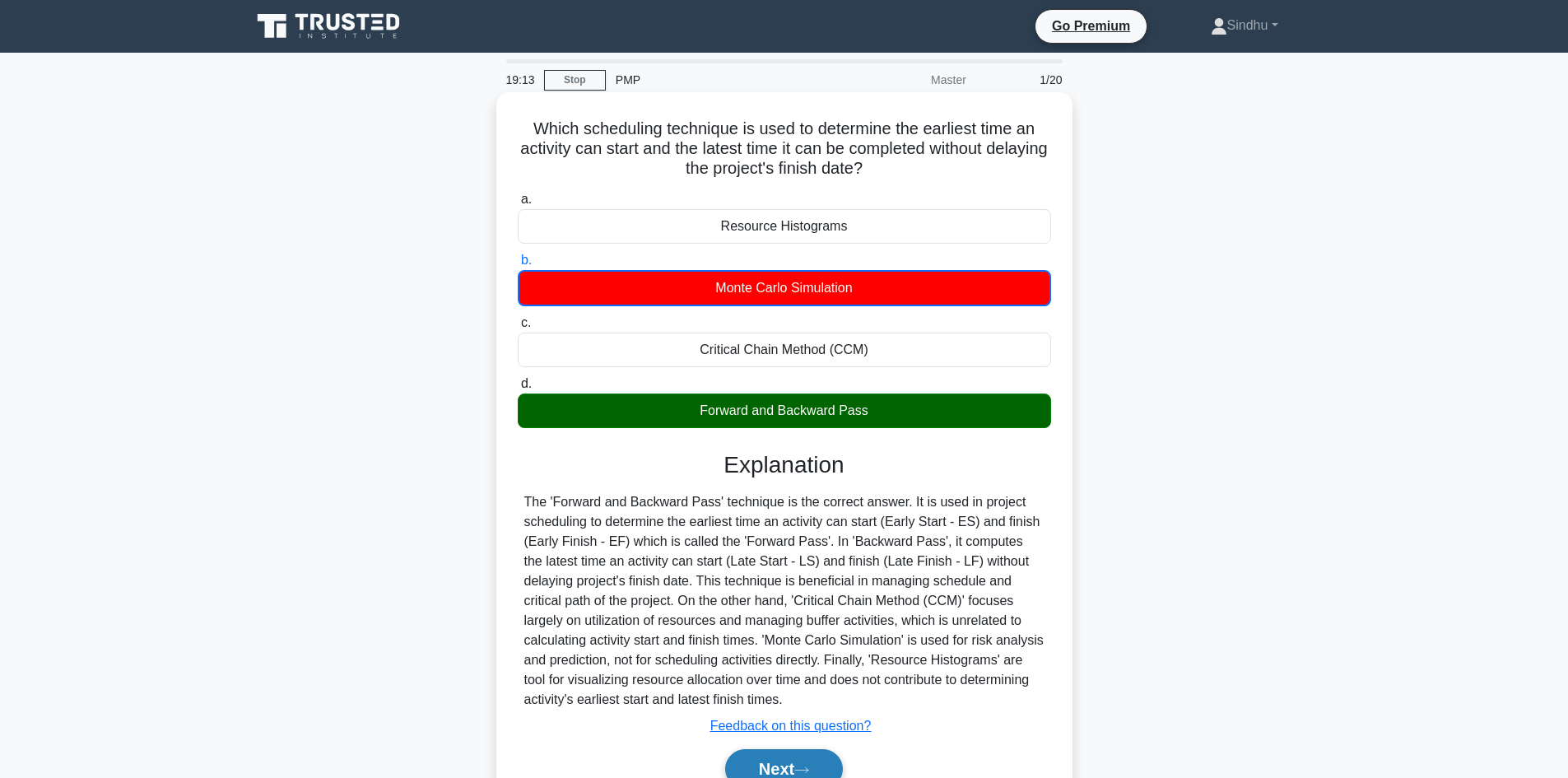
click at [792, 761] on button "Next" at bounding box center [784, 768] width 118 height 39
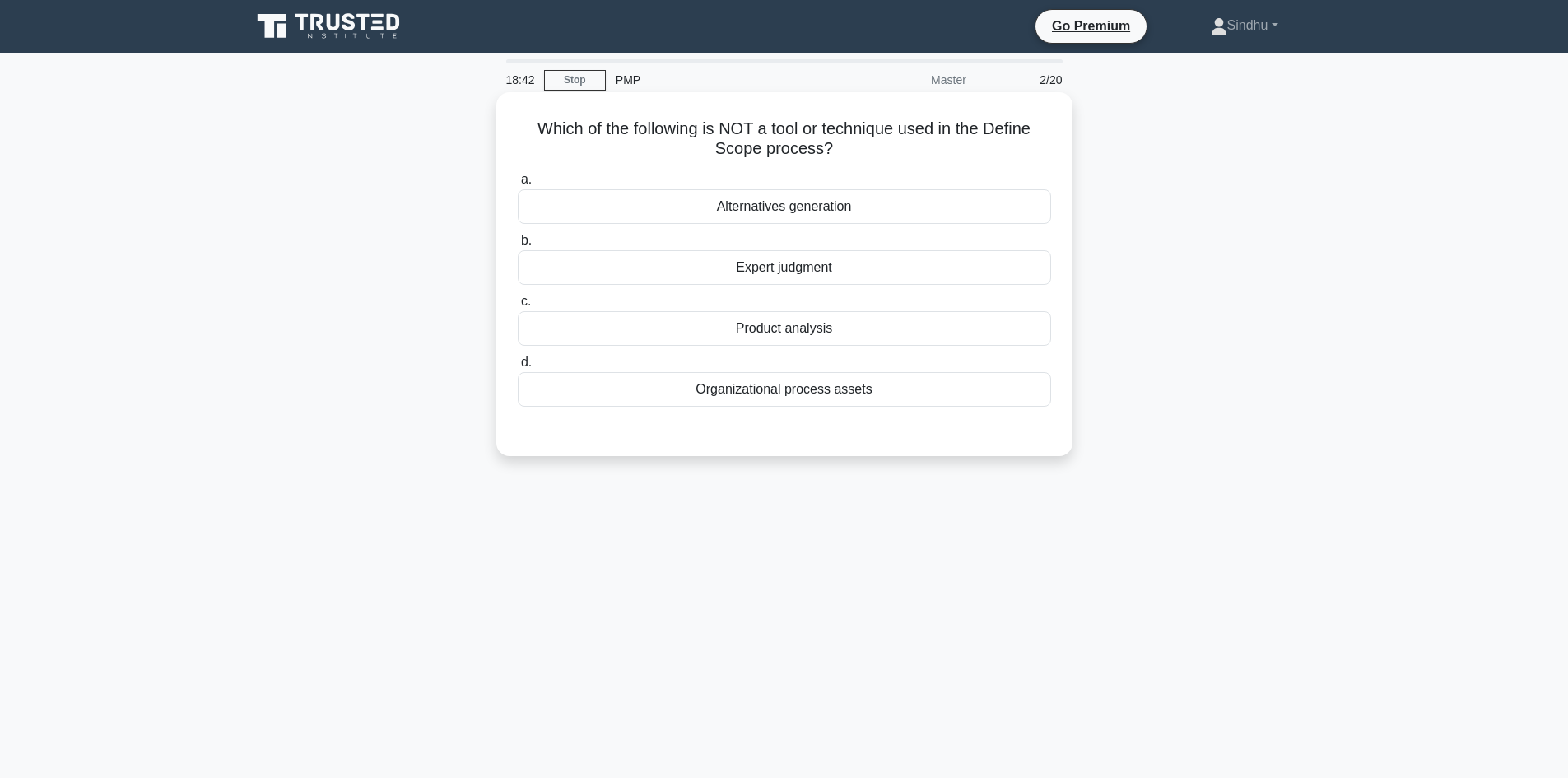
click at [781, 393] on div "Organizational process assets" at bounding box center [784, 389] width 534 height 35
click at [518, 368] on input "d. Organizational process assets" at bounding box center [518, 362] width 0 height 11
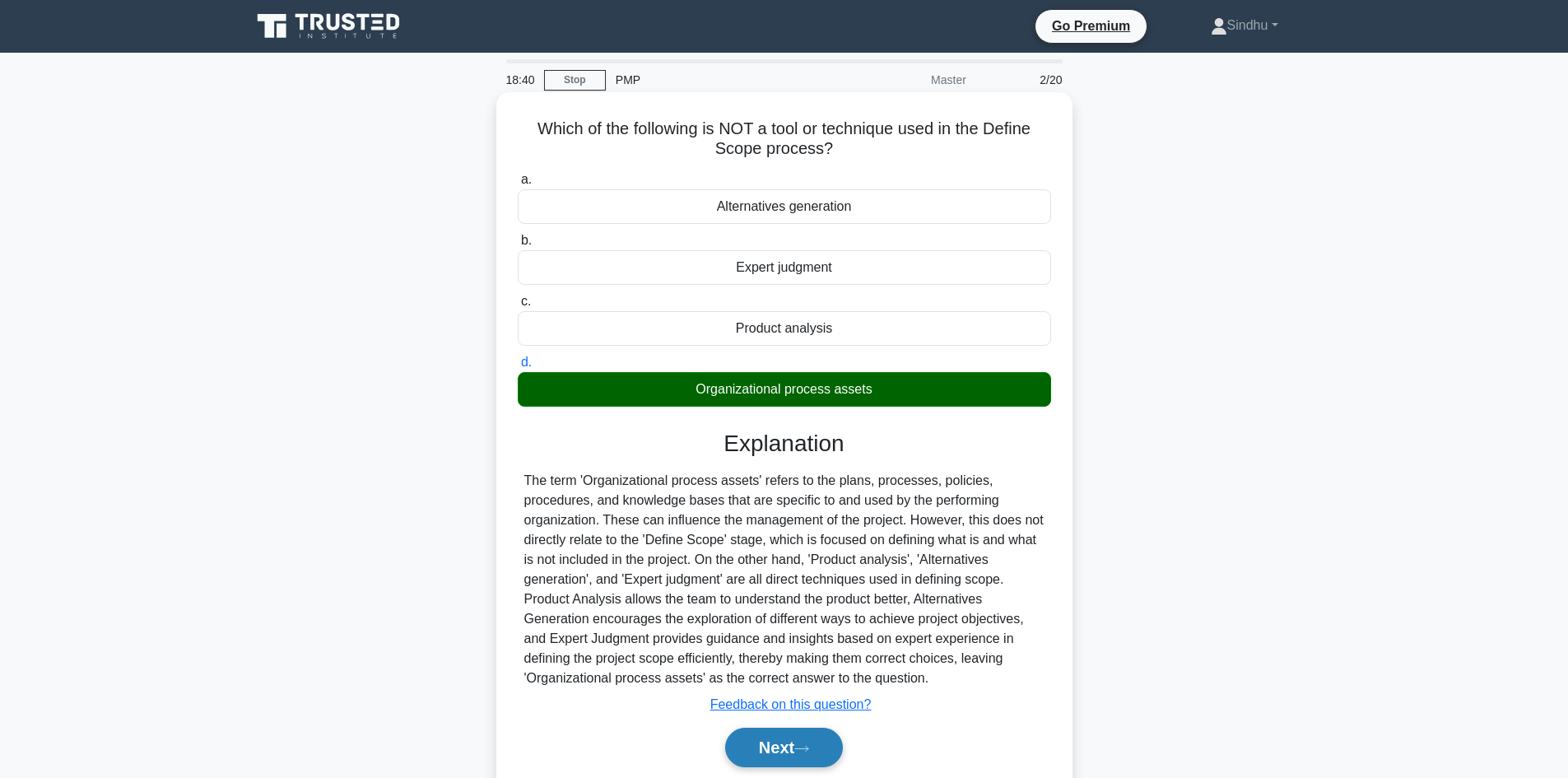
click at [750, 754] on button "Next" at bounding box center [784, 747] width 118 height 39
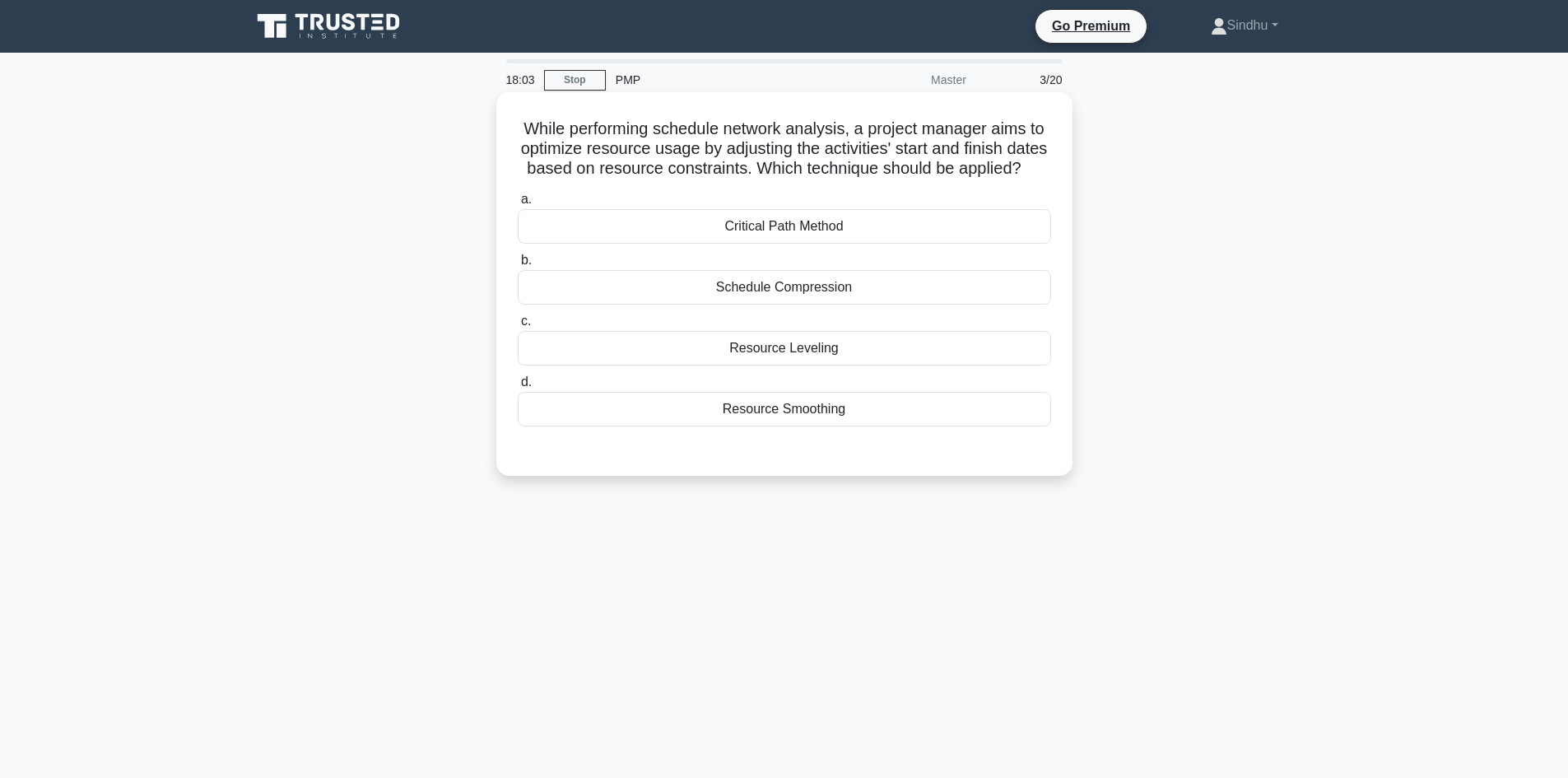
click at [814, 426] on div "Resource Smoothing" at bounding box center [784, 409] width 534 height 35
click at [518, 387] on input "d. Resource Smoothing" at bounding box center [518, 382] width 0 height 11
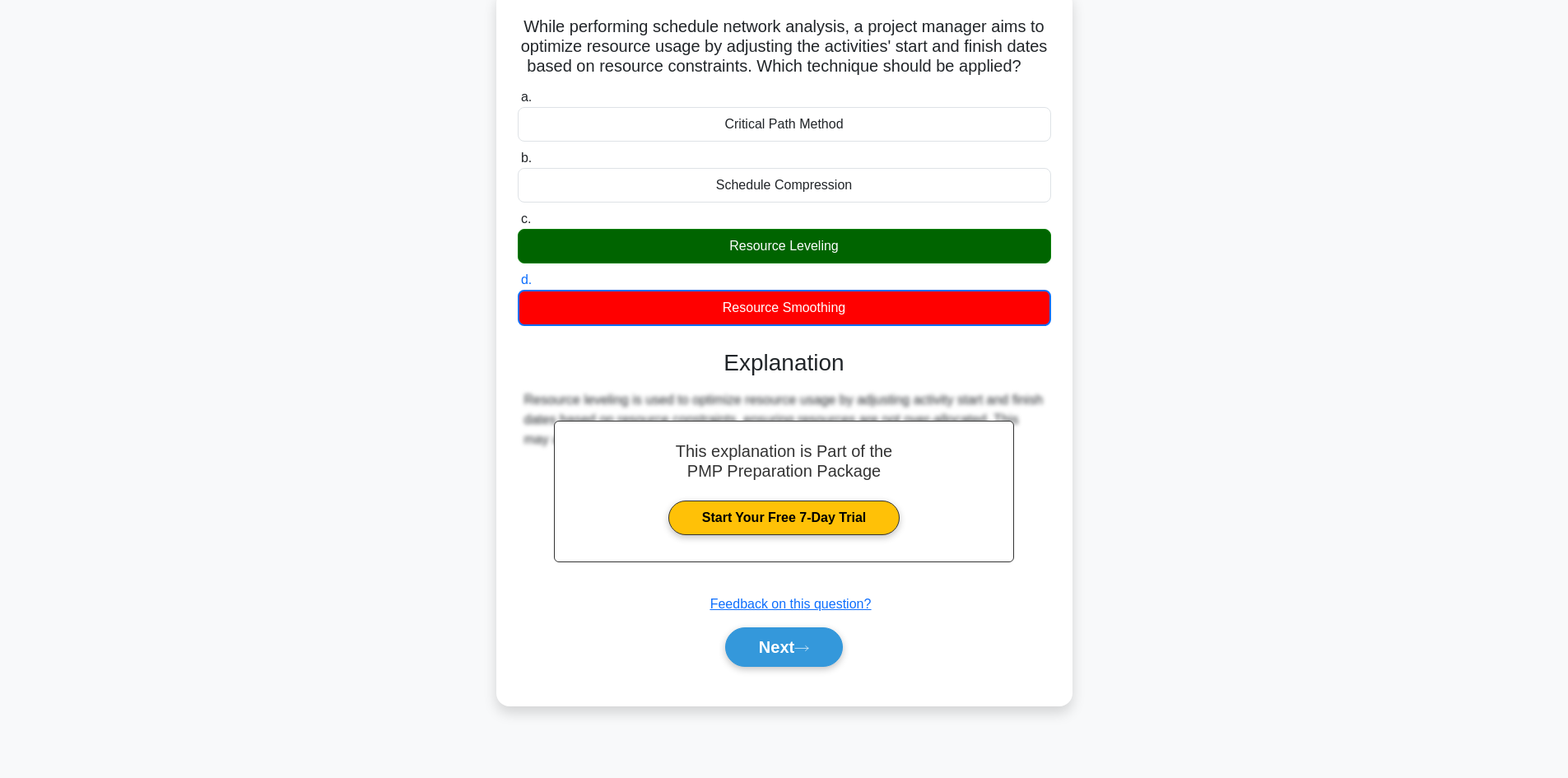
scroll to position [112, 0]
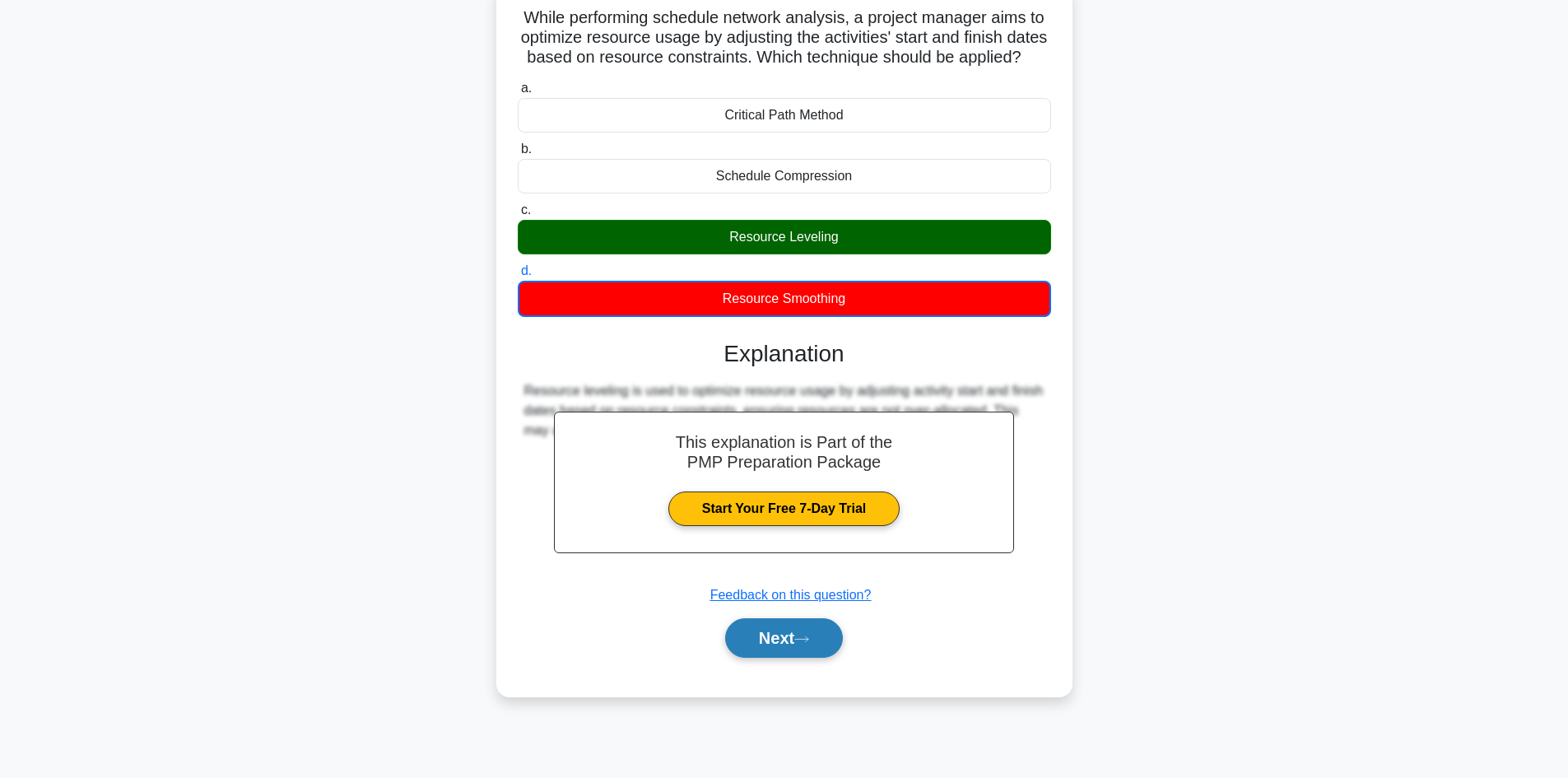
click at [758, 652] on button "Next" at bounding box center [784, 638] width 118 height 39
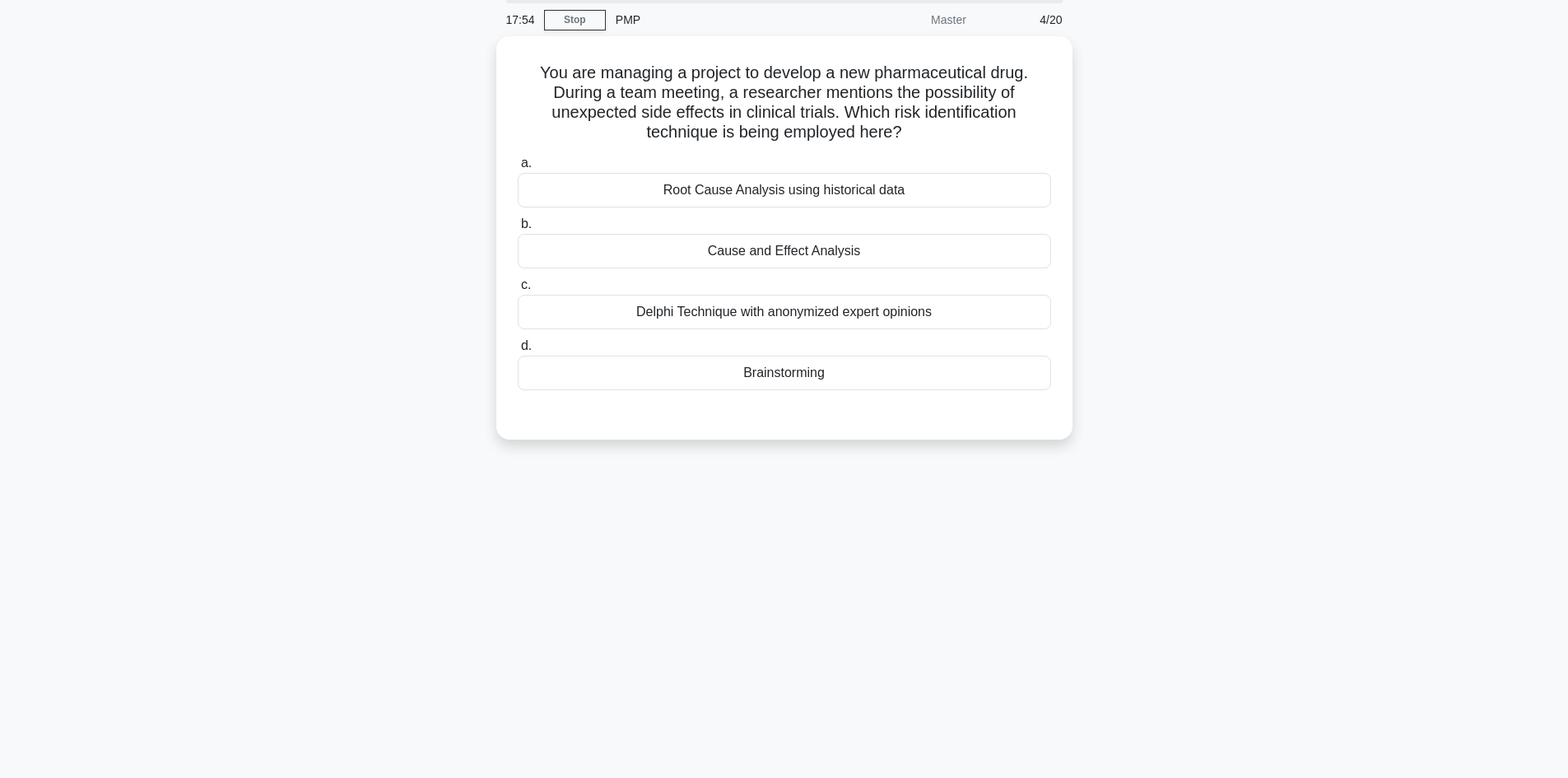
scroll to position [0, 0]
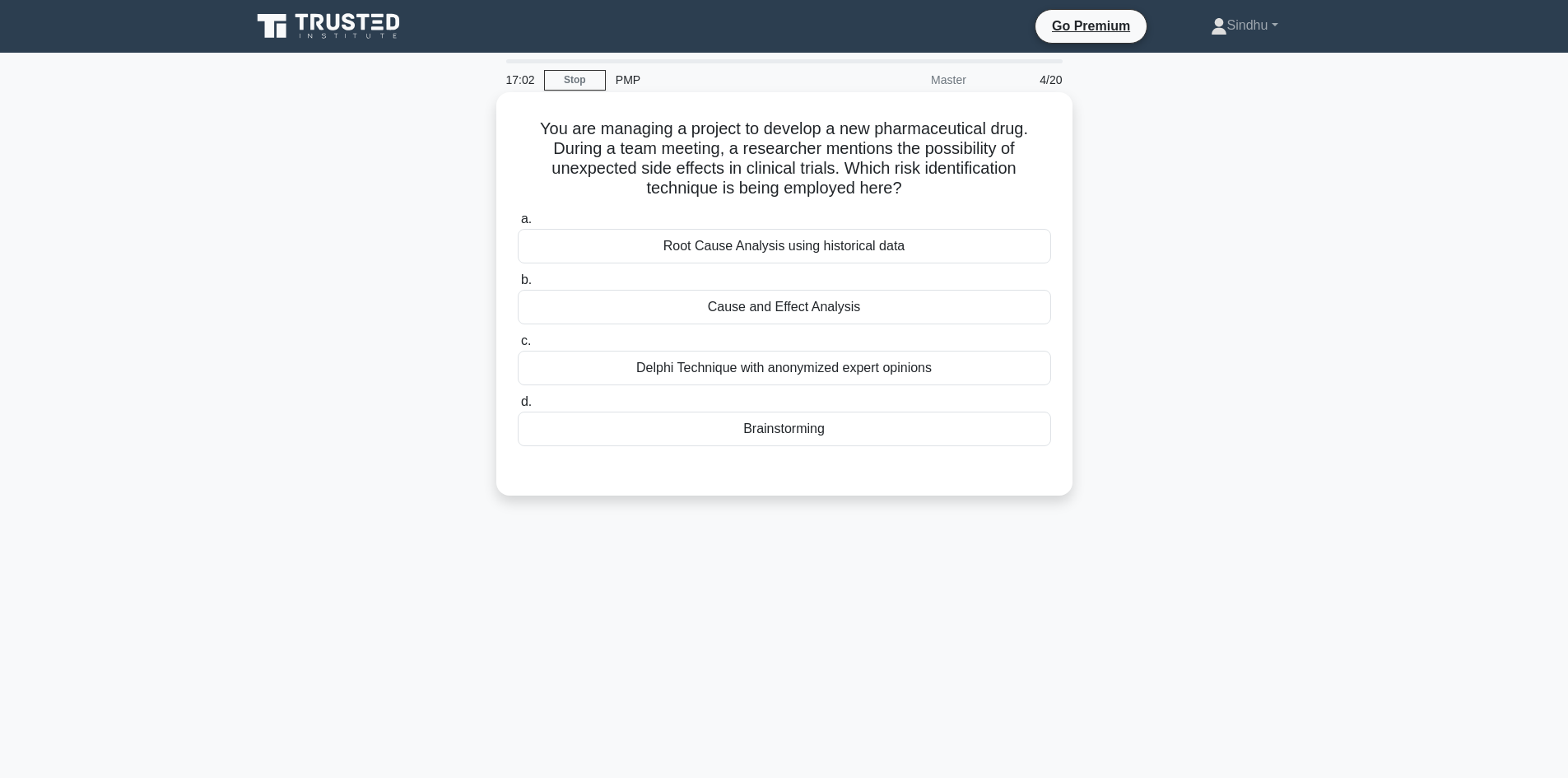
click at [787, 303] on div "Cause and Effect Analysis" at bounding box center [784, 307] width 534 height 35
click at [518, 286] on input "b. Cause and Effect Analysis" at bounding box center [518, 280] width 0 height 11
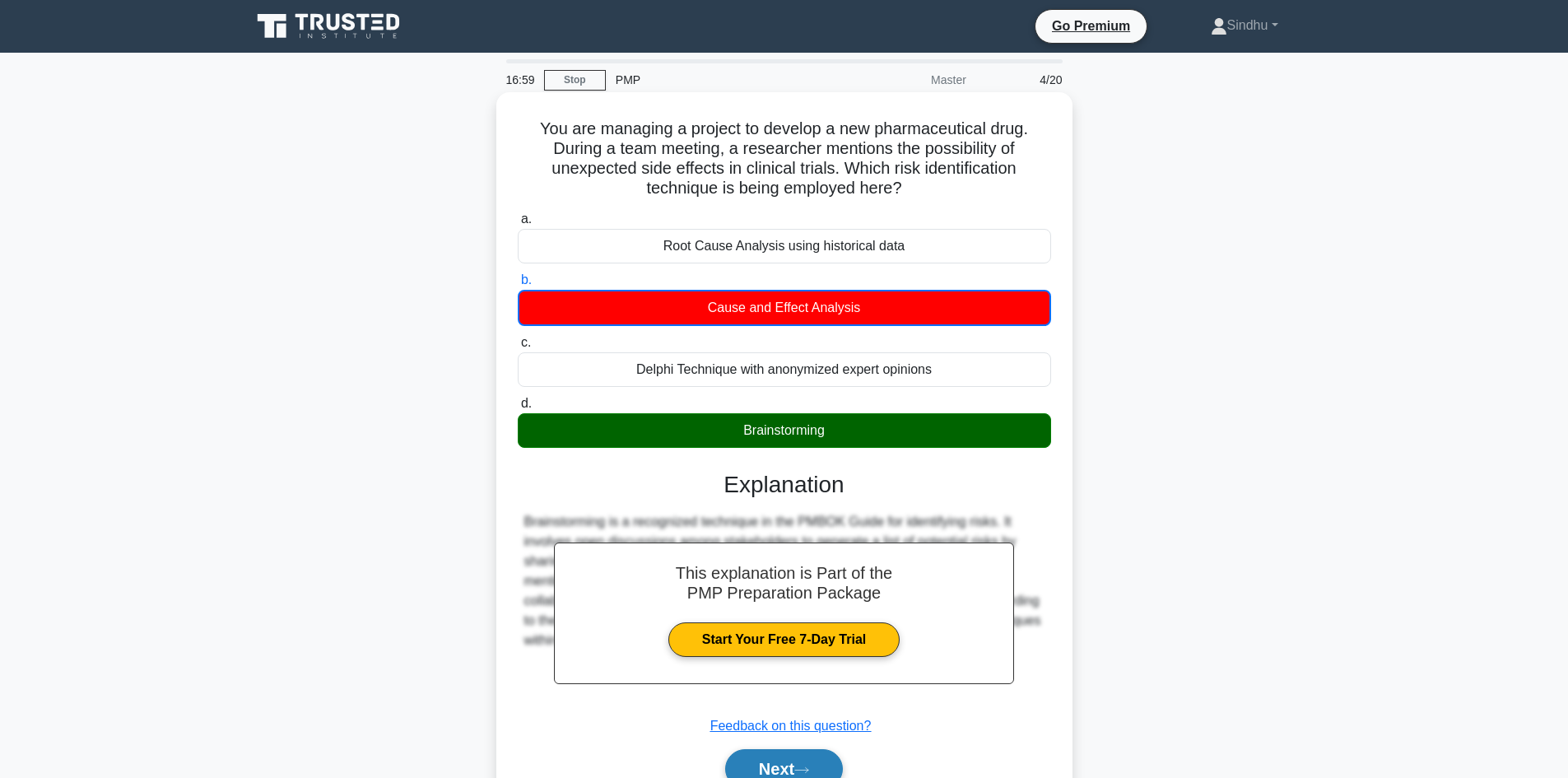
click at [773, 768] on button "Next" at bounding box center [784, 768] width 118 height 39
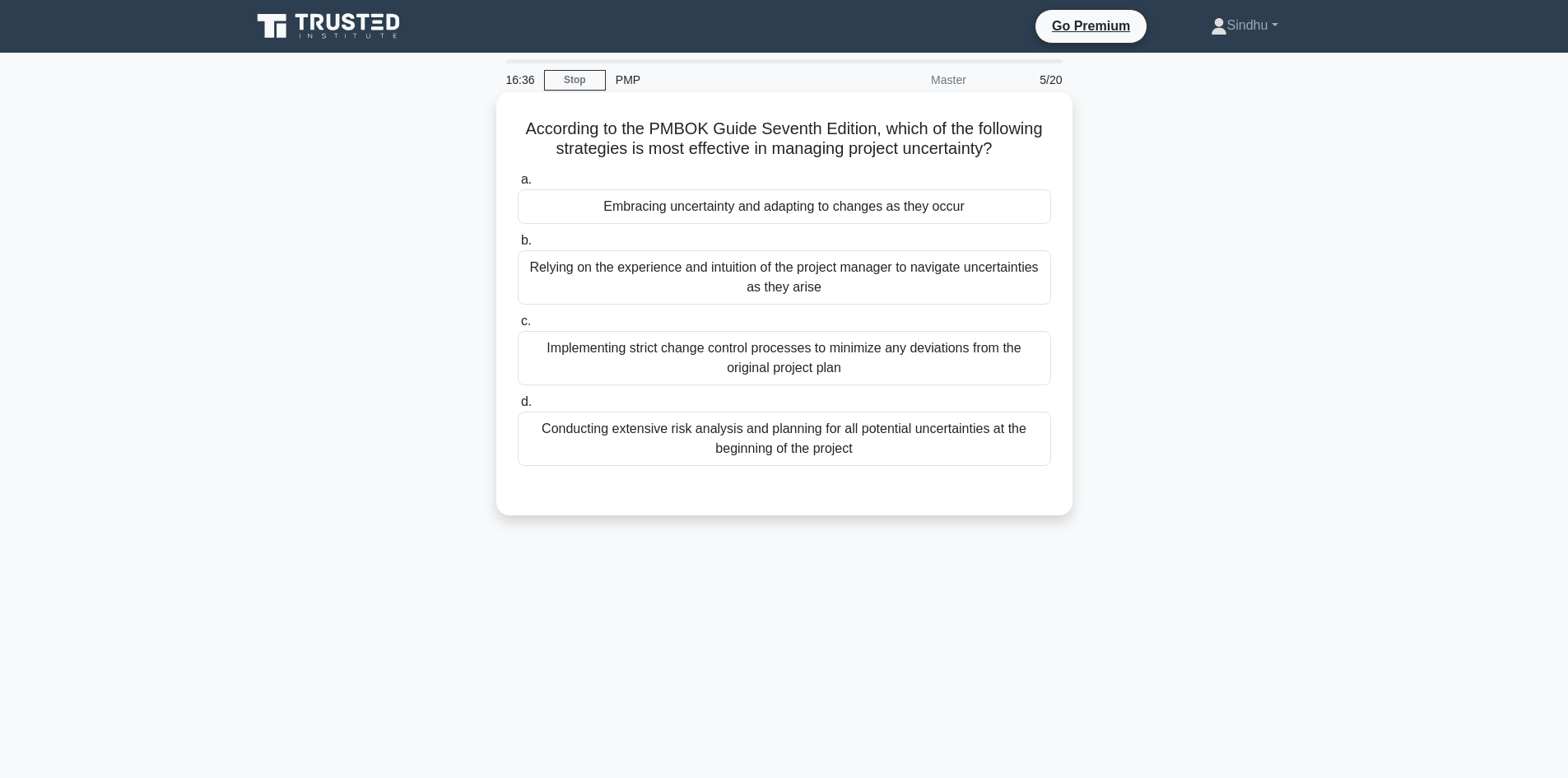
click at [798, 441] on div "Conducting extensive risk analysis and planning for all potential uncertainties…" at bounding box center [784, 438] width 534 height 54
click at [518, 408] on input "d. Conducting extensive risk analysis and planning for all potential uncertaint…" at bounding box center [518, 402] width 0 height 11
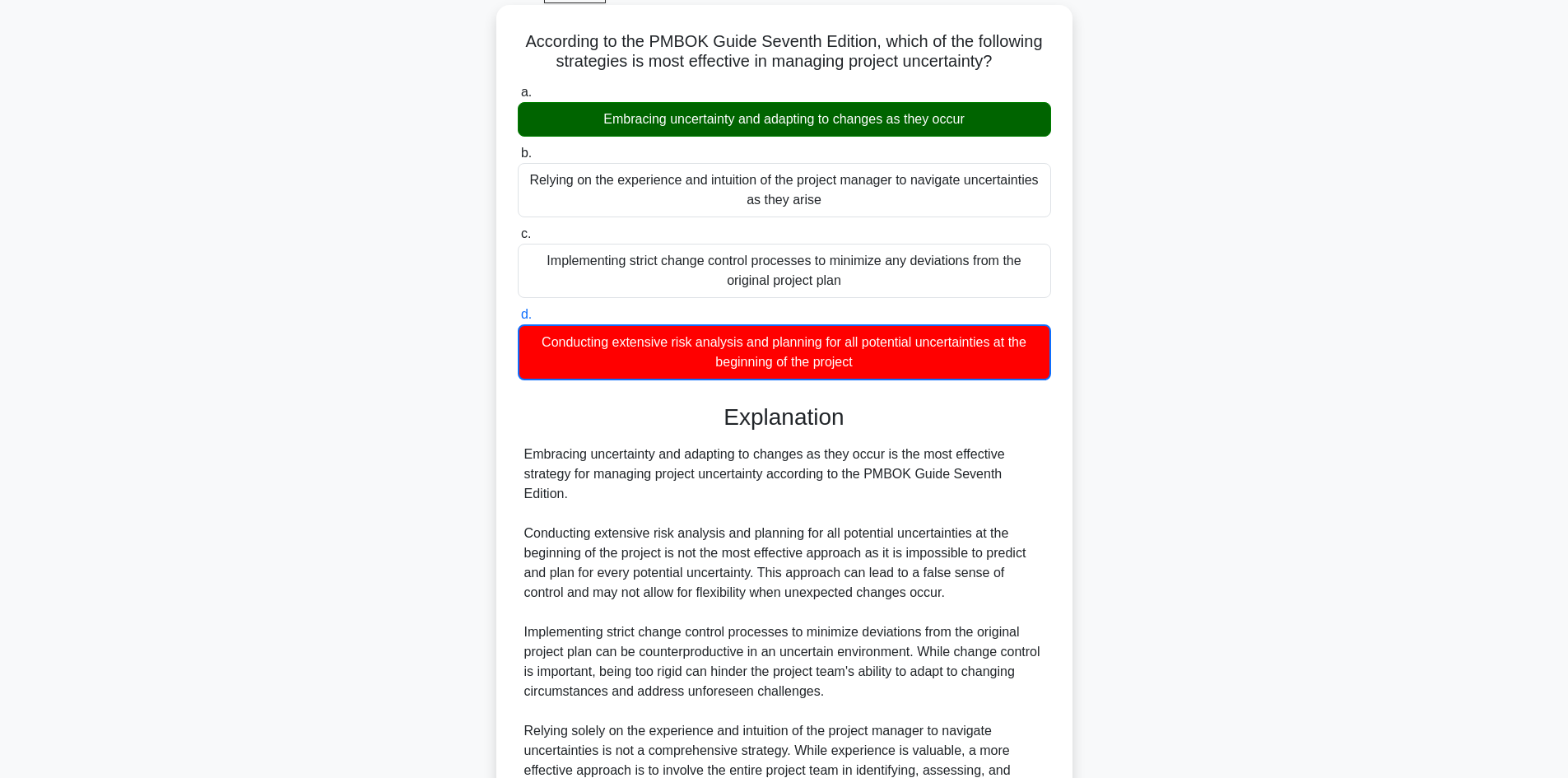
scroll to position [279, 0]
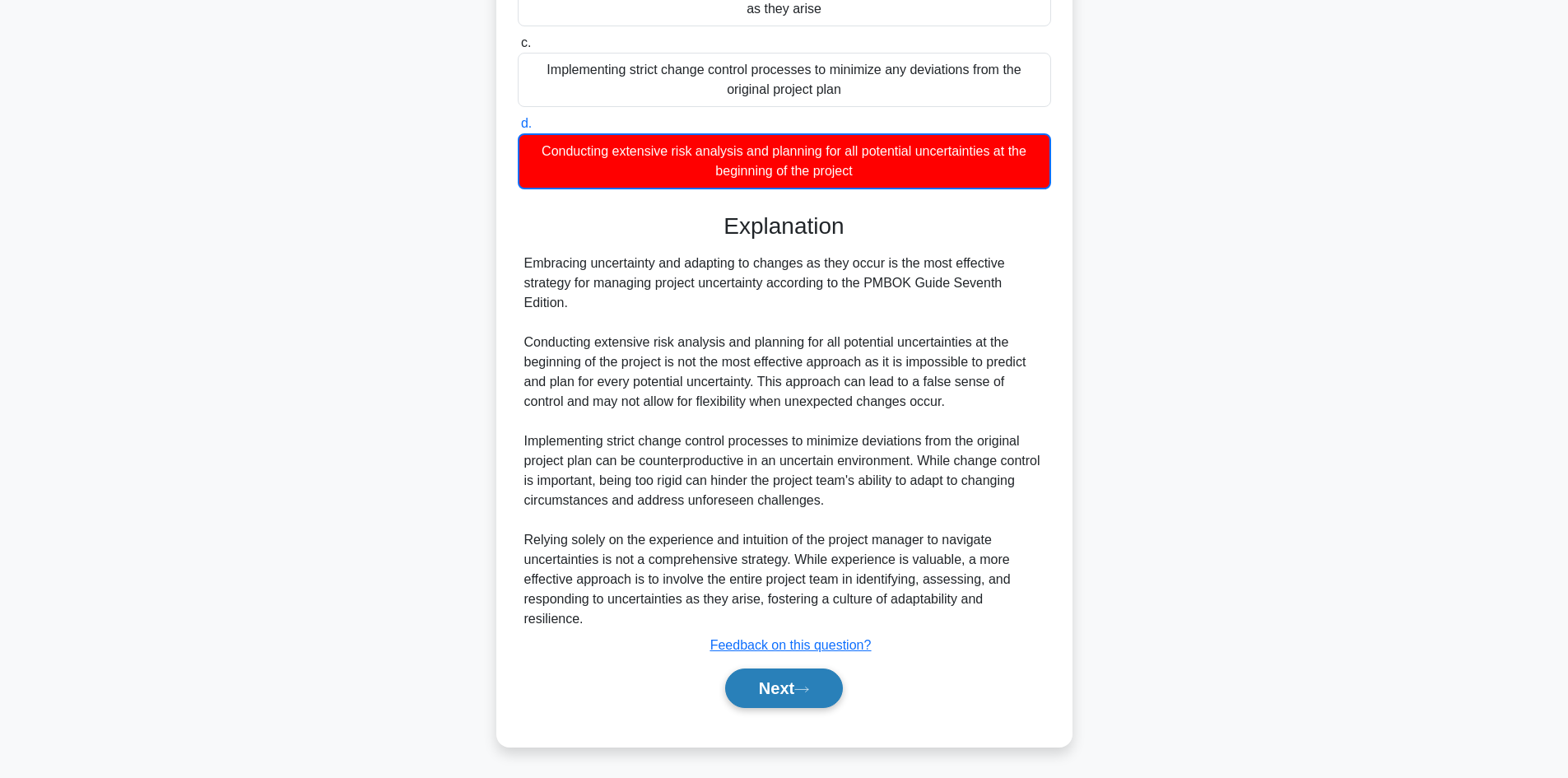
click at [792, 688] on button "Next" at bounding box center [784, 688] width 118 height 39
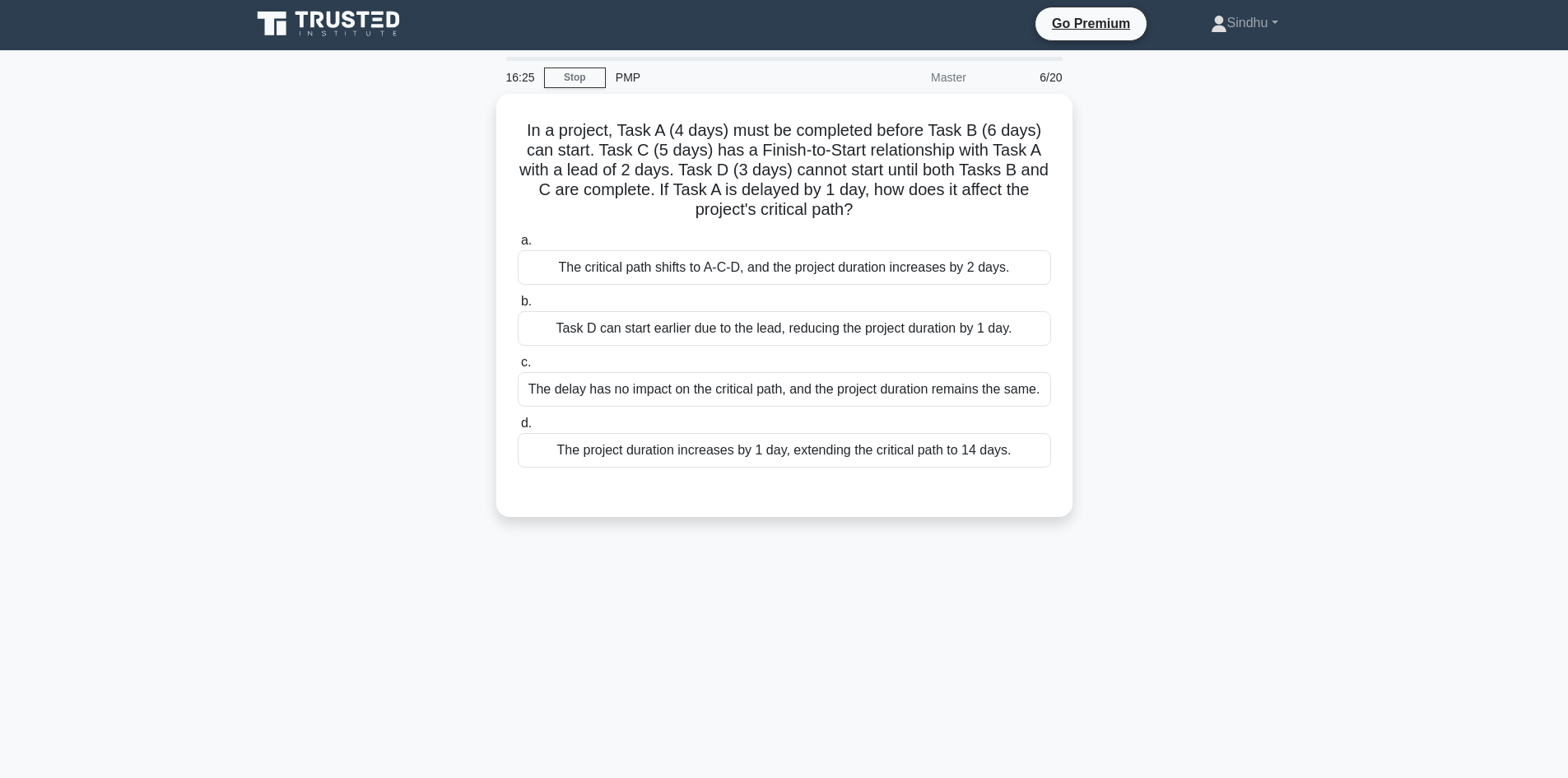
scroll to position [0, 0]
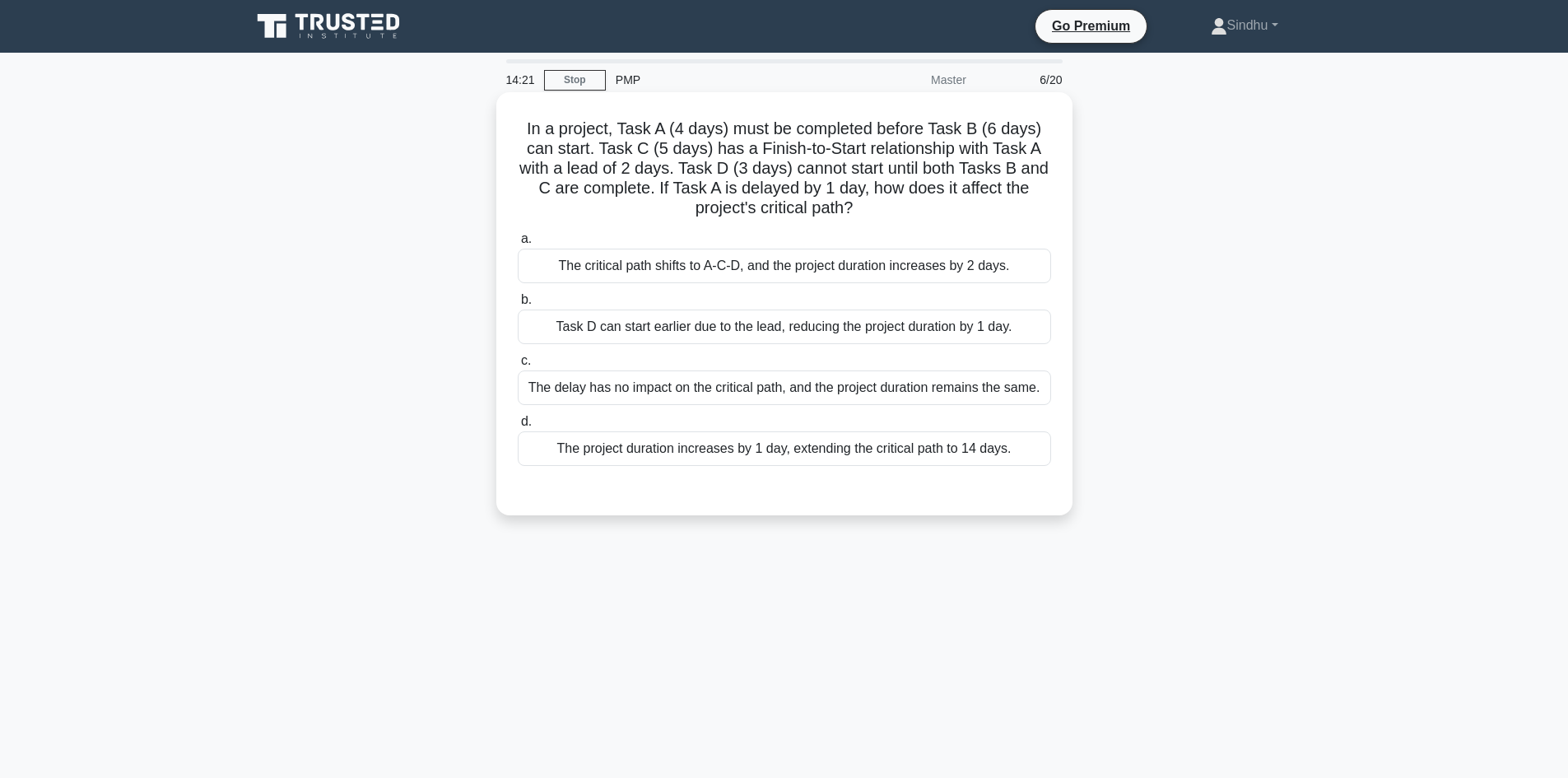
click at [916, 460] on div "The project duration increases by 1 day, extending the critical path to 14 days." at bounding box center [784, 448] width 534 height 35
click at [518, 427] on input "d. The project duration increases by 1 day, extending the critical path to 14 d…" at bounding box center [518, 422] width 0 height 11
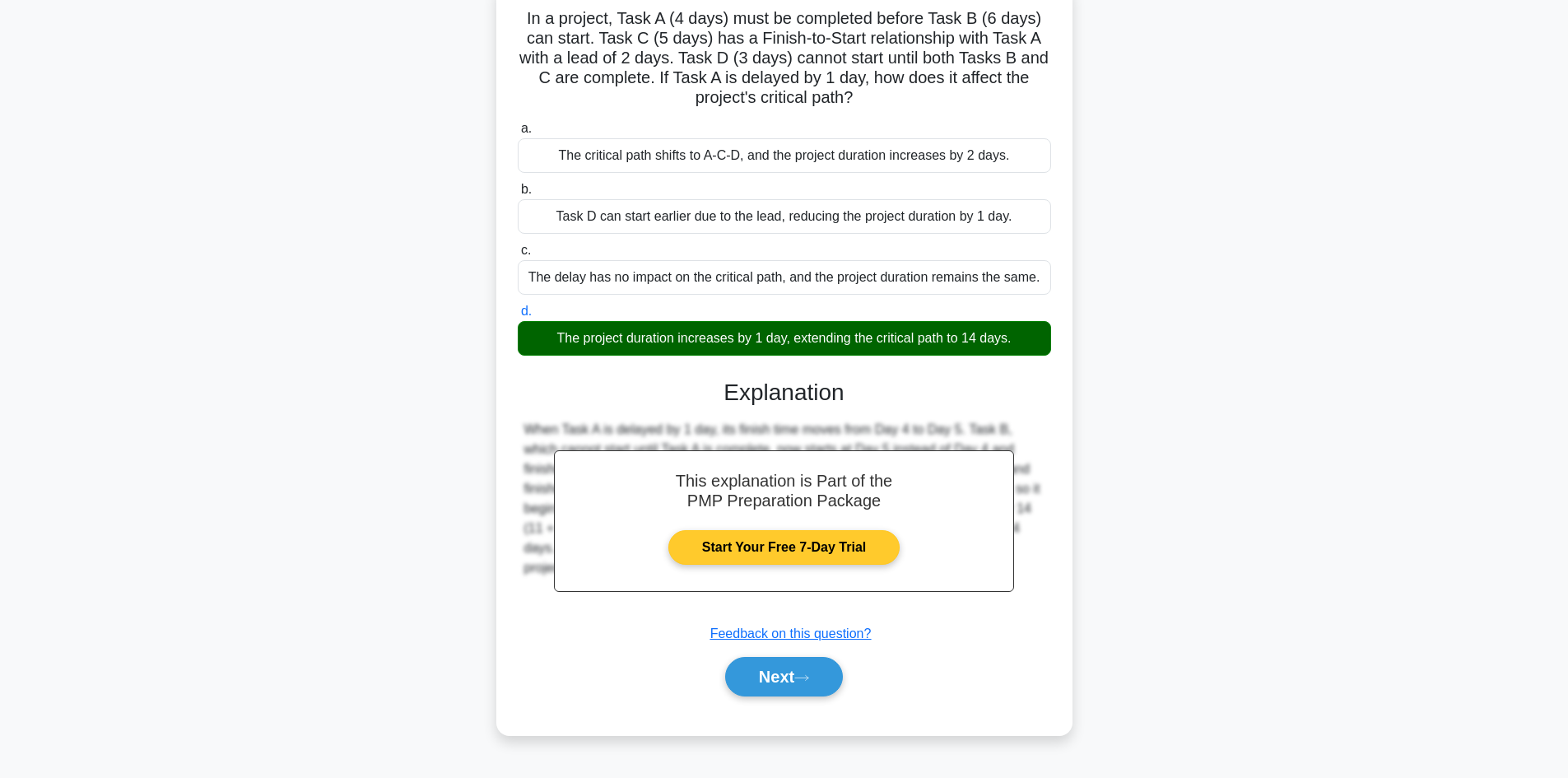
scroll to position [112, 0]
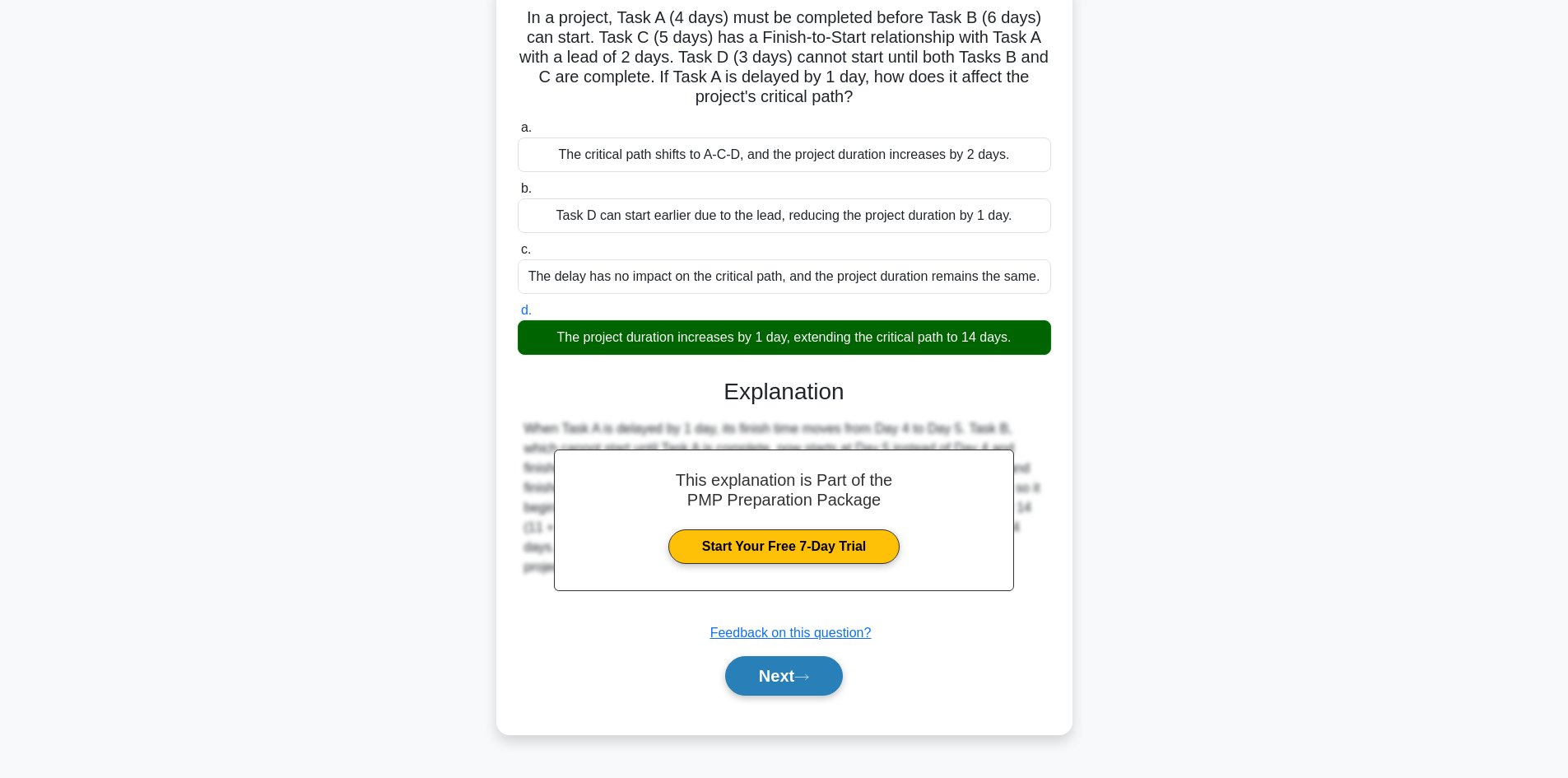
click at [775, 666] on button "Next" at bounding box center [784, 675] width 118 height 39
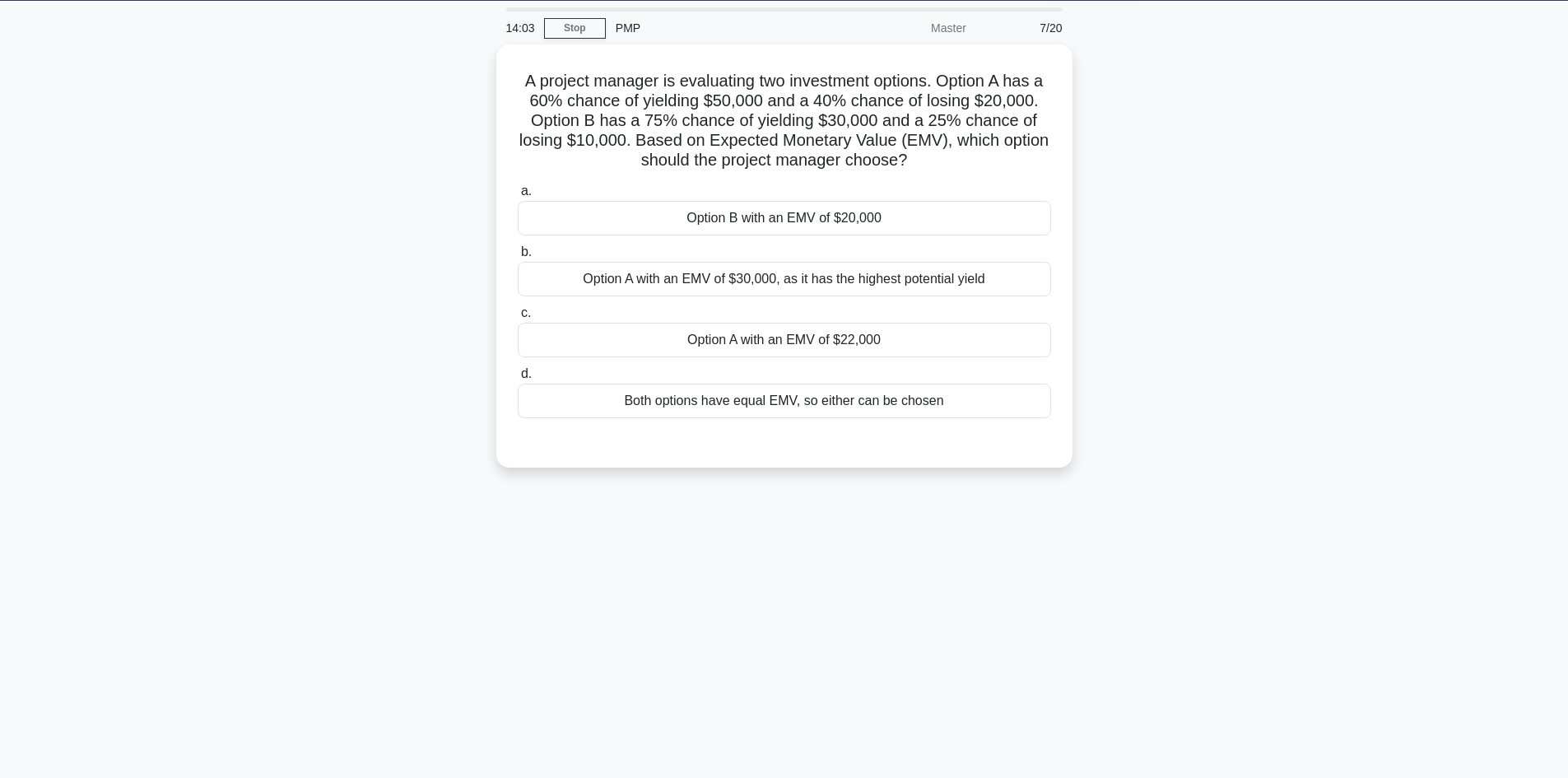
scroll to position [0, 0]
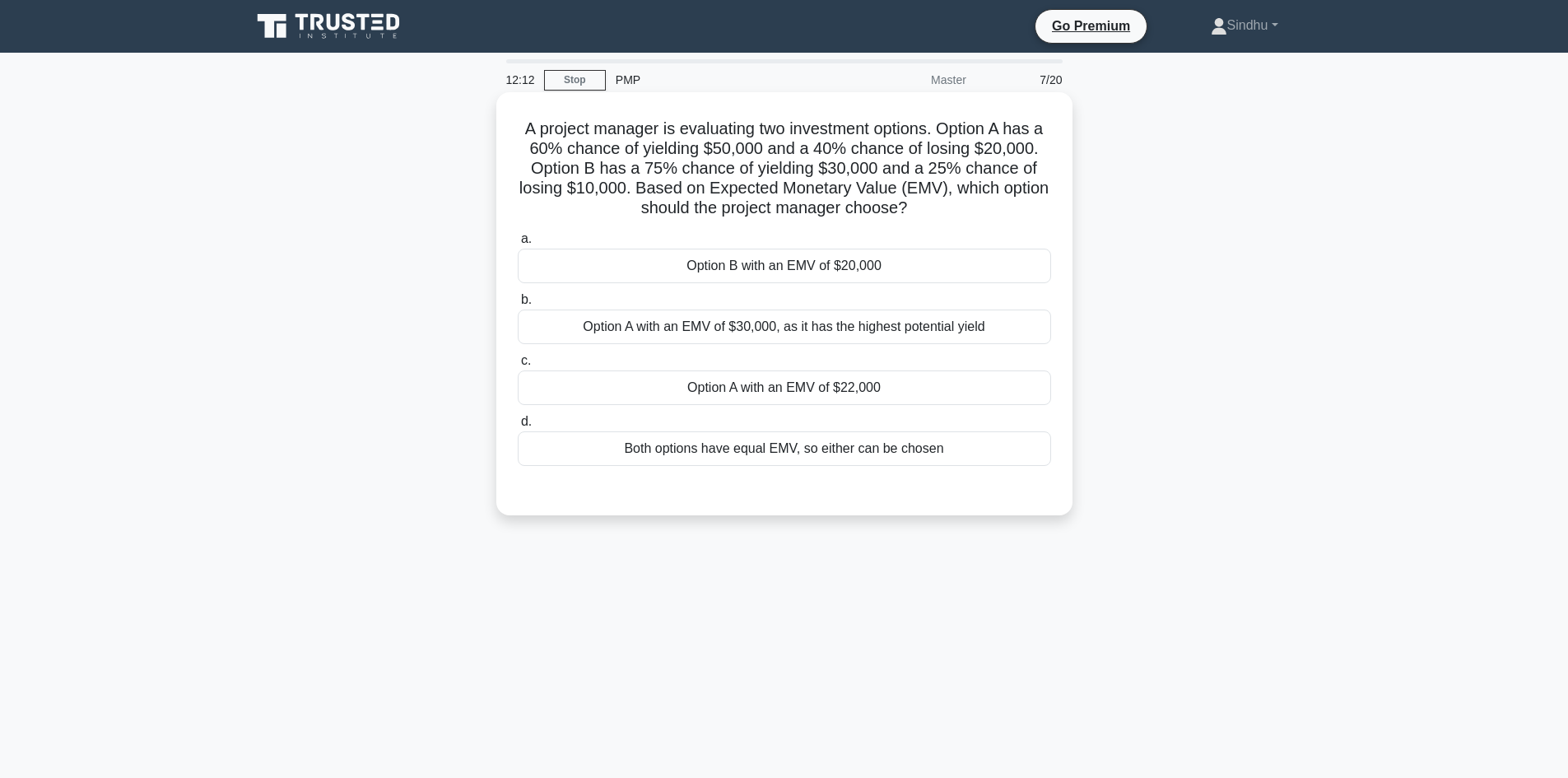
click at [931, 332] on div "Option A with an EMV of $30,000, as it has the highest potential yield" at bounding box center [784, 327] width 534 height 35
click at [518, 305] on input "b. Option A with an EMV of $30,000, as it has the highest potential yield" at bounding box center [518, 300] width 0 height 11
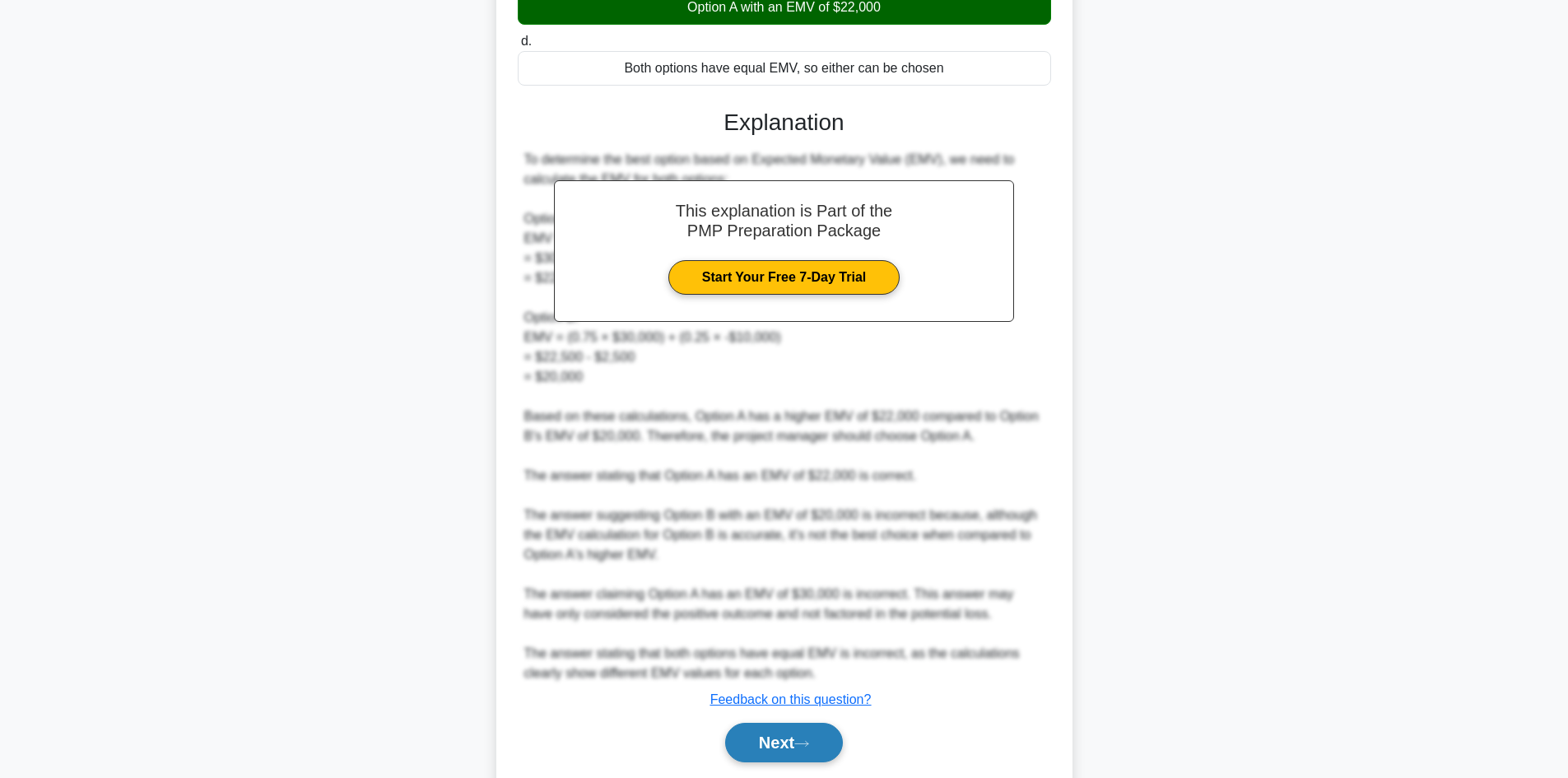
scroll to position [411, 0]
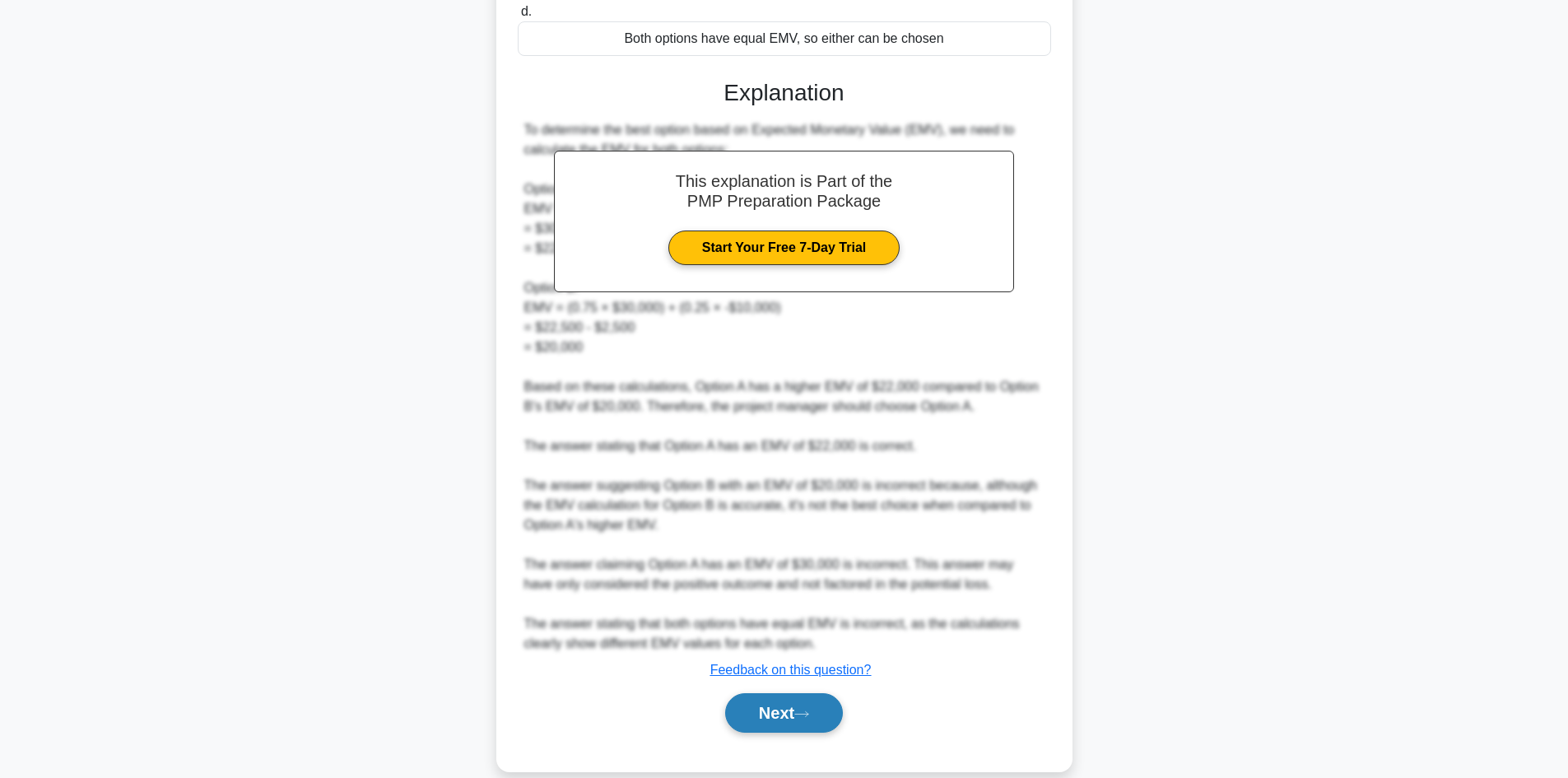
click at [743, 706] on button "Next" at bounding box center [784, 713] width 118 height 39
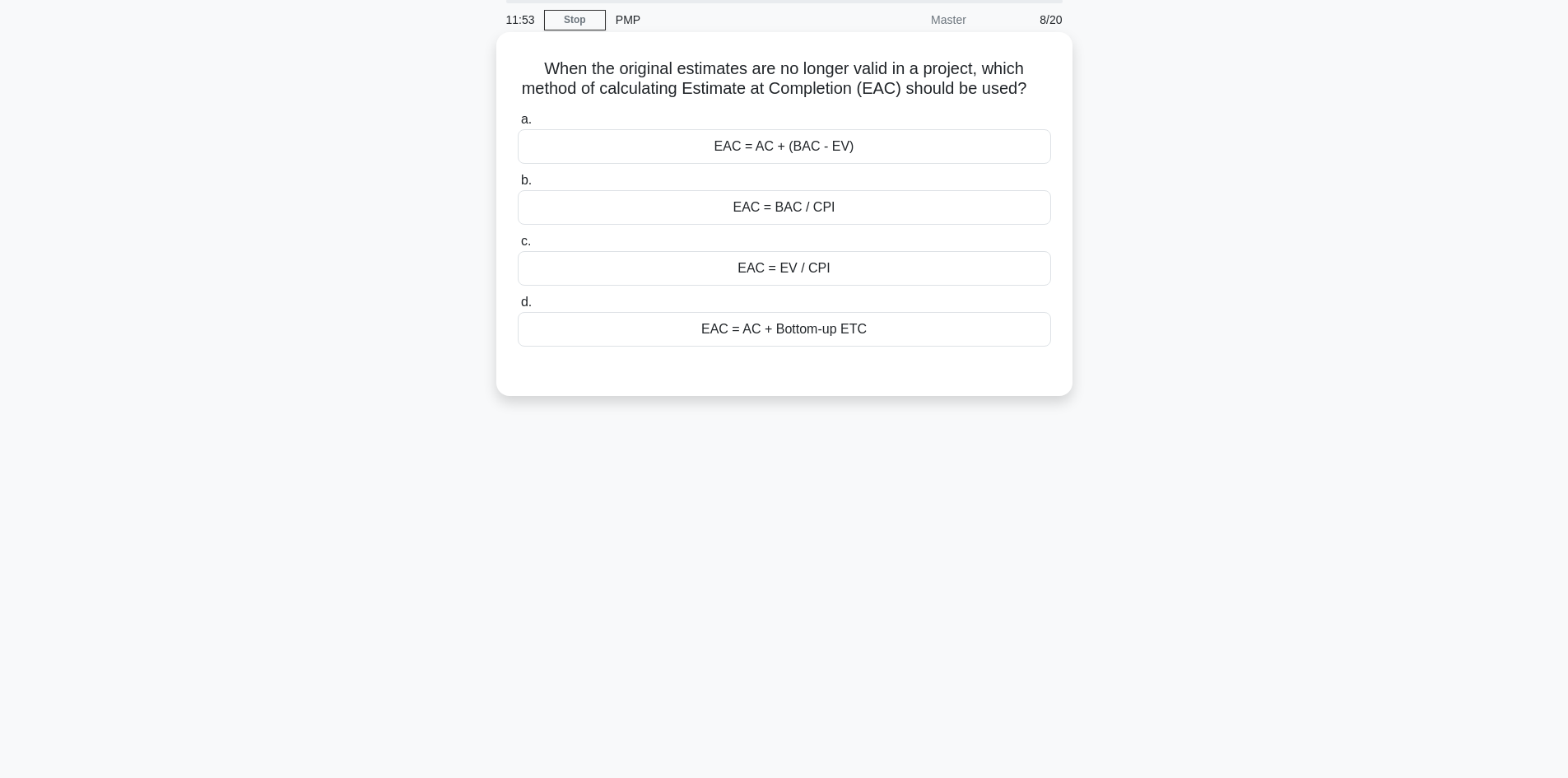
scroll to position [0, 0]
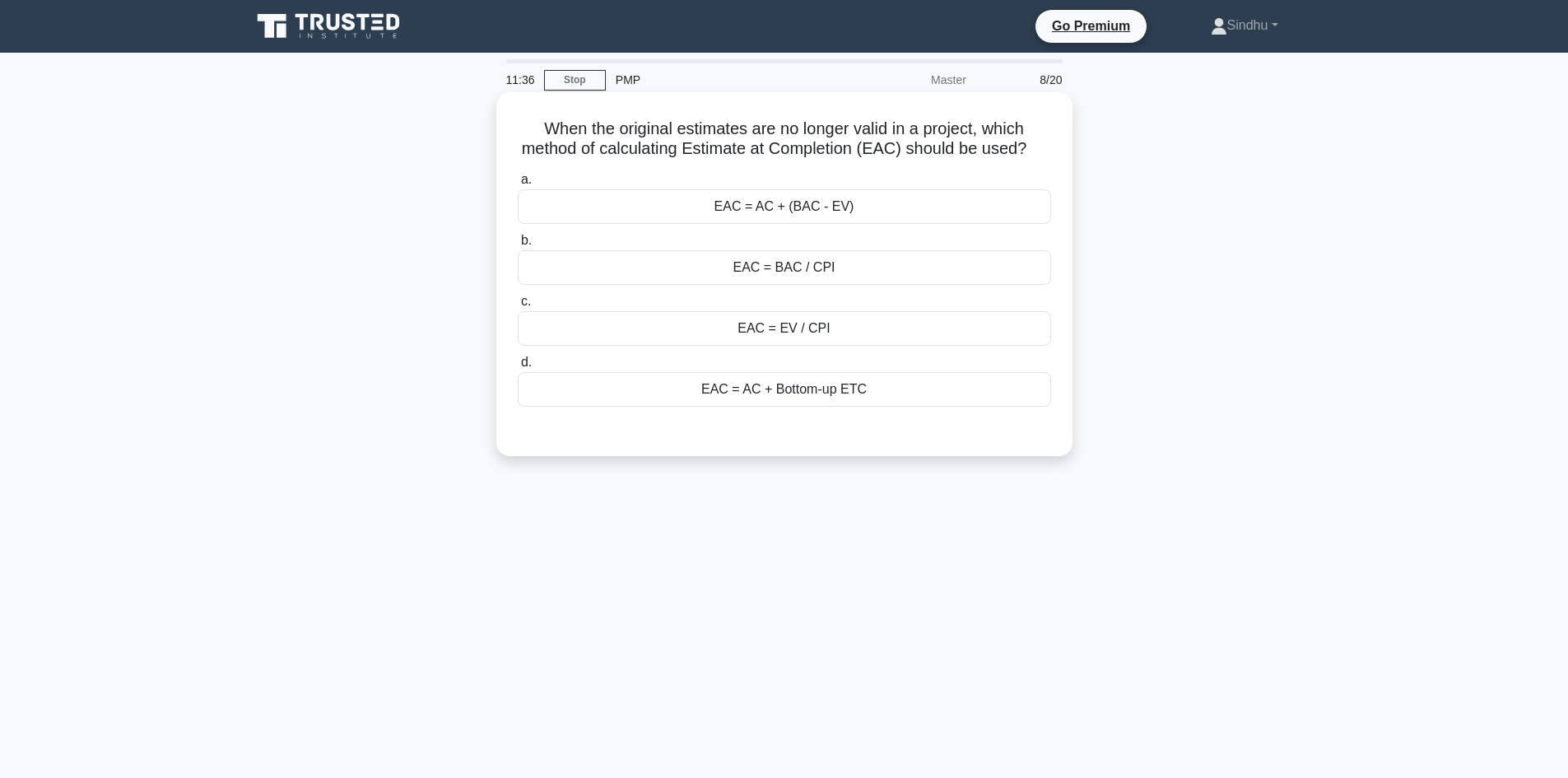
click at [810, 280] on div "EAC = BAC / CPI" at bounding box center [784, 267] width 534 height 35
click at [518, 246] on input "b. EAC = BAC / CPI" at bounding box center [518, 241] width 0 height 11
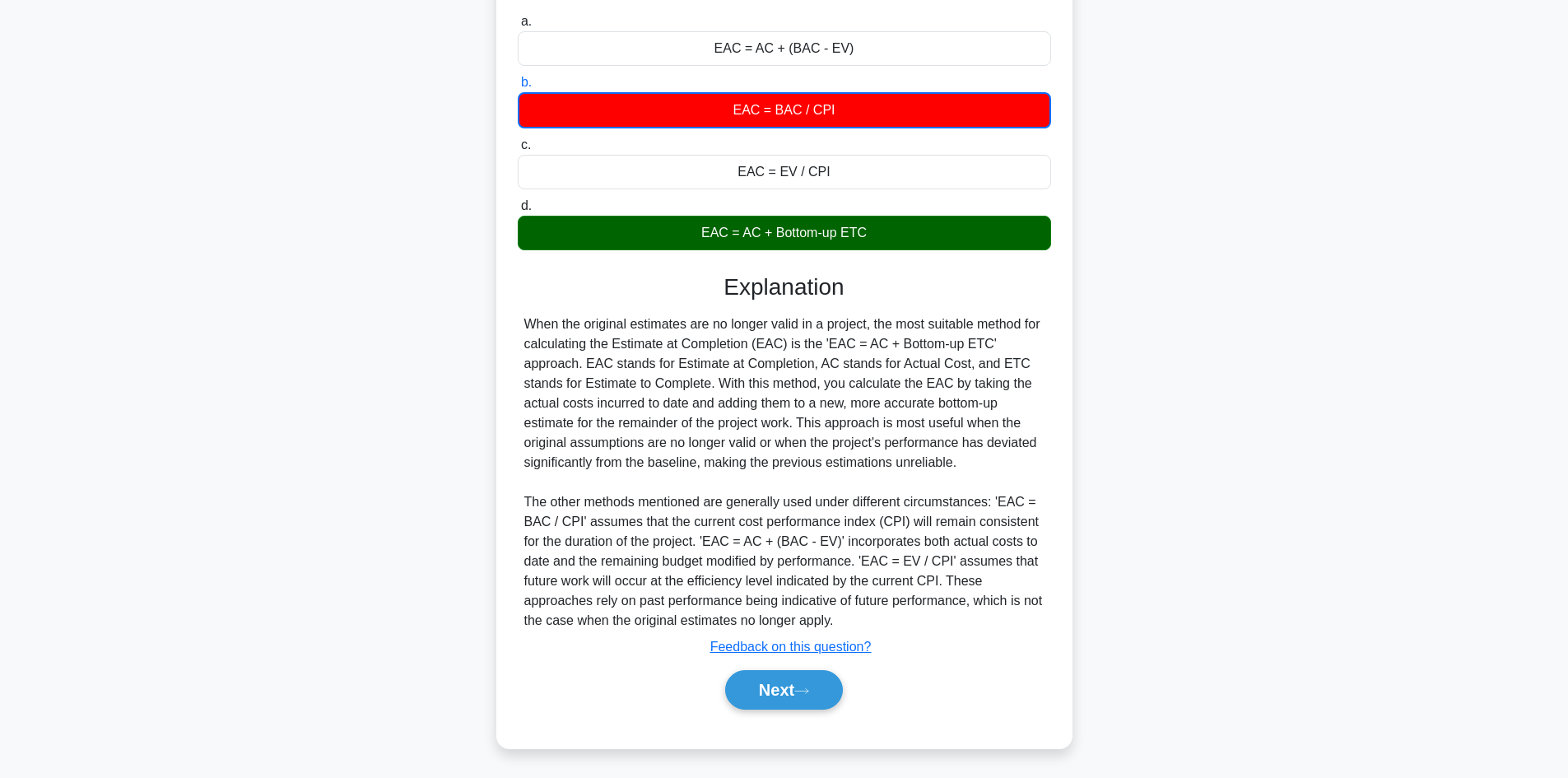
scroll to position [180, 0]
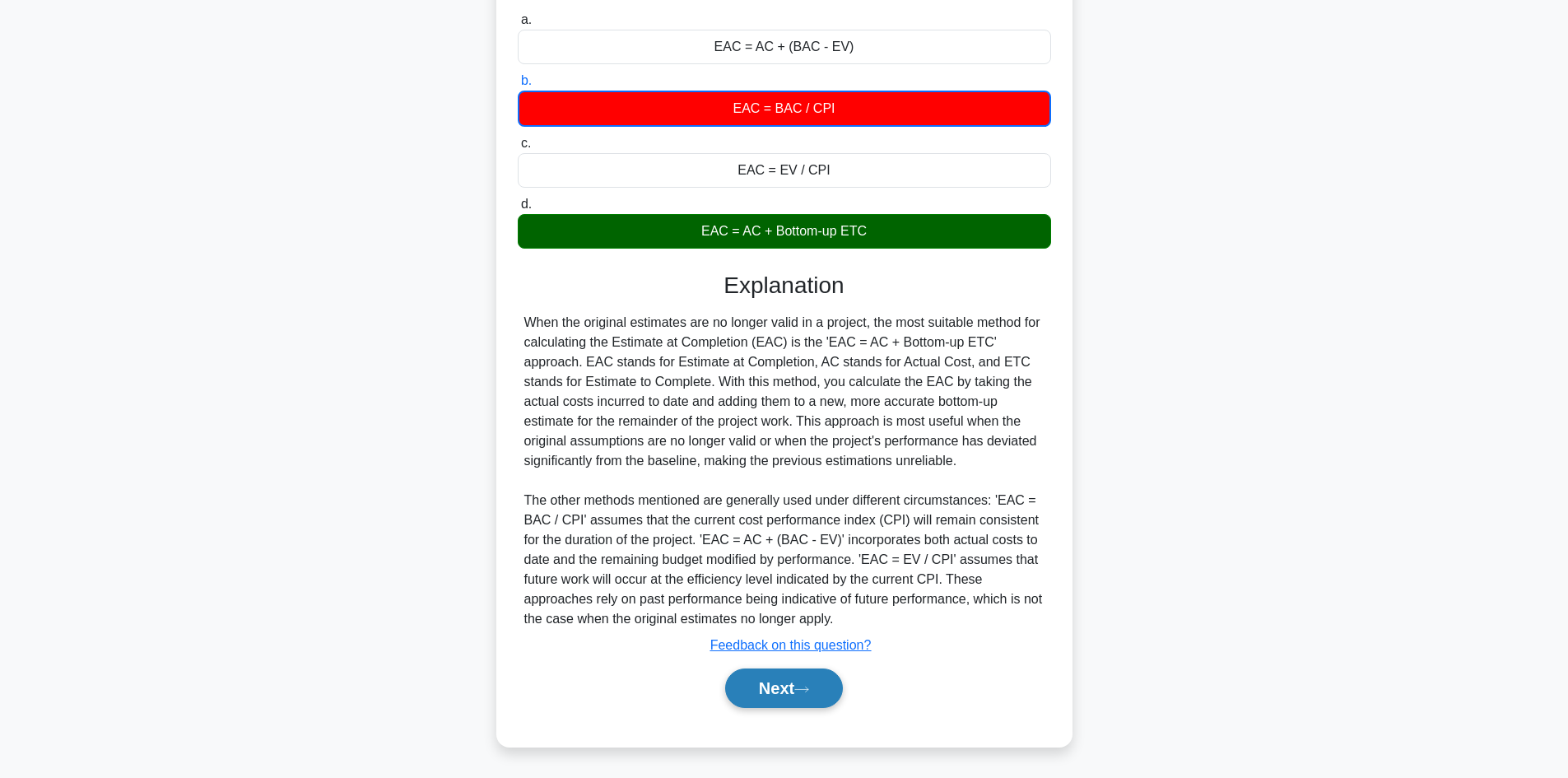
click at [749, 683] on button "Next" at bounding box center [784, 688] width 118 height 39
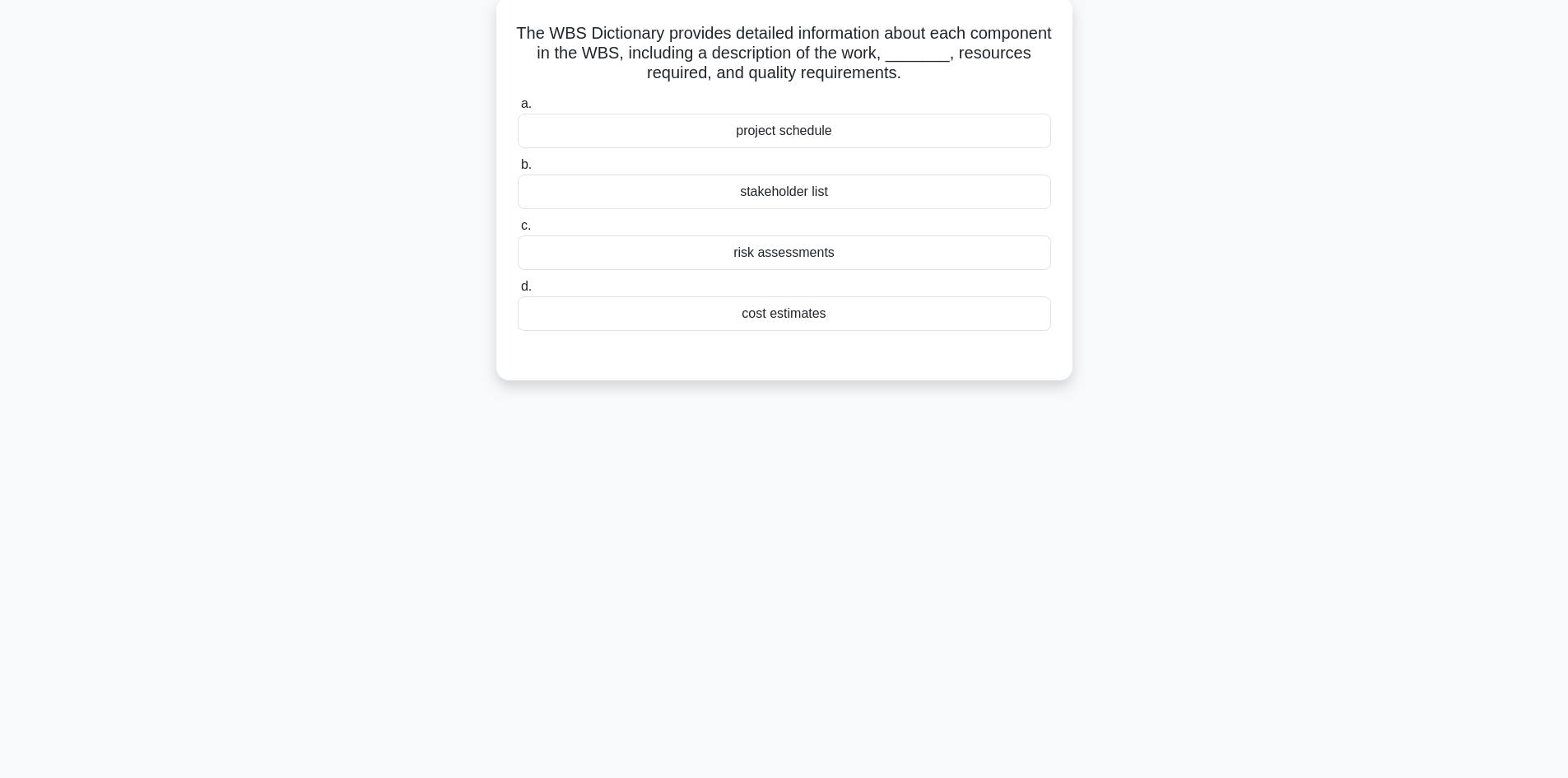
scroll to position [0, 0]
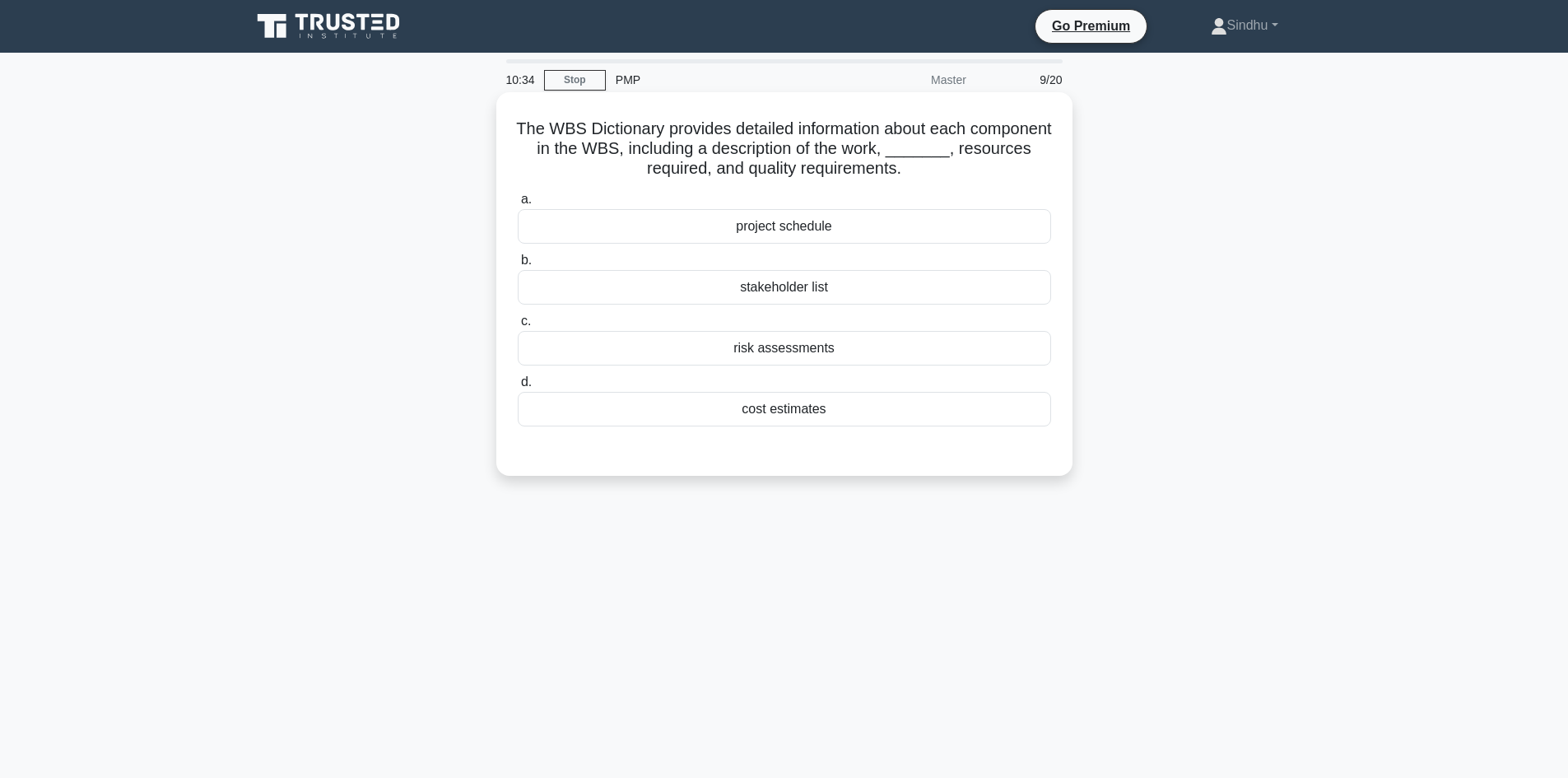
click at [782, 225] on div "project schedule" at bounding box center [784, 226] width 534 height 35
click at [518, 205] on input "a. project schedule" at bounding box center [518, 200] width 0 height 11
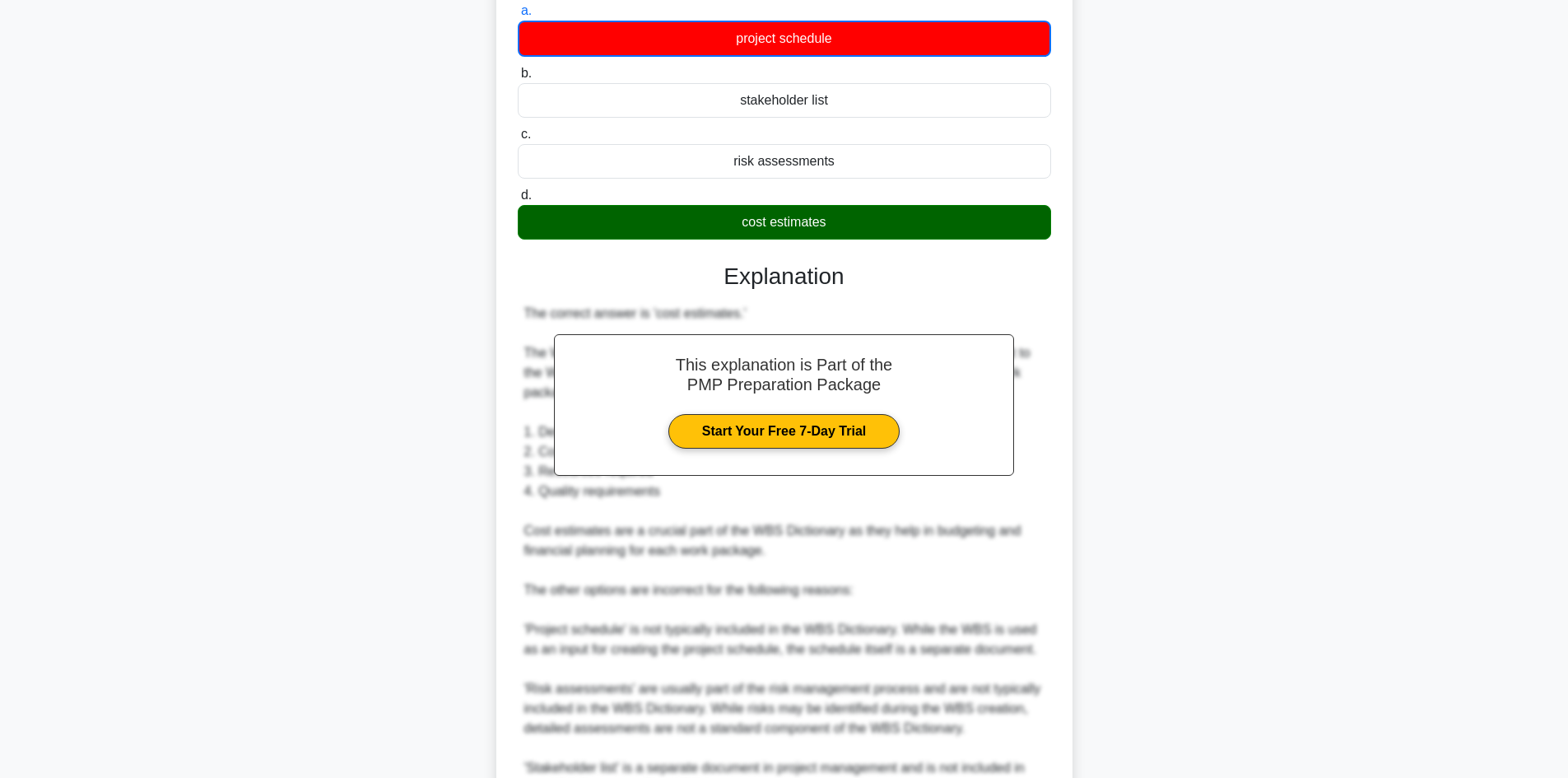
scroll to position [329, 0]
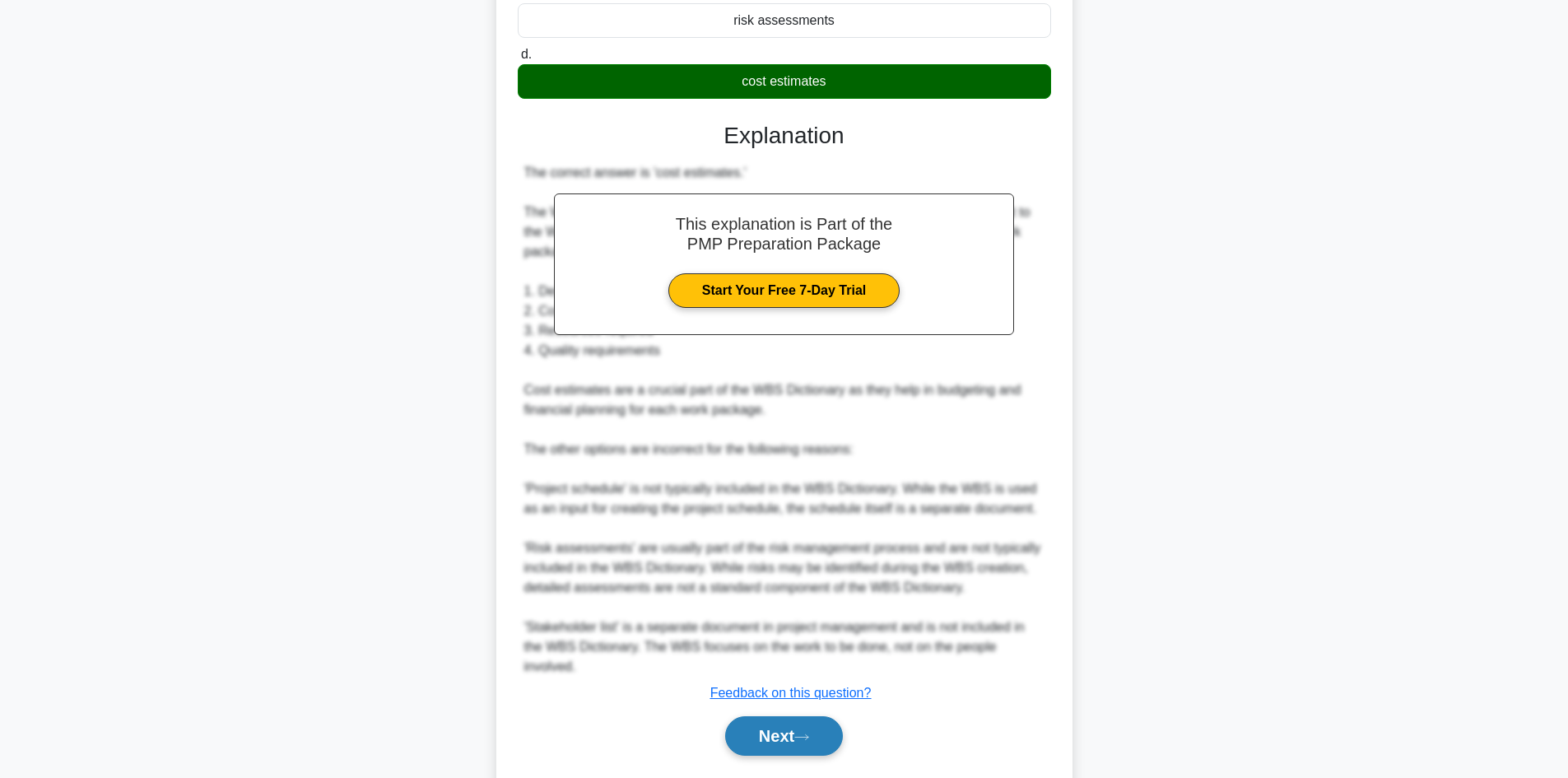
click at [784, 734] on button "Next" at bounding box center [784, 735] width 118 height 39
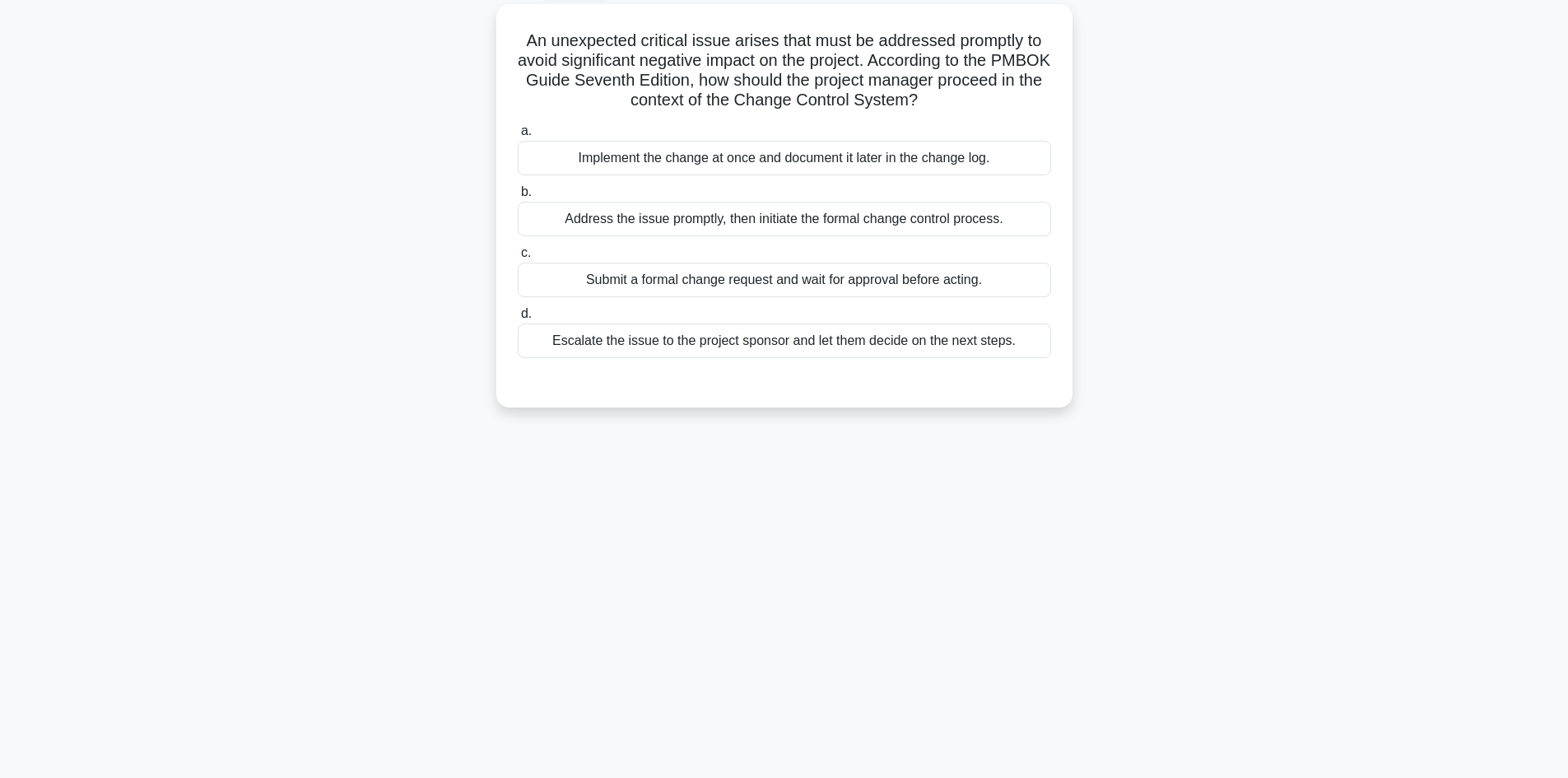
scroll to position [0, 0]
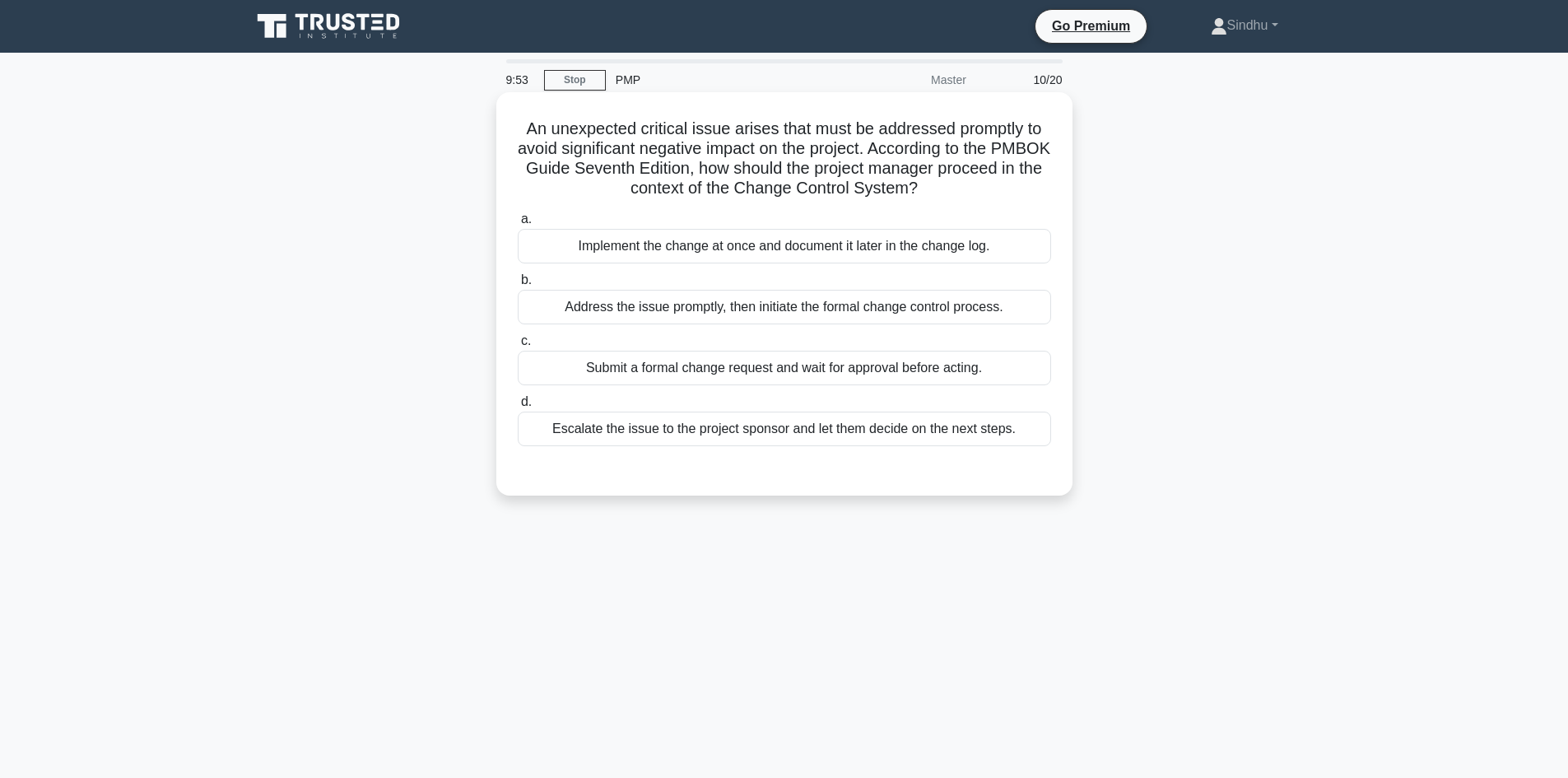
click at [808, 367] on div "Submit a formal change request and wait for approval before acting." at bounding box center [784, 368] width 534 height 35
click at [518, 346] on input "c. Submit a formal change request and wait for approval before acting." at bounding box center [518, 341] width 0 height 11
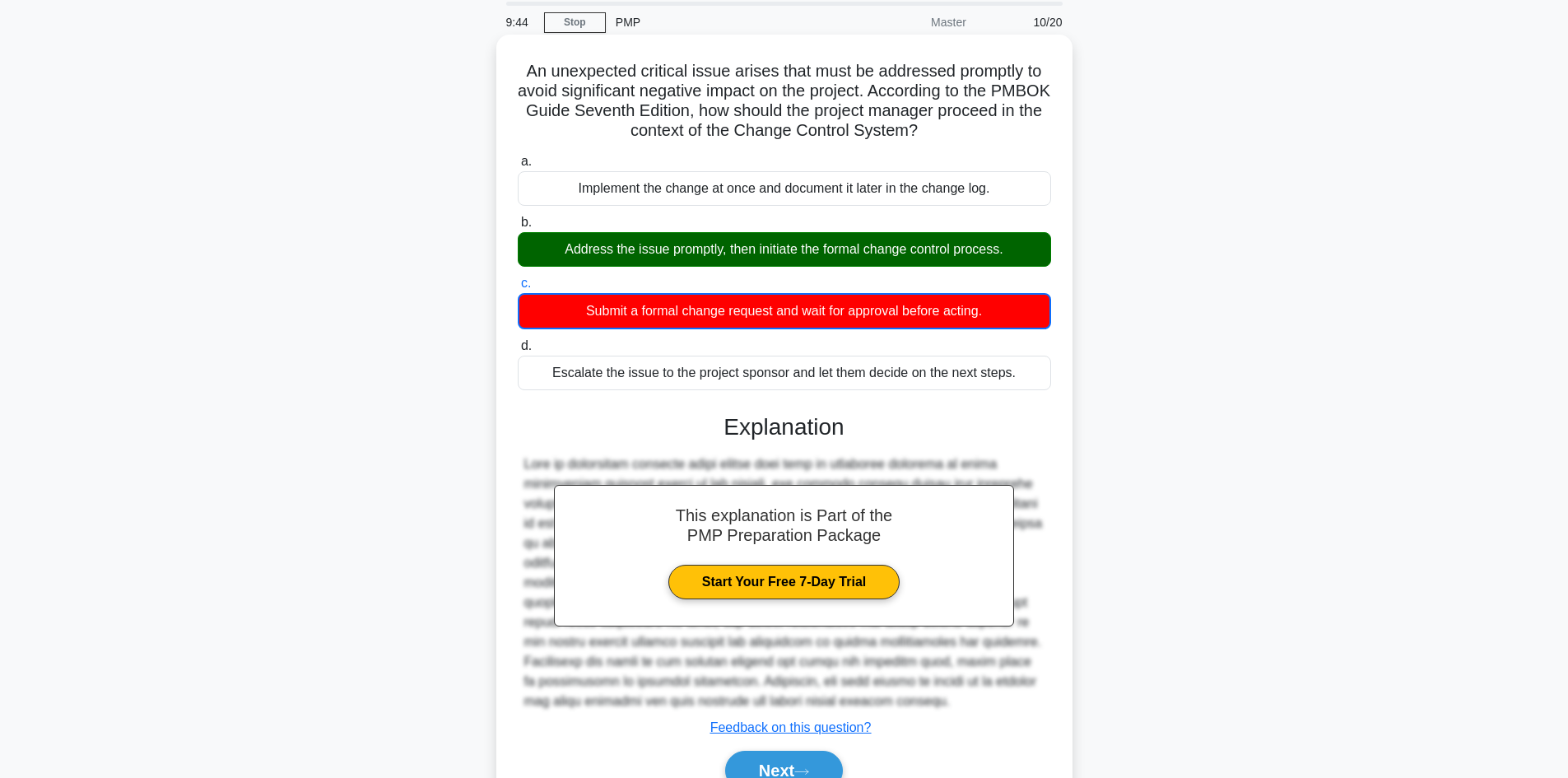
scroll to position [141, 0]
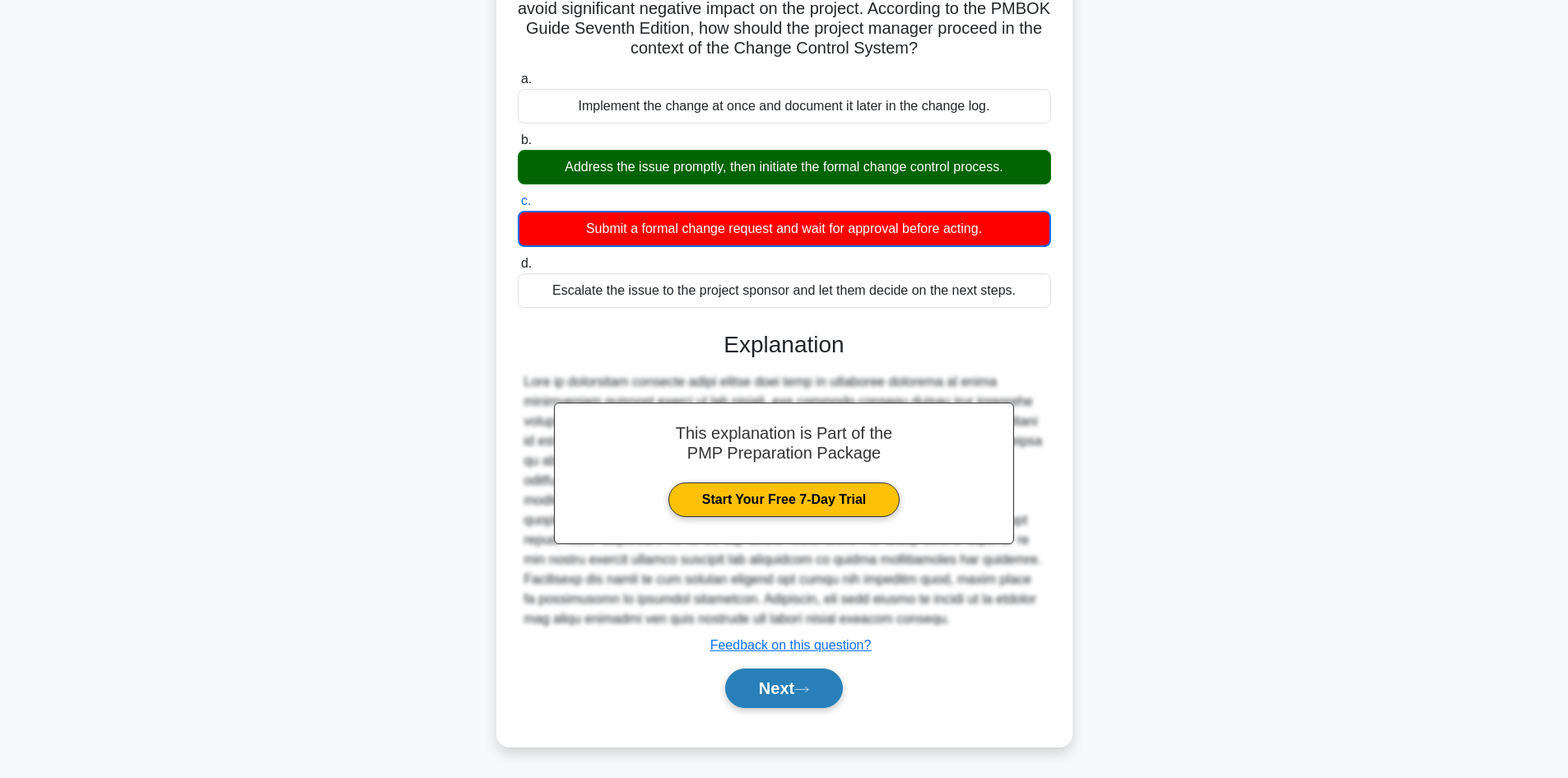
click at [784, 697] on button "Next" at bounding box center [784, 688] width 118 height 39
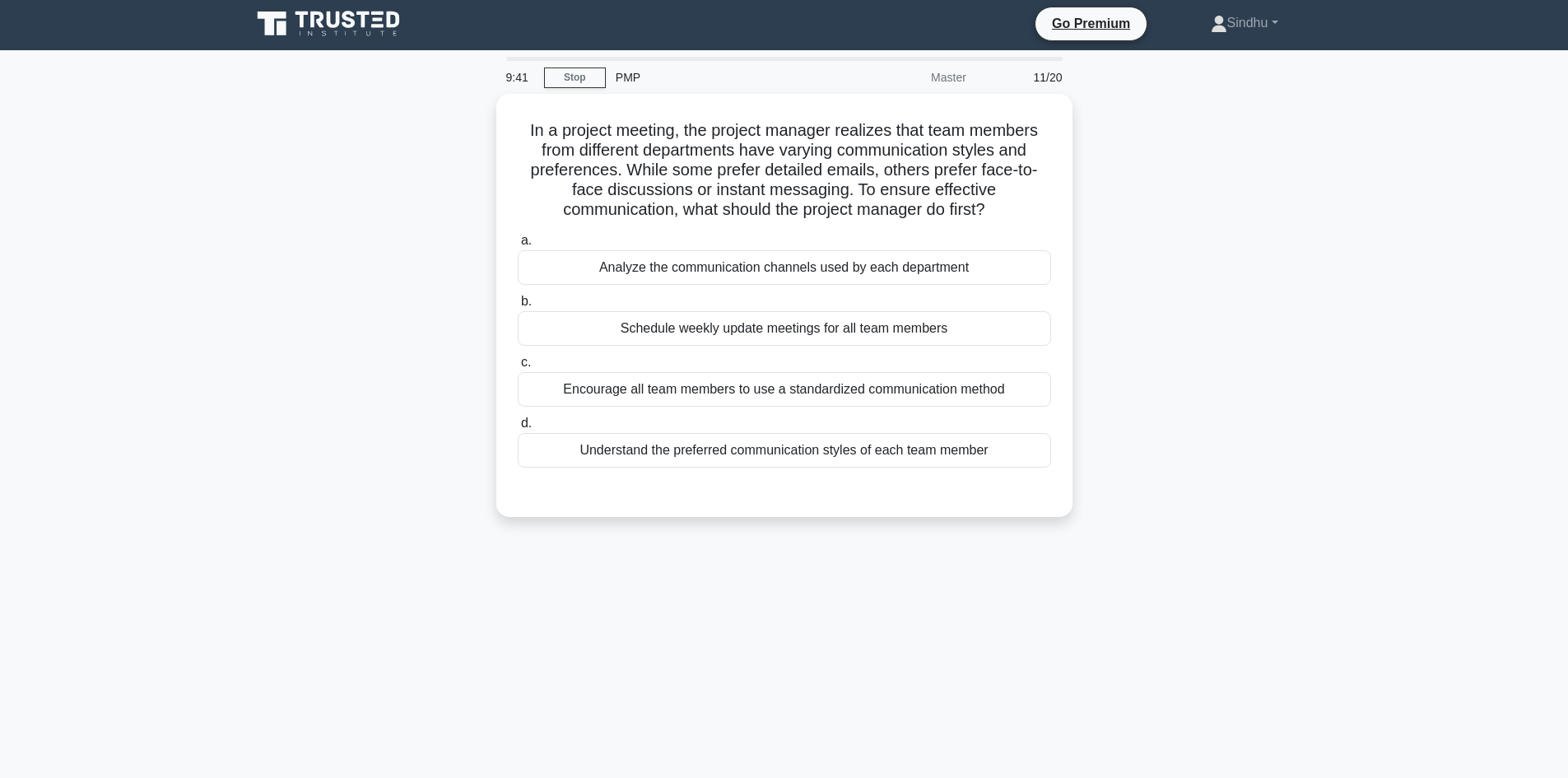
scroll to position [0, 0]
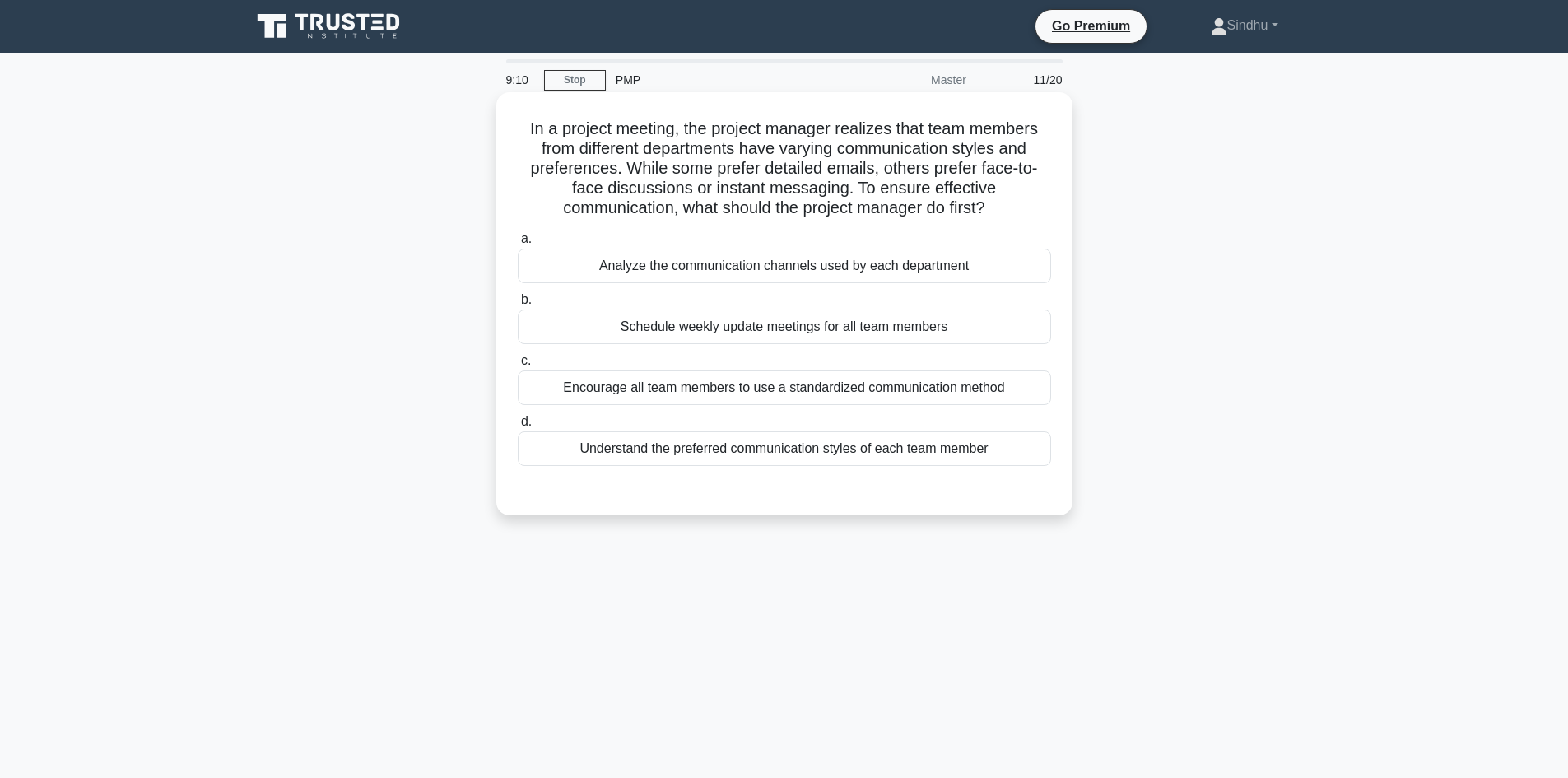
click at [730, 384] on div "Encourage all team members to use a standardized communication method" at bounding box center [784, 387] width 534 height 35
click at [518, 366] on input "c. Encourage all team members to use a standardized communication method" at bounding box center [518, 360] width 0 height 11
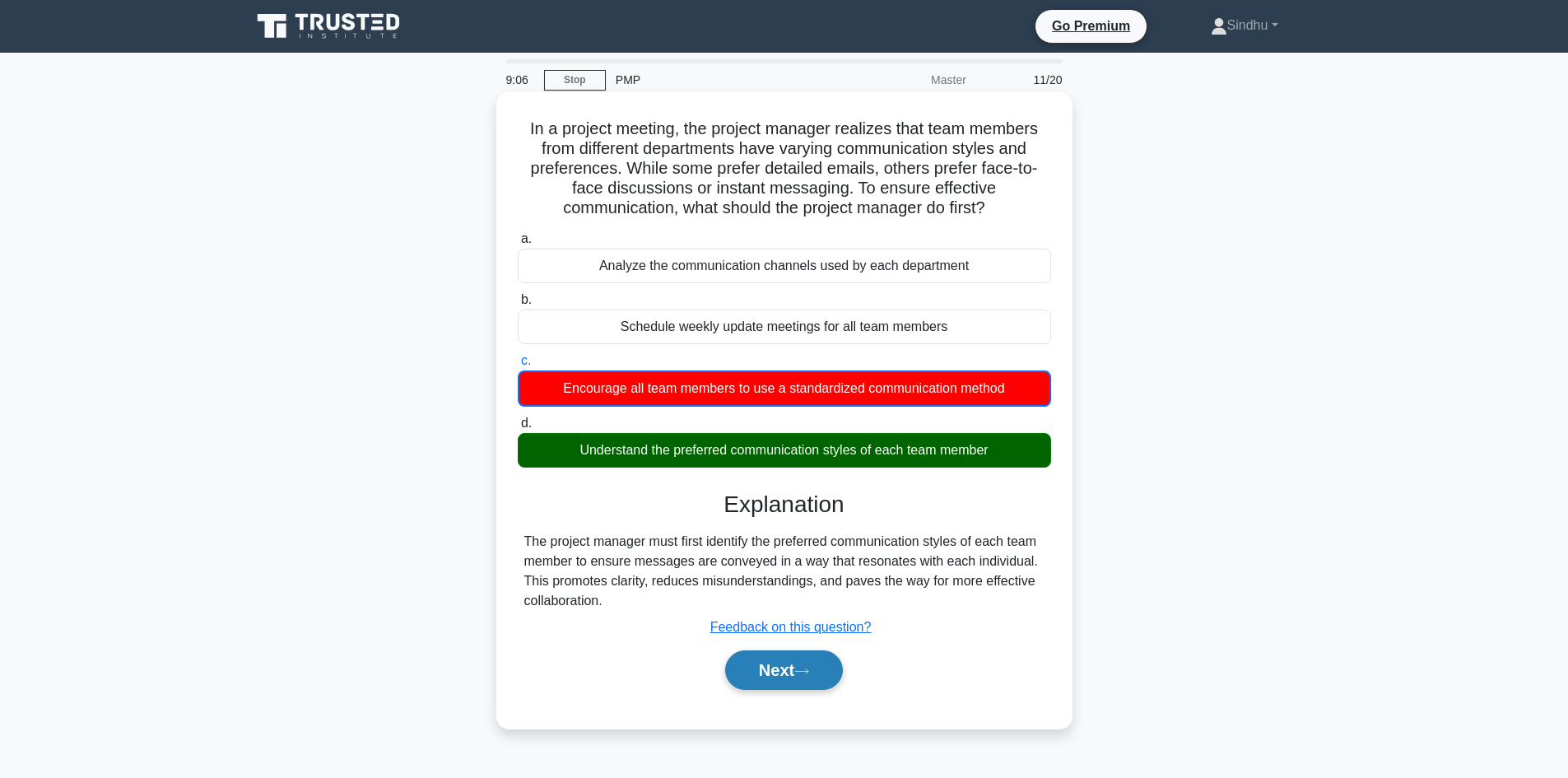
click at [767, 666] on button "Next" at bounding box center [784, 670] width 118 height 39
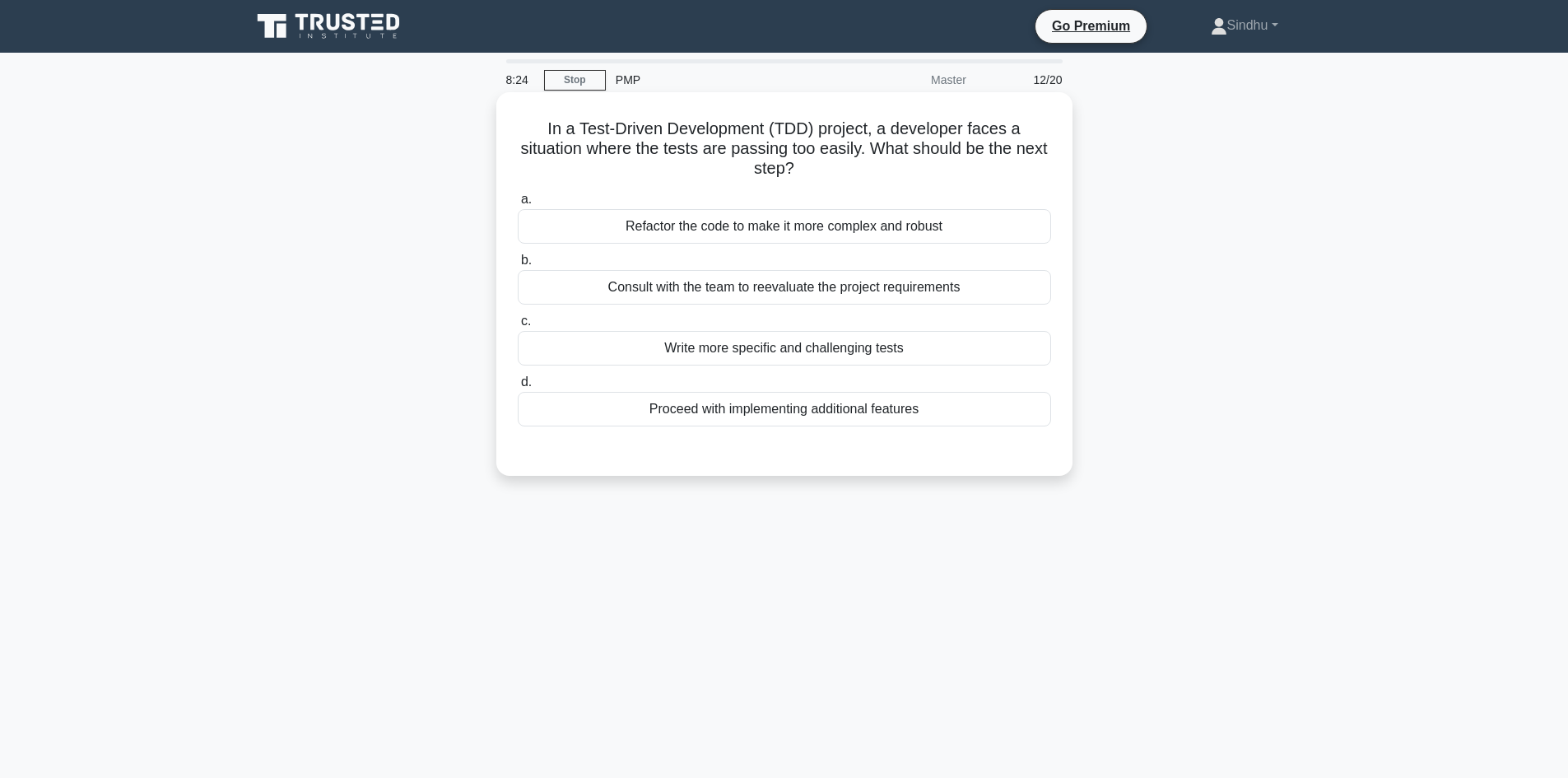
click at [845, 351] on div "Write more specific and challenging tests" at bounding box center [784, 348] width 534 height 35
click at [518, 327] on input "c. Write more specific and challenging tests" at bounding box center [518, 321] width 0 height 11
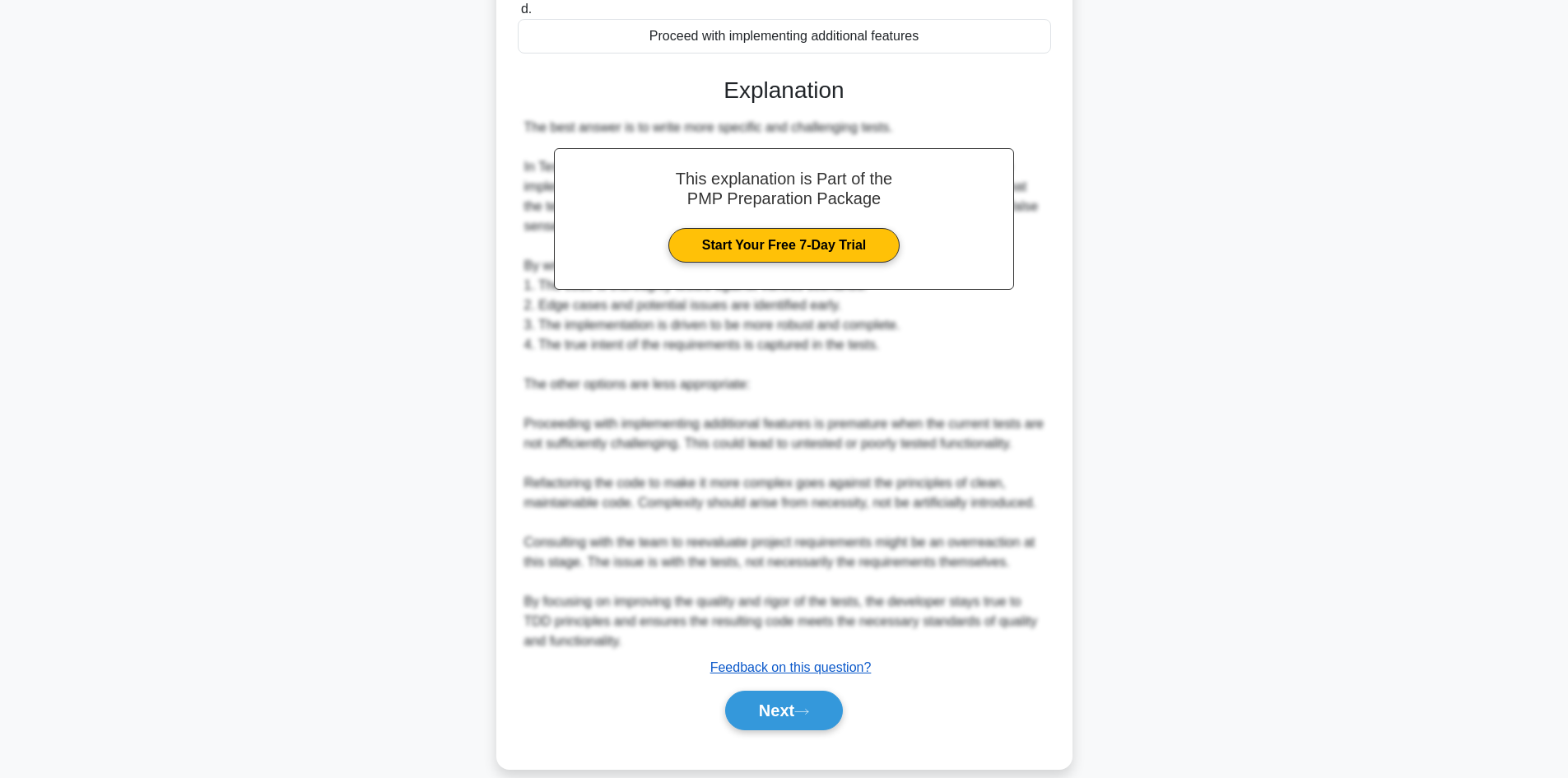
scroll to position [396, 0]
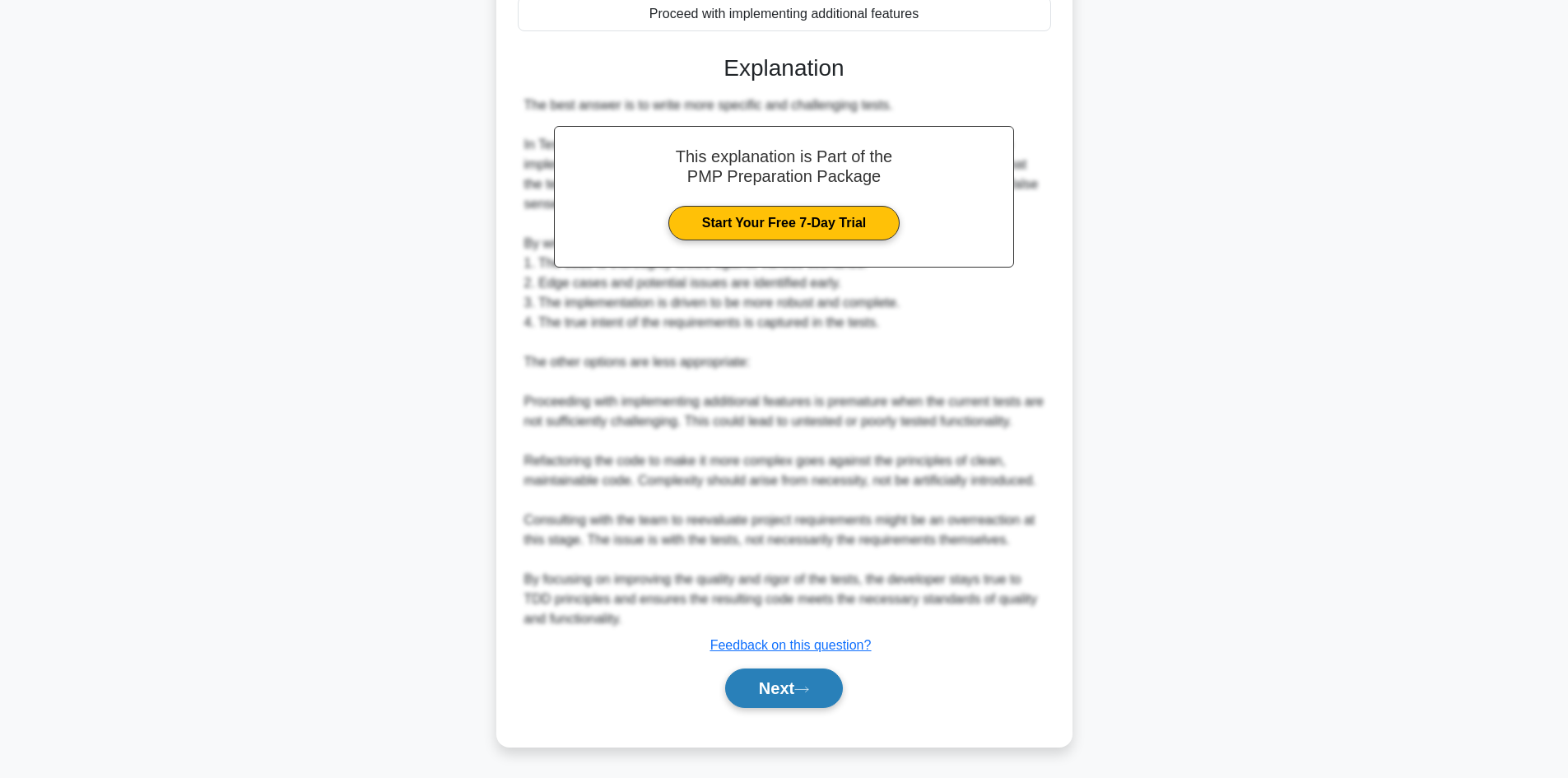
click at [747, 681] on button "Next" at bounding box center [784, 688] width 118 height 39
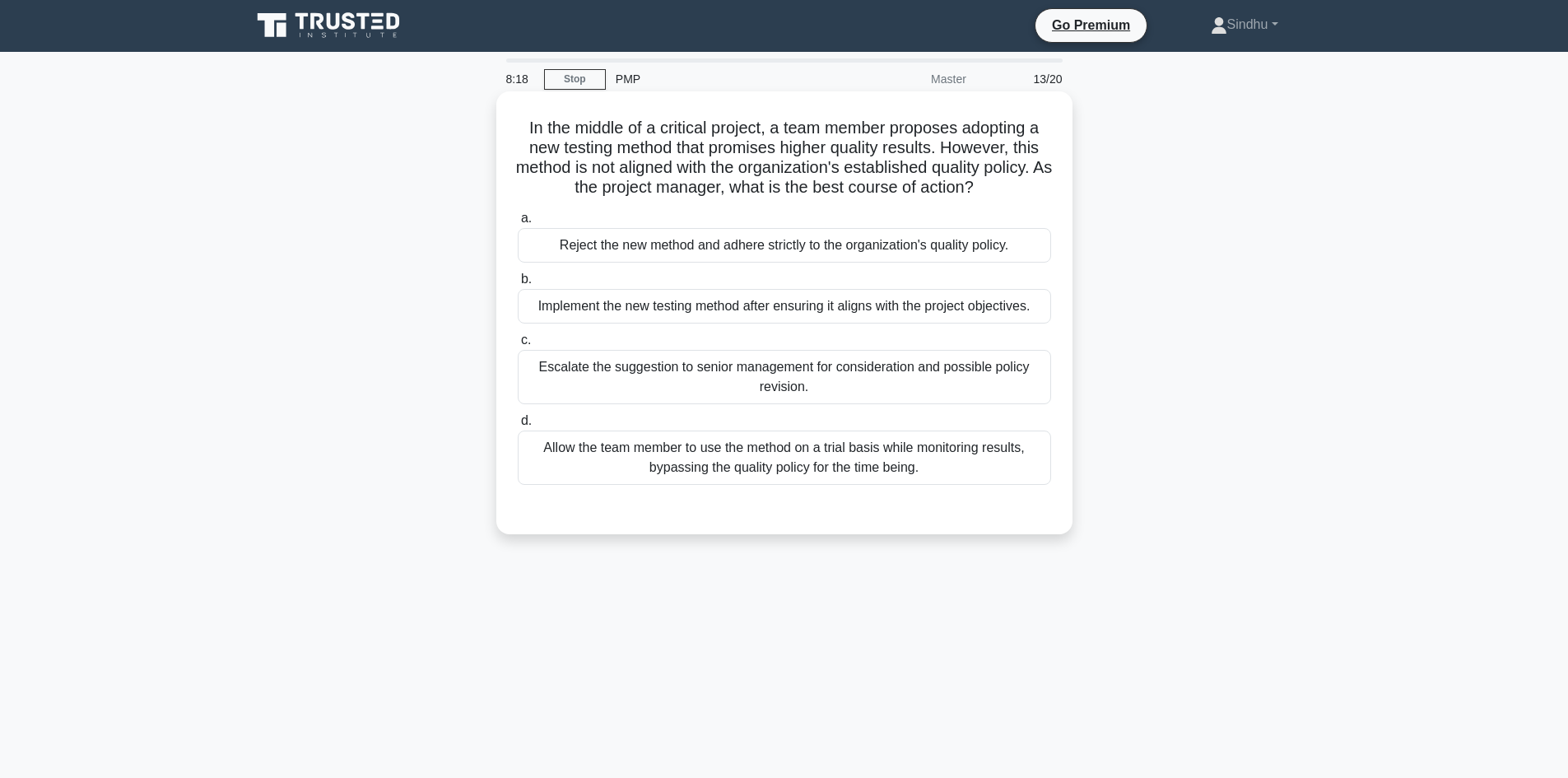
scroll to position [0, 0]
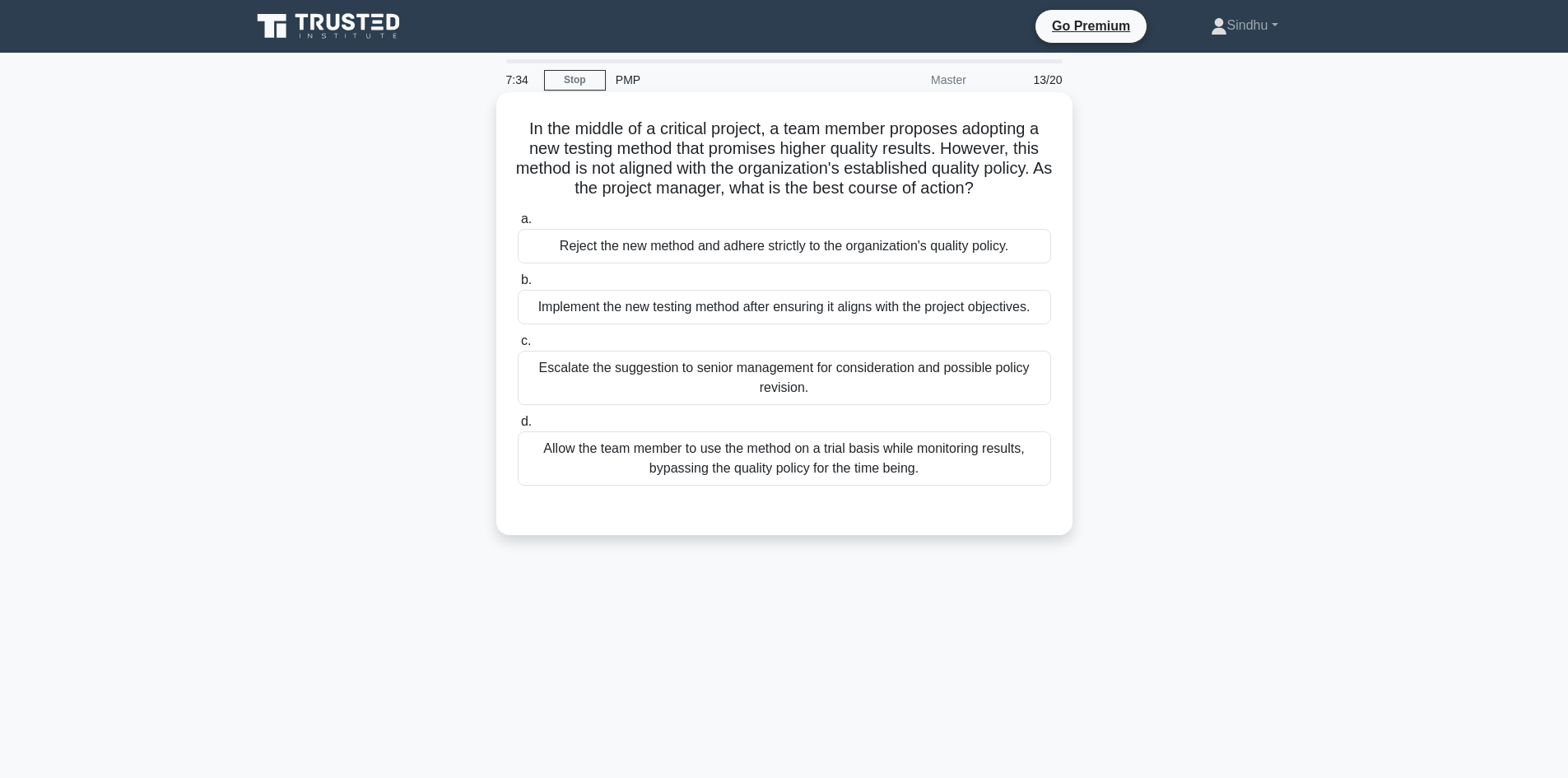
click at [826, 249] on div "Reject the new method and adhere strictly to the organization's quality policy." at bounding box center [784, 245] width 534 height 35
click at [518, 225] on input "a. Reject the new method and adhere strictly to the organization's quality poli…" at bounding box center [518, 219] width 0 height 11
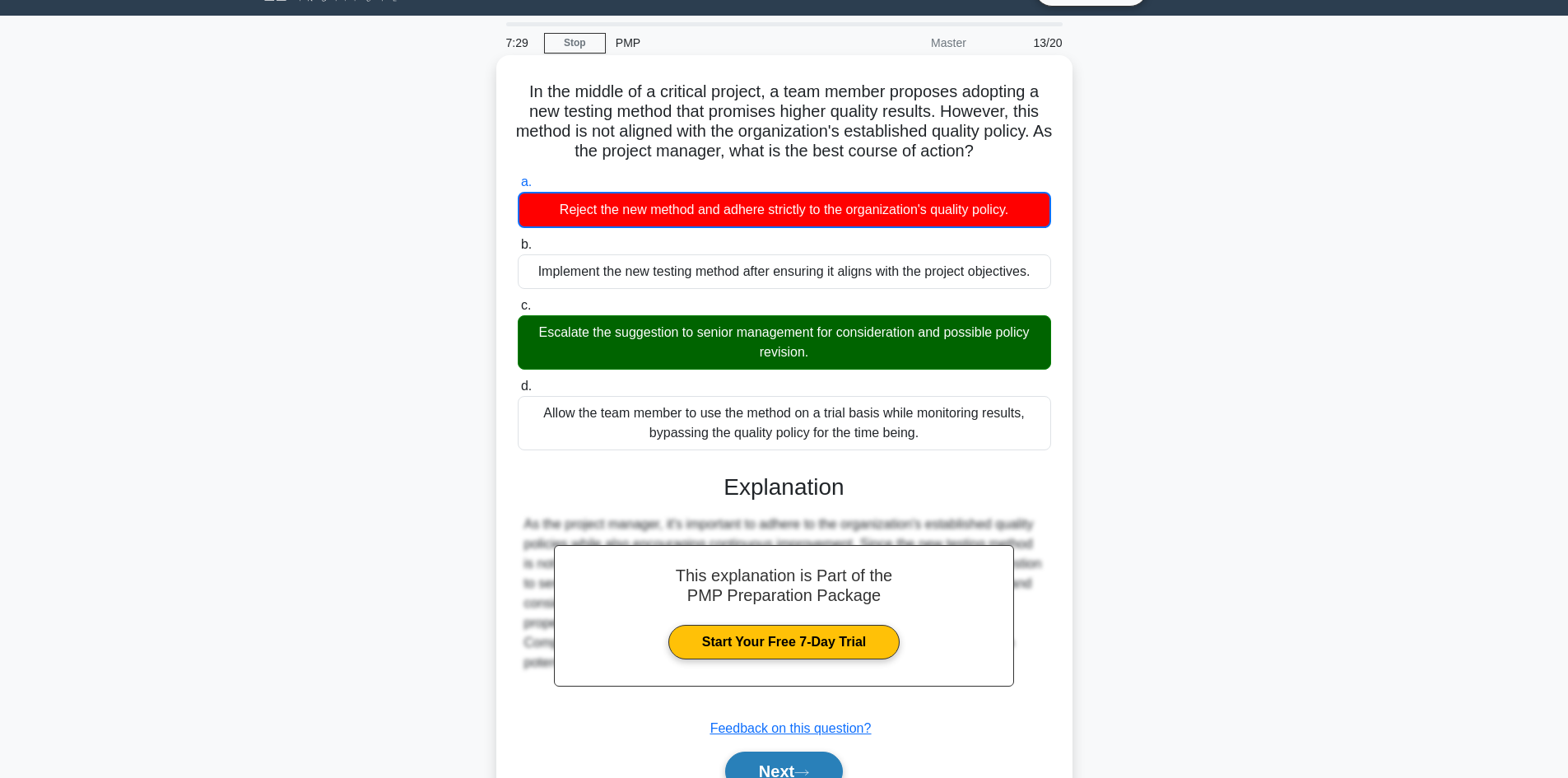
scroll to position [121, 0]
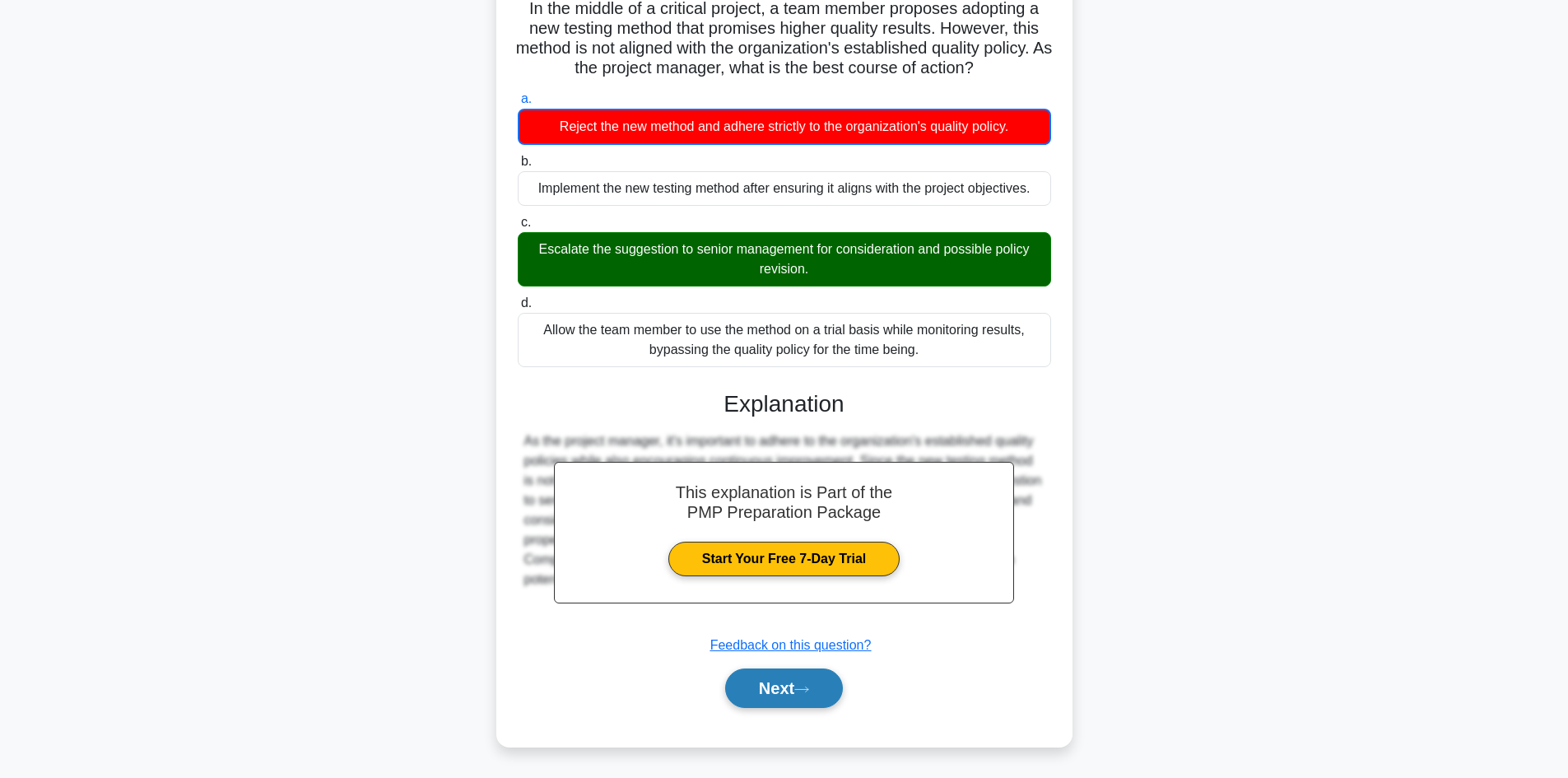
click at [760, 688] on button "Next" at bounding box center [784, 688] width 118 height 39
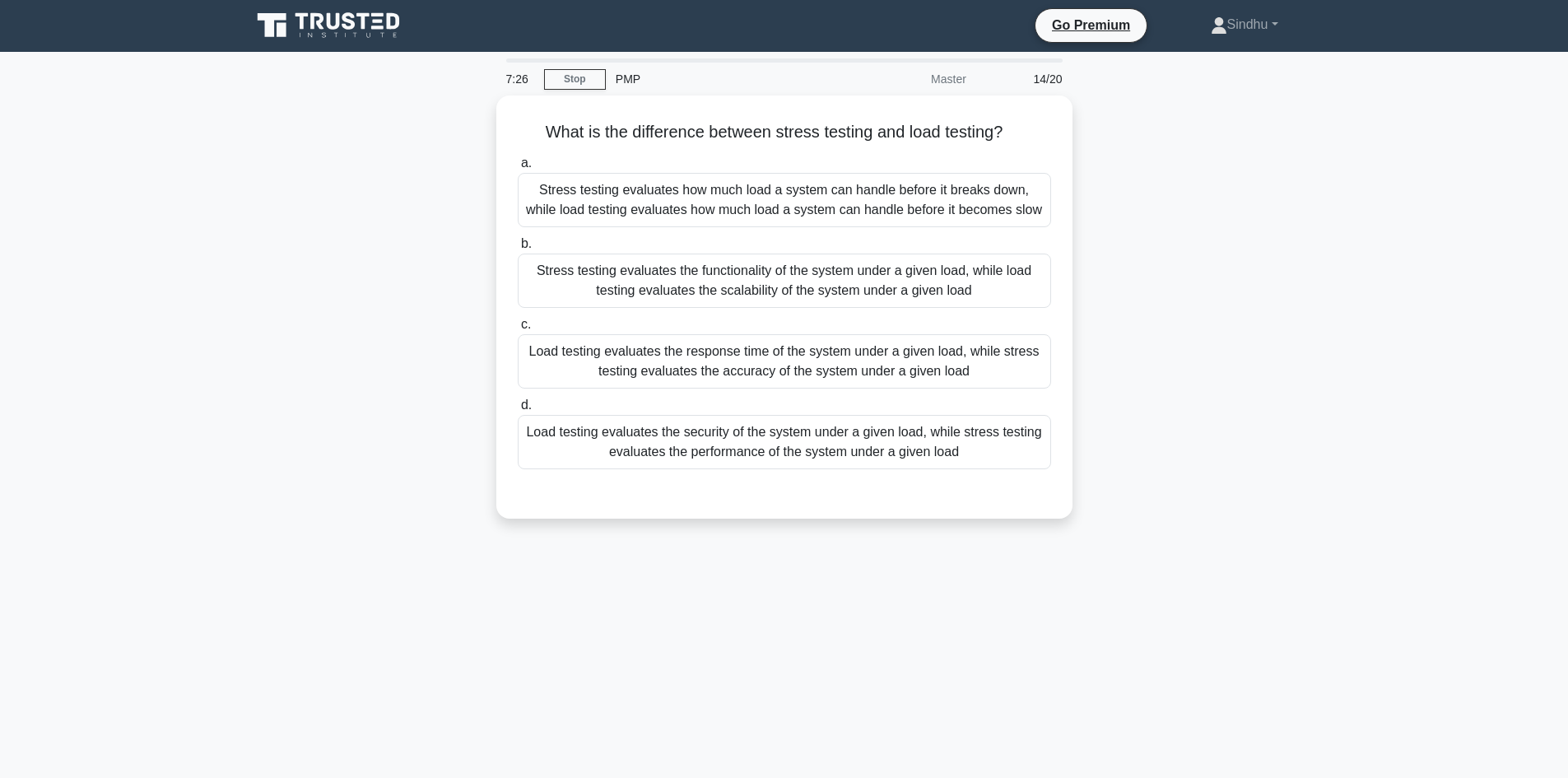
scroll to position [0, 0]
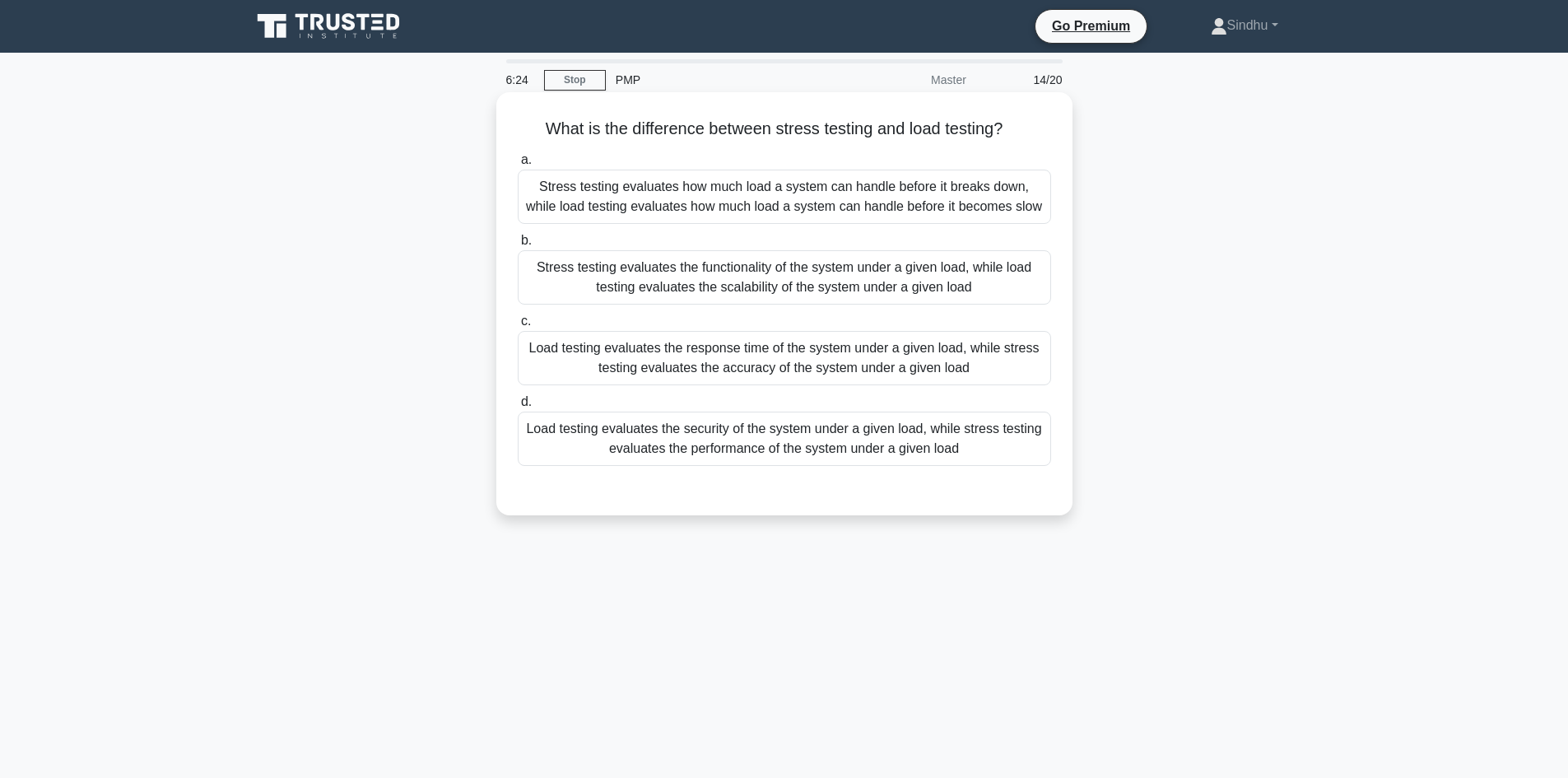
click at [716, 195] on div "Stress testing evaluates how much load a system can handle before it breaks dow…" at bounding box center [784, 196] width 534 height 54
click at [518, 165] on input "a. Stress testing evaluates how much load a system can handle before it breaks …" at bounding box center [518, 160] width 0 height 11
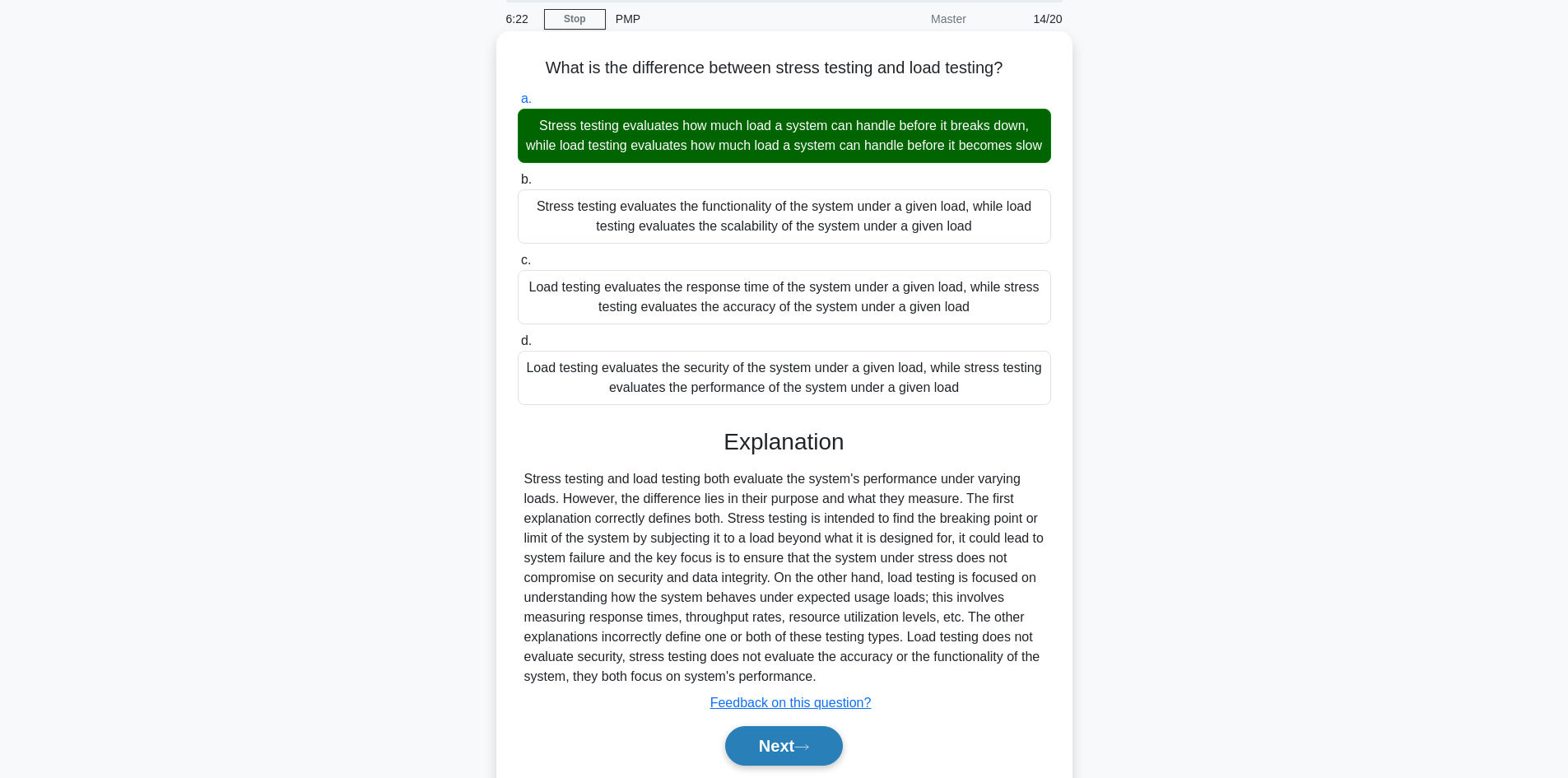
scroll to position [139, 0]
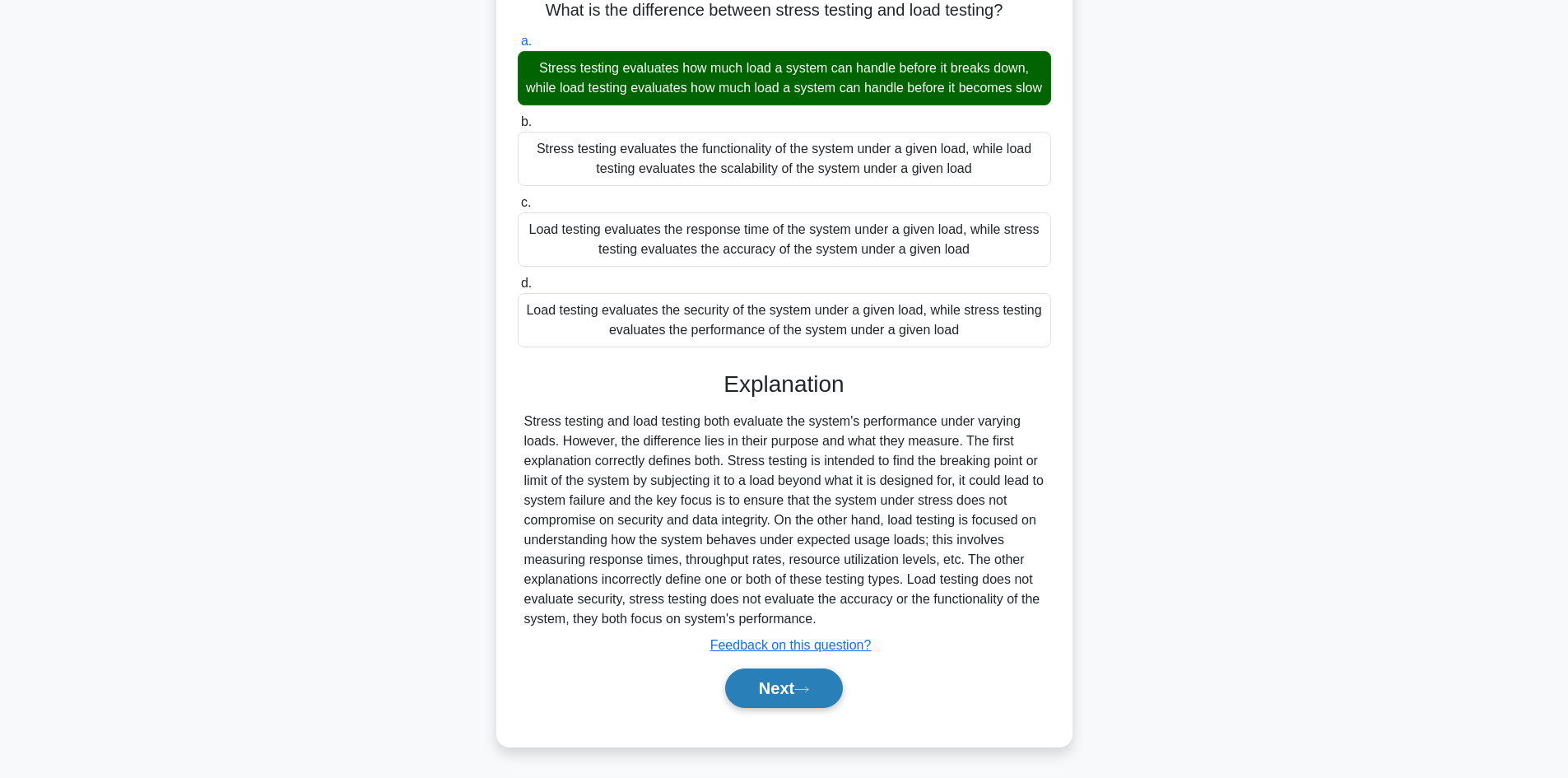
click at [767, 688] on button "Next" at bounding box center [784, 688] width 118 height 39
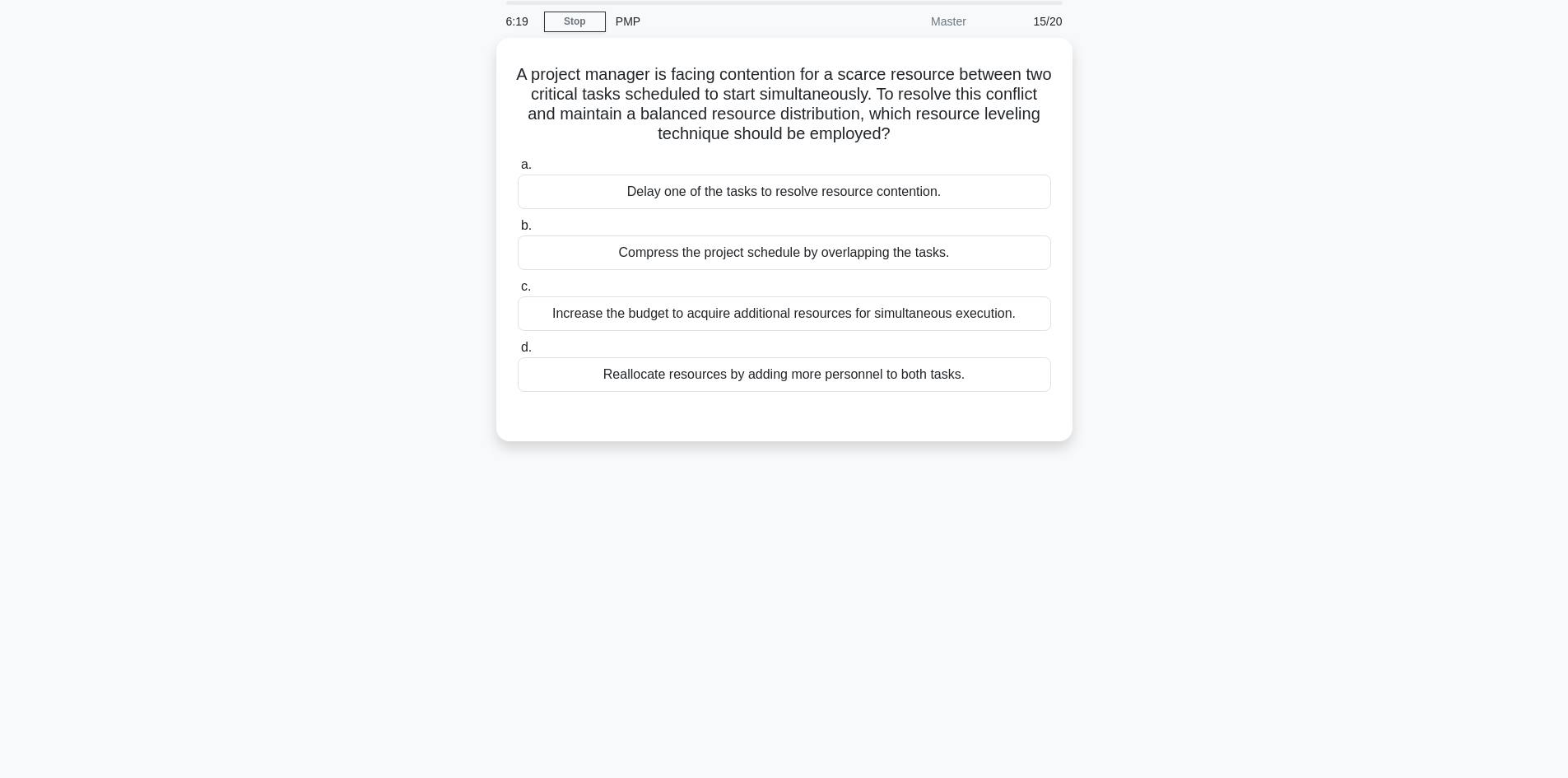
scroll to position [0, 0]
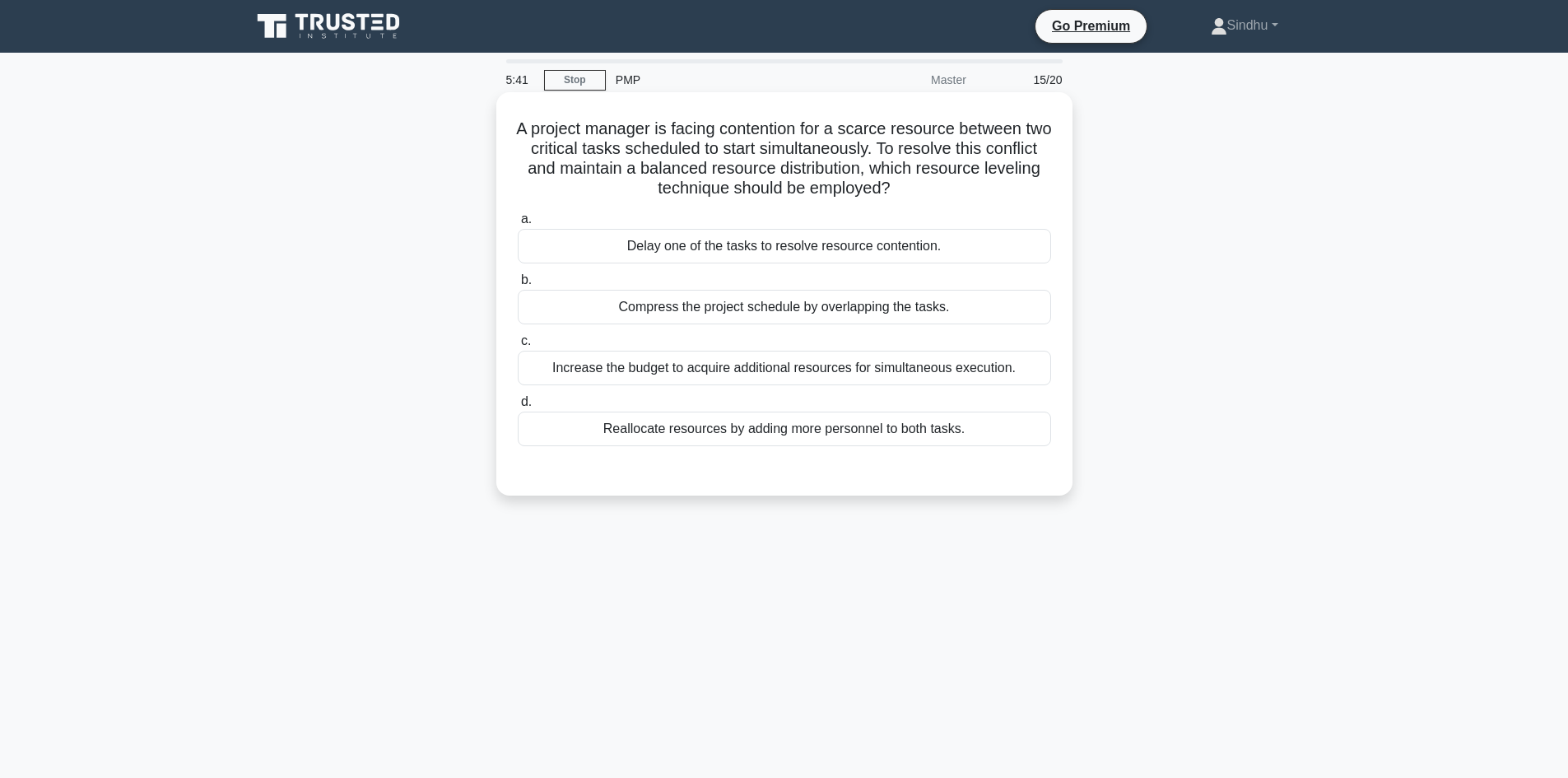
click at [917, 312] on div "Compress the project schedule by overlapping the tasks." at bounding box center [784, 307] width 534 height 35
click at [518, 286] on input "b. Compress the project schedule by overlapping the tasks." at bounding box center [518, 280] width 0 height 11
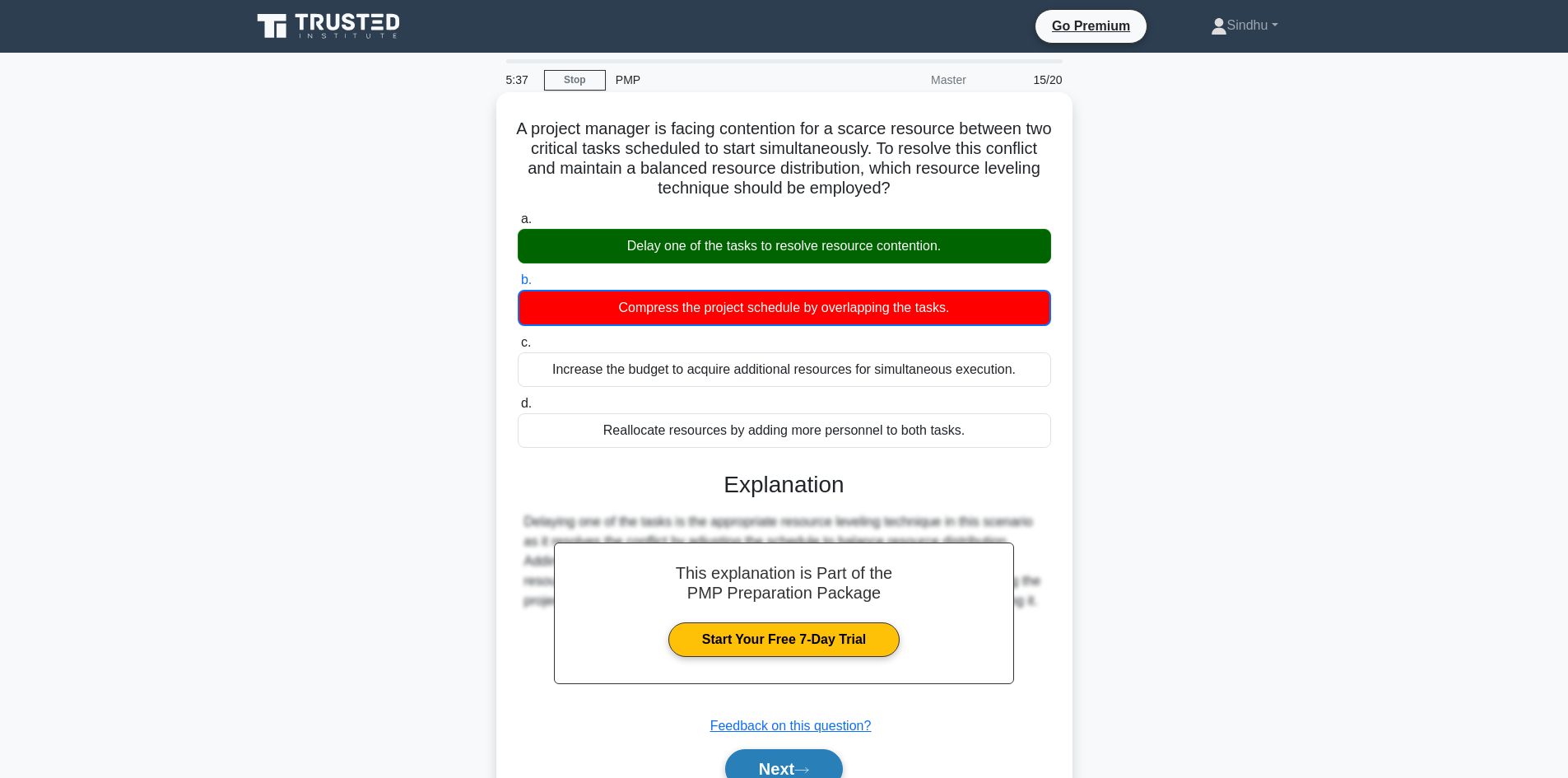
click at [748, 767] on button "Next" at bounding box center [784, 768] width 118 height 39
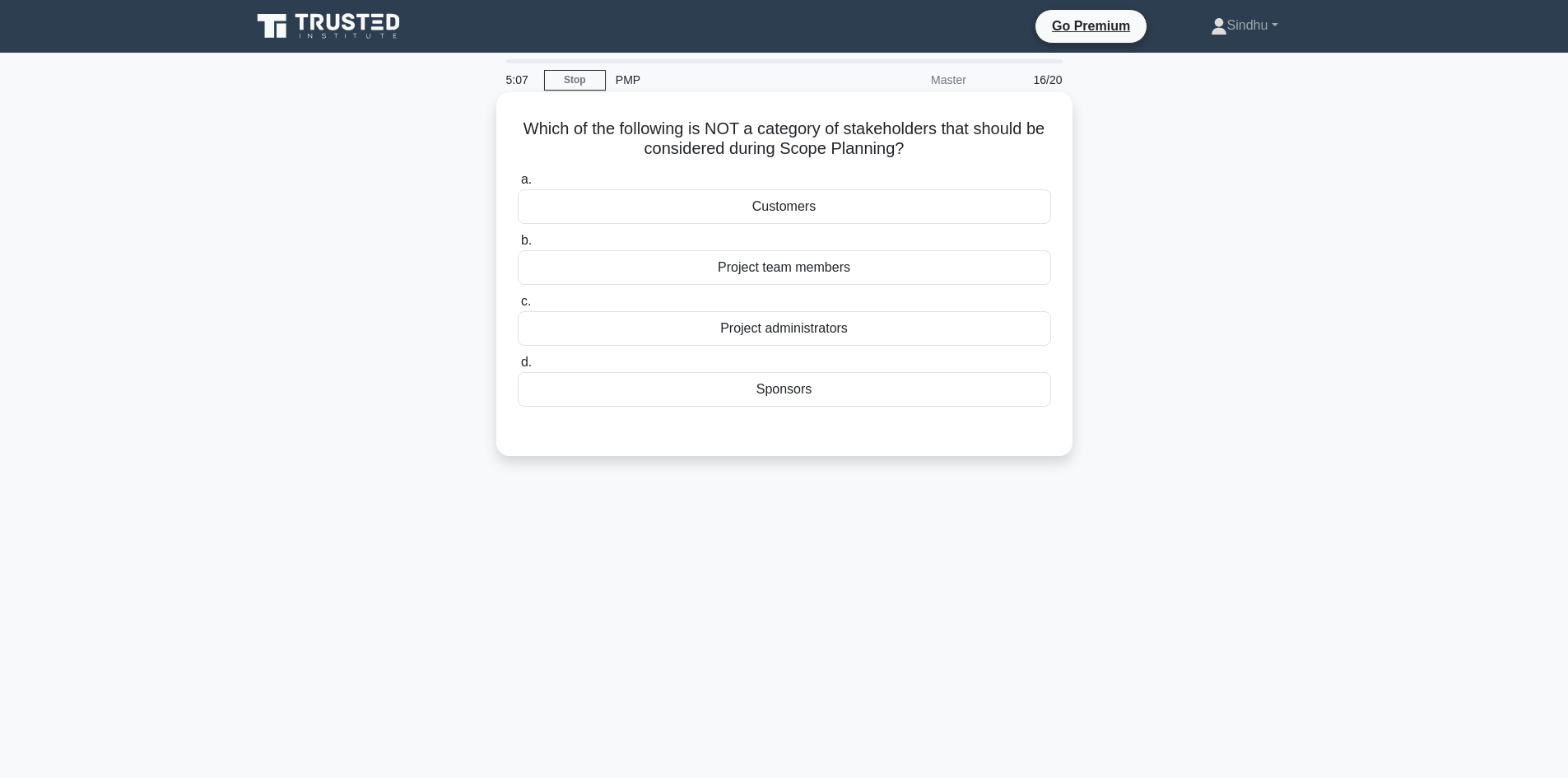
click at [779, 208] on div "Customers" at bounding box center [784, 206] width 534 height 35
click at [518, 186] on input "a. Customers" at bounding box center [518, 180] width 0 height 11
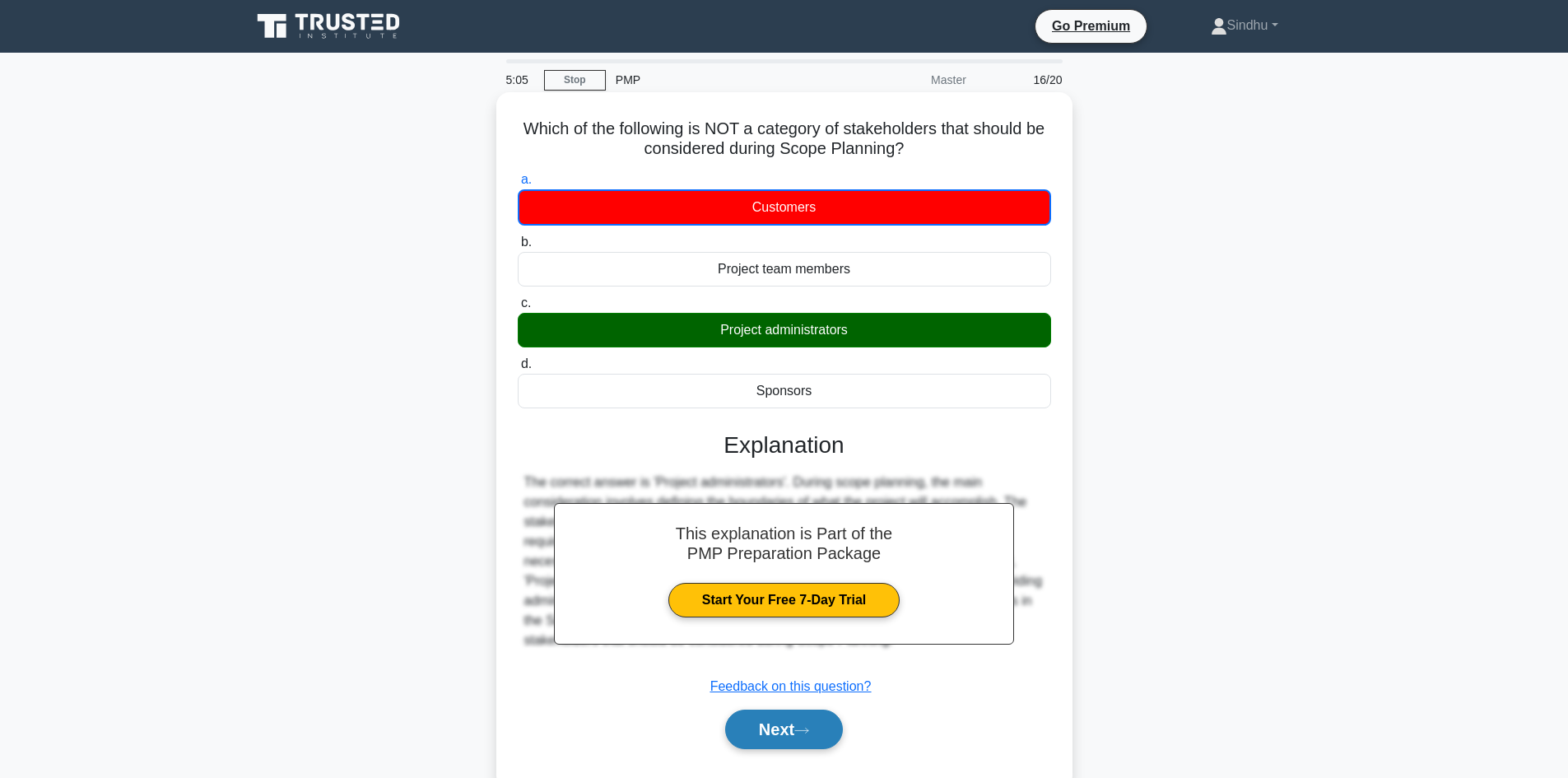
click at [770, 724] on button "Next" at bounding box center [784, 729] width 118 height 39
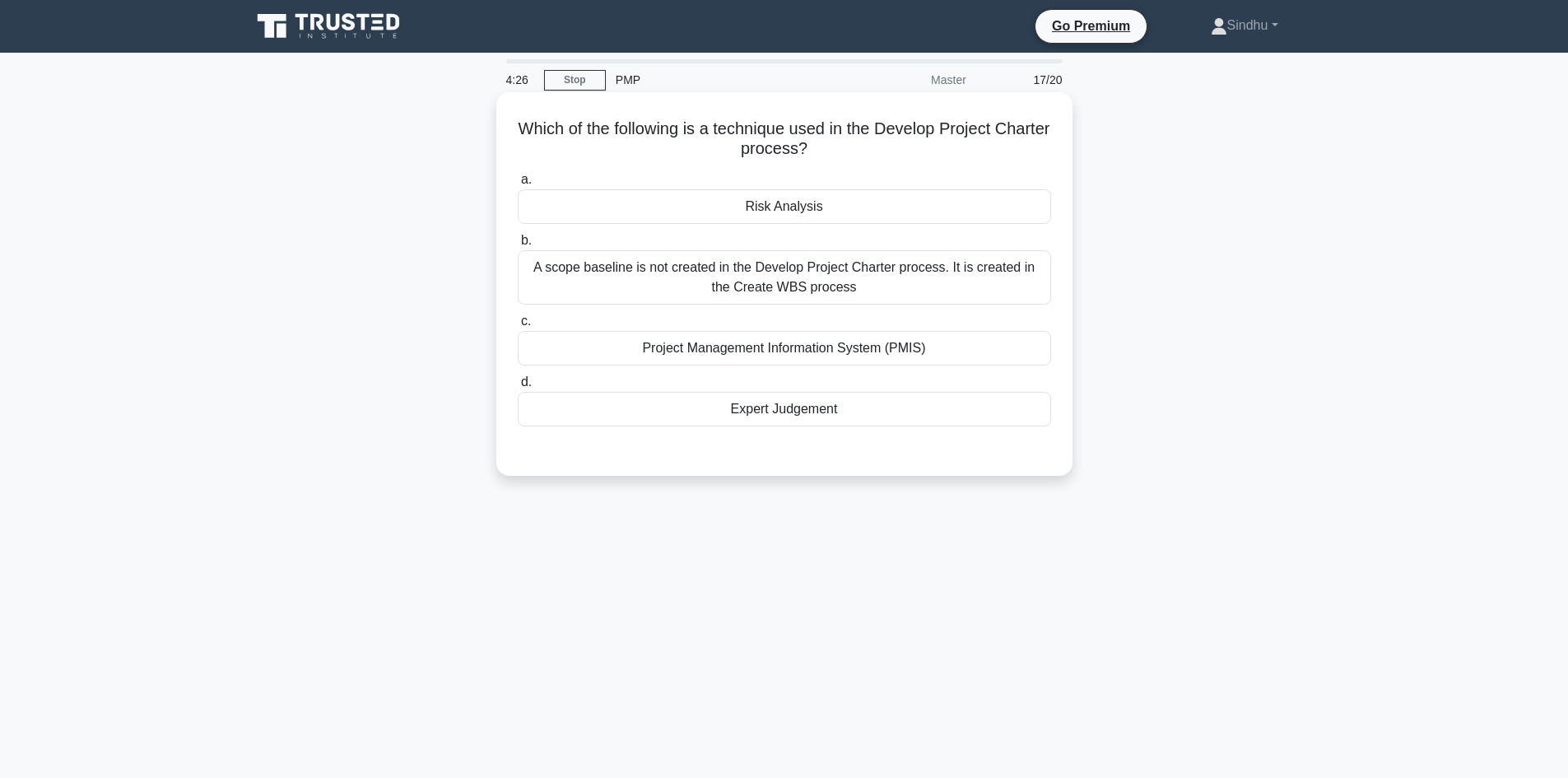
click at [762, 211] on div "Risk Analysis" at bounding box center [784, 206] width 534 height 35
click at [518, 186] on input "a. Risk Analysis" at bounding box center [518, 180] width 0 height 11
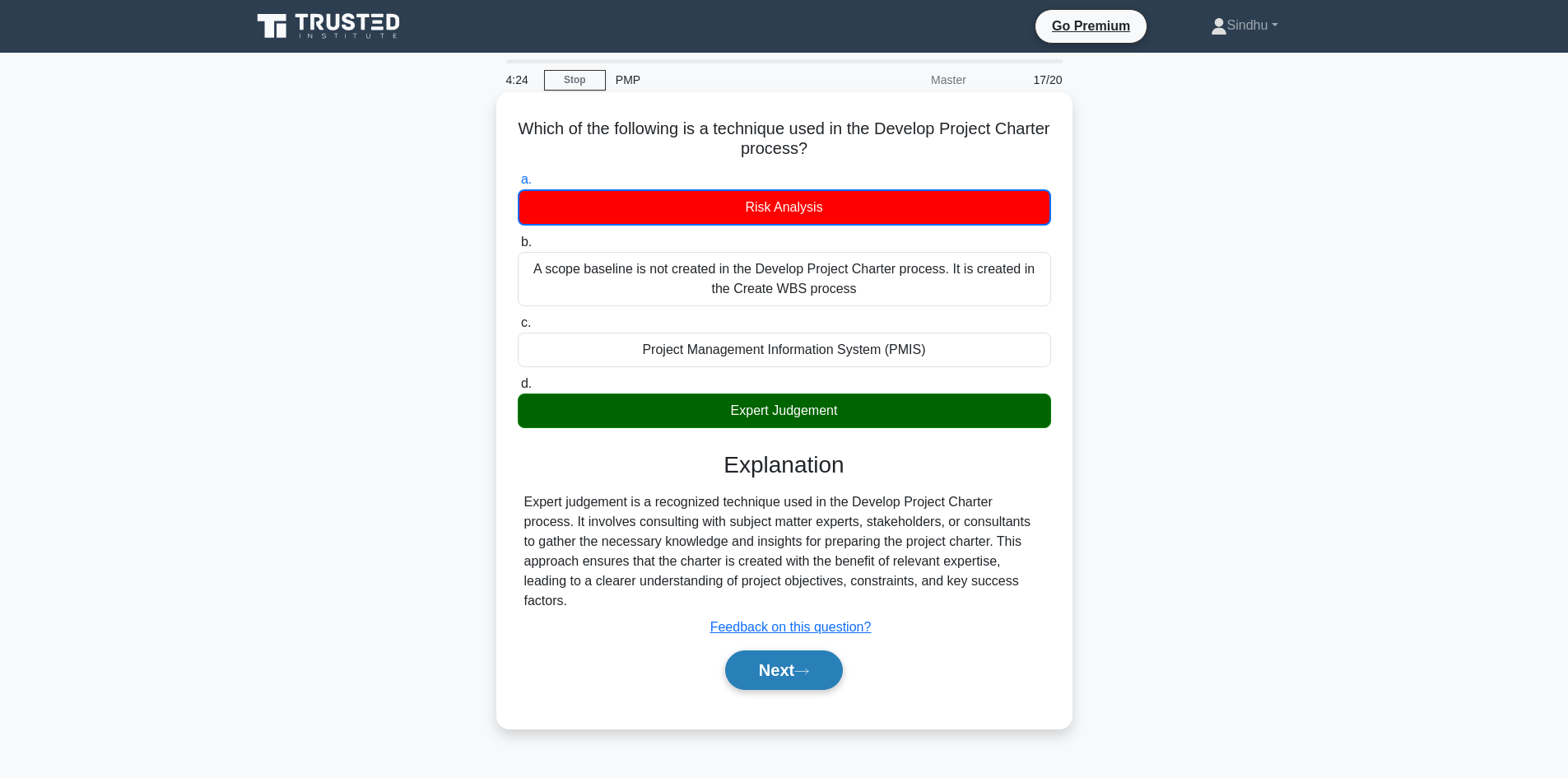
click at [767, 655] on button "Next" at bounding box center [784, 670] width 118 height 39
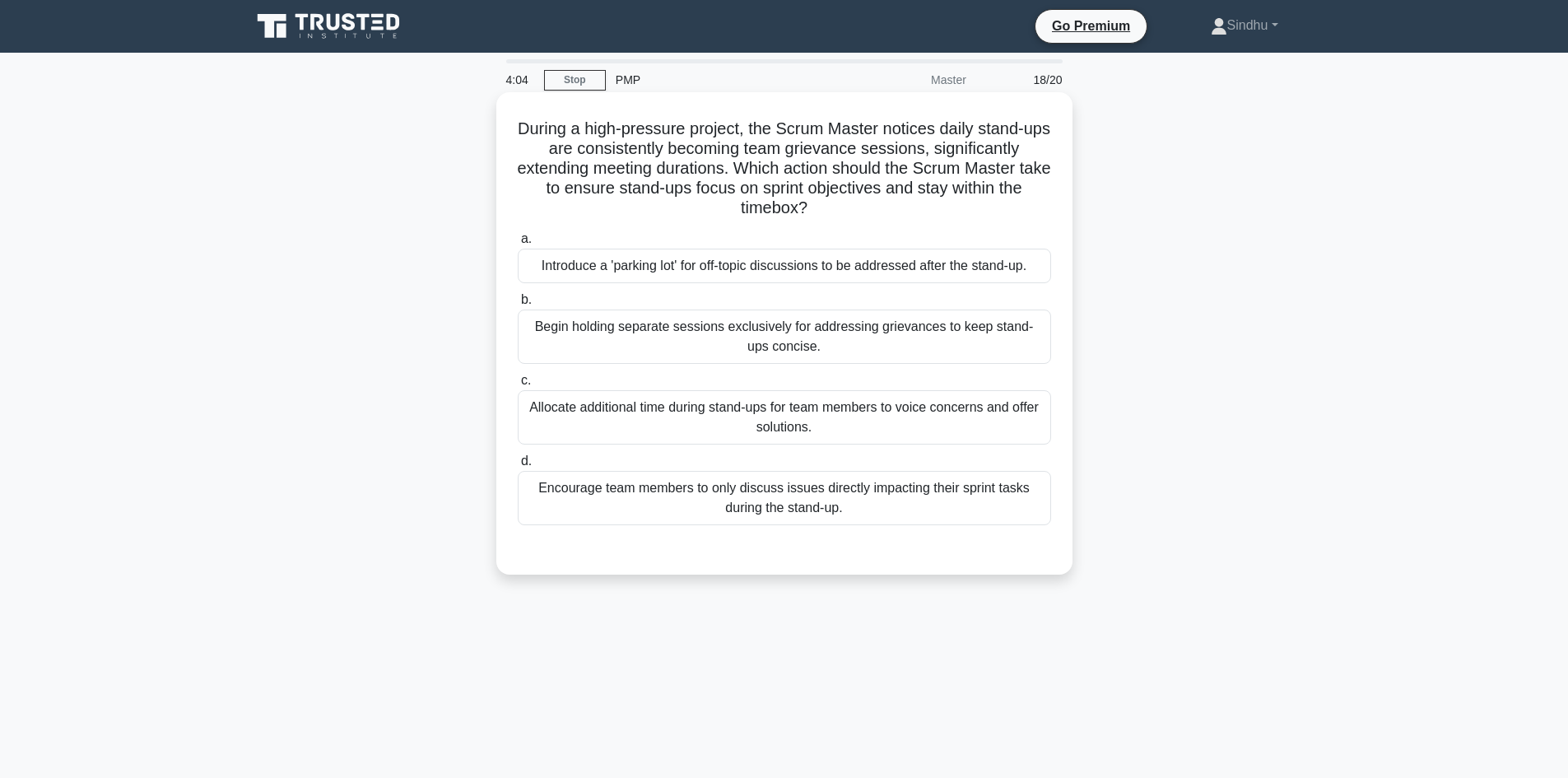
click at [872, 270] on div "Introduce a 'parking lot' for off-topic discussions to be addressed after the s…" at bounding box center [784, 266] width 534 height 35
click at [518, 244] on input "a. Introduce a 'parking lot' for off-topic discussions to be addressed after th…" at bounding box center [518, 239] width 0 height 11
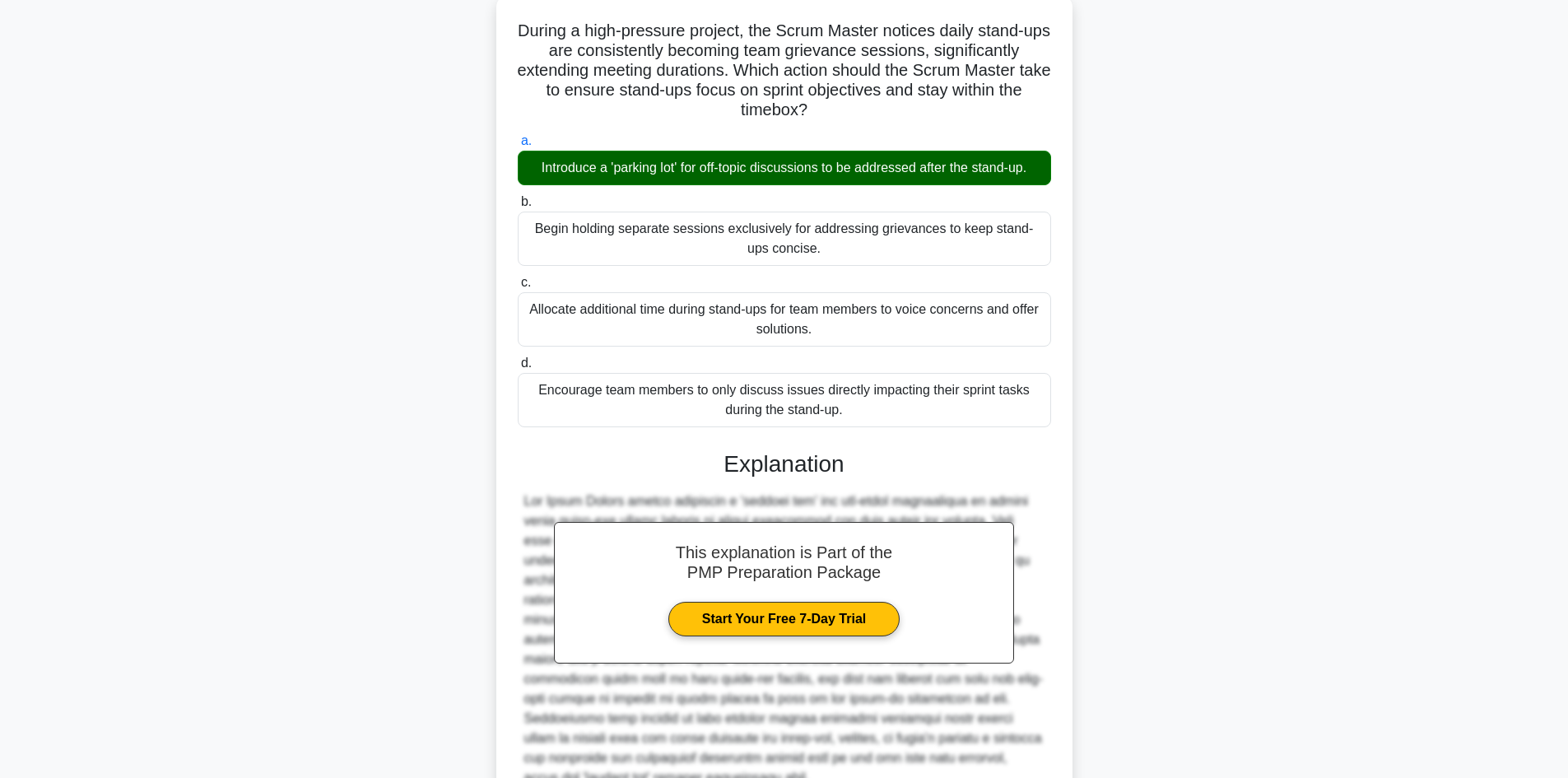
scroll to position [238, 0]
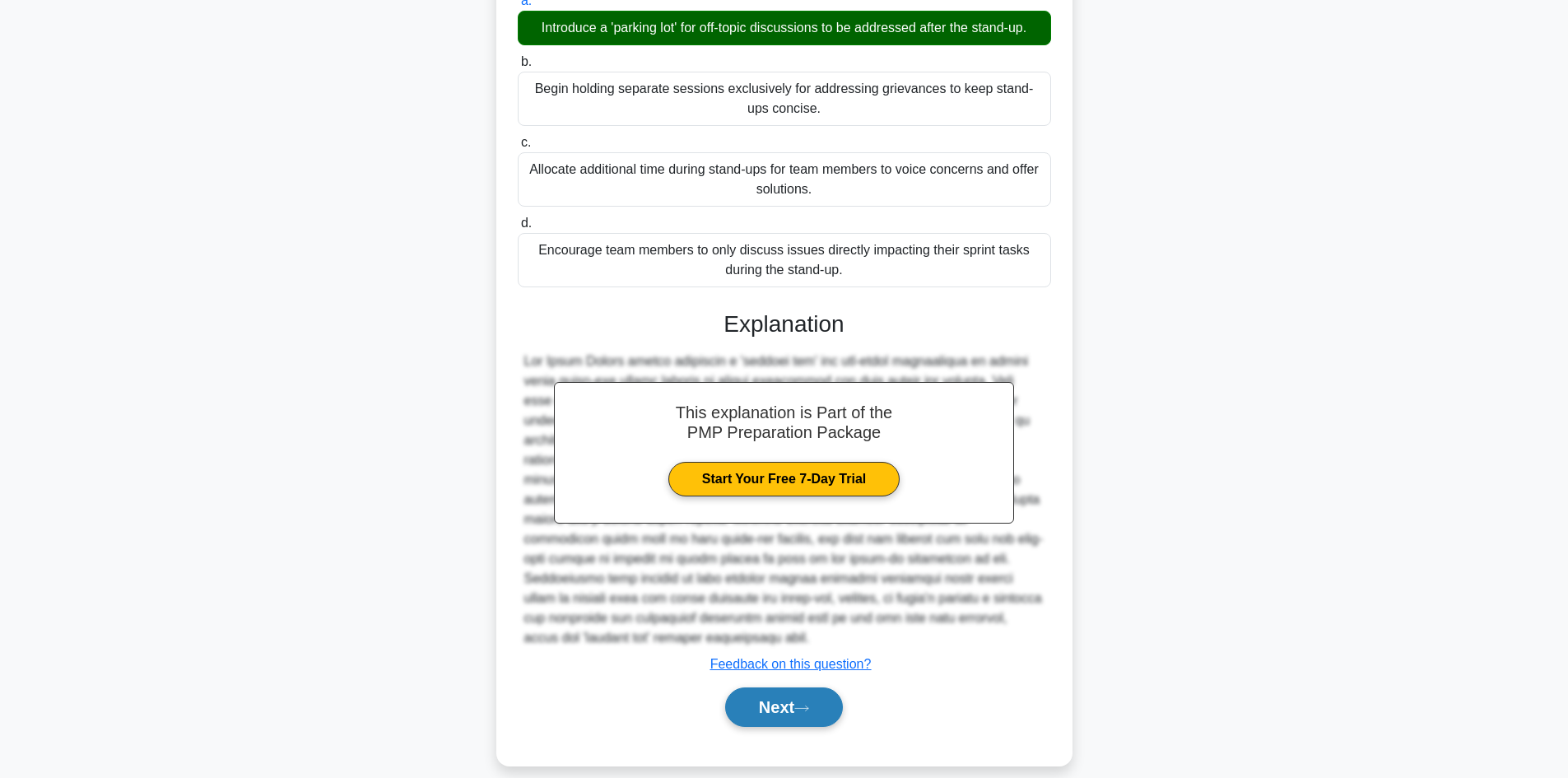
click at [758, 692] on button "Next" at bounding box center [784, 707] width 118 height 39
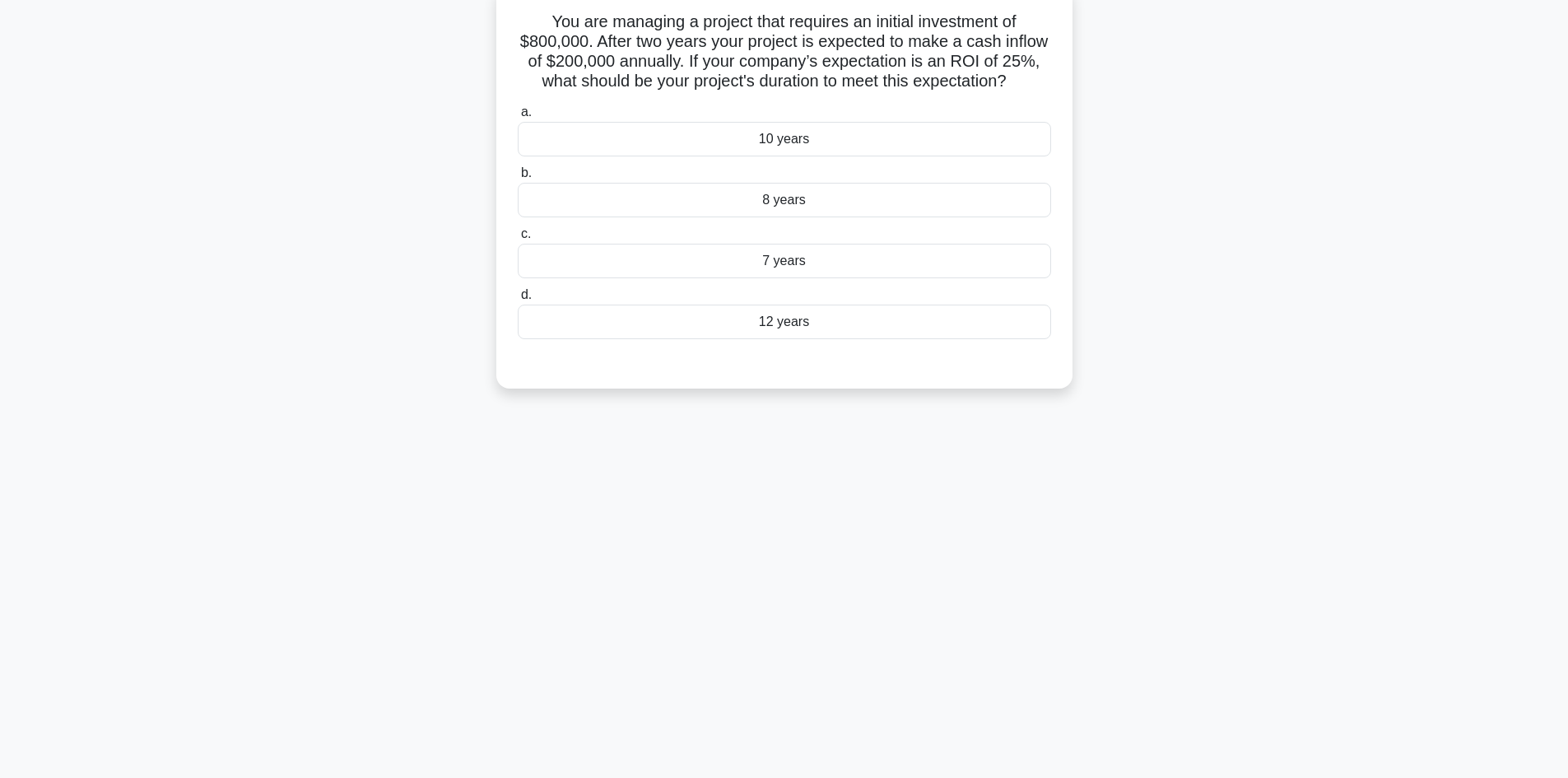
scroll to position [0, 0]
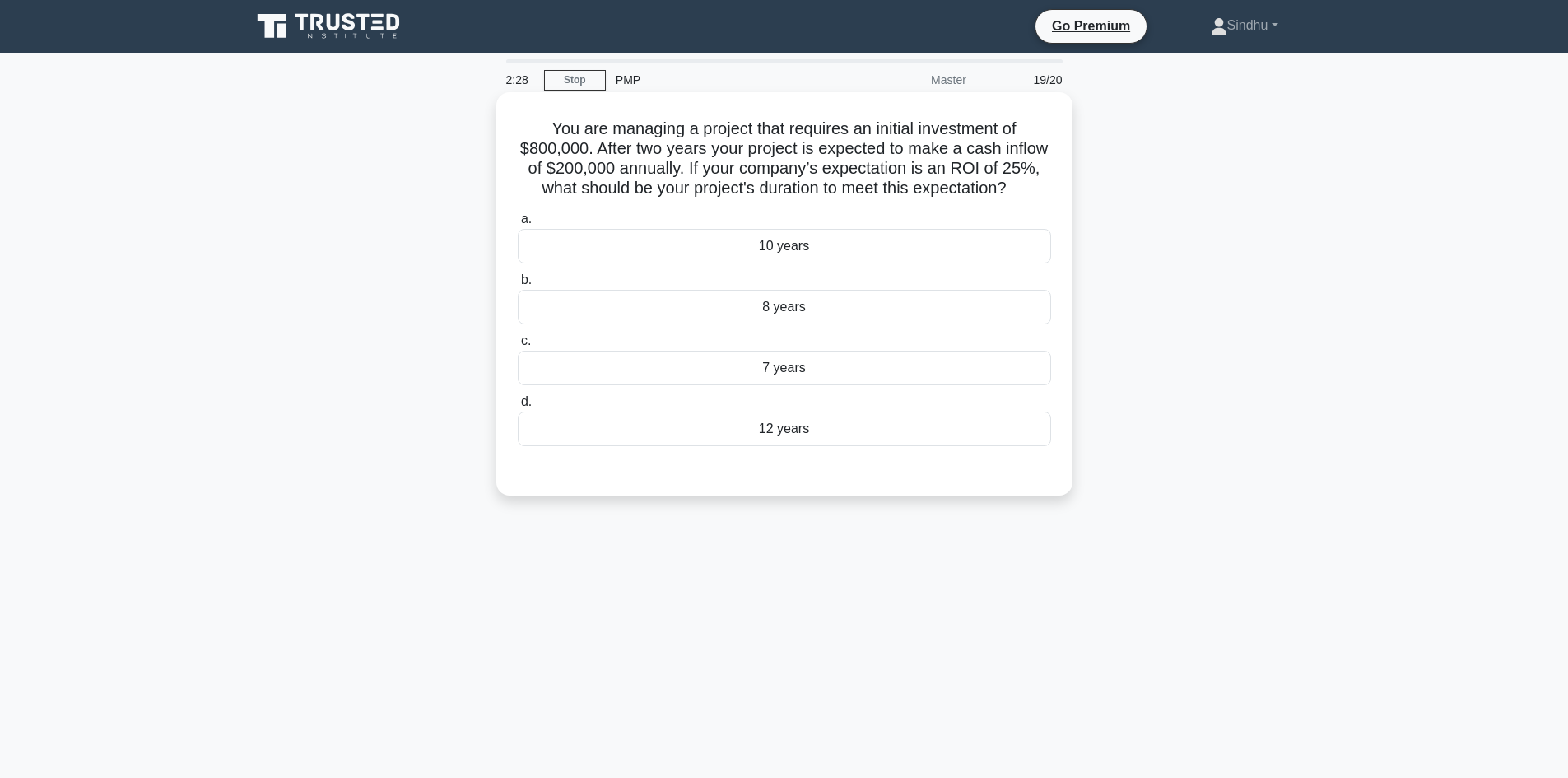
click at [872, 385] on div "7 years" at bounding box center [784, 368] width 534 height 35
click at [518, 346] on input "c. 7 years" at bounding box center [518, 341] width 0 height 11
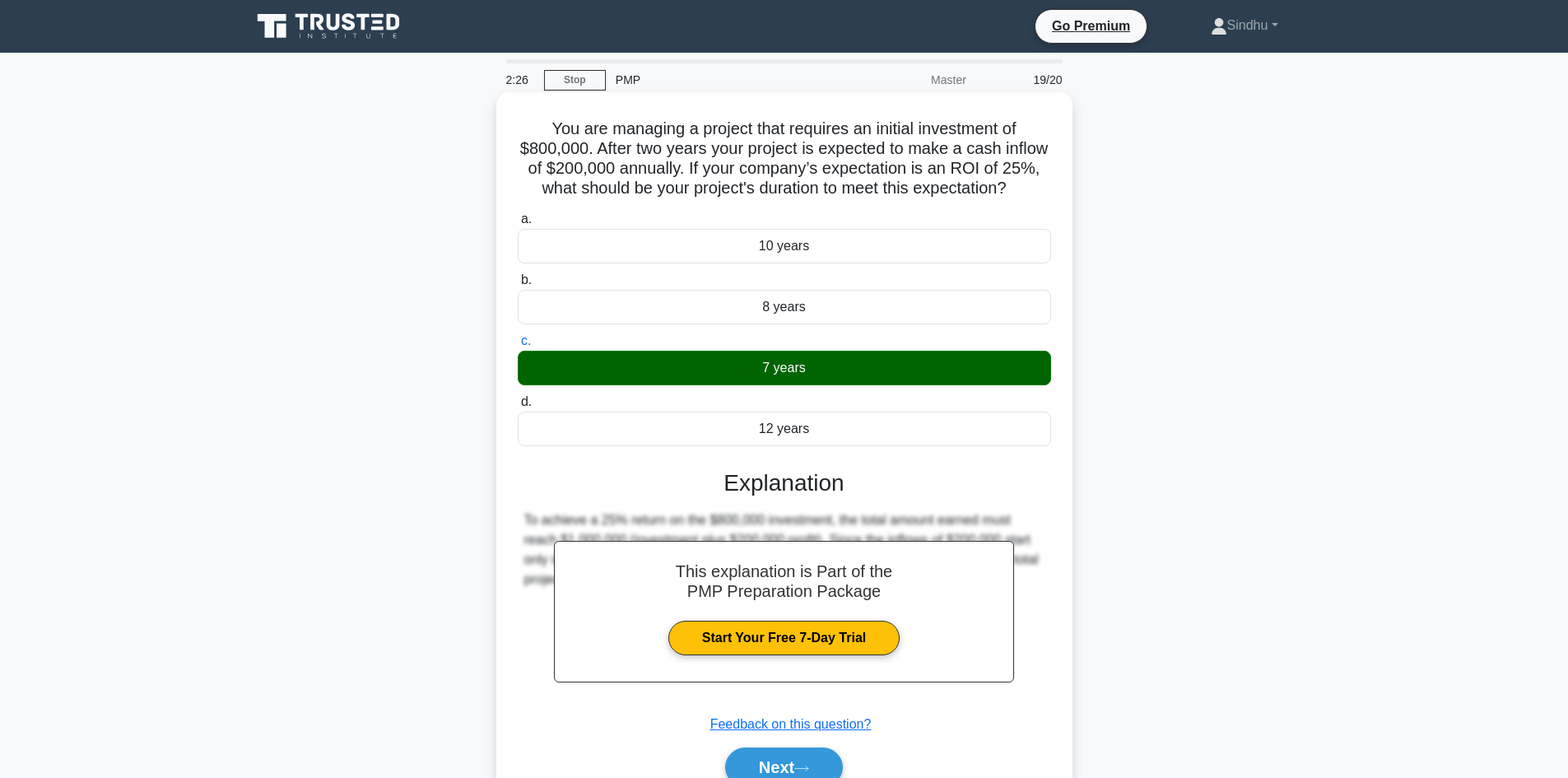
scroll to position [112, 0]
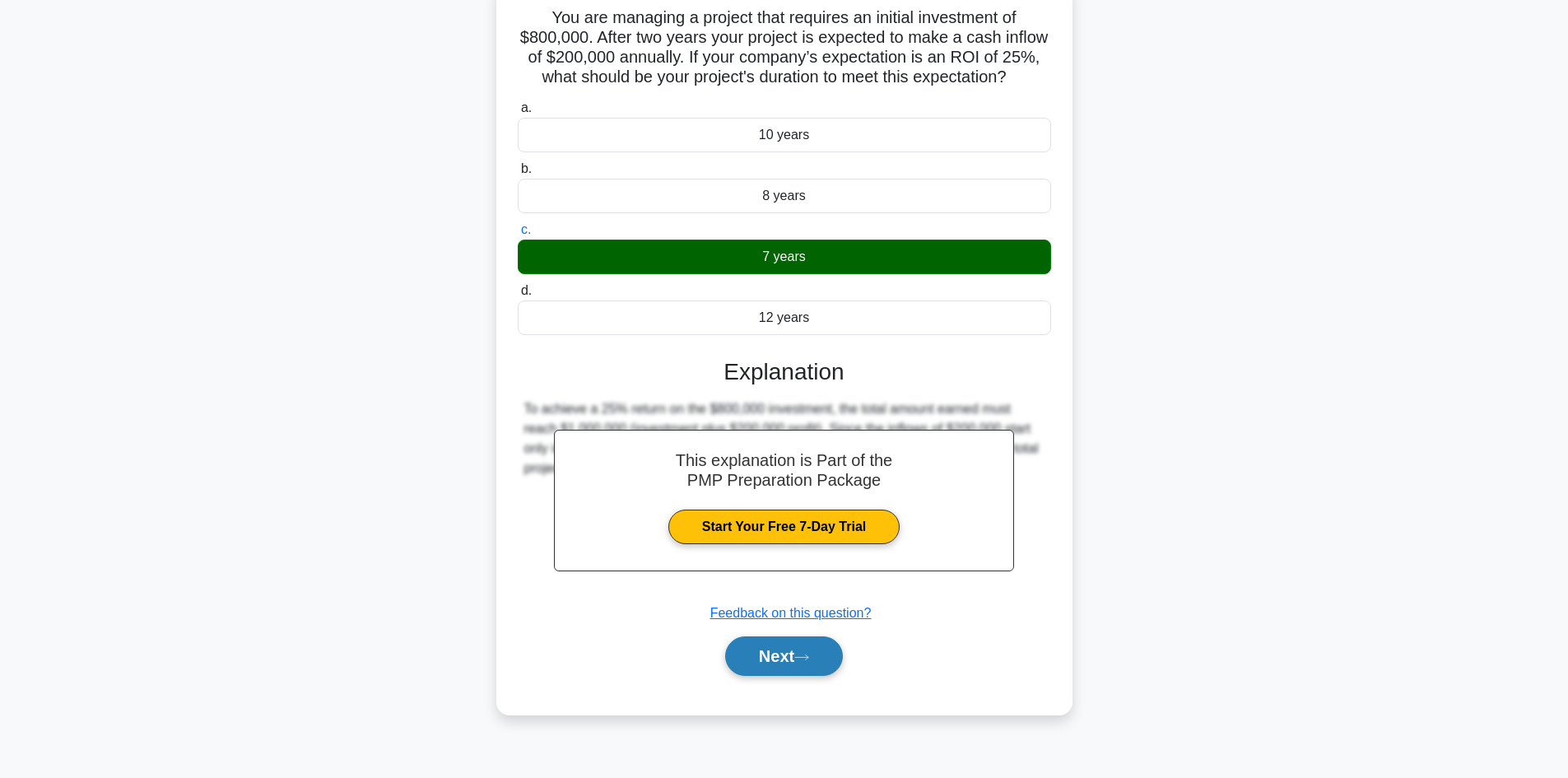
click at [755, 668] on button "Next" at bounding box center [784, 656] width 118 height 39
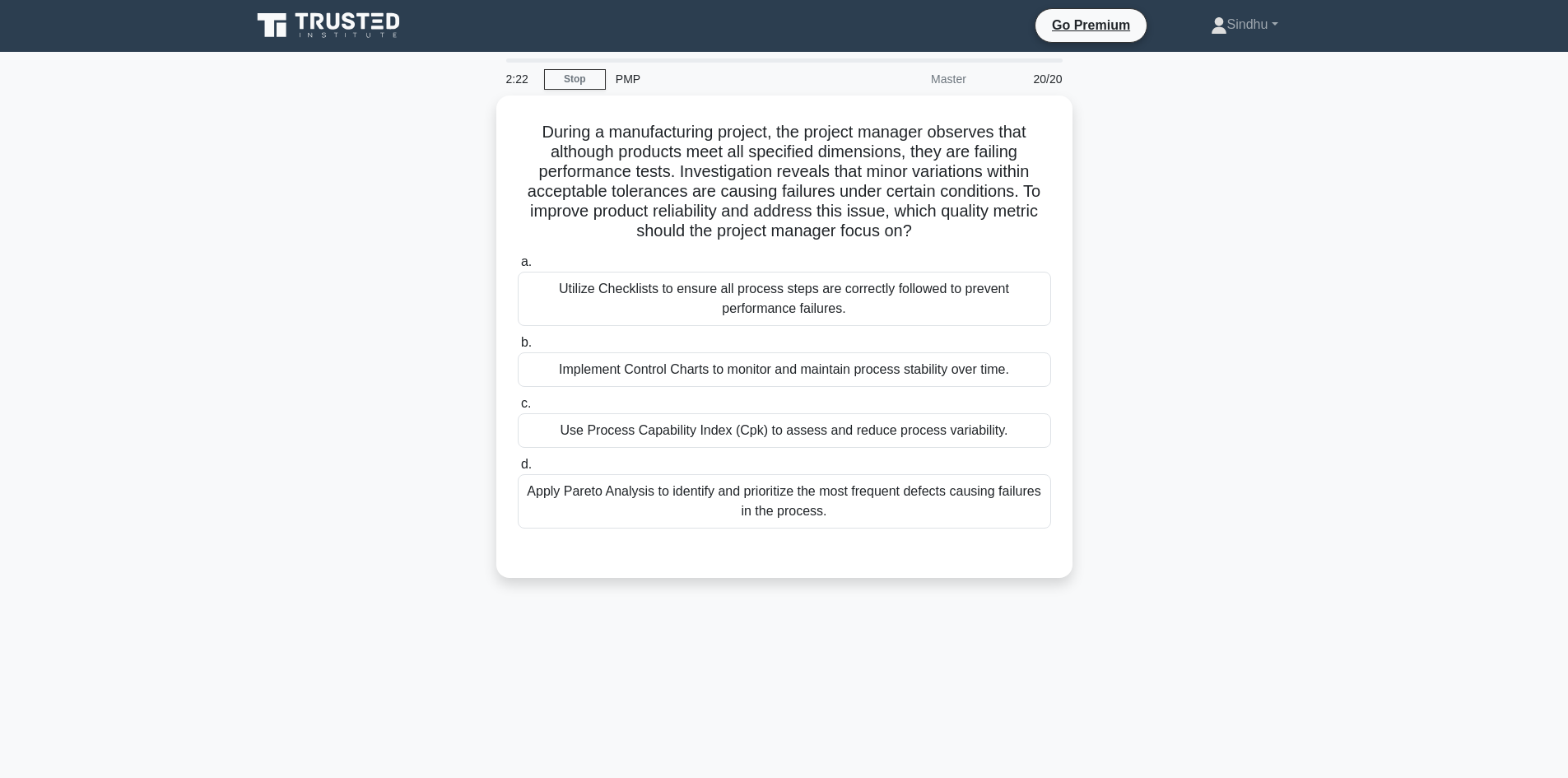
scroll to position [0, 0]
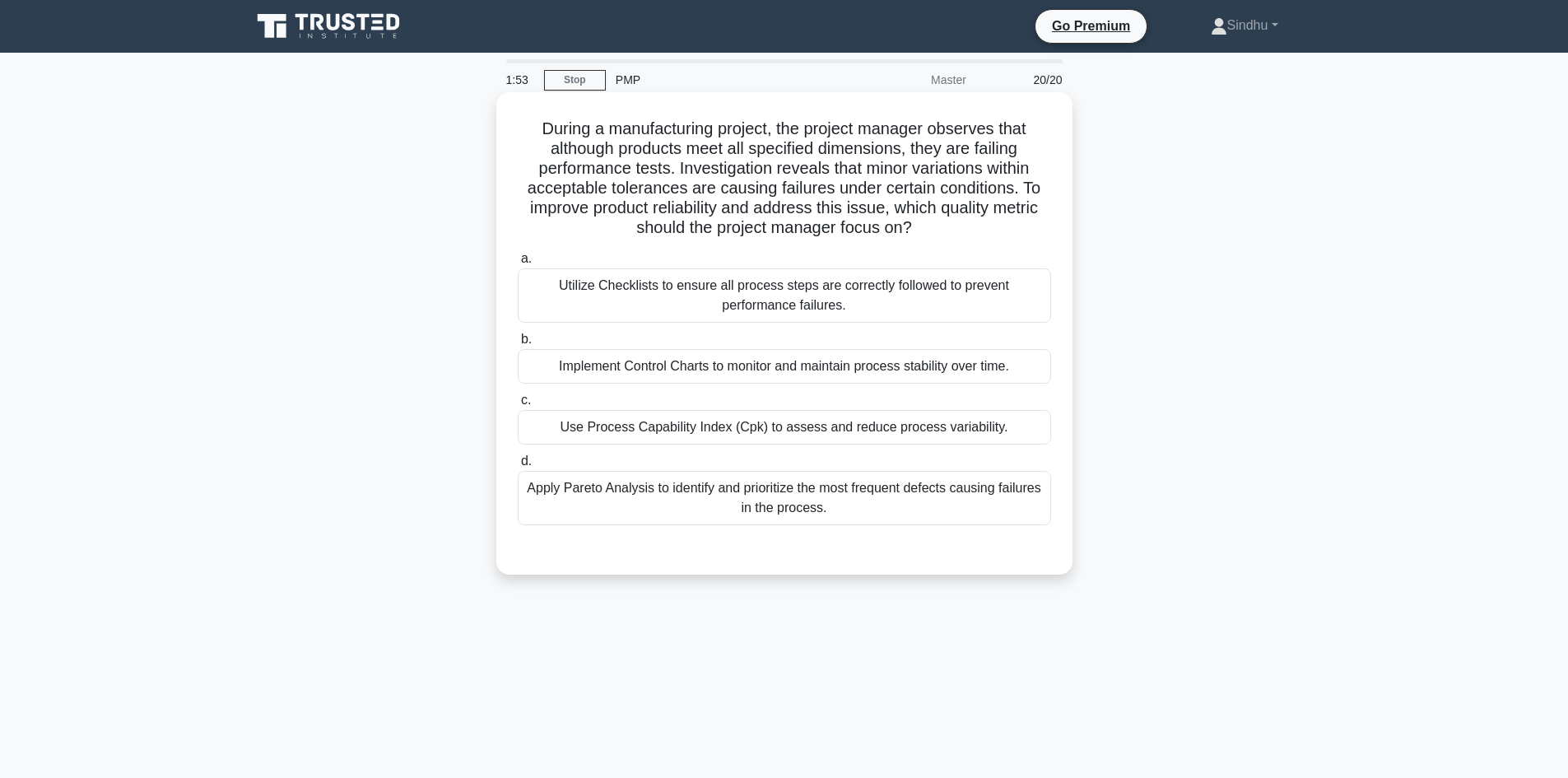
click at [784, 511] on div "Apply Pareto Analysis to identify and prioritize the most frequent defects caus…" at bounding box center [784, 498] width 534 height 54
click at [518, 467] on input "d. Apply Pareto Analysis to identify and prioritize the most frequent defects c…" at bounding box center [518, 461] width 0 height 11
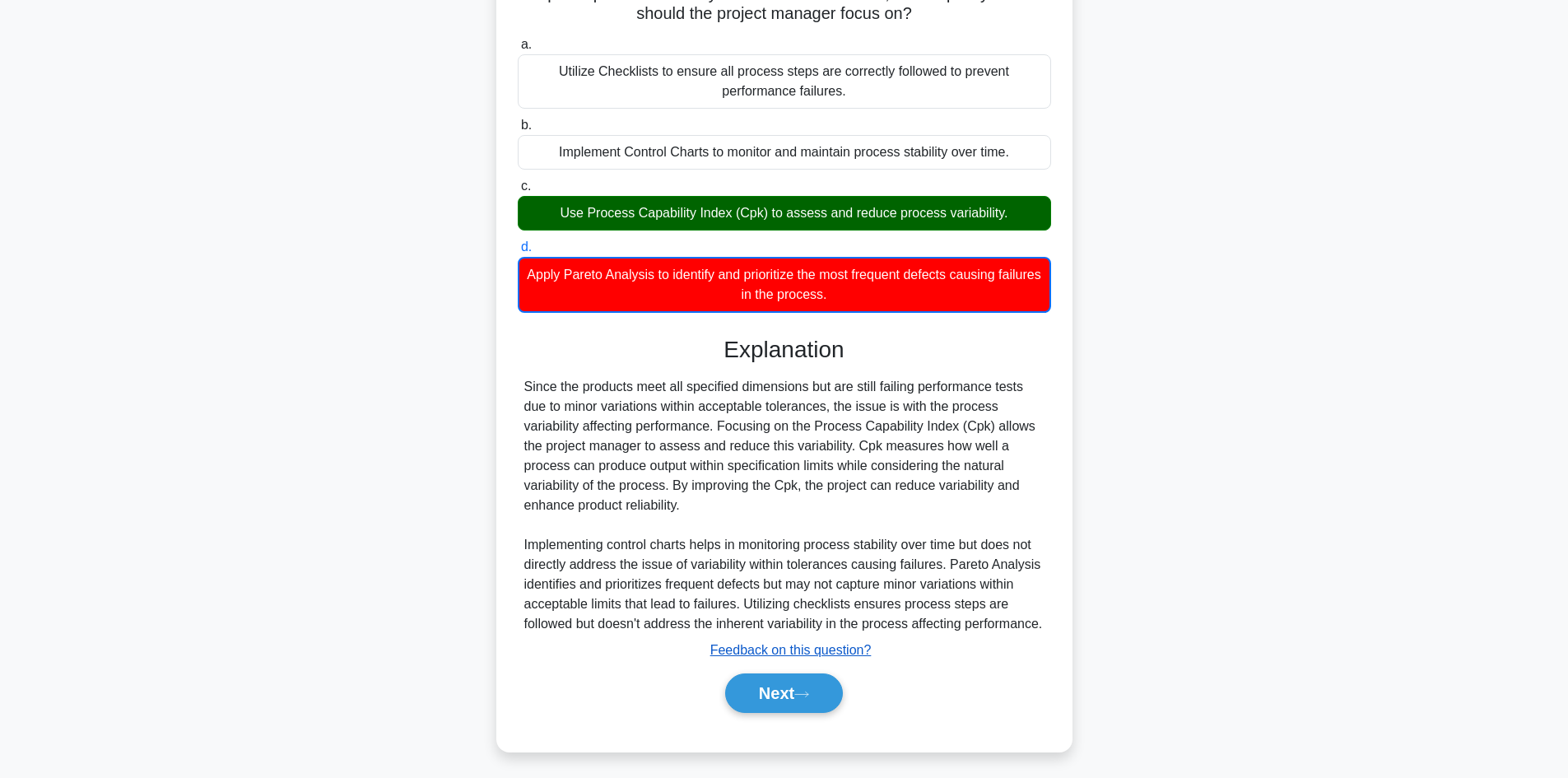
scroll to position [239, 0]
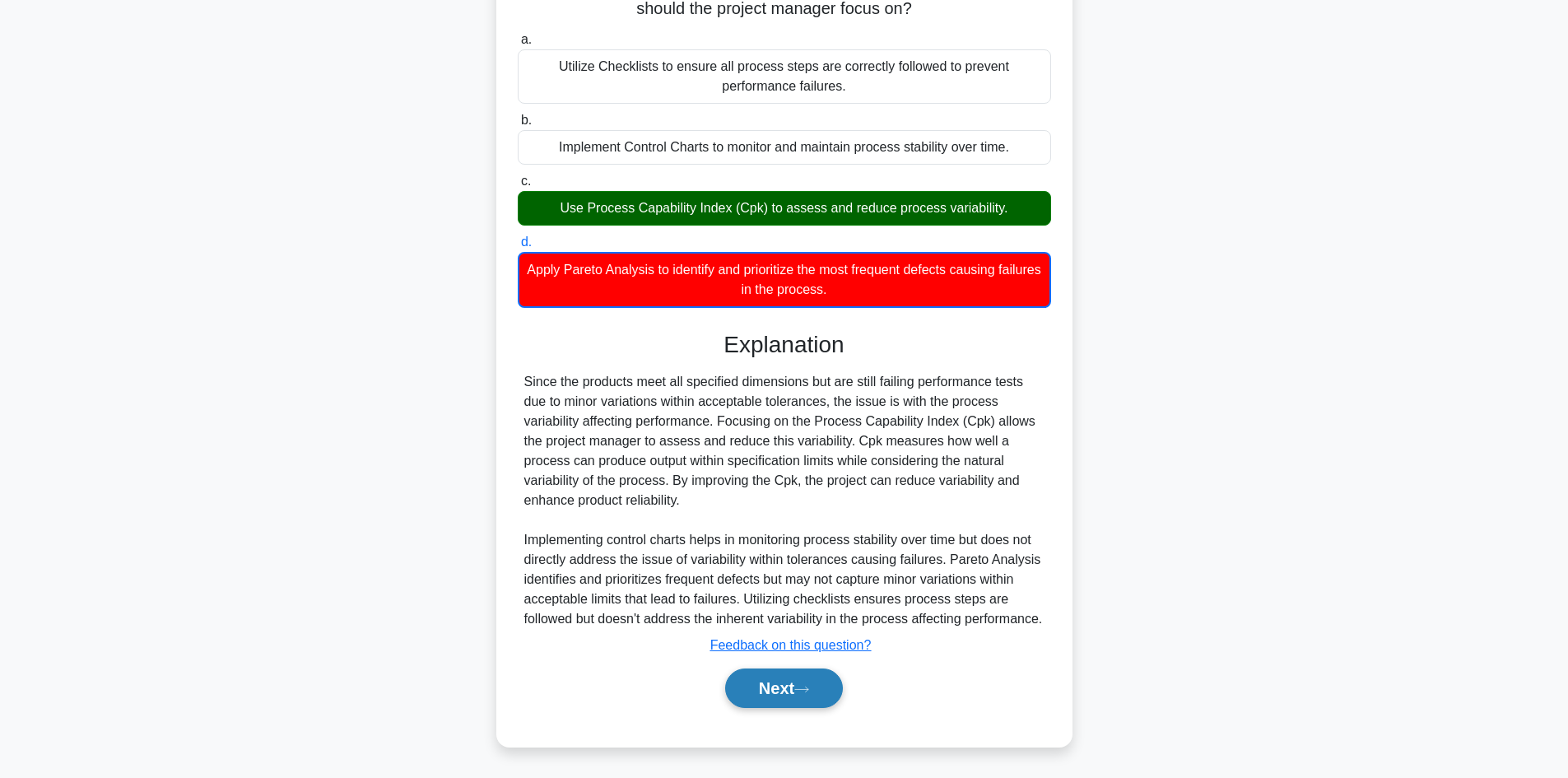
click at [779, 691] on button "Next" at bounding box center [784, 688] width 118 height 39
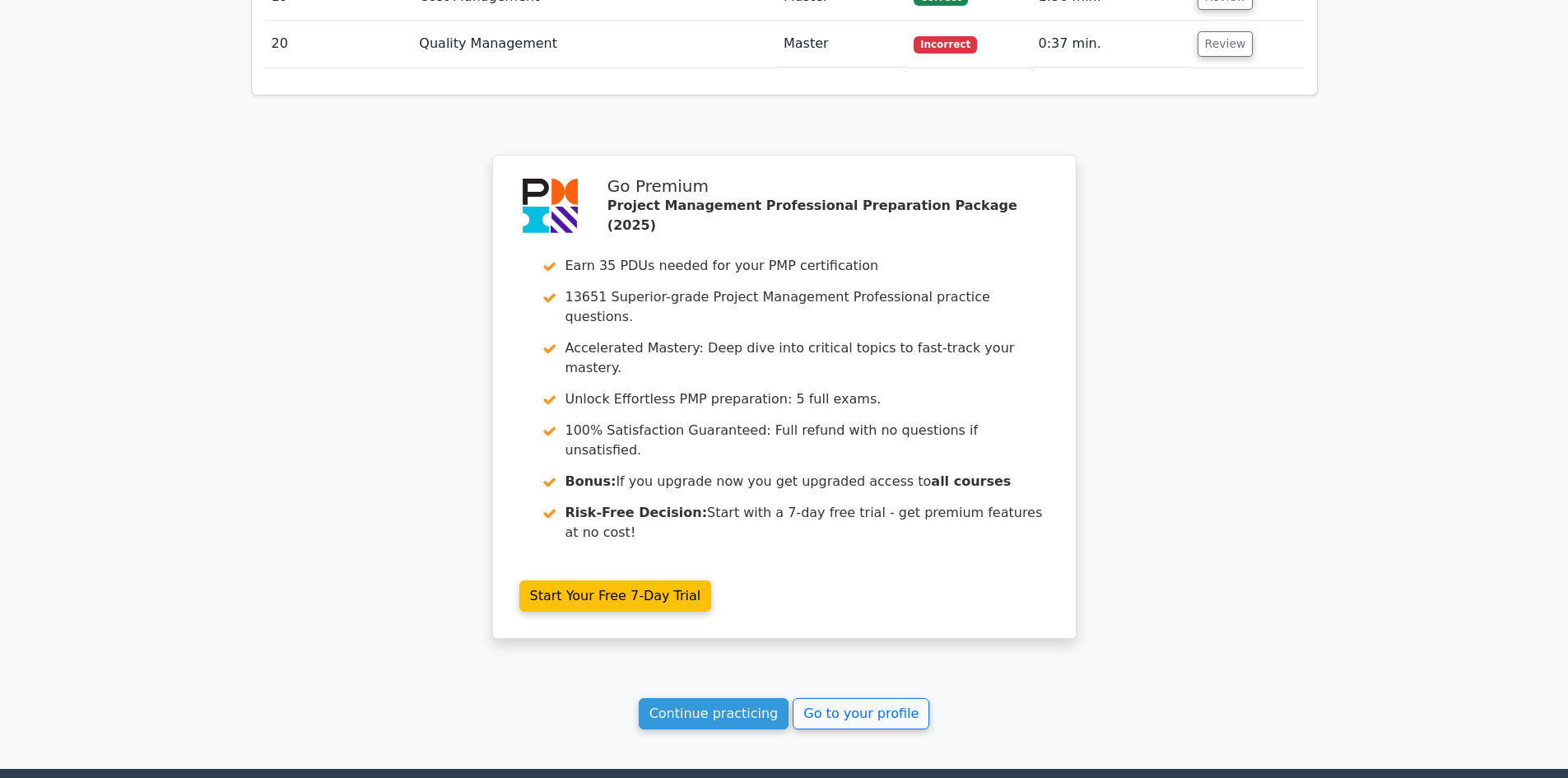
scroll to position [3482, 0]
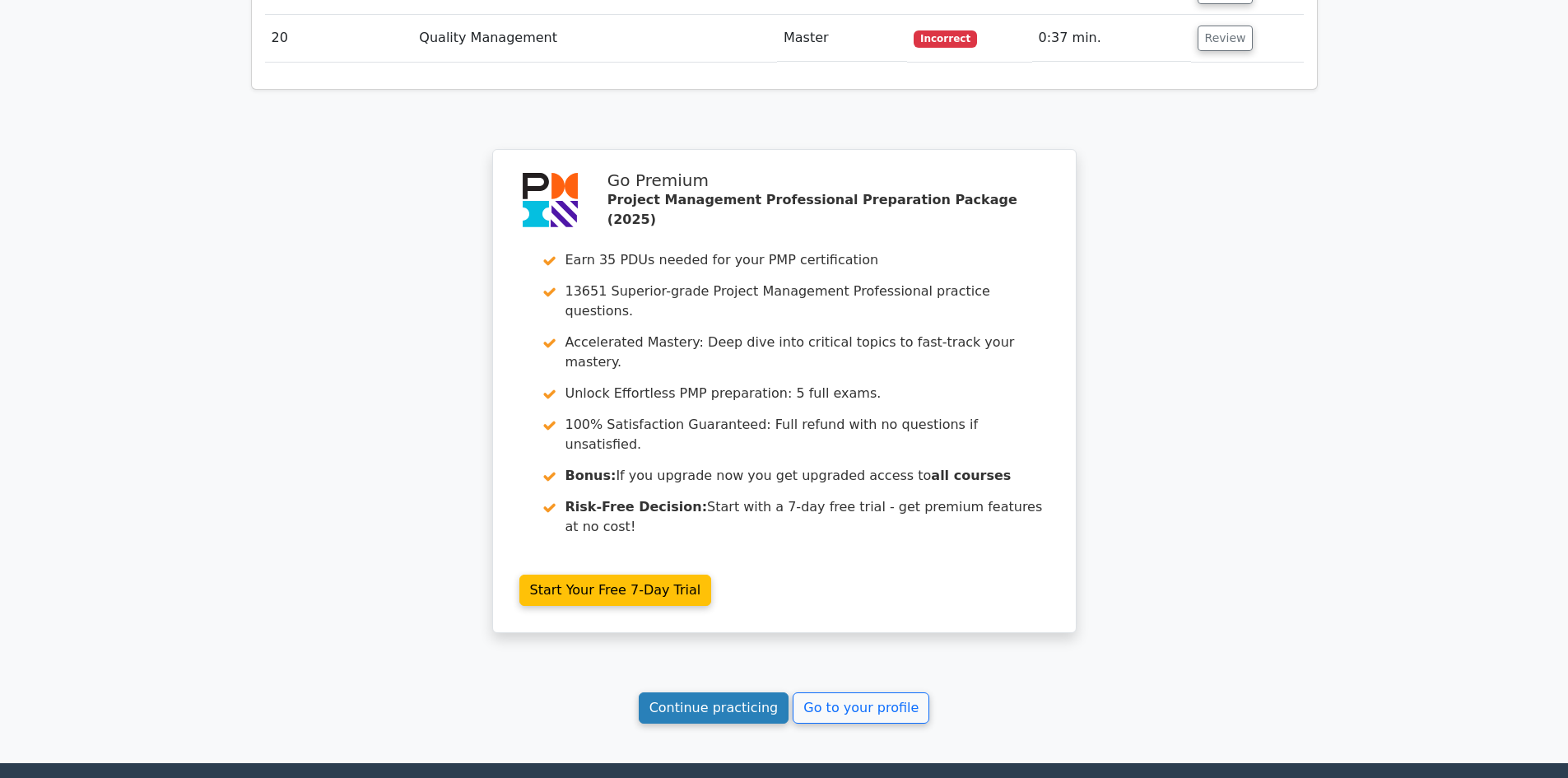
click at [677, 692] on link "Continue practicing" at bounding box center [714, 708] width 151 height 31
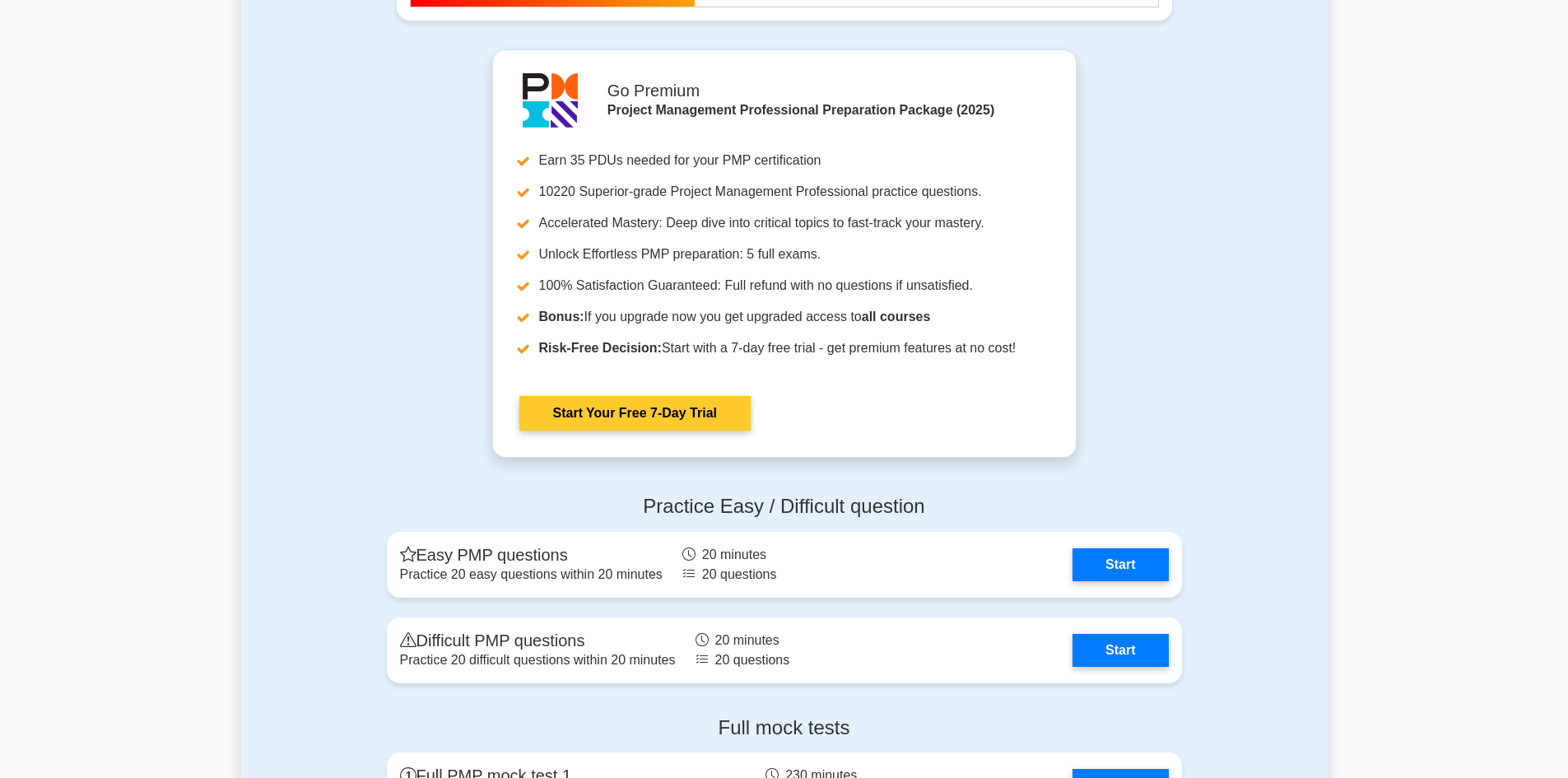
scroll to position [5842, 0]
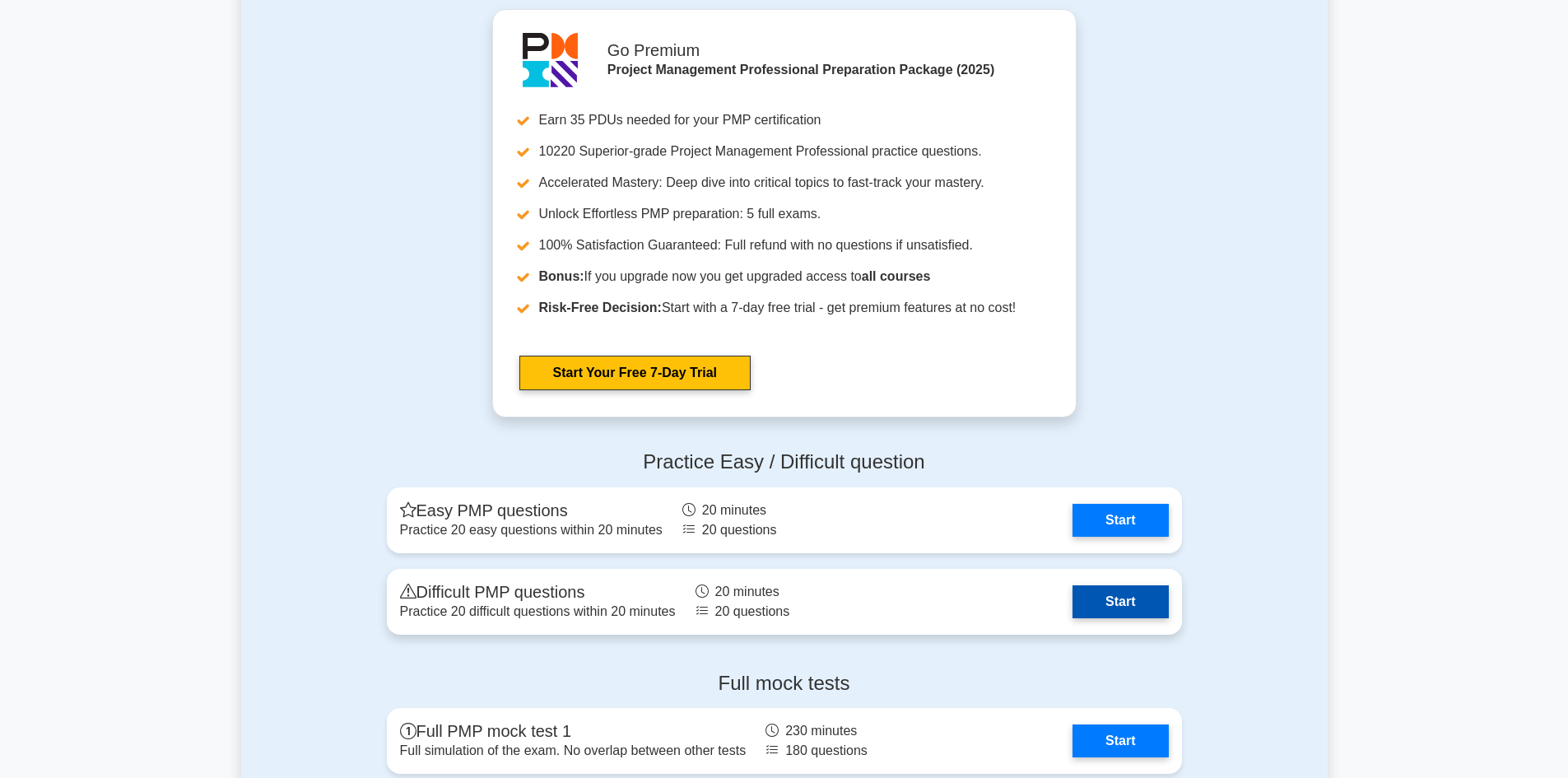
click at [1109, 608] on link "Start" at bounding box center [1120, 601] width 95 height 33
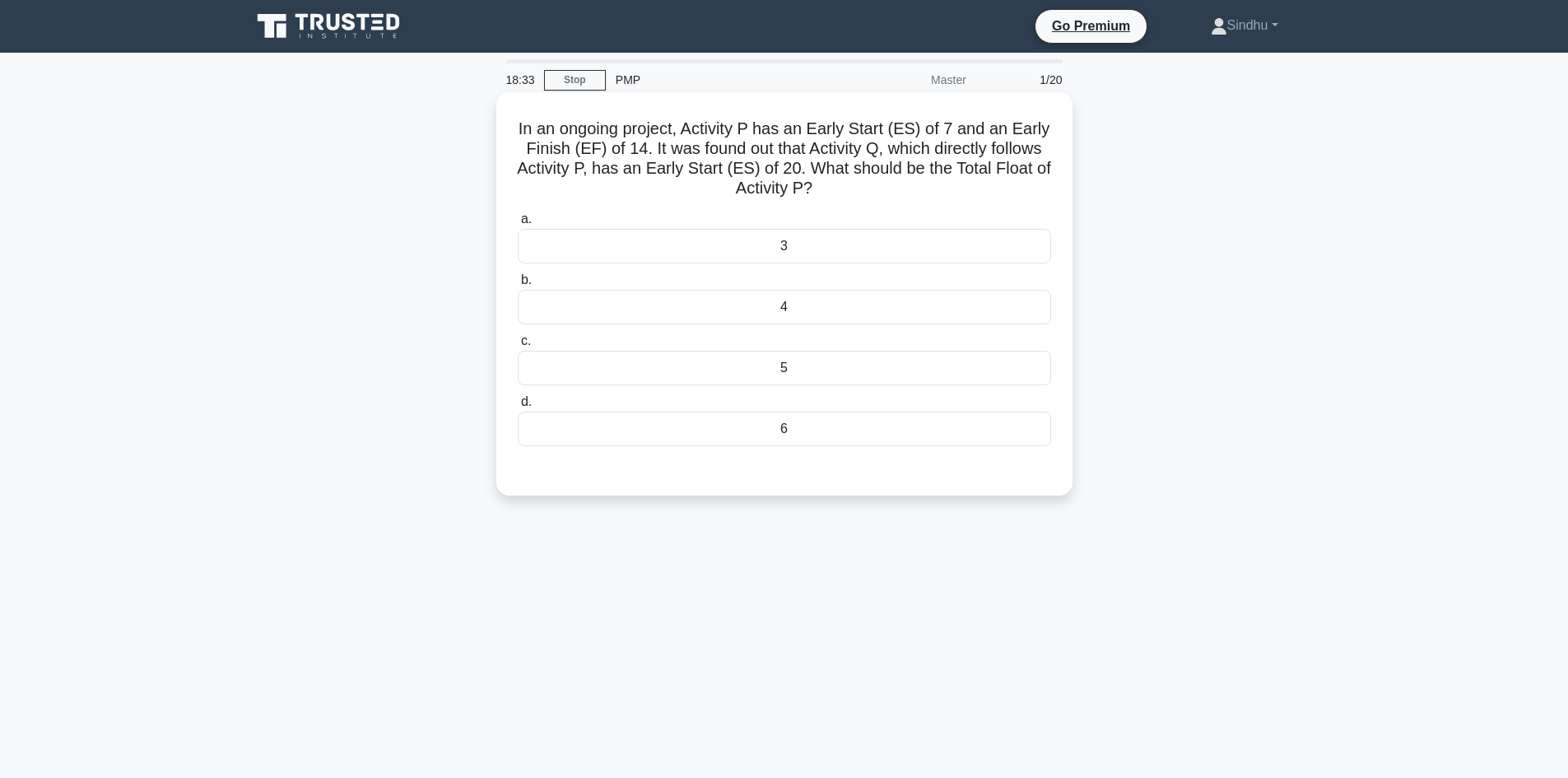
click at [821, 424] on div "6" at bounding box center [784, 428] width 534 height 35
click at [518, 408] on input "d. 6" at bounding box center [518, 402] width 0 height 11
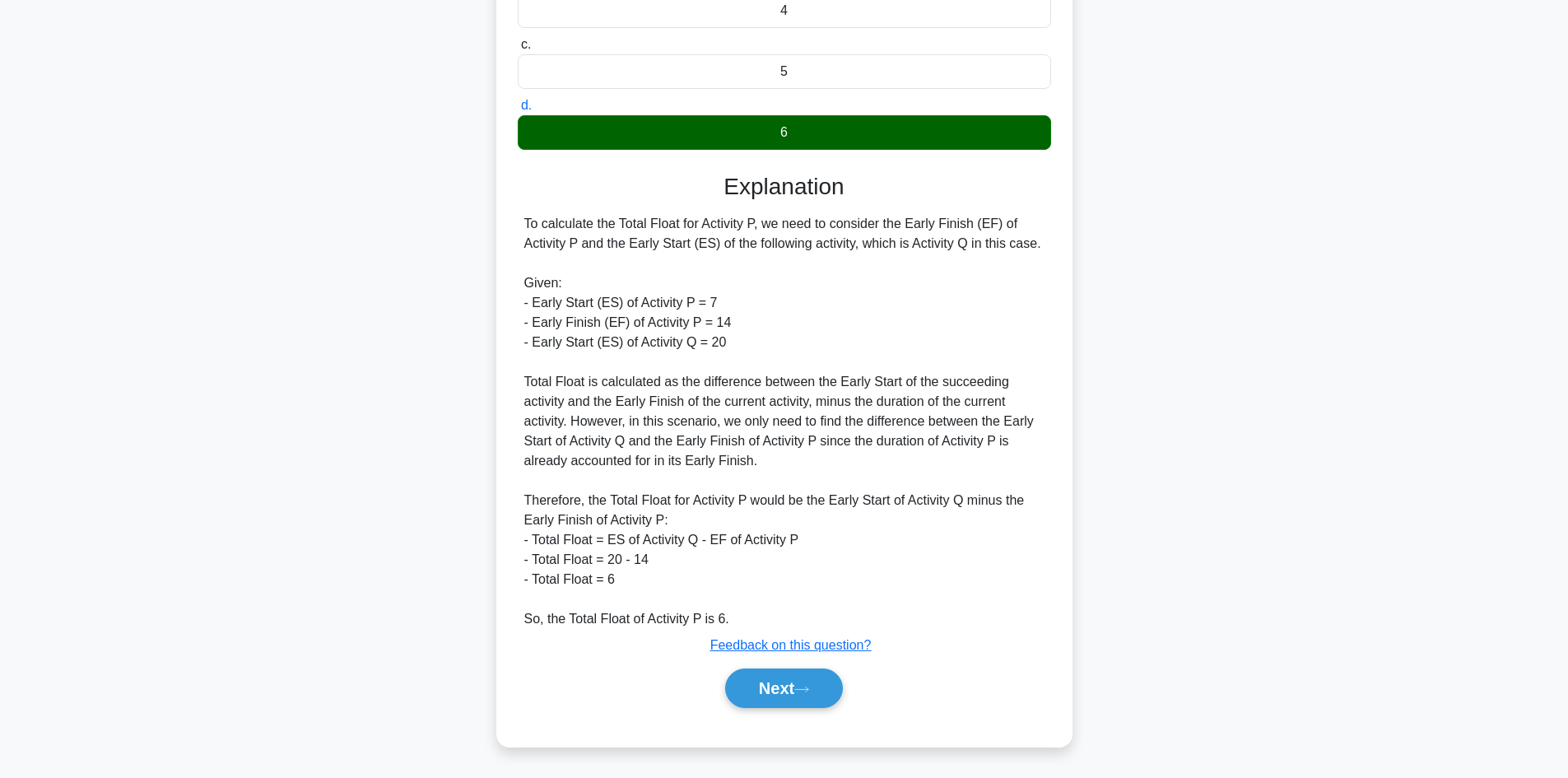
scroll to position [297, 0]
click at [796, 695] on button "Next" at bounding box center [784, 688] width 118 height 39
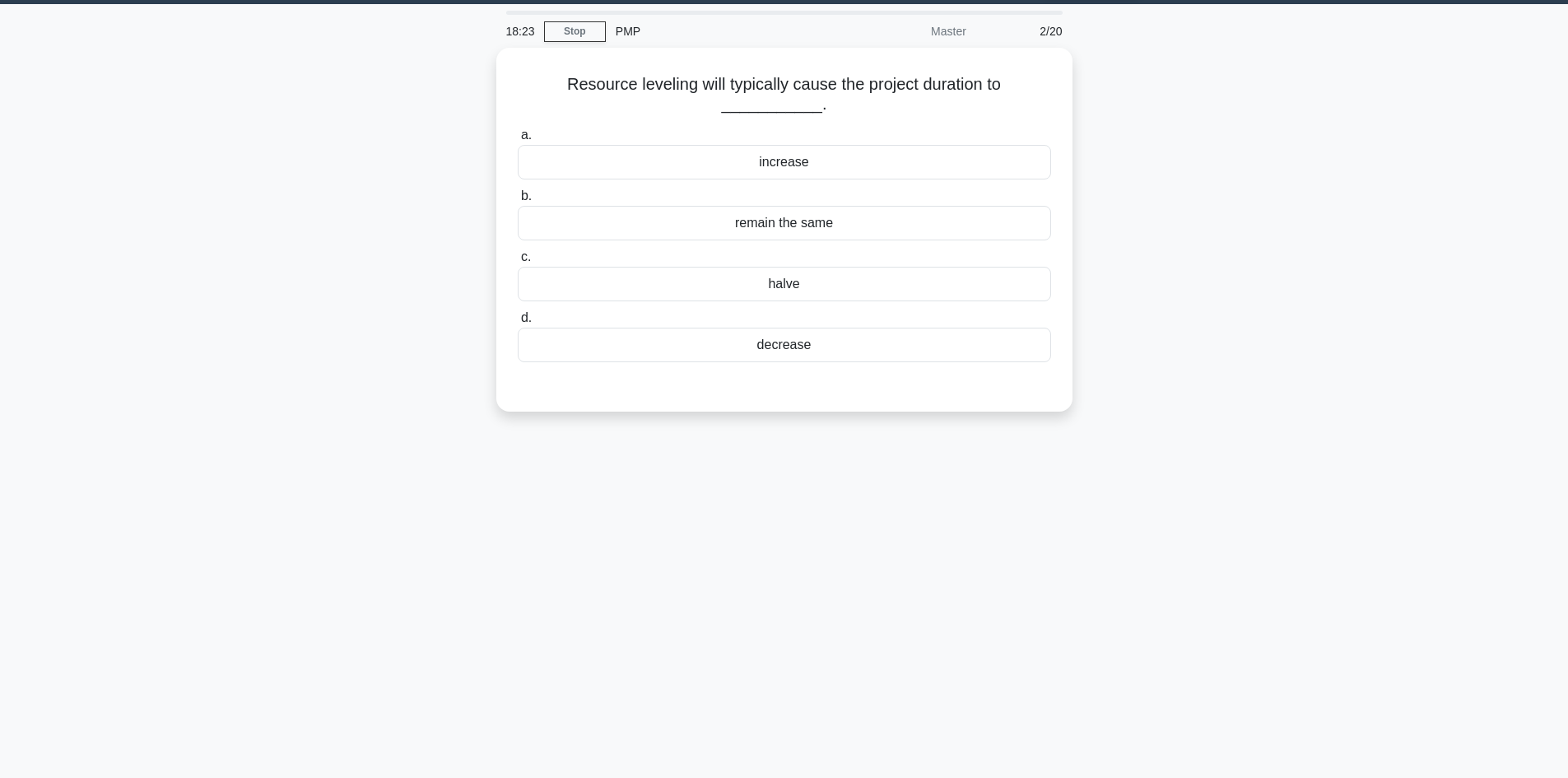
scroll to position [0, 0]
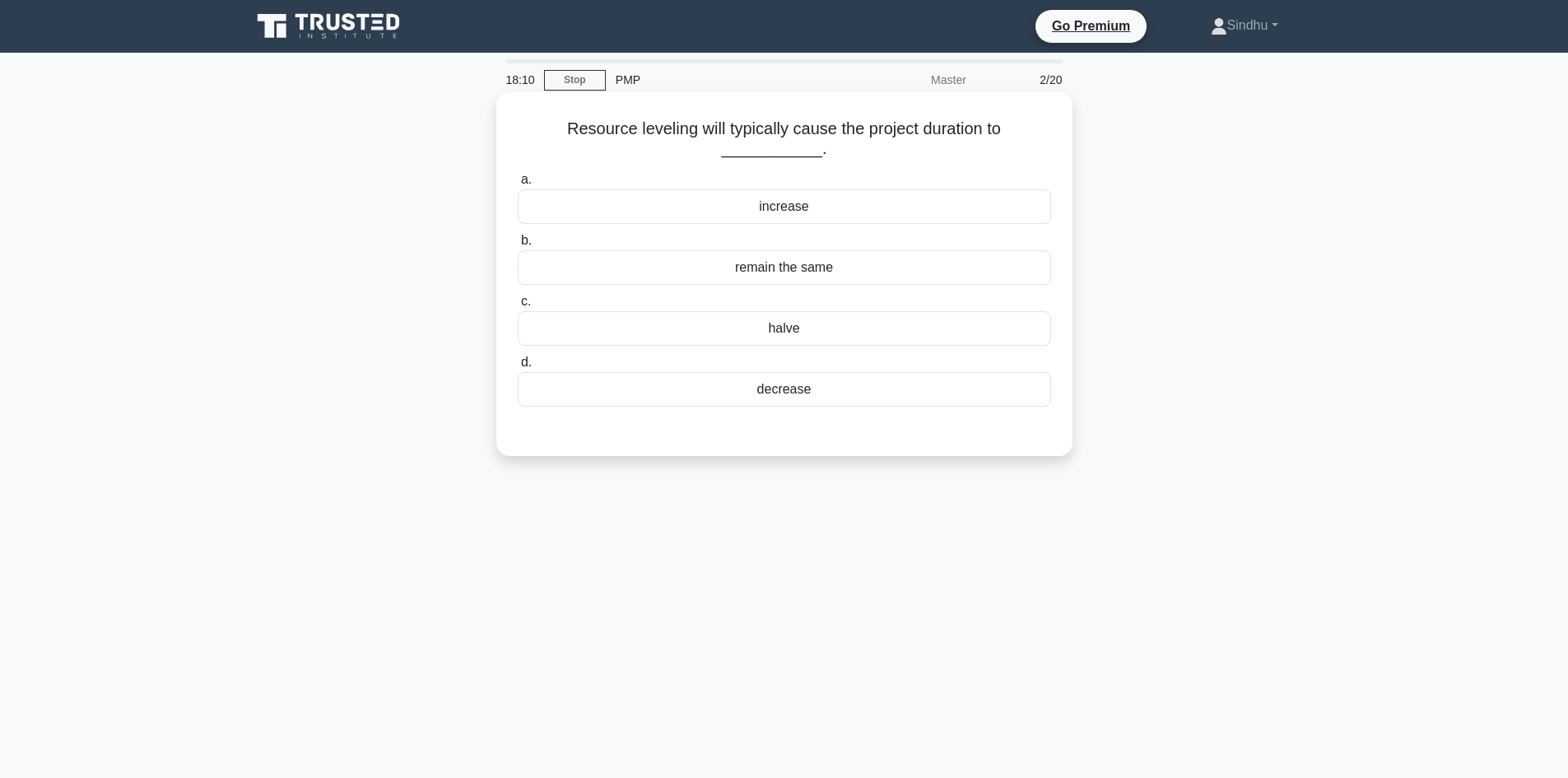
click at [817, 209] on div "increase" at bounding box center [784, 206] width 534 height 35
click at [518, 186] on input "a. increase" at bounding box center [518, 180] width 0 height 11
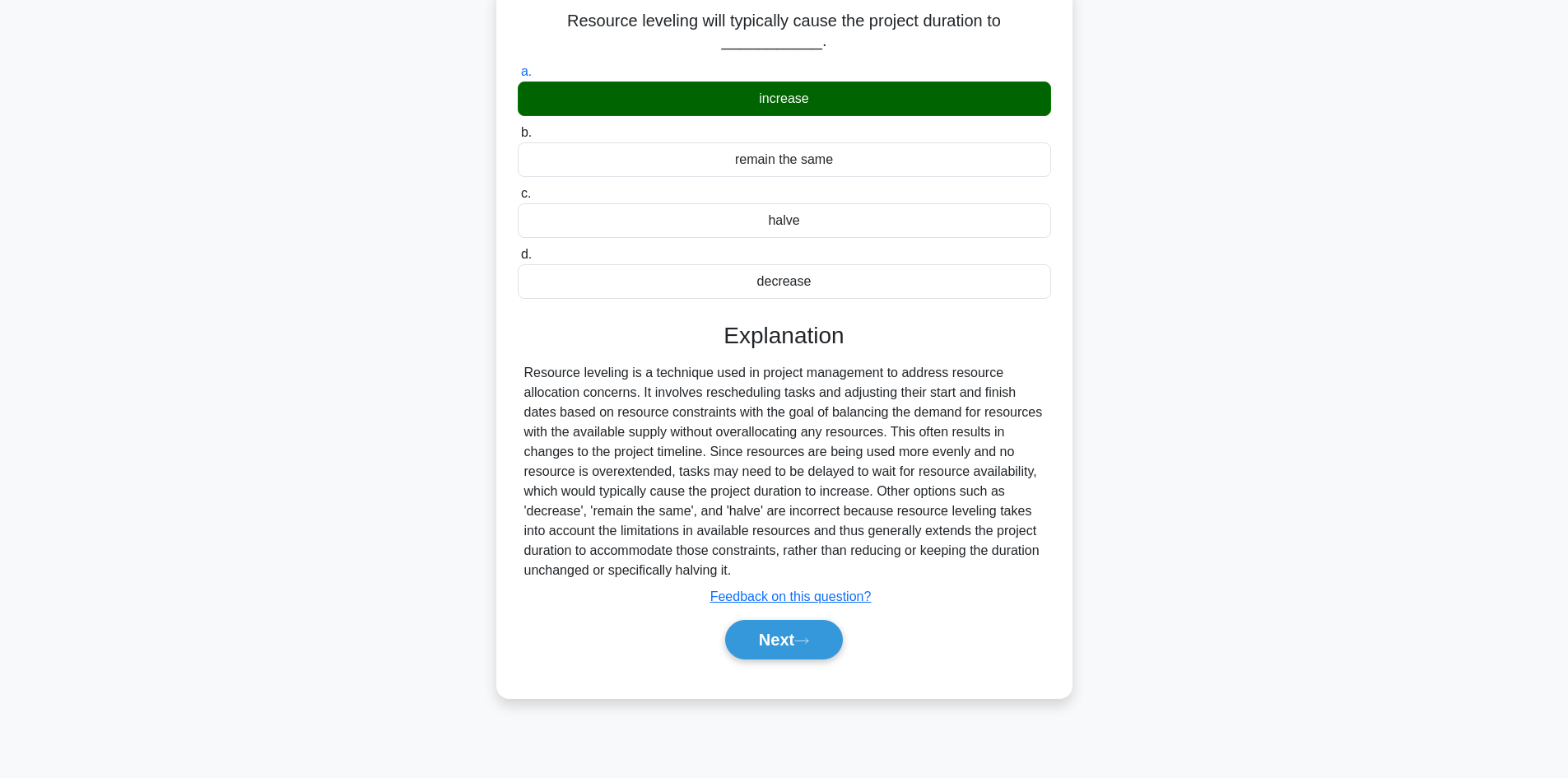
scroll to position [112, 0]
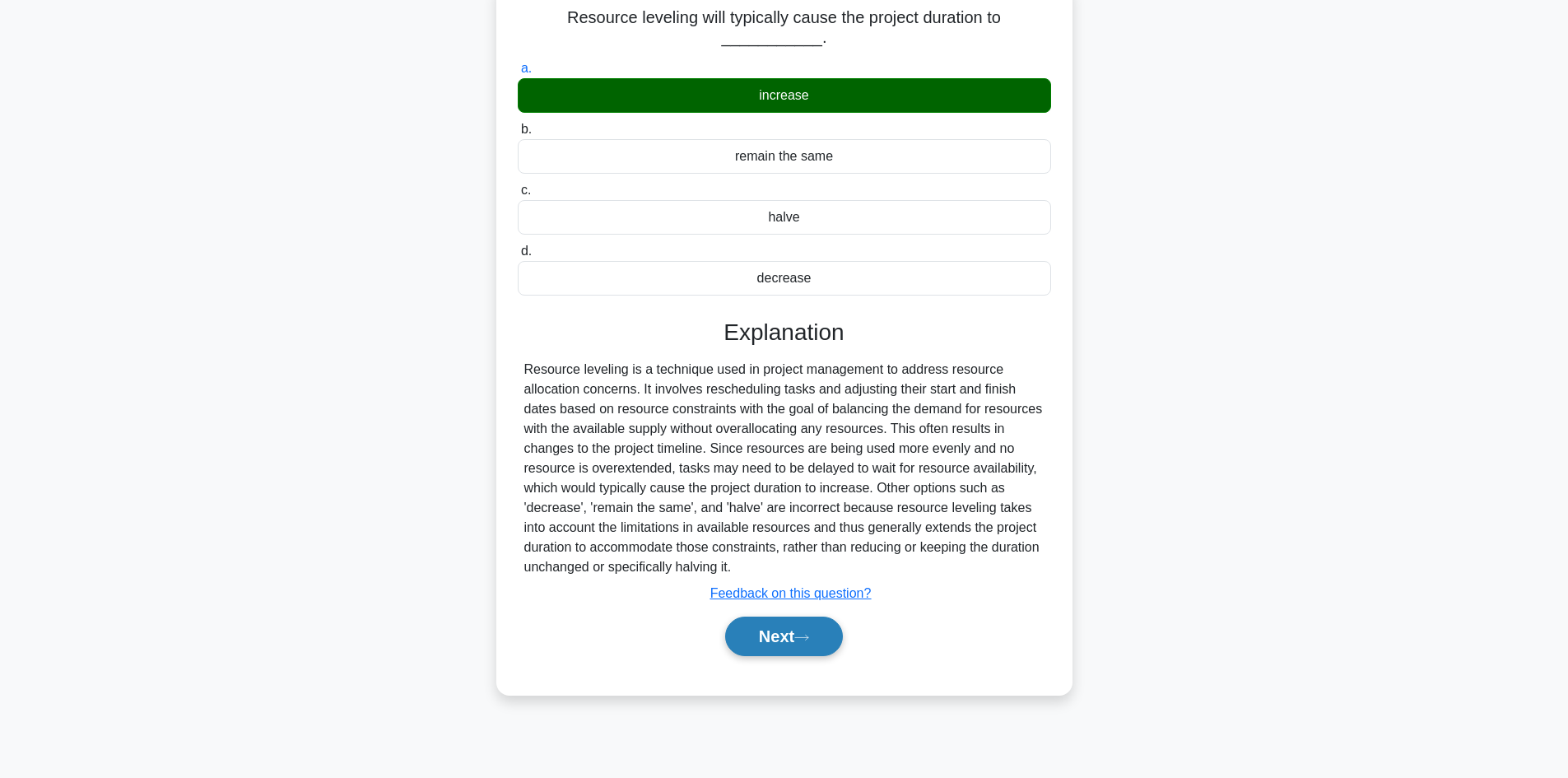
click at [758, 645] on button "Next" at bounding box center [784, 636] width 118 height 39
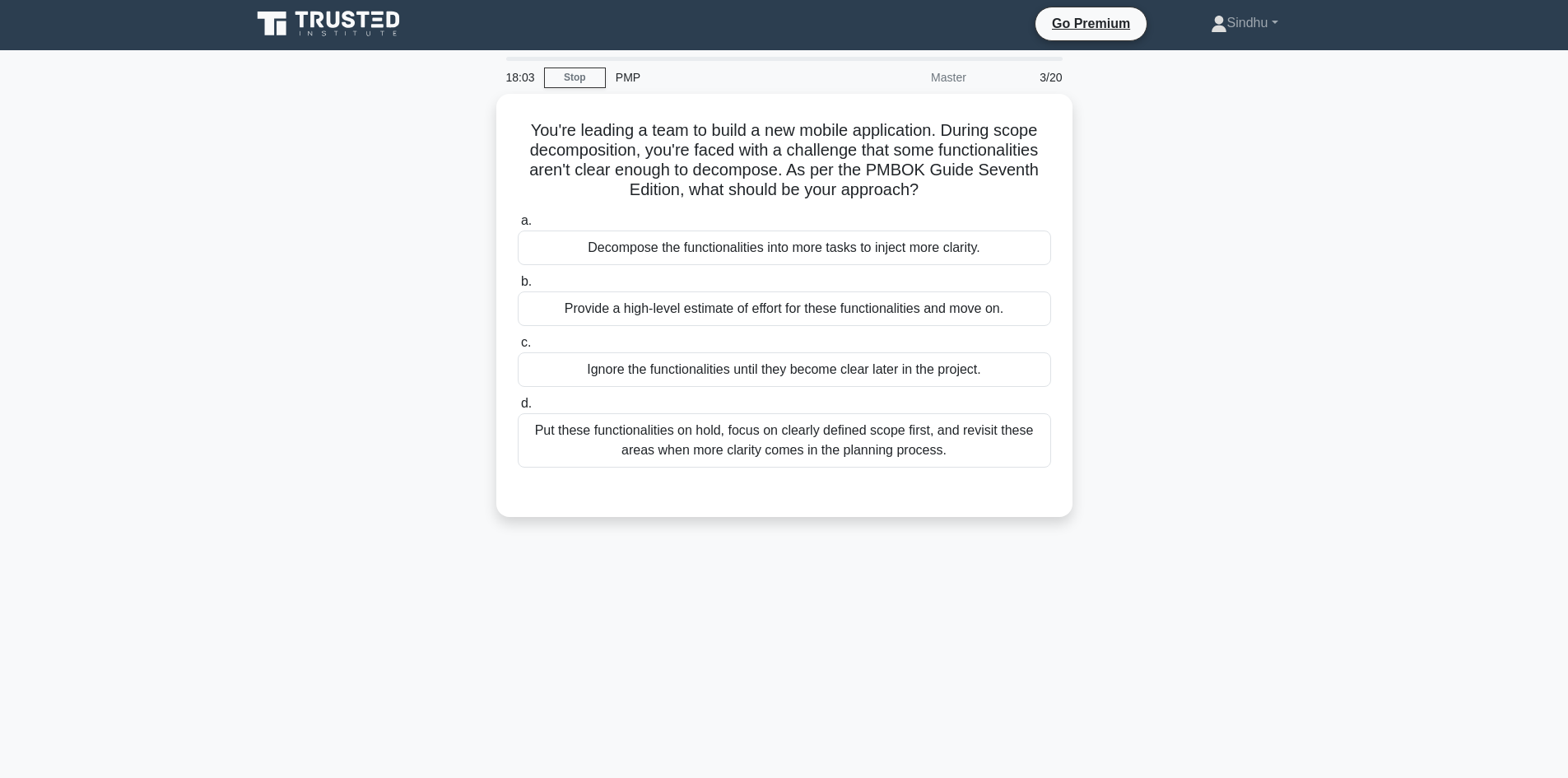
scroll to position [0, 0]
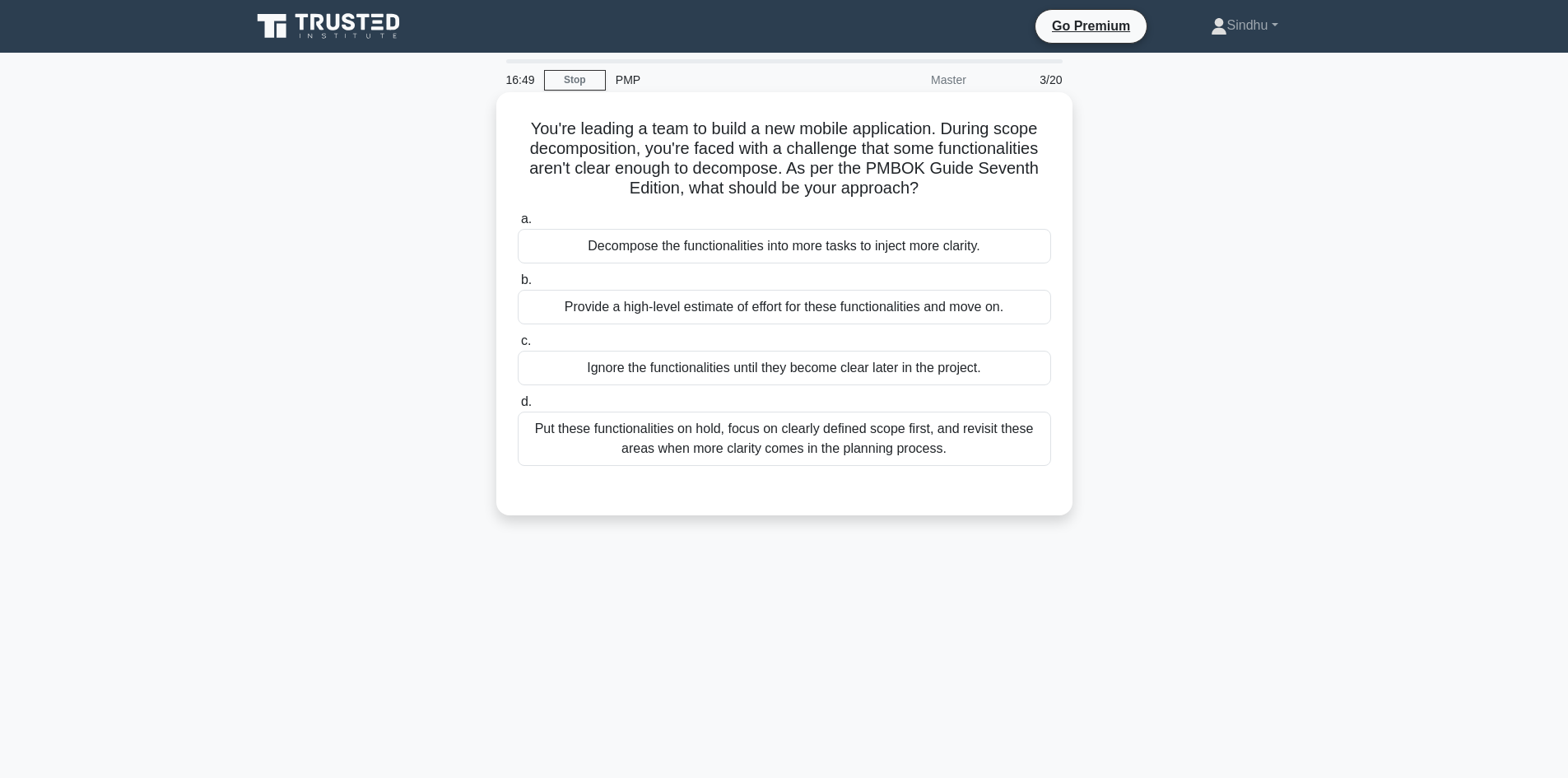
click at [852, 240] on div "Decompose the functionalities into more tasks to inject more clarity." at bounding box center [784, 245] width 534 height 35
click at [518, 225] on input "a. Decompose the functionalities into more tasks to inject more clarity." at bounding box center [518, 219] width 0 height 11
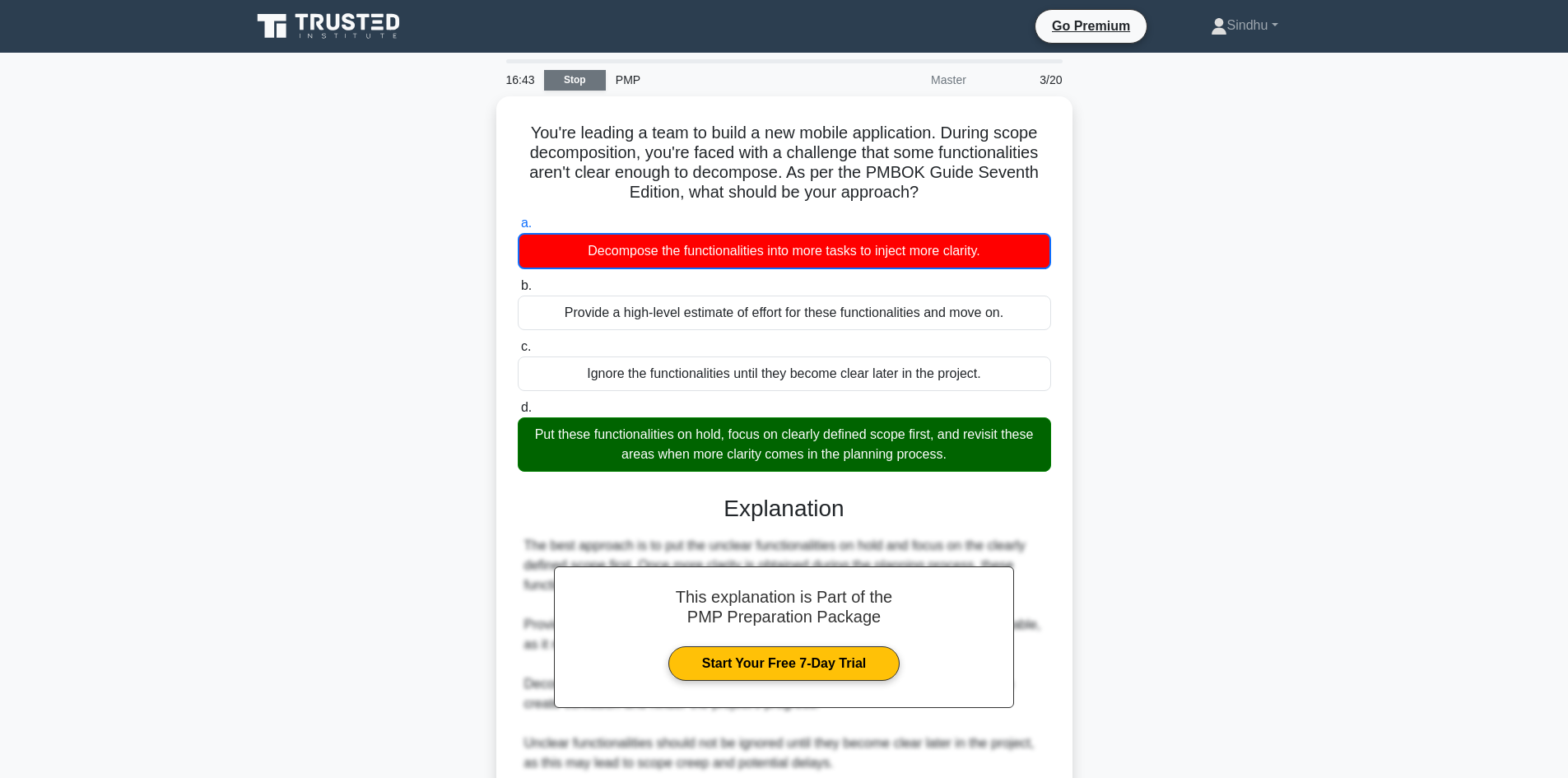
click at [580, 79] on link "Stop" at bounding box center [575, 79] width 62 height 21
